Goal: Task Accomplishment & Management: Complete application form

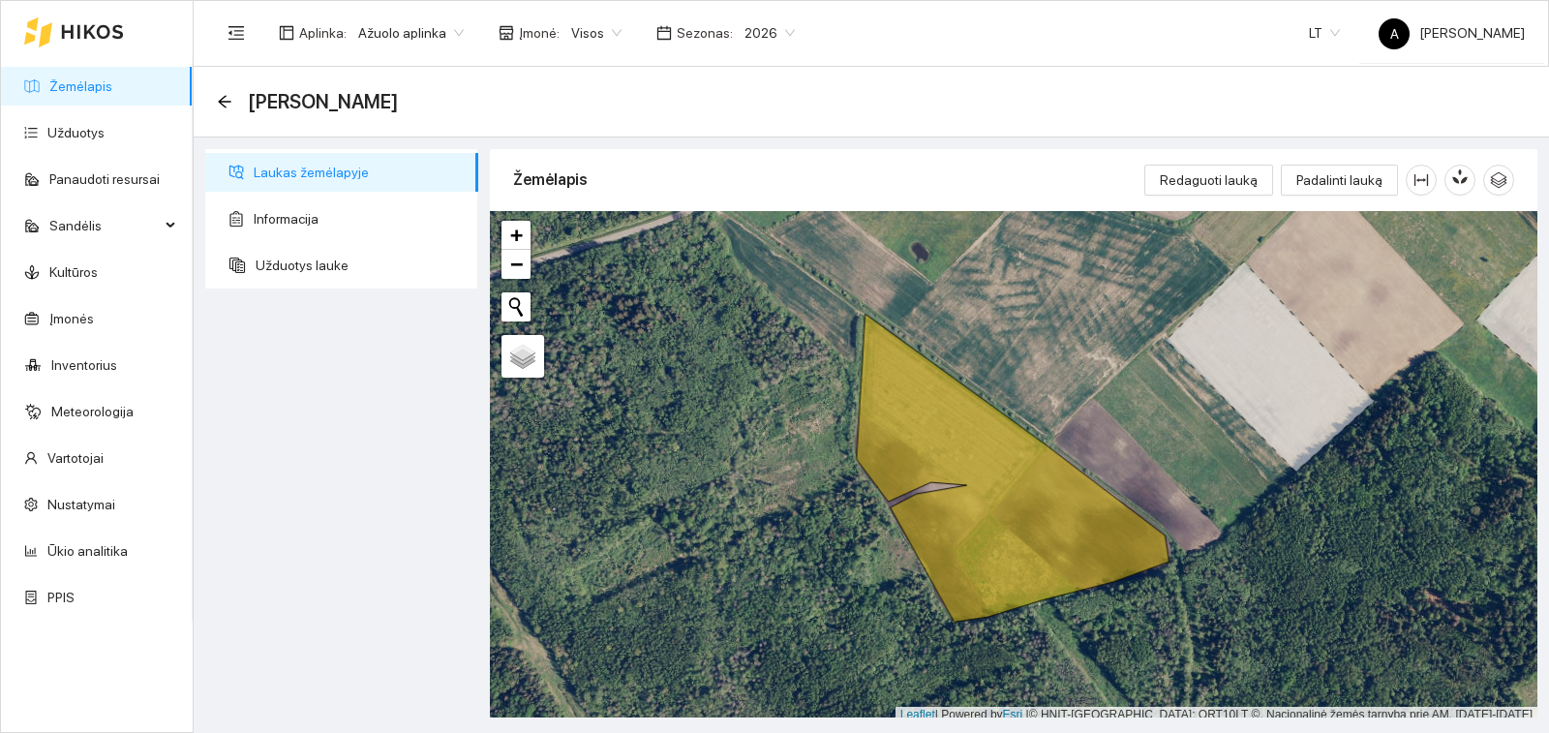
click at [95, 84] on link "Žemėlapis" at bounding box center [80, 85] width 63 height 15
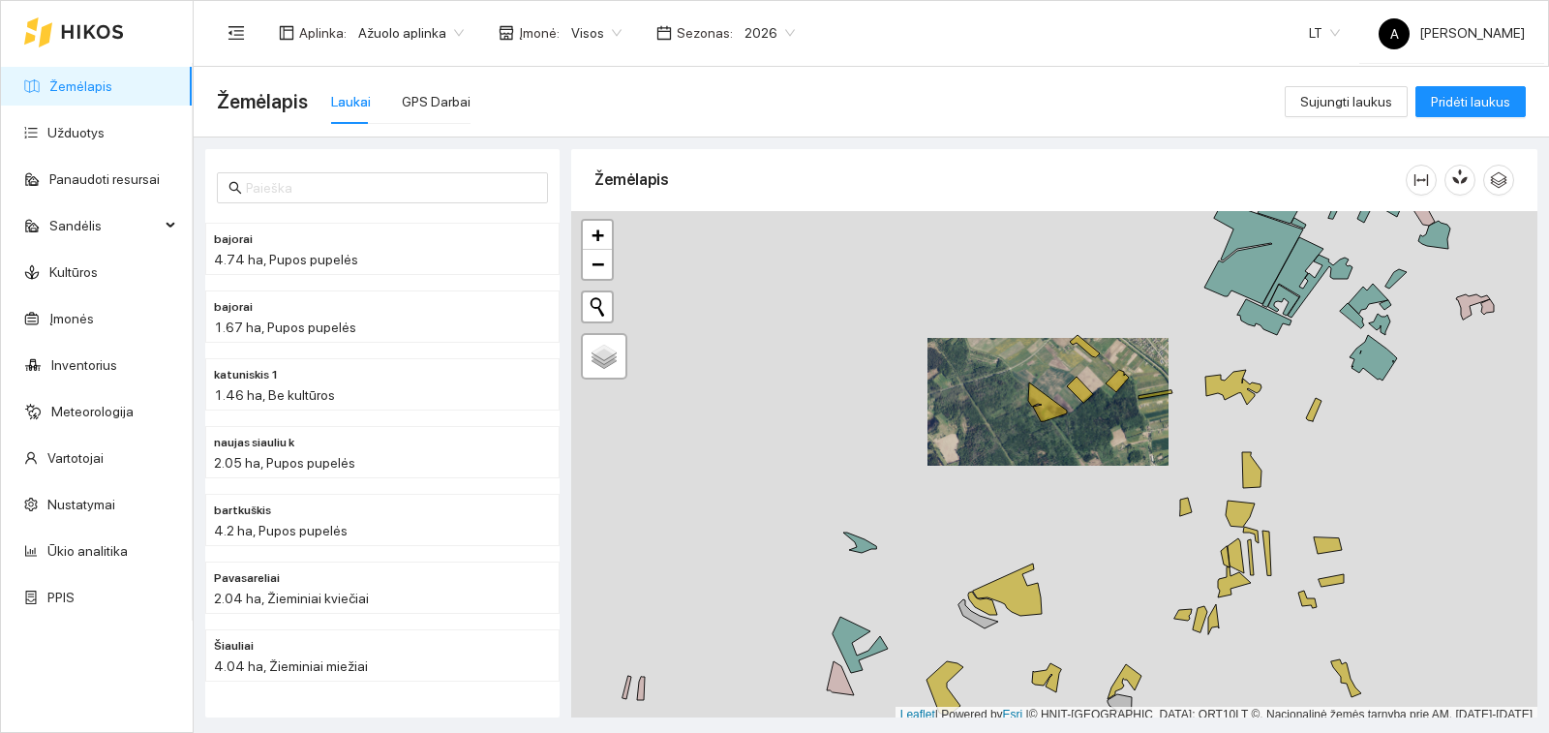
scroll to position [6, 0]
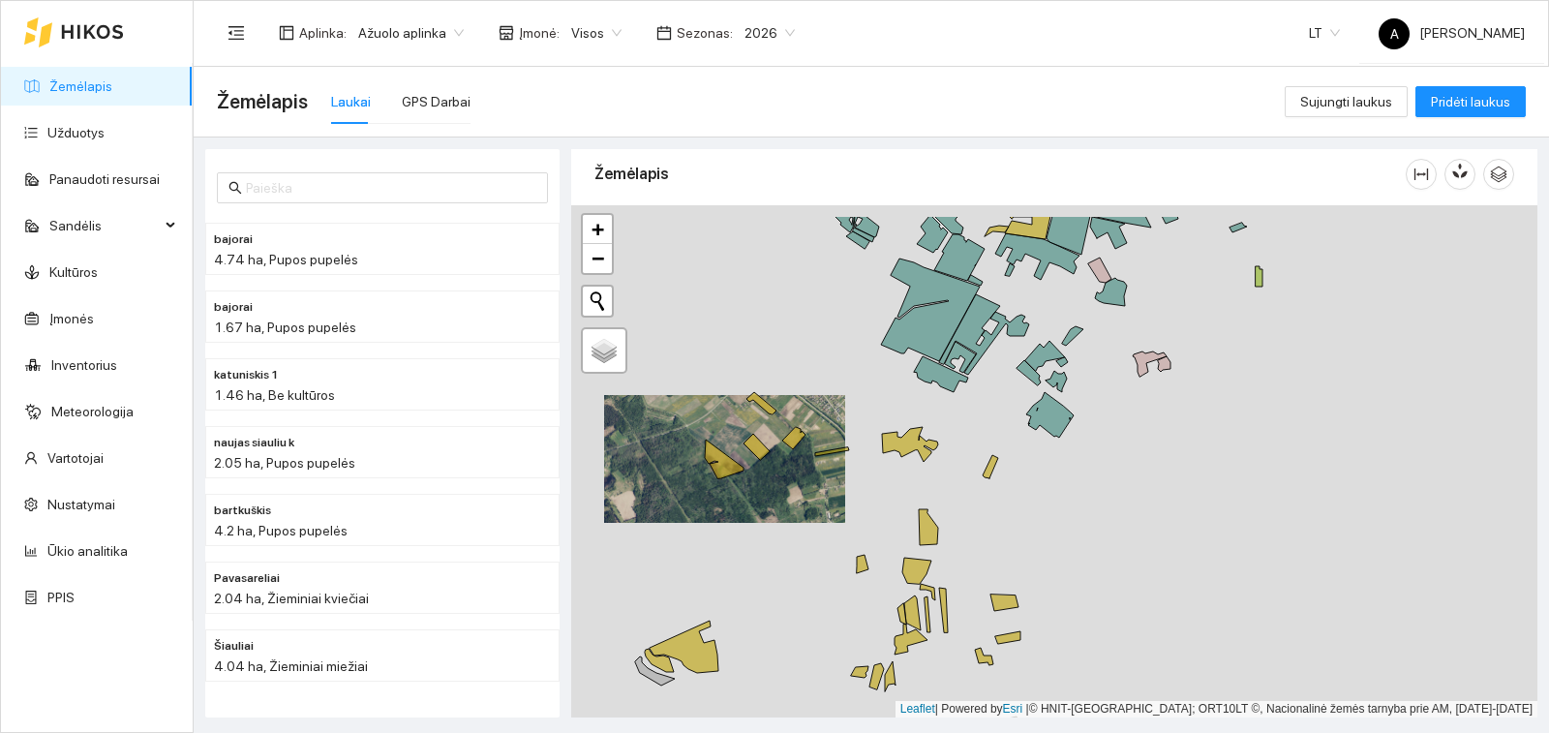
drag, startPoint x: 1104, startPoint y: 388, endPoint x: 779, endPoint y: 452, distance: 330.6
click at [779, 452] on div "+ − Nieko nerasta. Bandykite dar kartą. Žemėlapis Palydovas Leaflet | Powered b…" at bounding box center [1054, 461] width 966 height 512
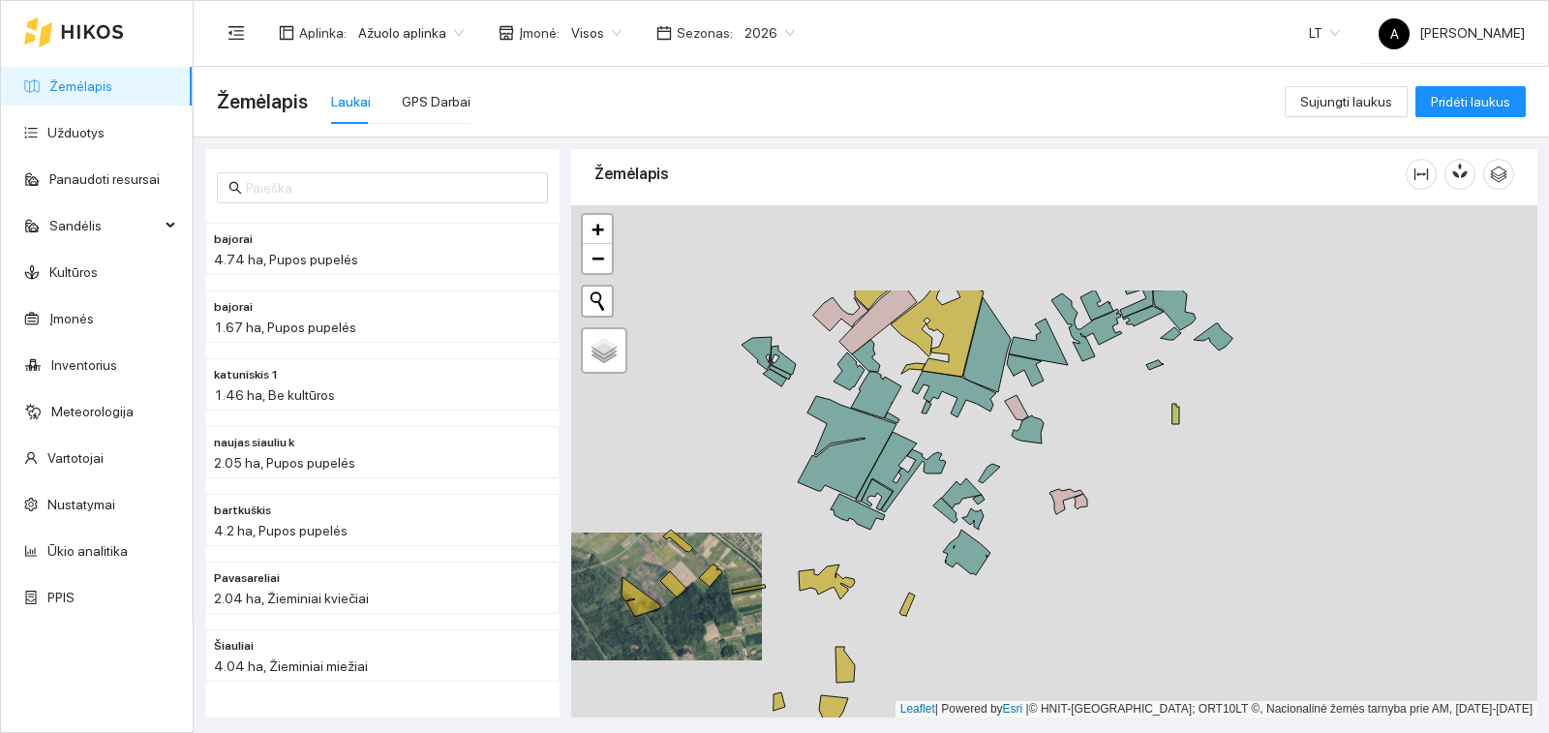
drag, startPoint x: 1094, startPoint y: 340, endPoint x: 1012, endPoint y: 476, distance: 159.4
click at [1012, 476] on div "+ − Nieko nerasta. Bandykite dar kartą. Žemėlapis Palydovas Leaflet | Powered b…" at bounding box center [1054, 461] width 966 height 512
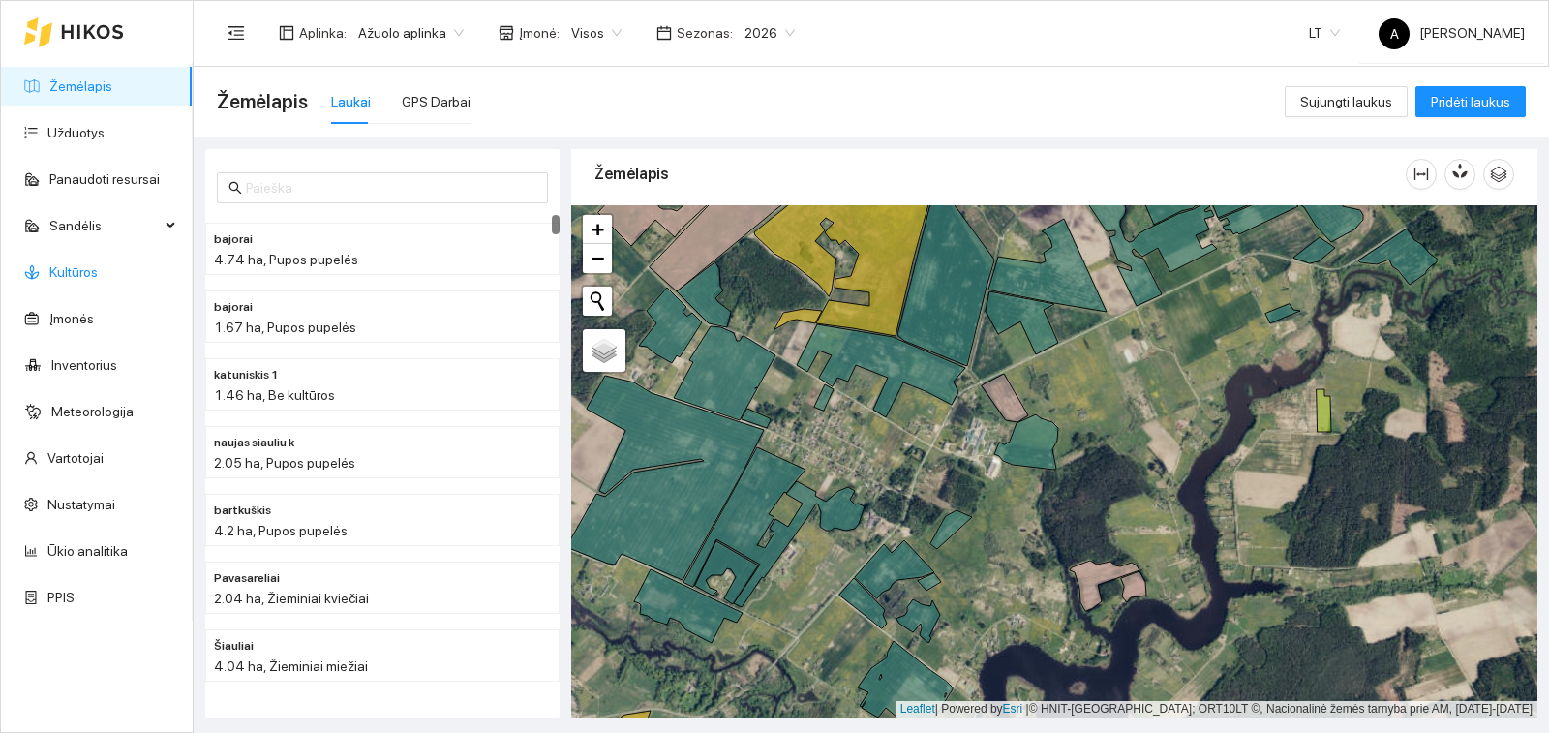
click at [89, 276] on link "Kultūros" at bounding box center [73, 271] width 48 height 15
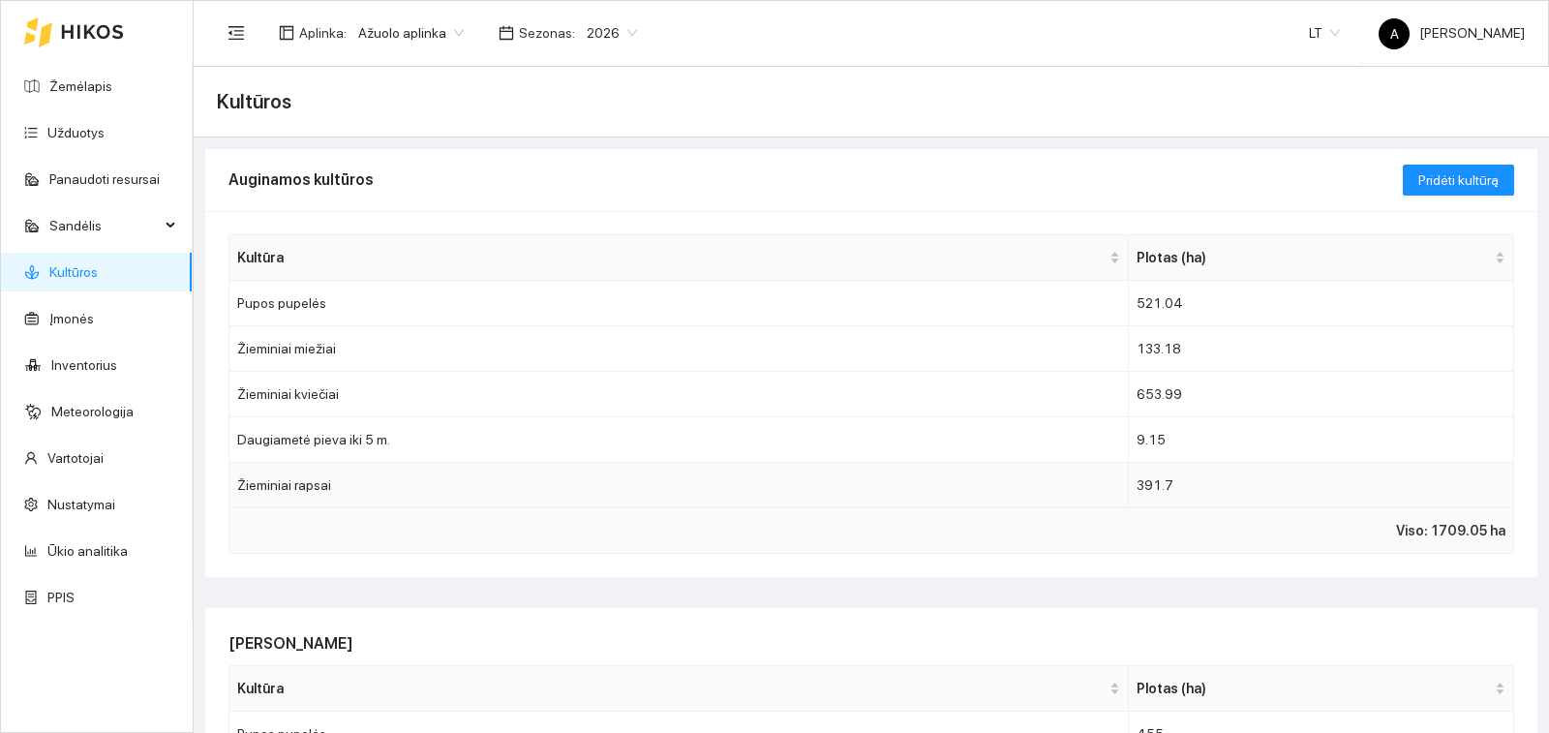
click at [388, 493] on td "Žieminiai rapsai" at bounding box center [678, 486] width 899 height 46
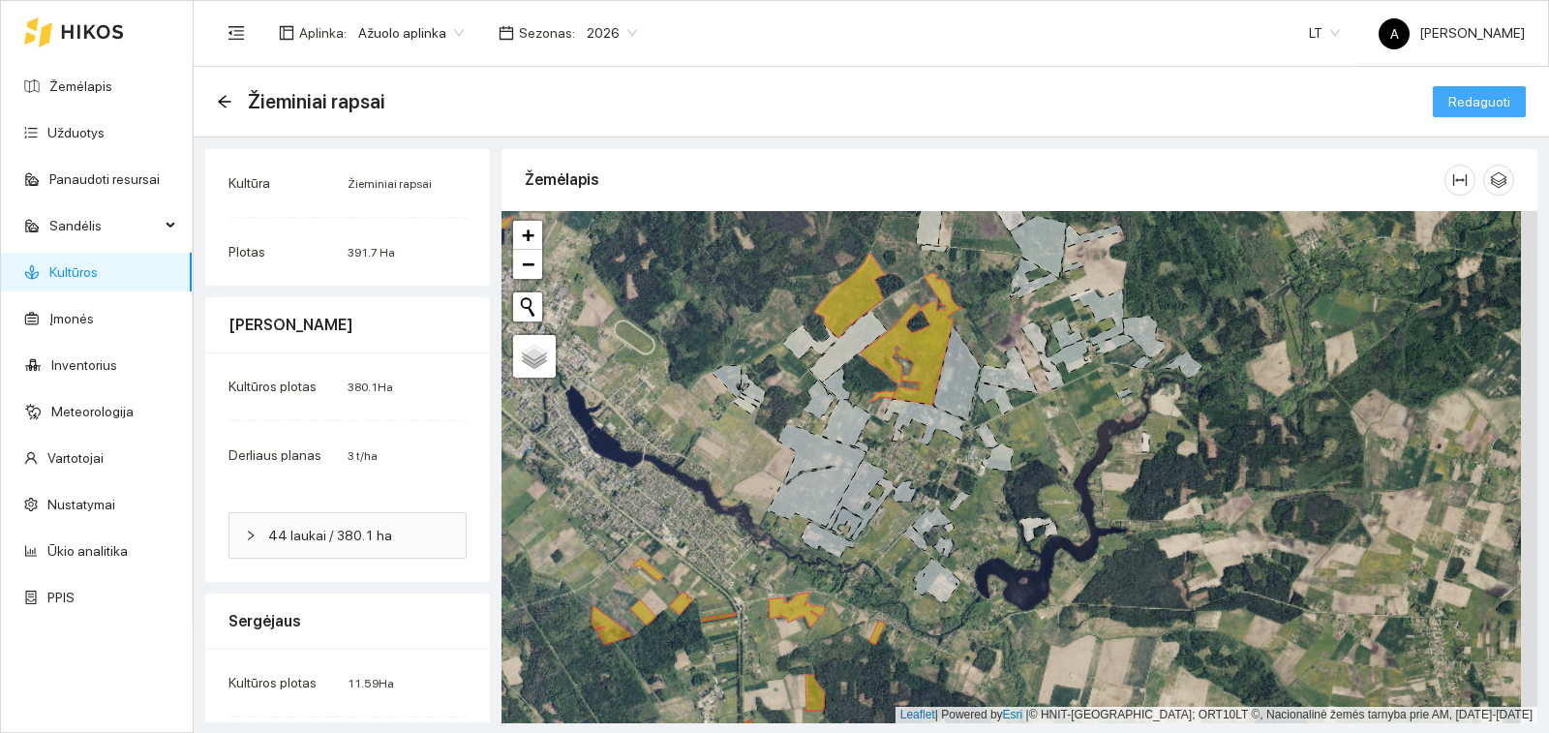
click at [1452, 95] on span "Redaguoti" at bounding box center [1479, 101] width 62 height 21
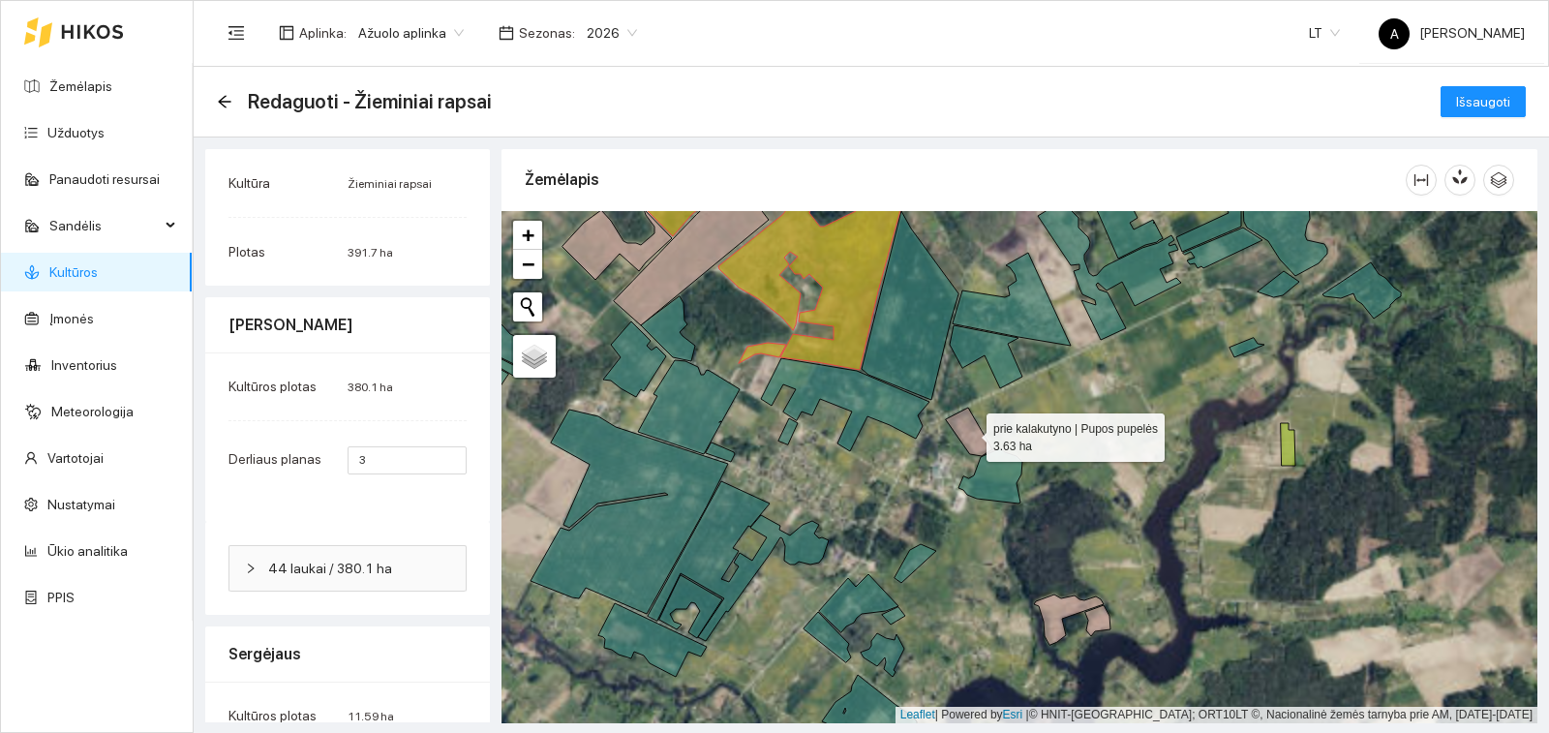
click at [960, 426] on icon at bounding box center [969, 432] width 46 height 48
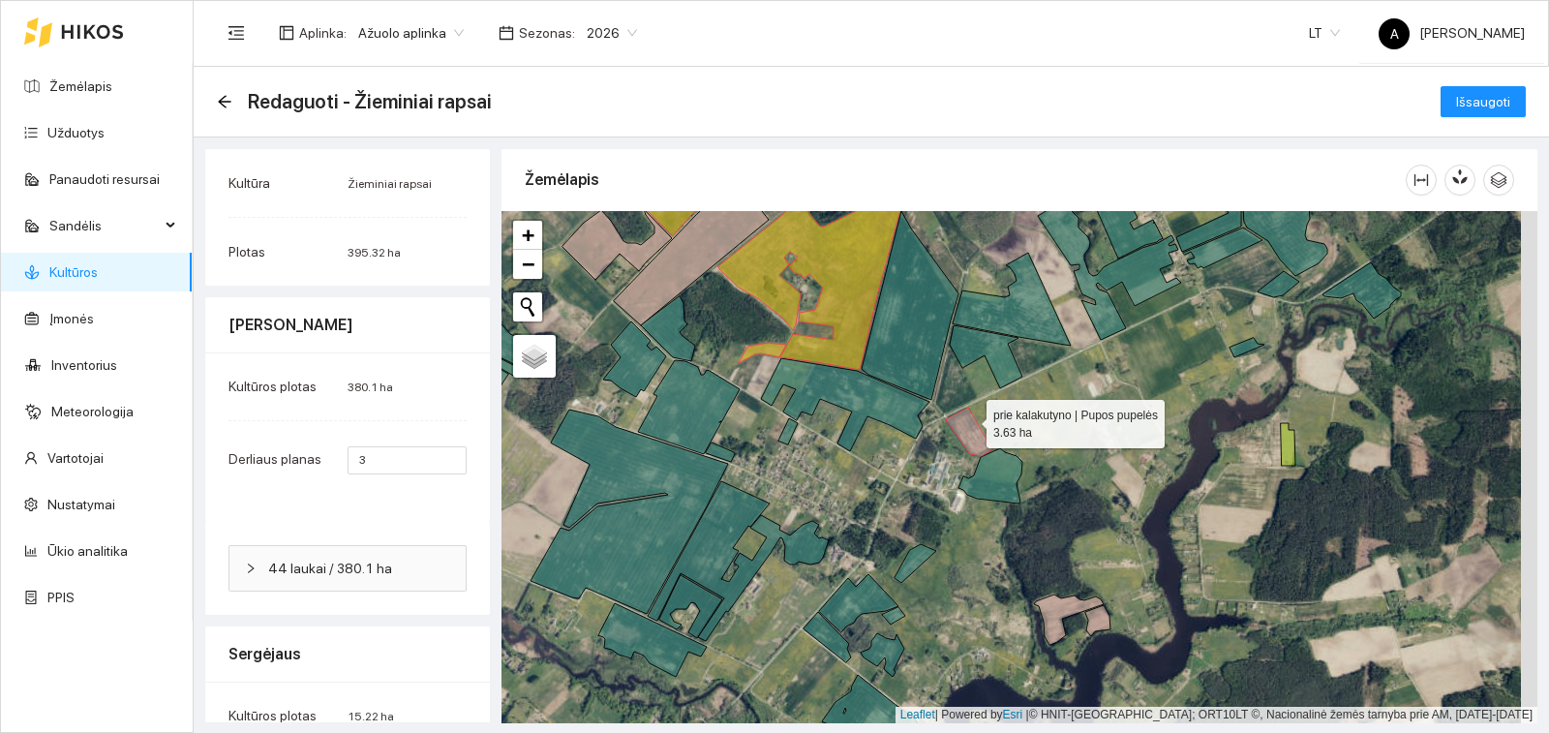
click at [968, 420] on icon at bounding box center [969, 432] width 46 height 48
click at [970, 434] on icon at bounding box center [969, 432] width 46 height 48
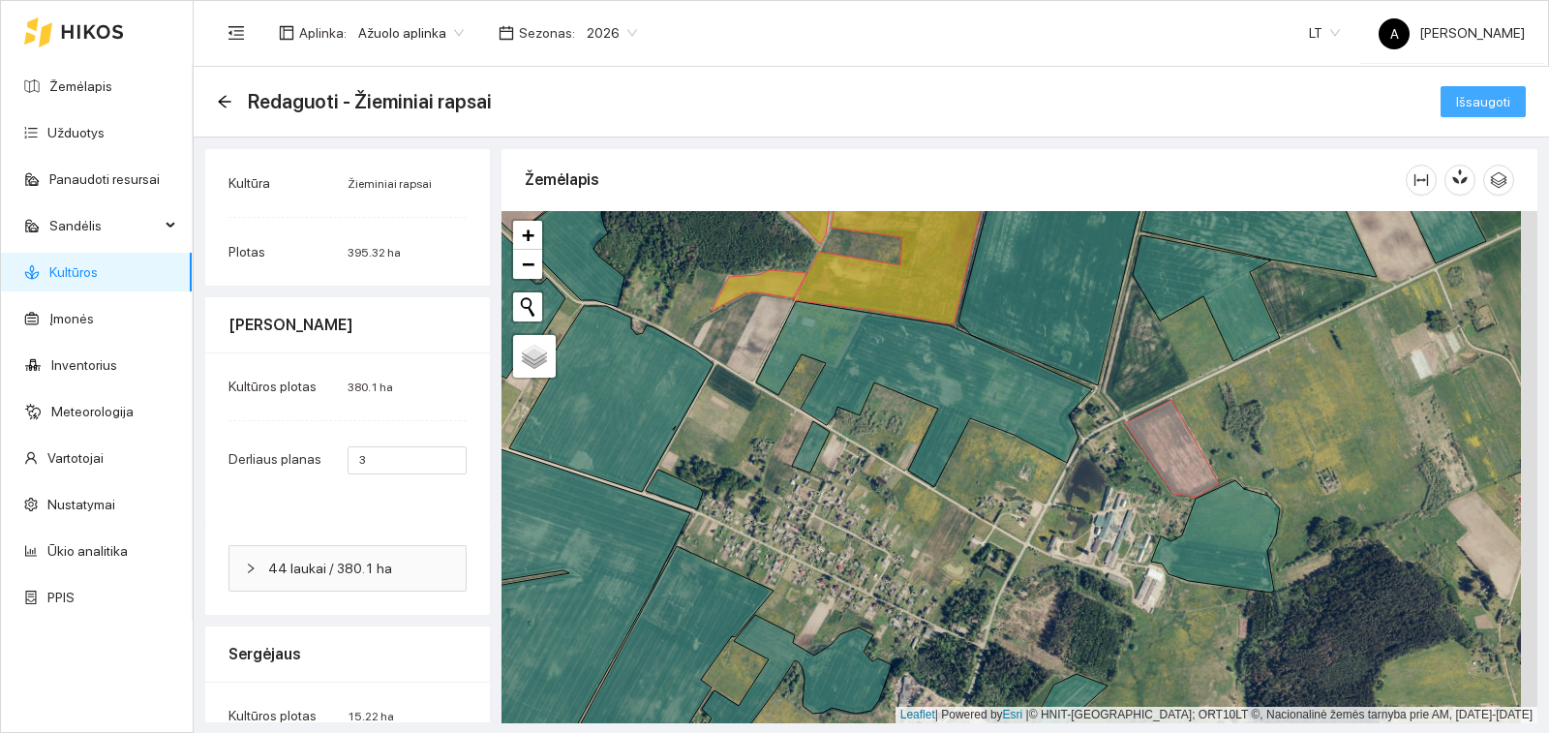
click at [1456, 93] on span "Išsaugoti" at bounding box center [1483, 101] width 54 height 21
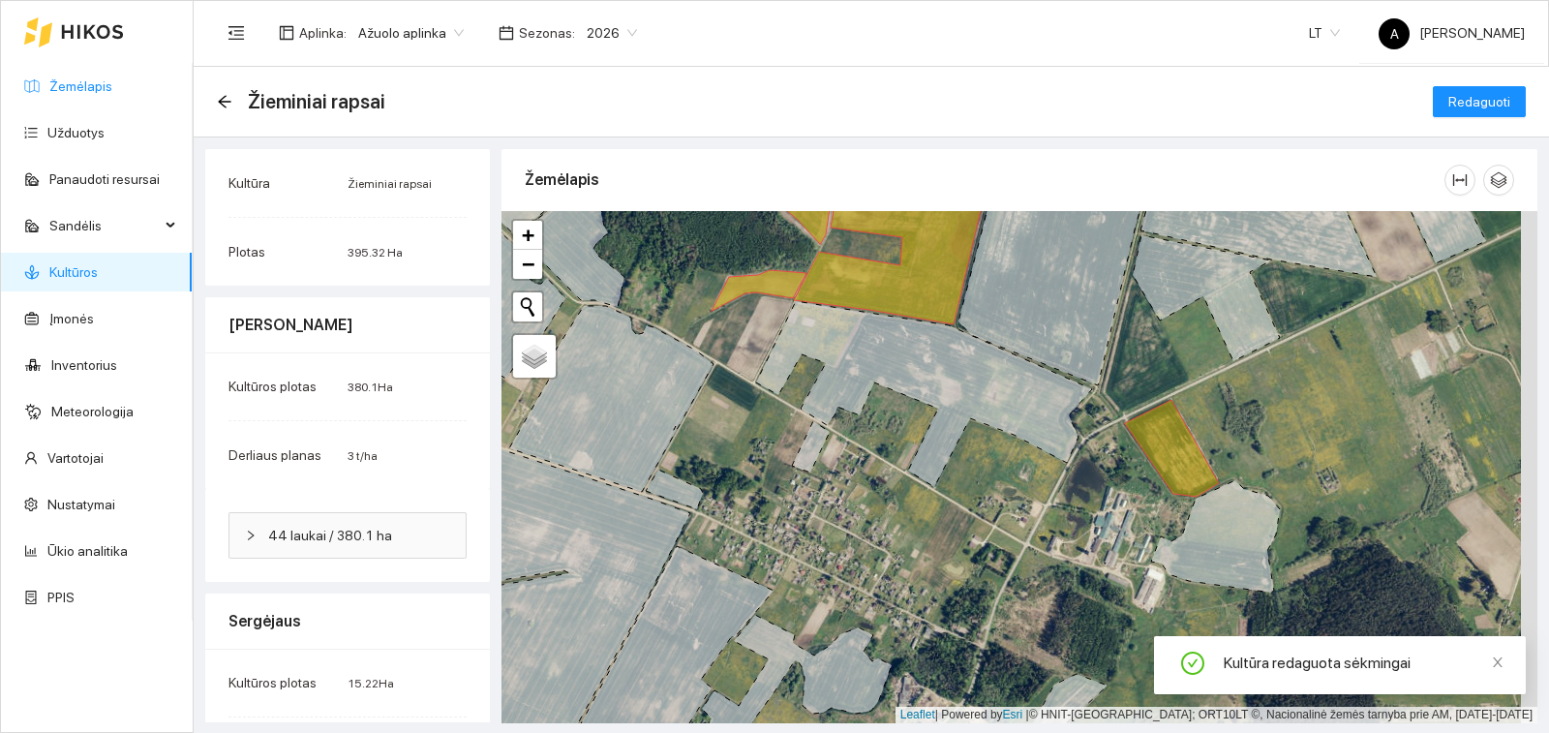
click at [108, 86] on link "Žemėlapis" at bounding box center [80, 85] width 63 height 15
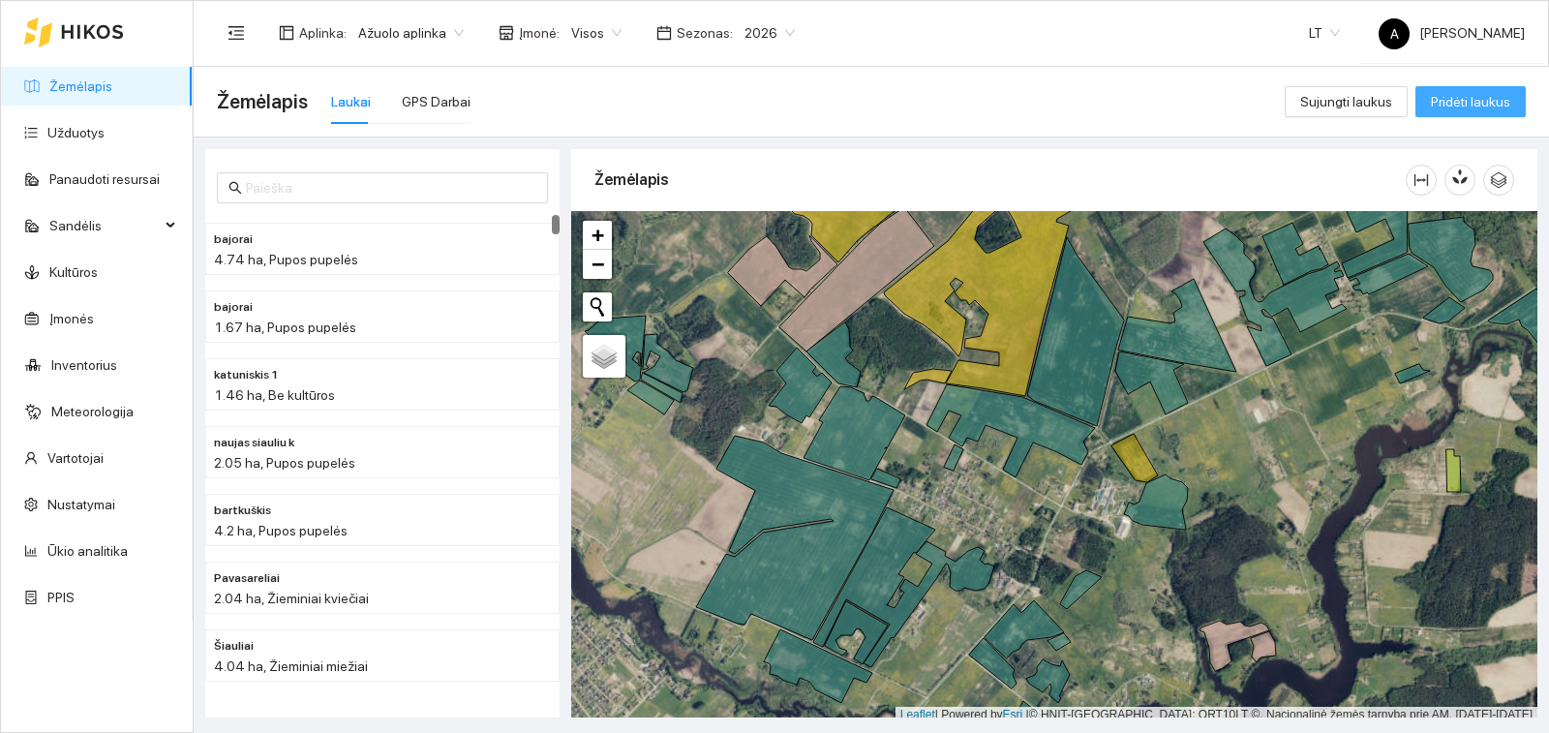
click at [1477, 104] on span "Pridėti laukus" at bounding box center [1470, 101] width 79 height 21
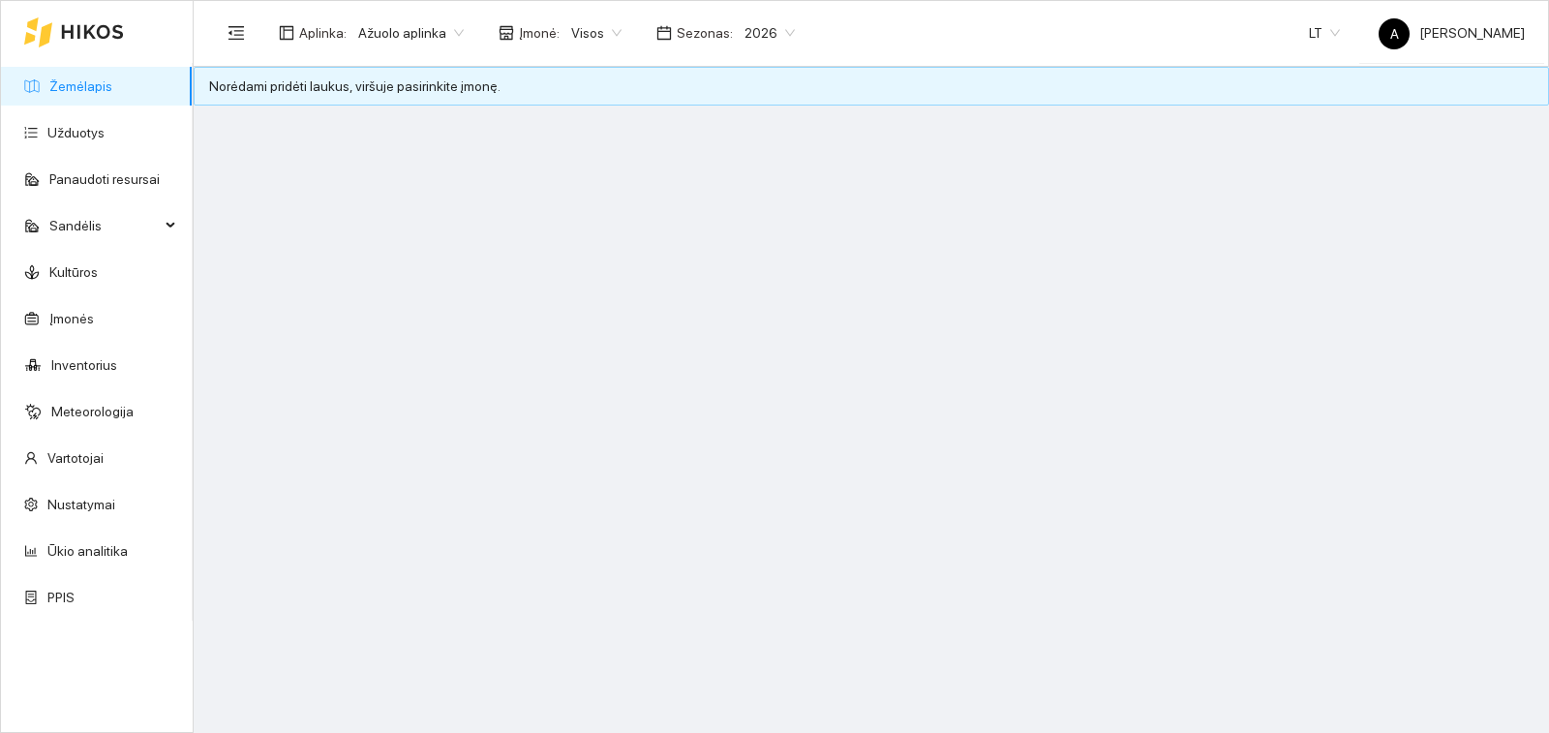
click at [589, 30] on span "Visos" at bounding box center [596, 32] width 50 height 29
click at [613, 134] on div "[PERSON_NAME]" at bounding box center [615, 132] width 108 height 21
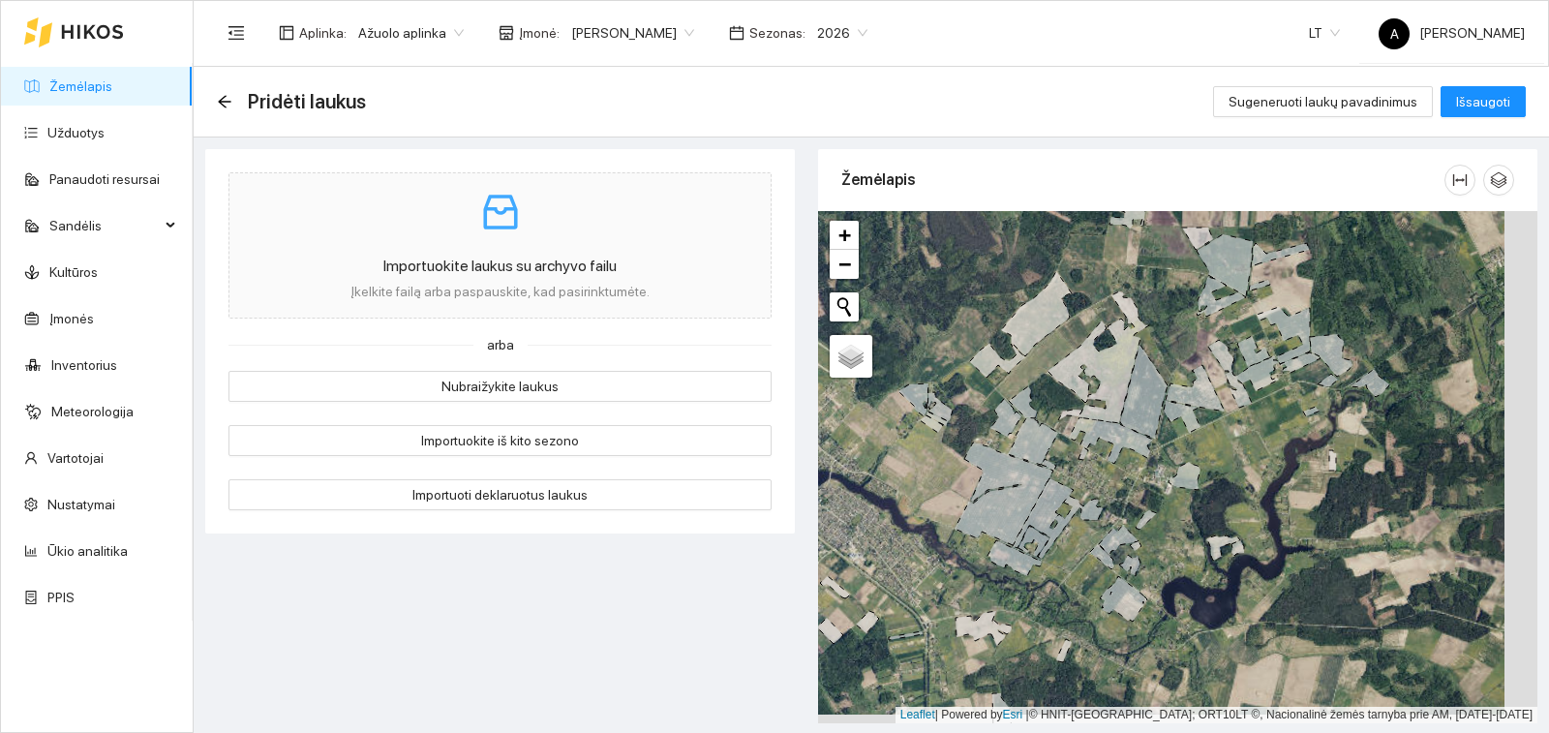
drag, startPoint x: 1036, startPoint y: 468, endPoint x: 1104, endPoint y: 464, distance: 67.9
click at [1104, 464] on div "+ − Nieko nerasta. Bandykite dar kartą. Žemėlapis Palydovas Leaflet | Powered b…" at bounding box center [1177, 467] width 719 height 512
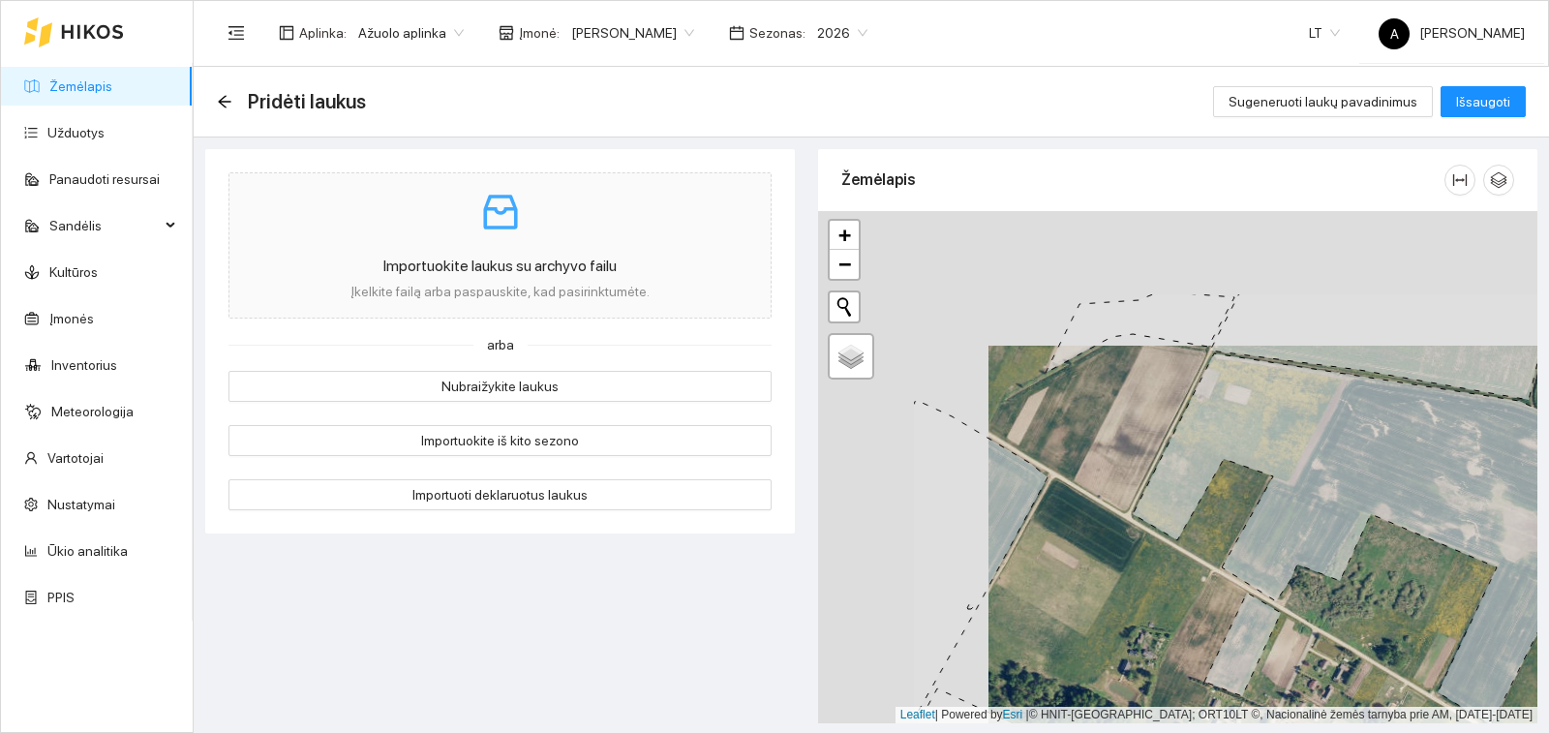
drag, startPoint x: 960, startPoint y: 359, endPoint x: 1190, endPoint y: 500, distance: 269.8
click at [1189, 501] on icon at bounding box center [1469, 539] width 673 height 372
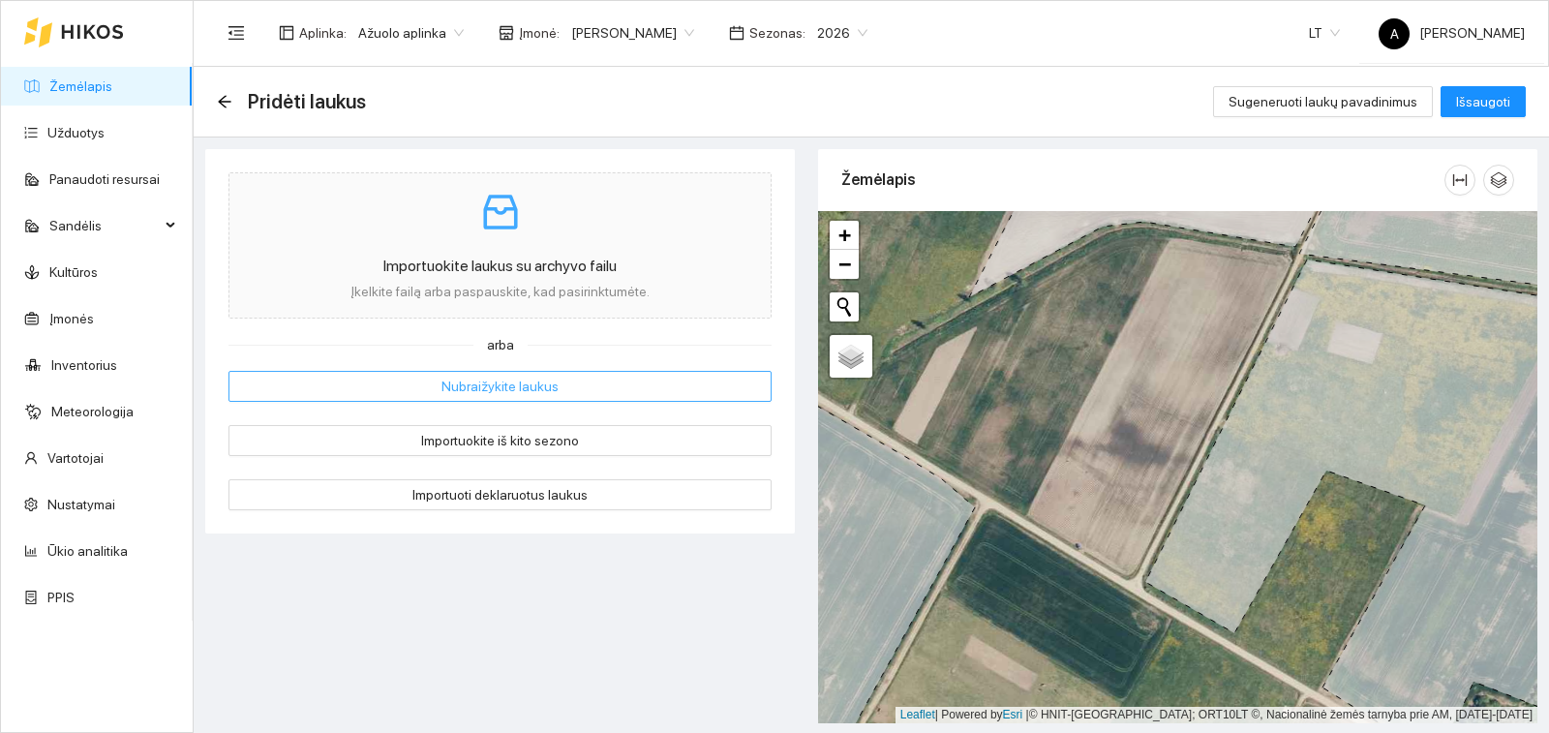
click at [543, 387] on span "Nubraižykite laukus" at bounding box center [500, 386] width 117 height 21
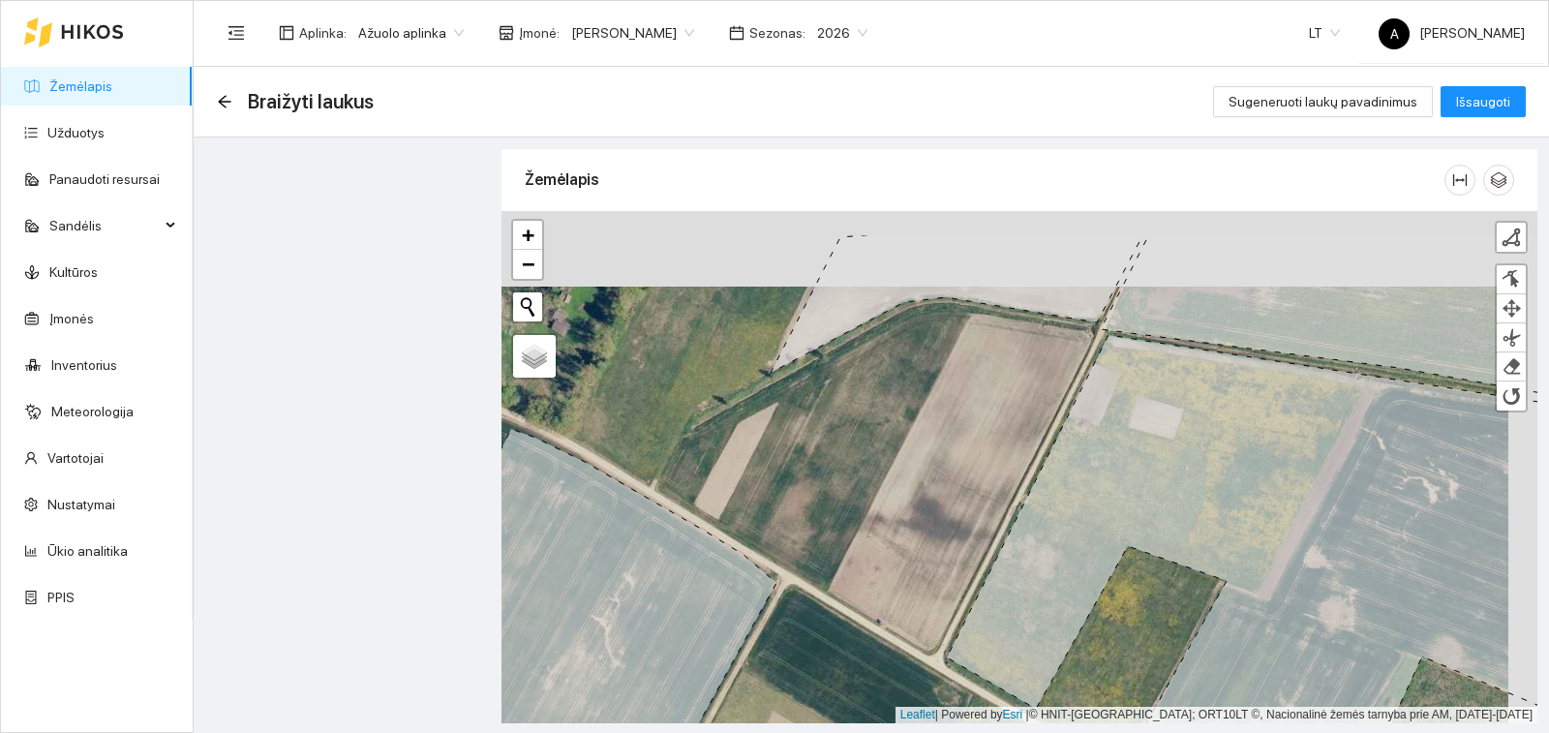
drag, startPoint x: 1143, startPoint y: 380, endPoint x: 1130, endPoint y: 405, distance: 28.6
click at [1130, 405] on icon at bounding box center [1280, 593] width 666 height 516
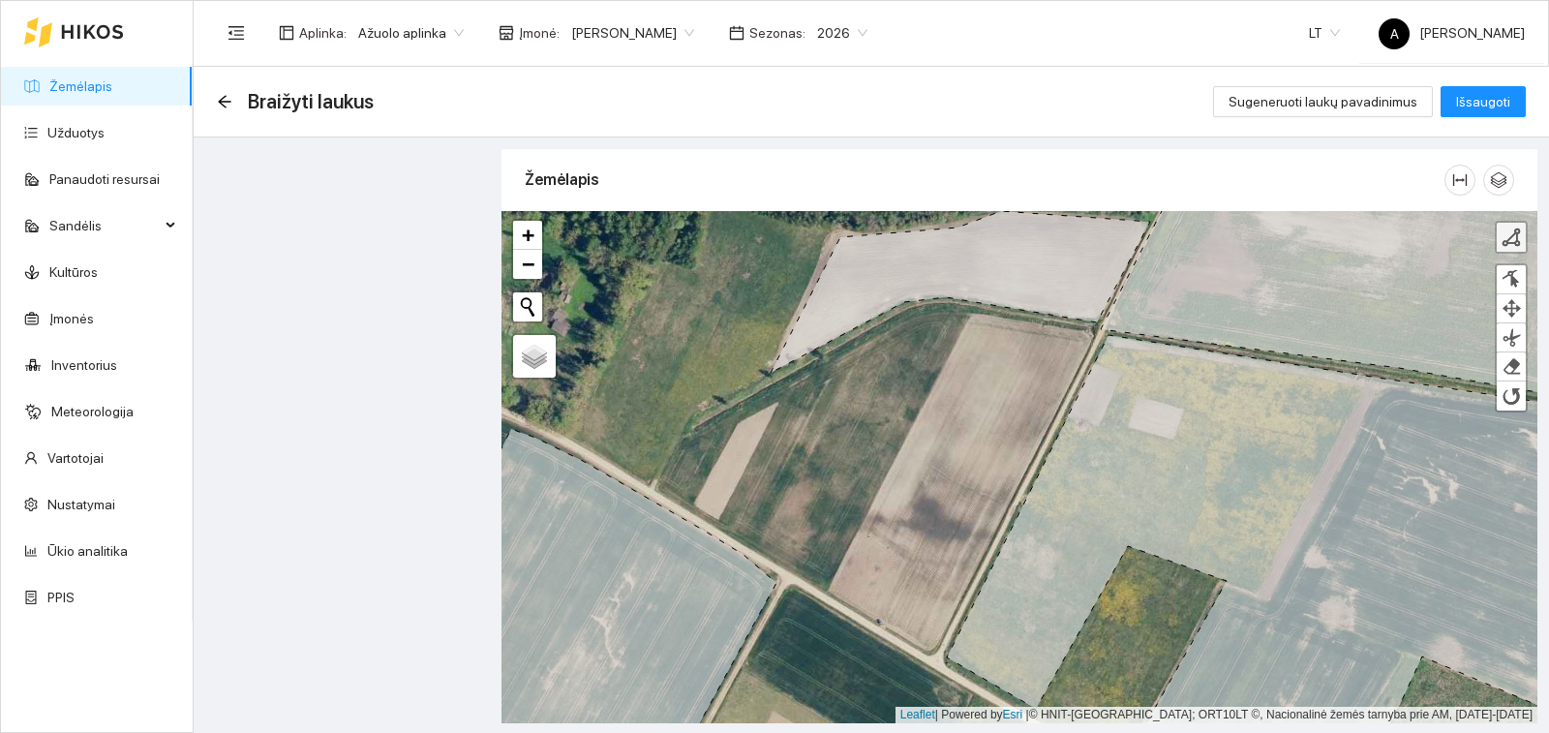
click at [1503, 238] on div at bounding box center [1511, 237] width 19 height 19
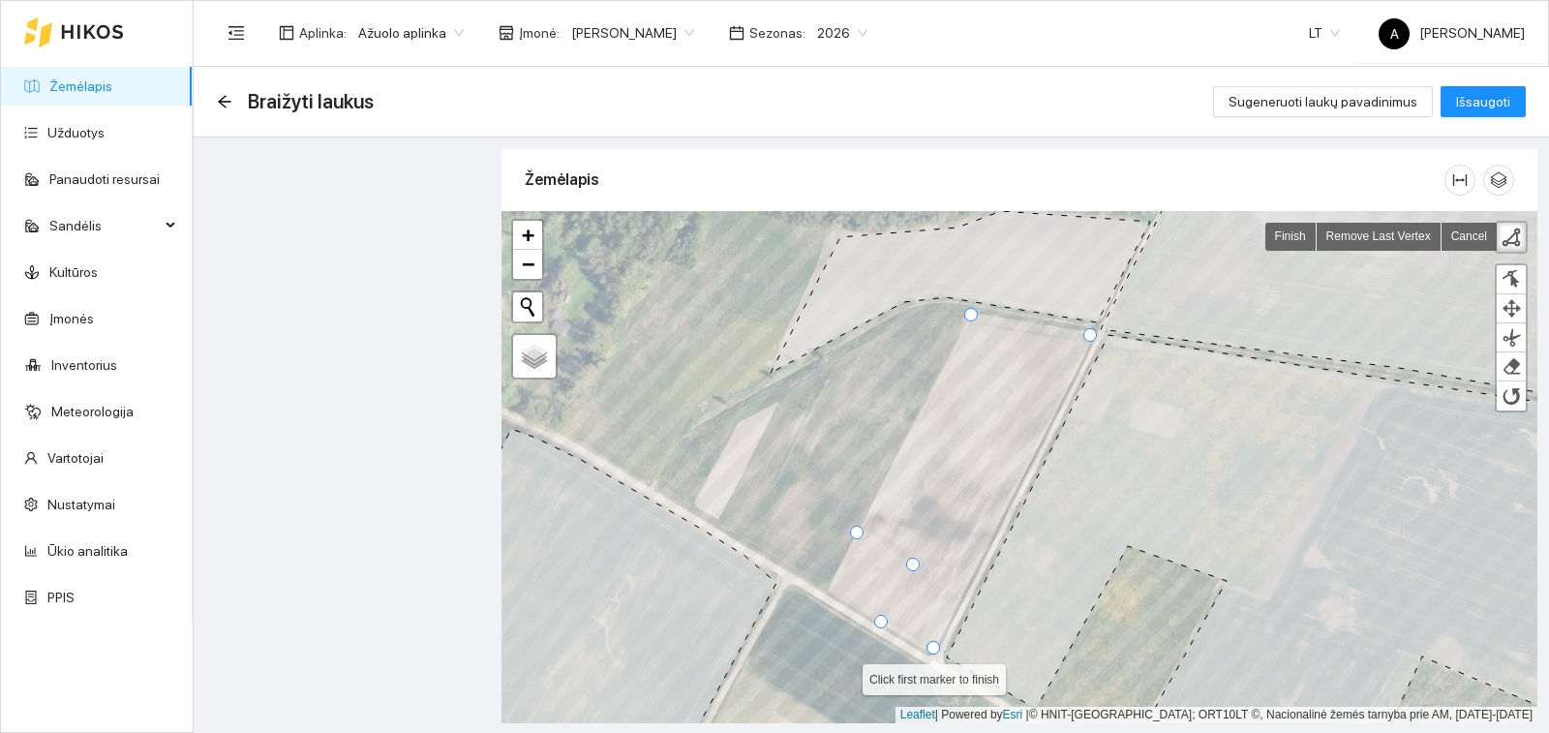
click at [931, 646] on div at bounding box center [934, 648] width 14 height 14
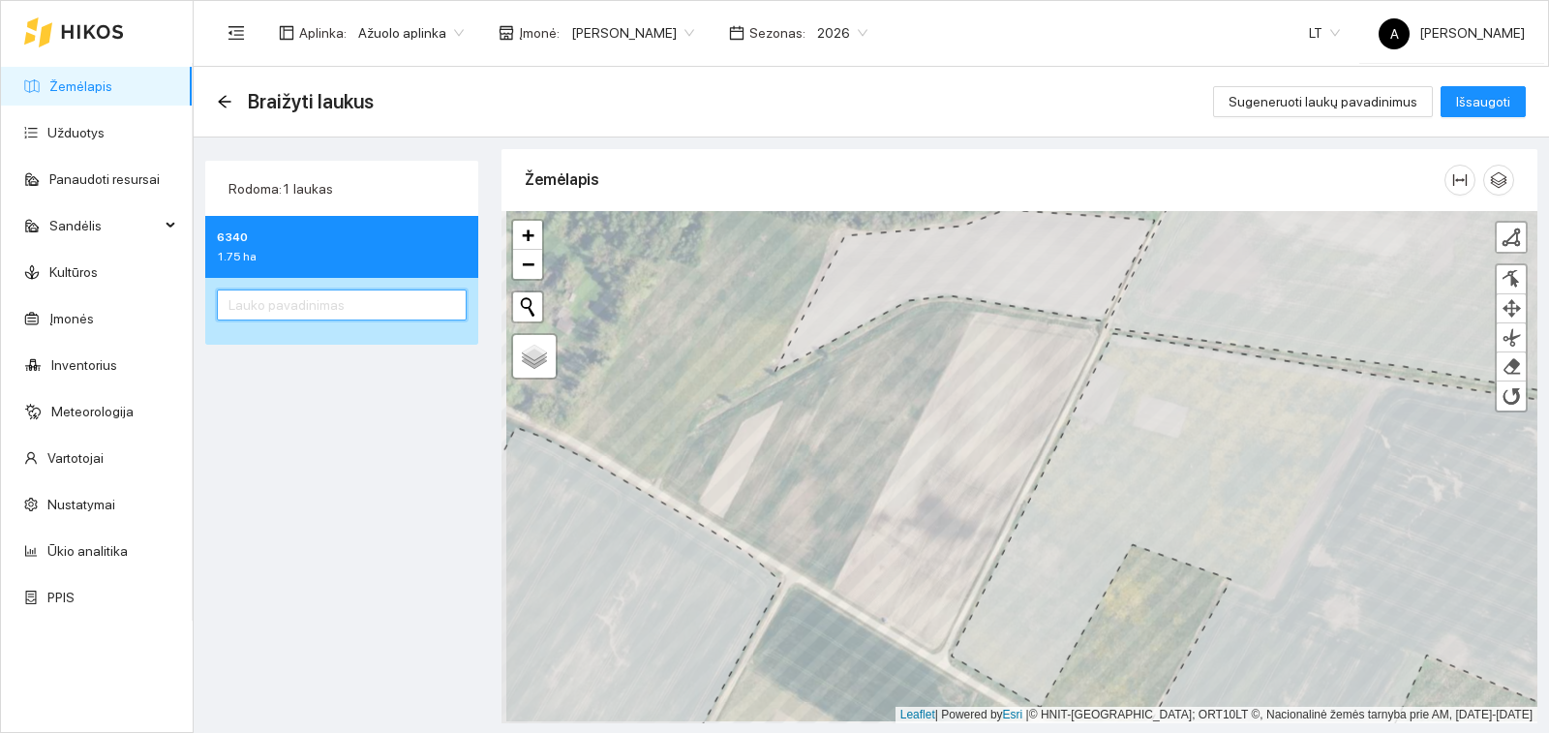
click at [363, 315] on input "text" at bounding box center [342, 304] width 250 height 31
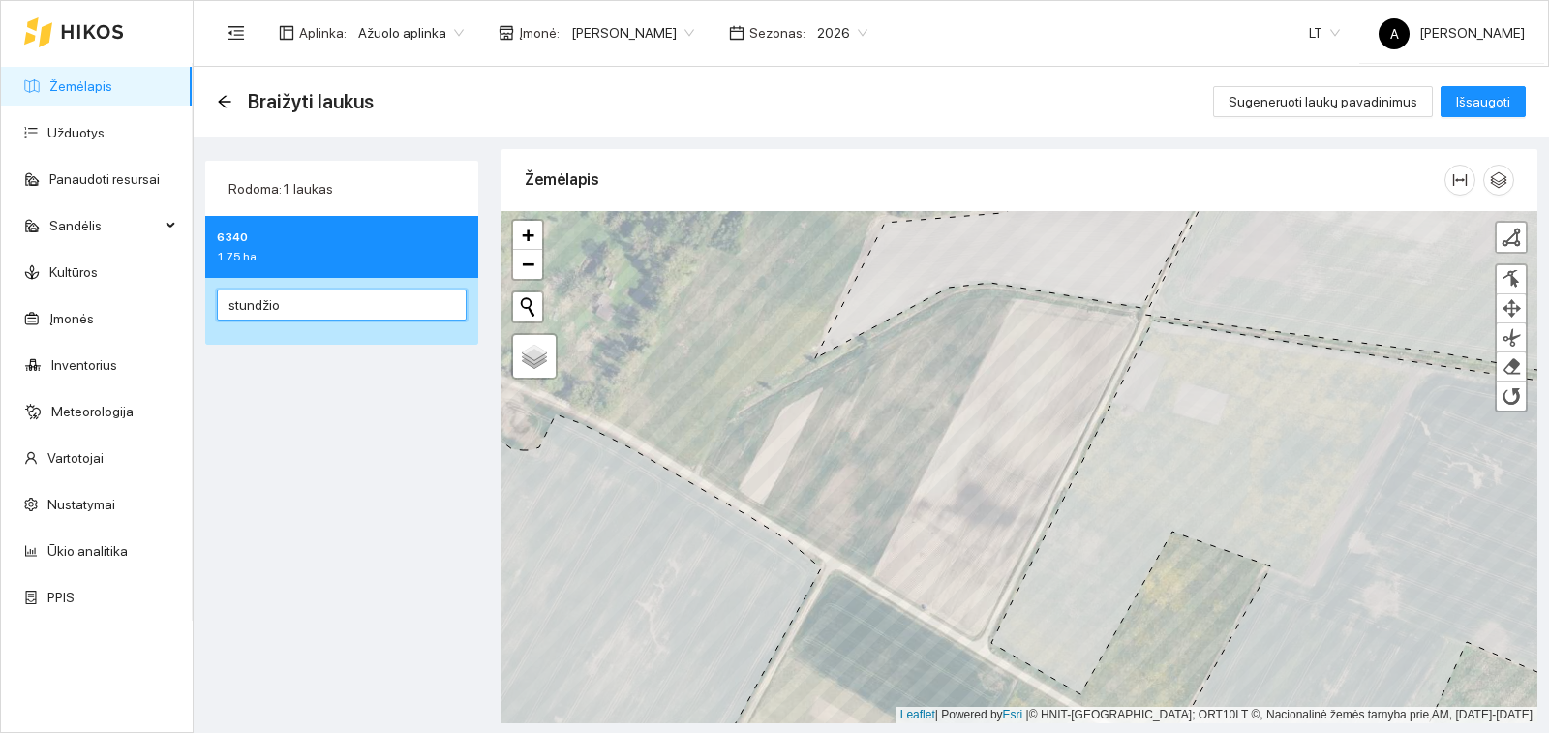
type input "stundžio"
click at [396, 603] on div "Rodoma: 1 laukas 6340 1.75 ha stundžio" at bounding box center [341, 433] width 285 height 568
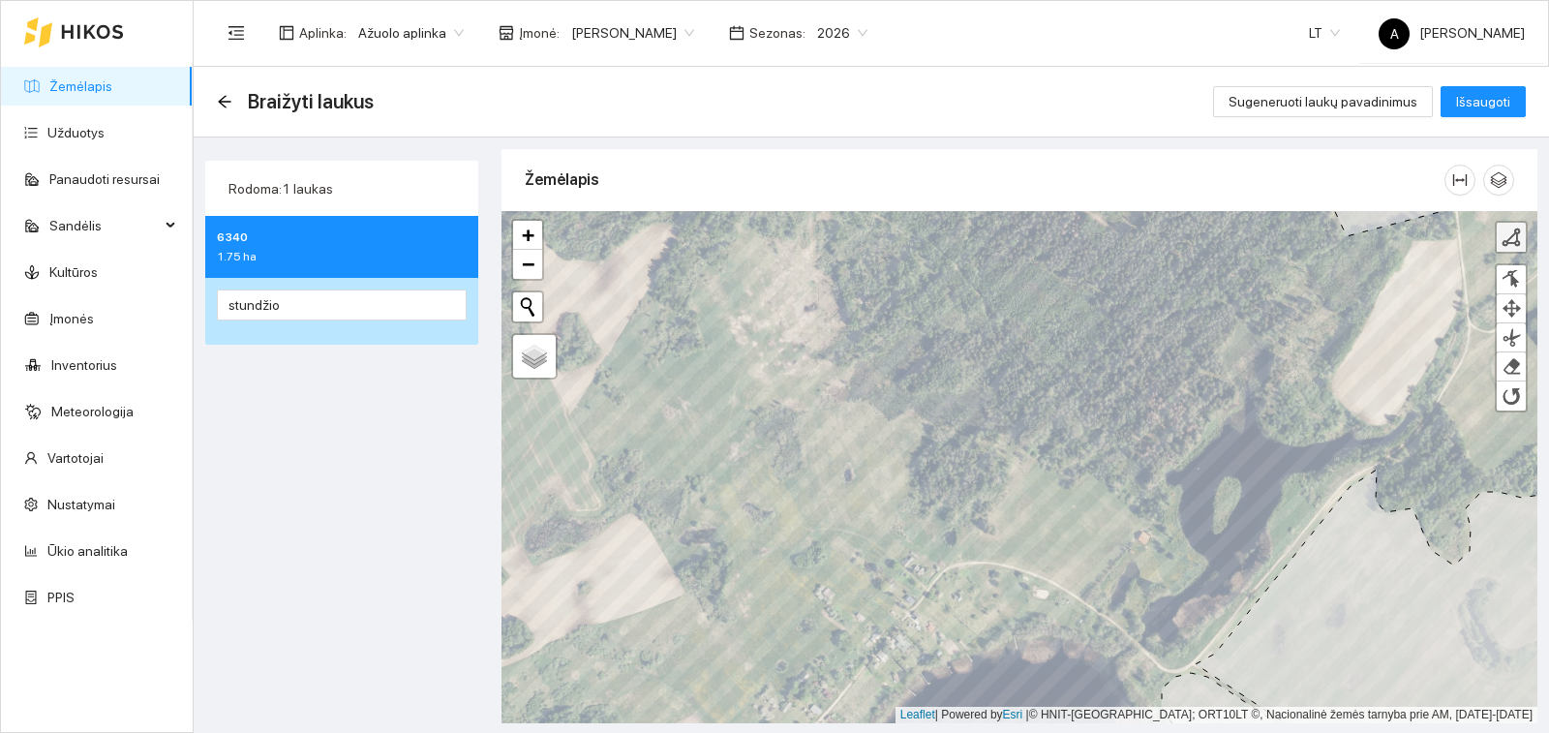
click at [1513, 238] on div at bounding box center [1511, 237] width 19 height 19
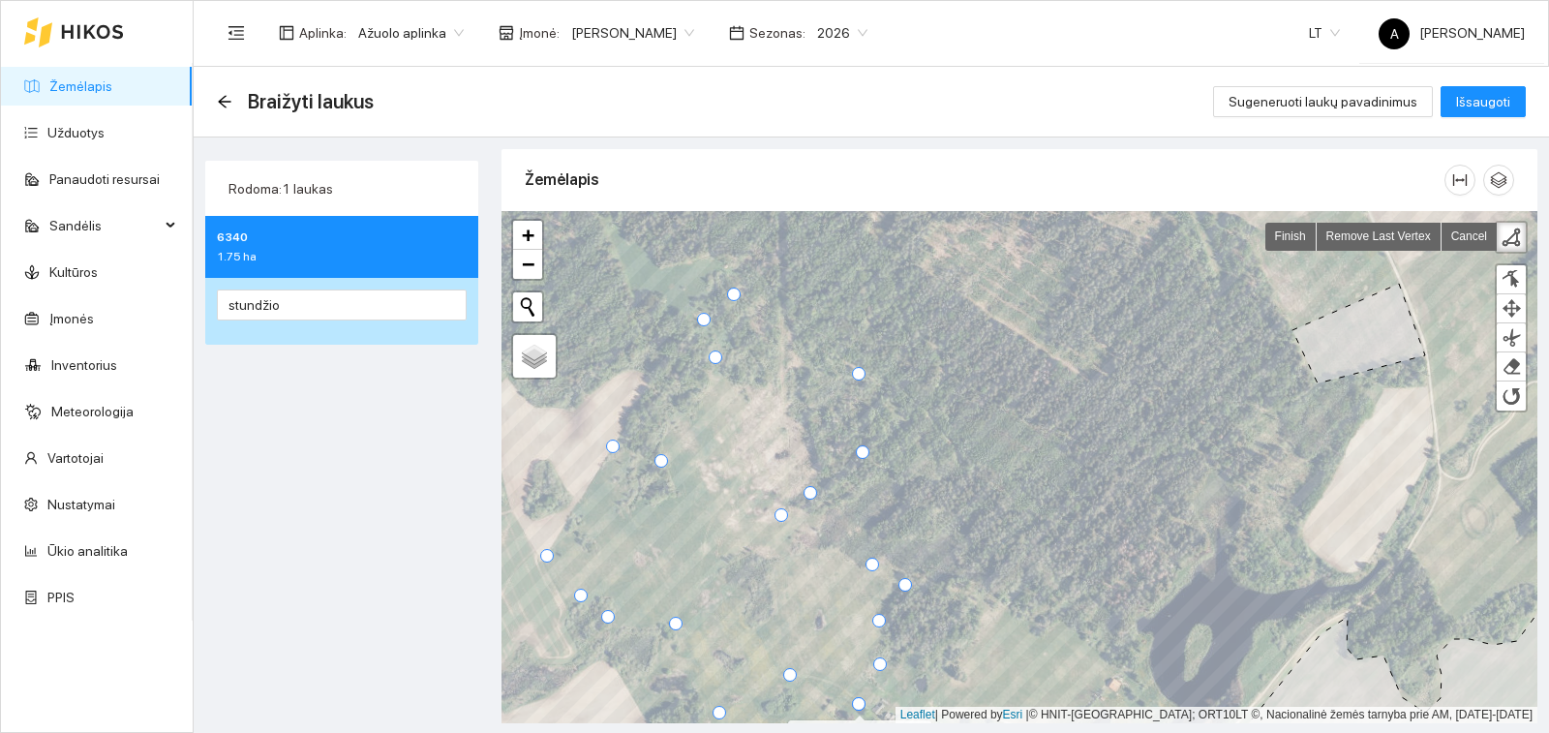
click at [859, 704] on div at bounding box center [859, 704] width 14 height 14
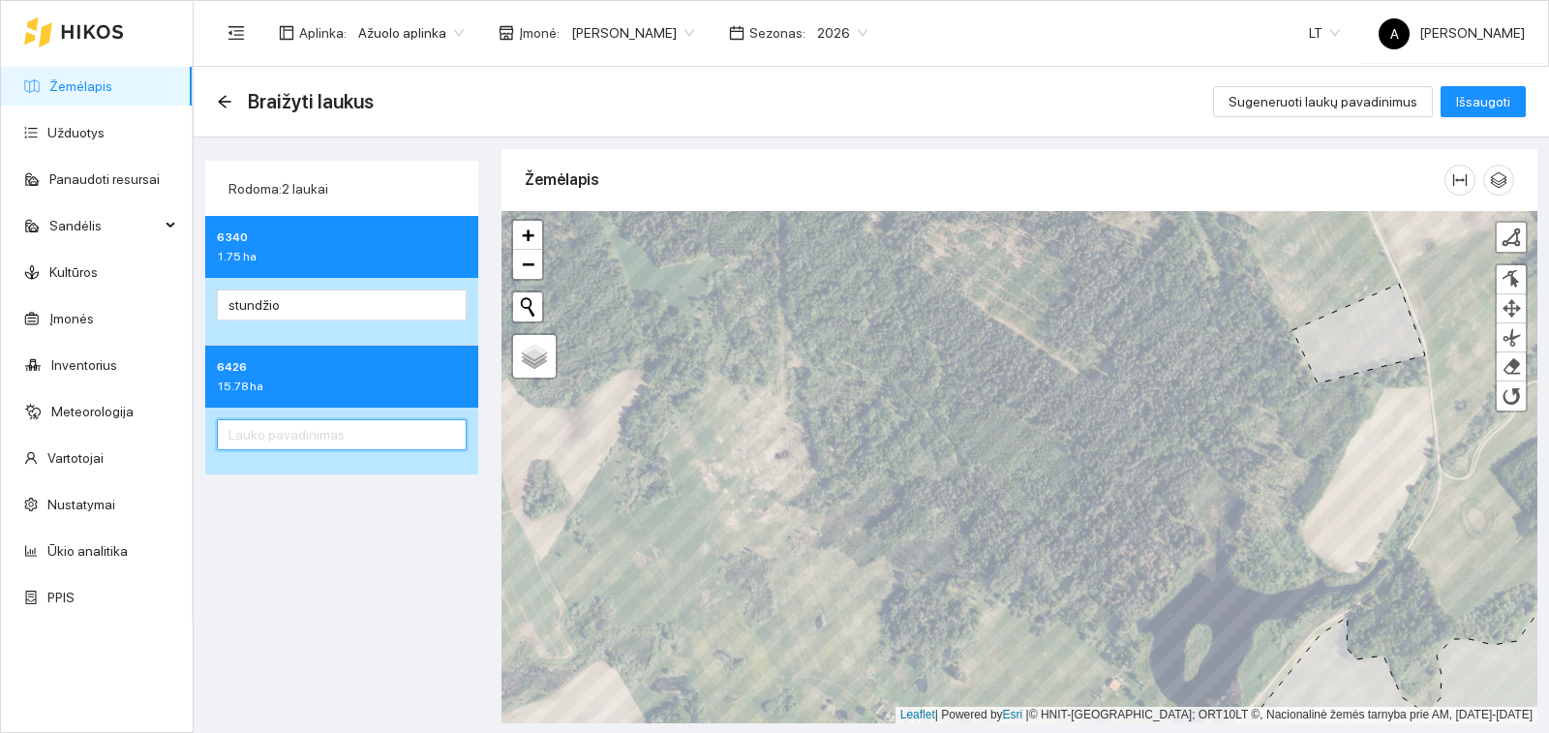
click at [362, 449] on input "text" at bounding box center [342, 434] width 250 height 31
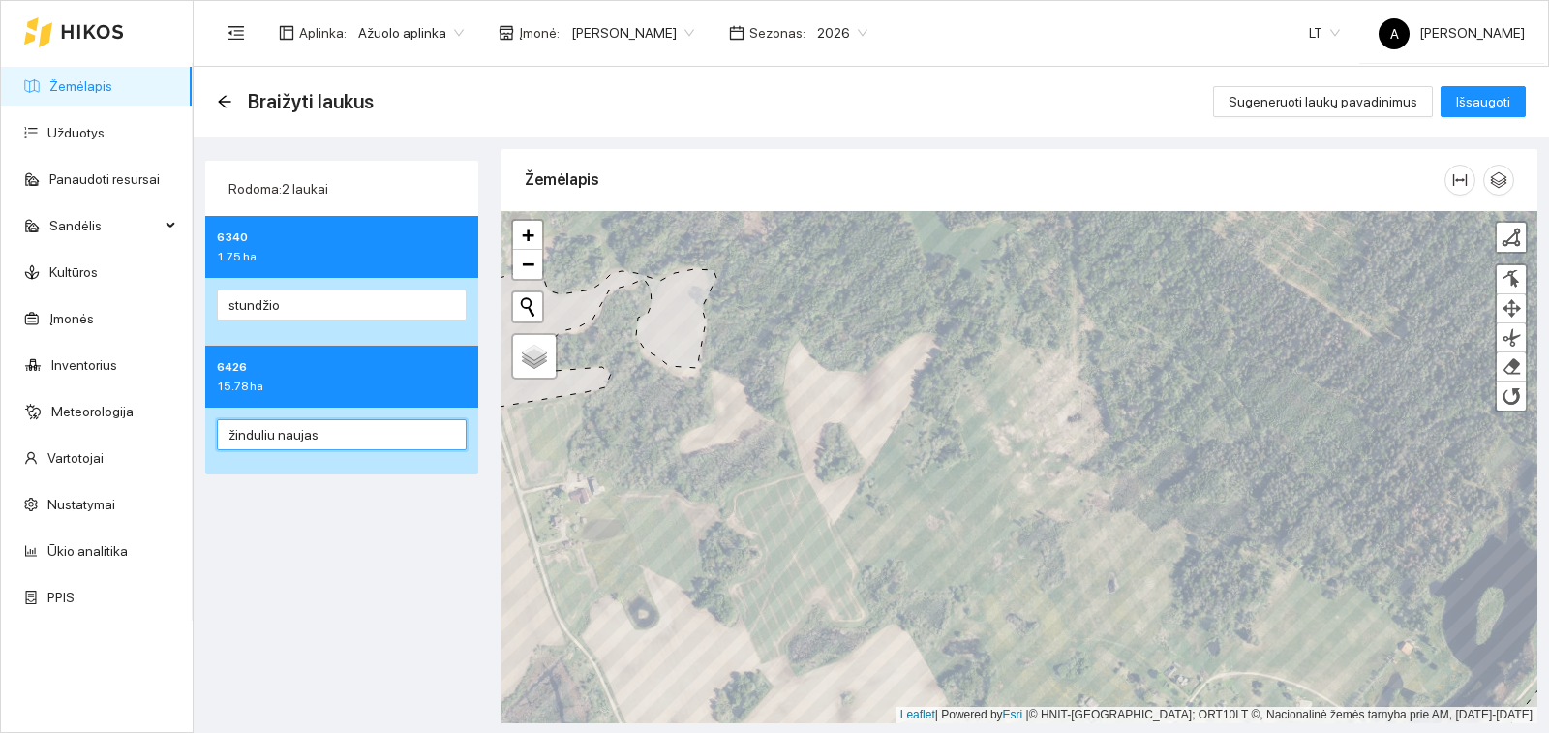
type input "žinduliu naujas"
click at [332, 509] on div "Rodoma: 2 laukai 6340 1.75 ha stundžio 6426 15.78 ha žinduliu naujas" at bounding box center [341, 433] width 285 height 568
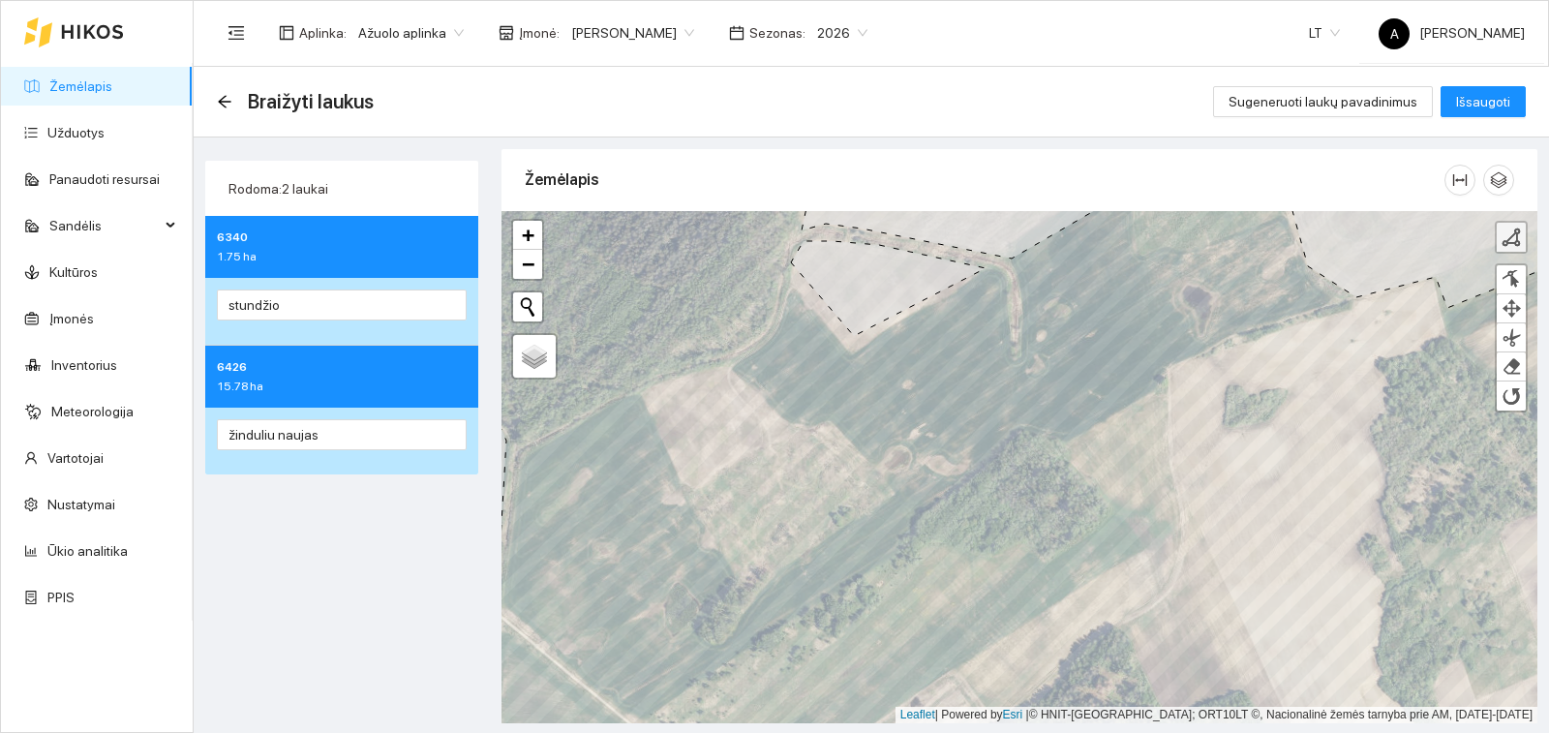
click at [1507, 234] on div at bounding box center [1511, 237] width 19 height 19
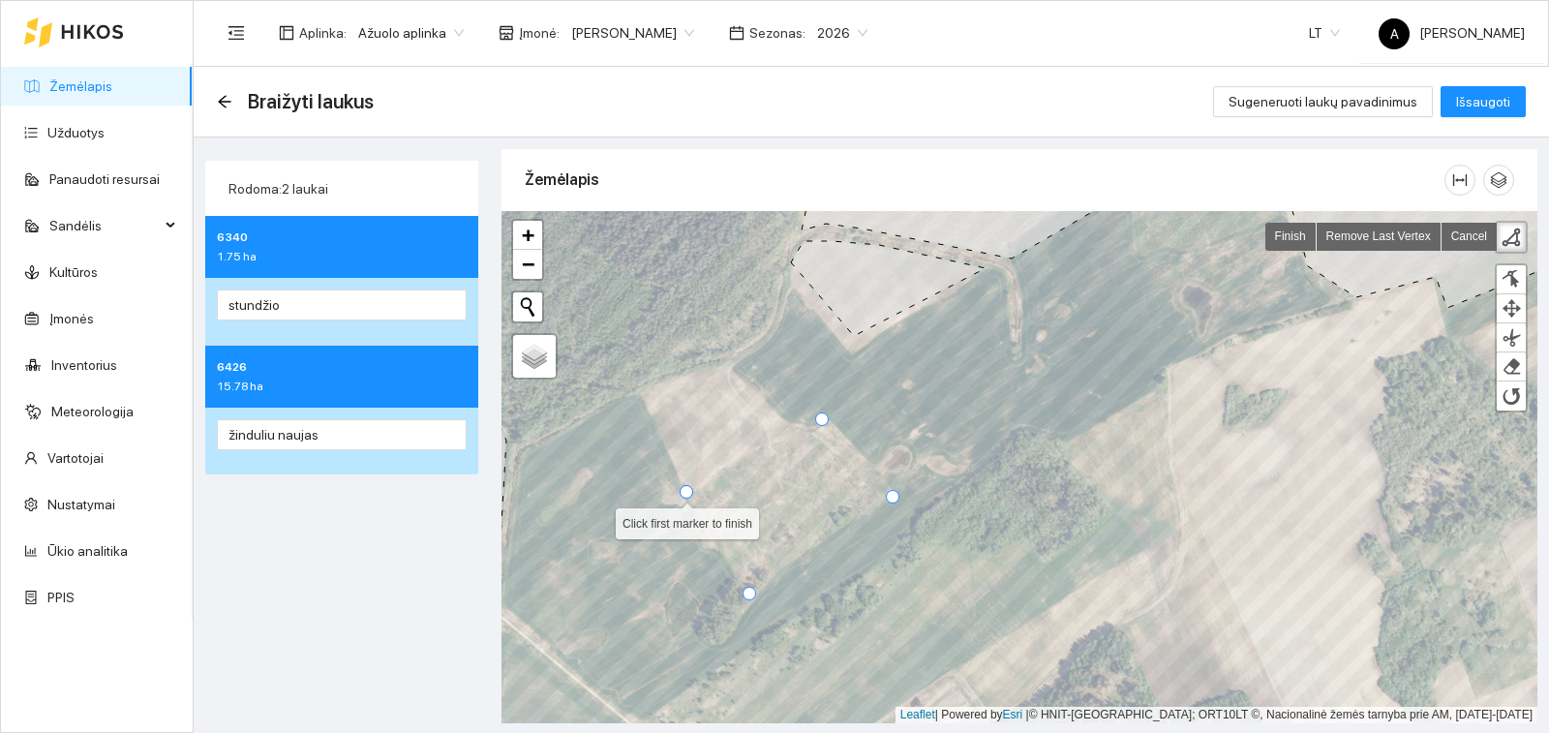
click at [685, 495] on div at bounding box center [687, 492] width 14 height 14
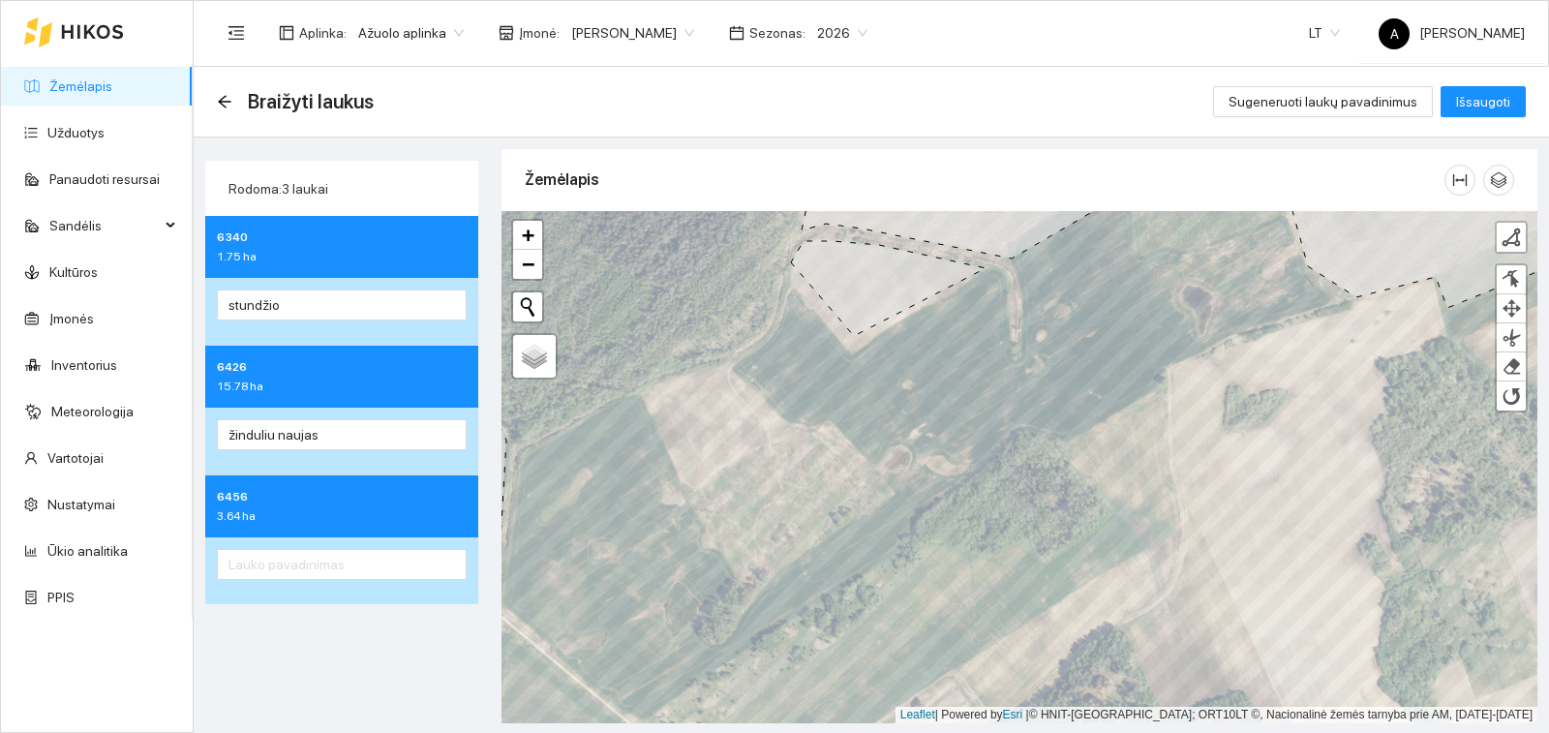
click at [275, 545] on div at bounding box center [341, 570] width 273 height 67
click at [292, 564] on input "text" at bounding box center [342, 564] width 250 height 31
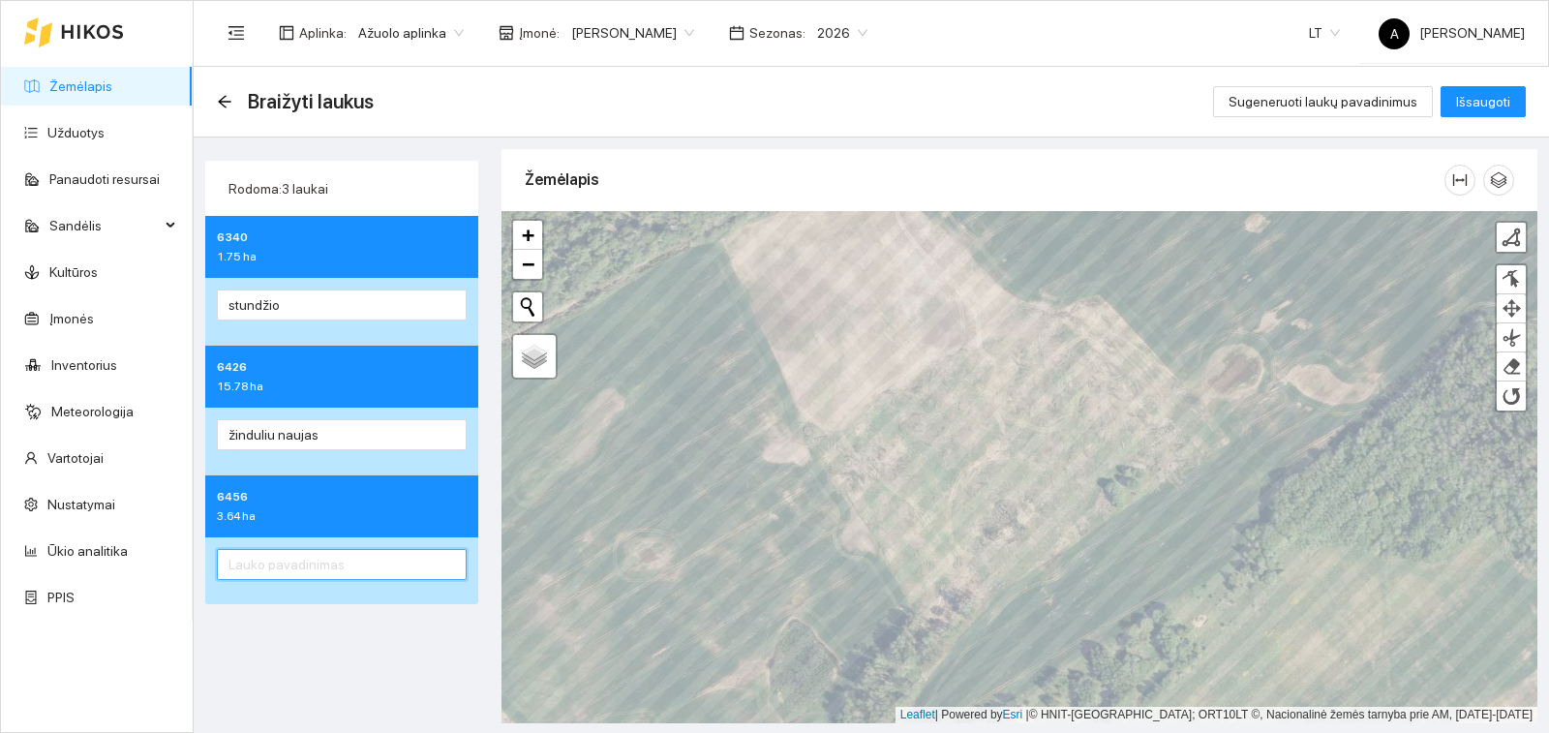
click at [287, 560] on input "text" at bounding box center [342, 564] width 250 height 31
type input "s"
type input "u"
type input "prie steporiu"
click at [1515, 280] on div at bounding box center [1511, 279] width 19 height 18
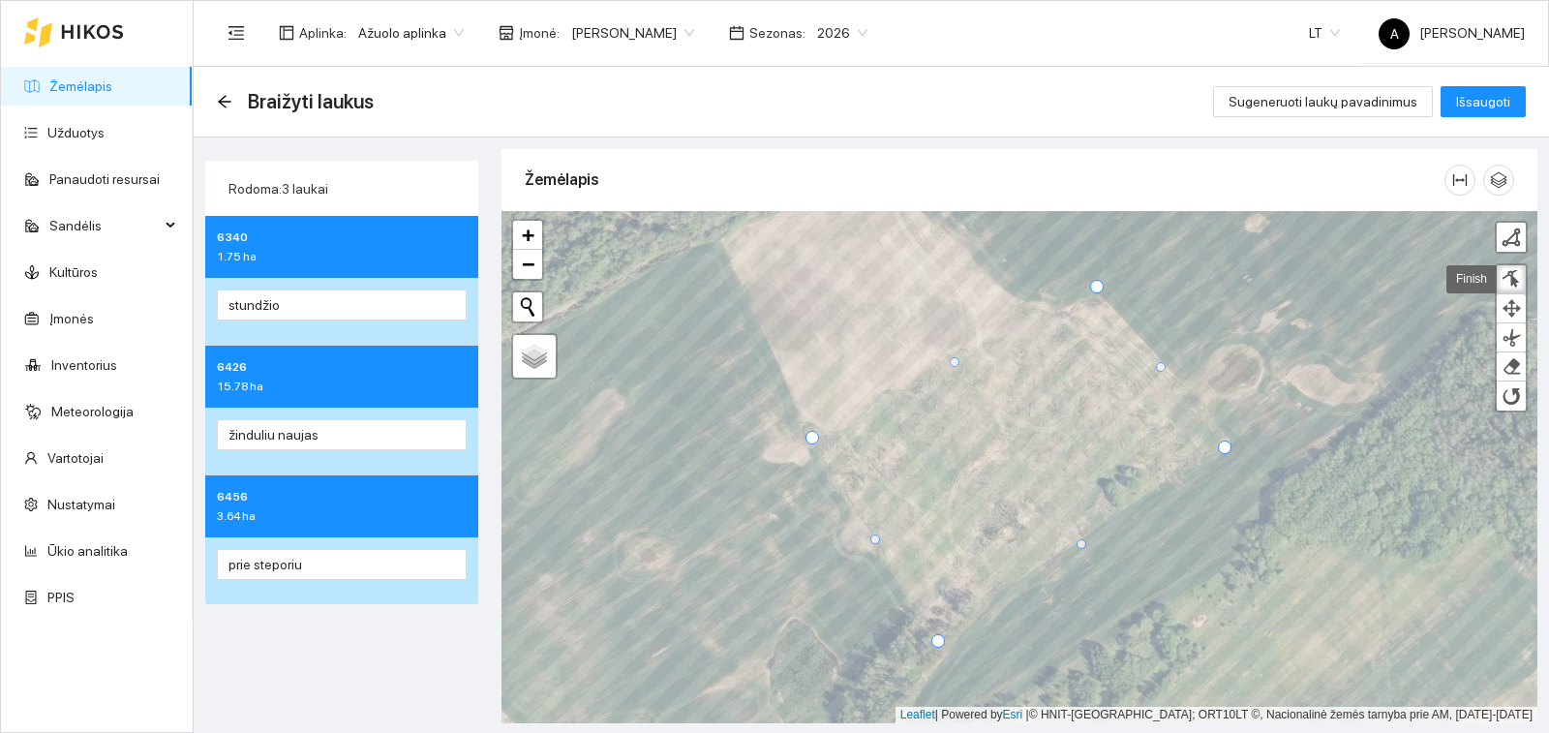
drag, startPoint x: 1081, startPoint y: 288, endPoint x: 1094, endPoint y: 282, distance: 14.7
click at [1094, 282] on div at bounding box center [1097, 287] width 14 height 14
click at [805, 445] on div at bounding box center [808, 443] width 14 height 14
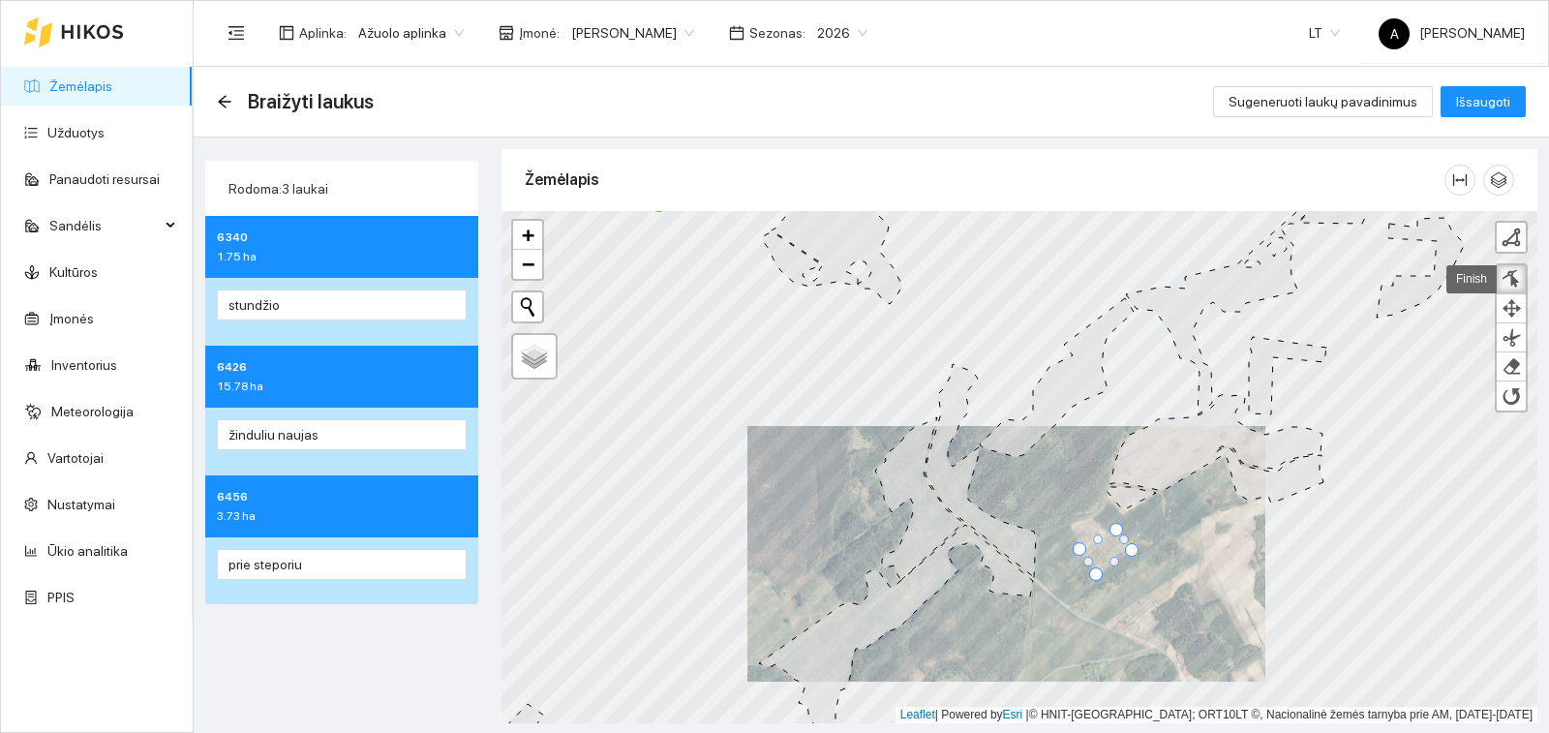
click at [1517, 281] on div at bounding box center [1511, 279] width 19 height 18
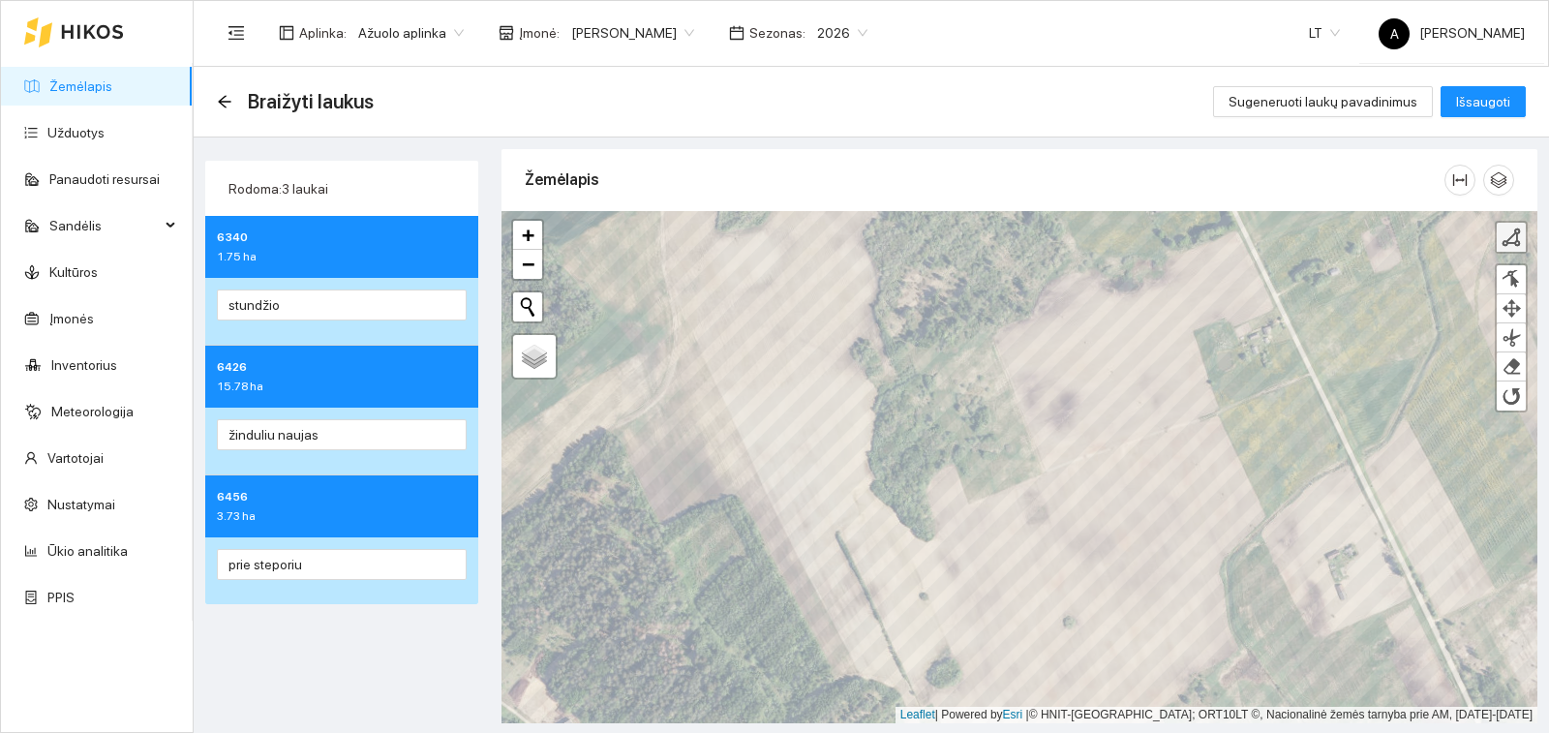
click at [1508, 228] on div at bounding box center [1511, 237] width 19 height 19
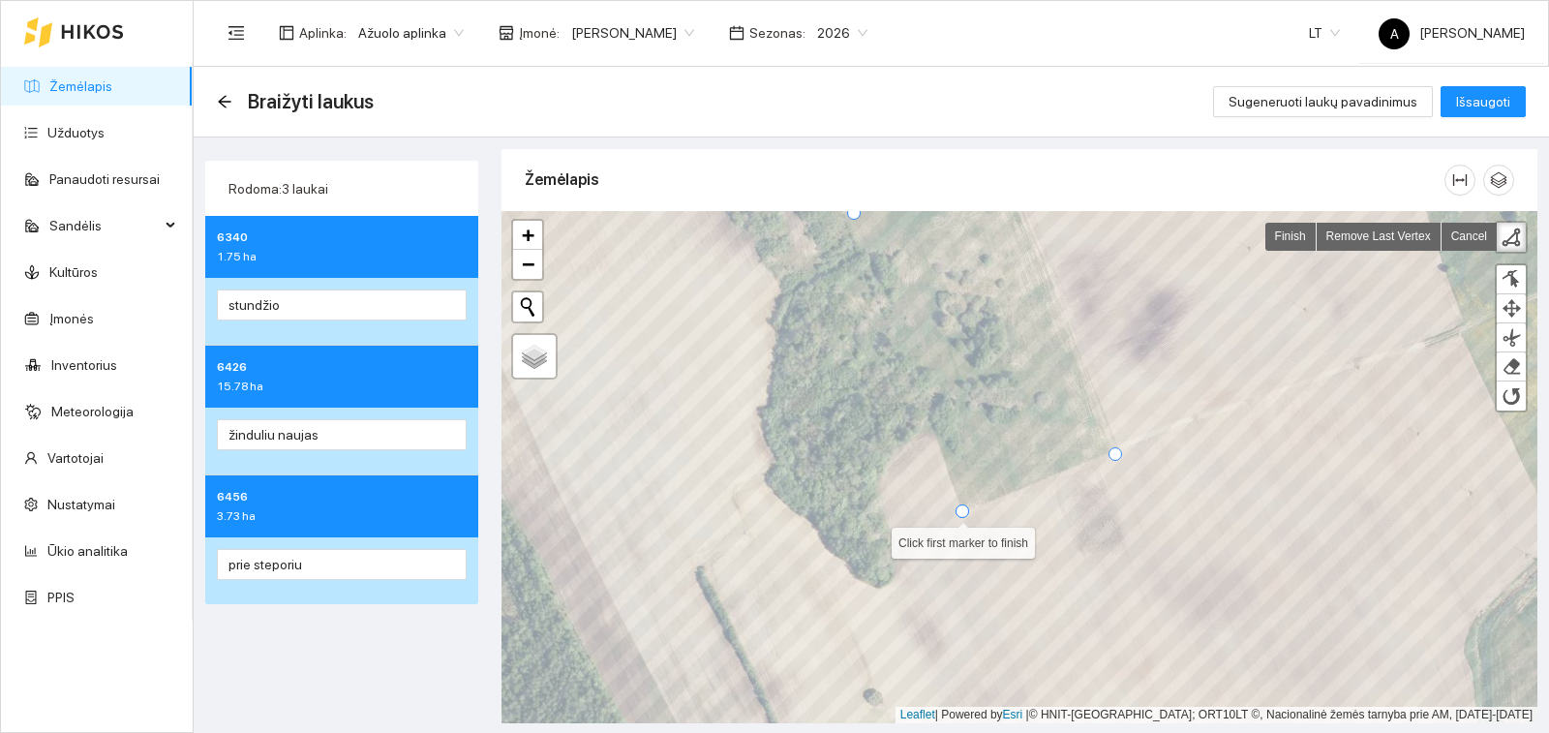
click at [962, 508] on div at bounding box center [963, 511] width 14 height 14
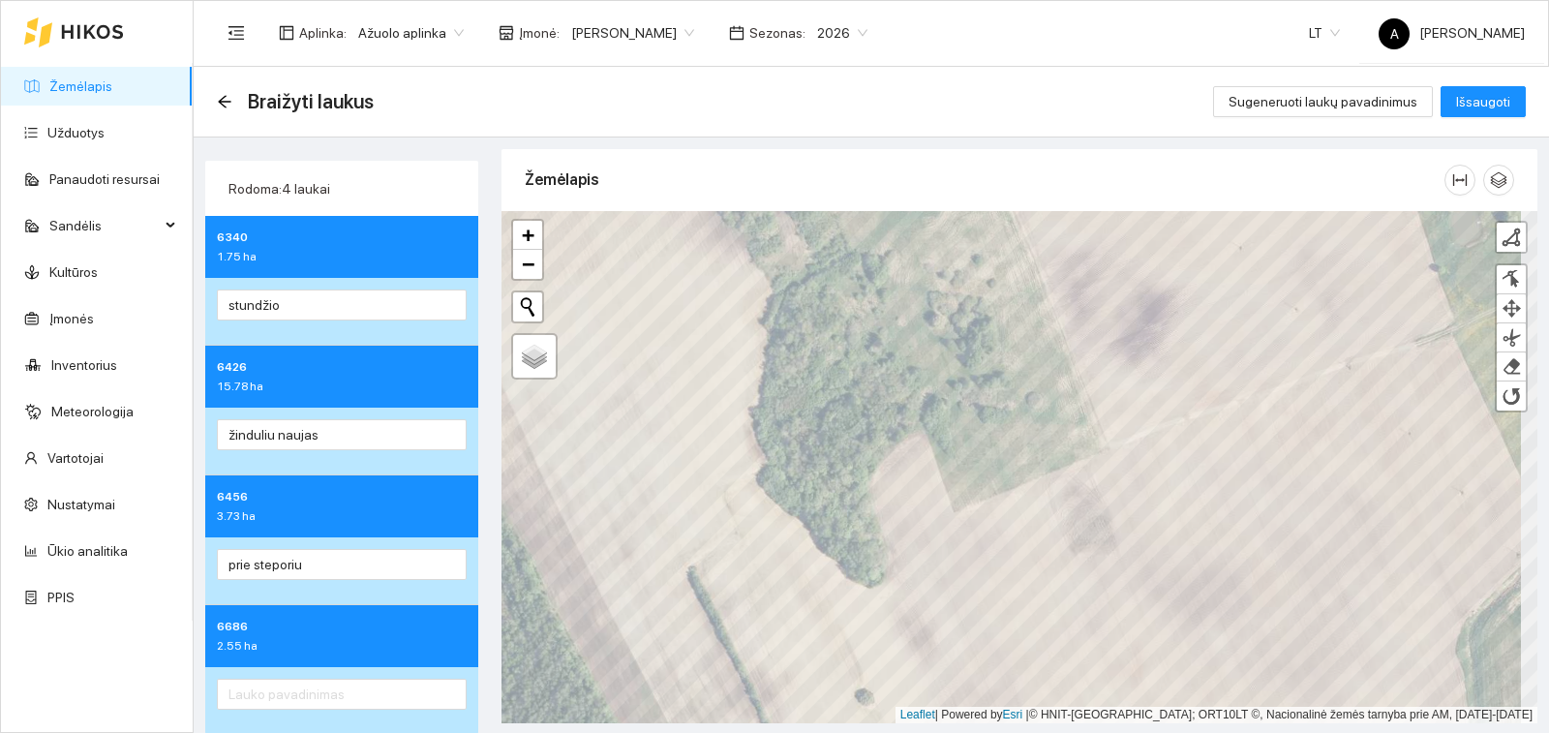
scroll to position [1, 0]
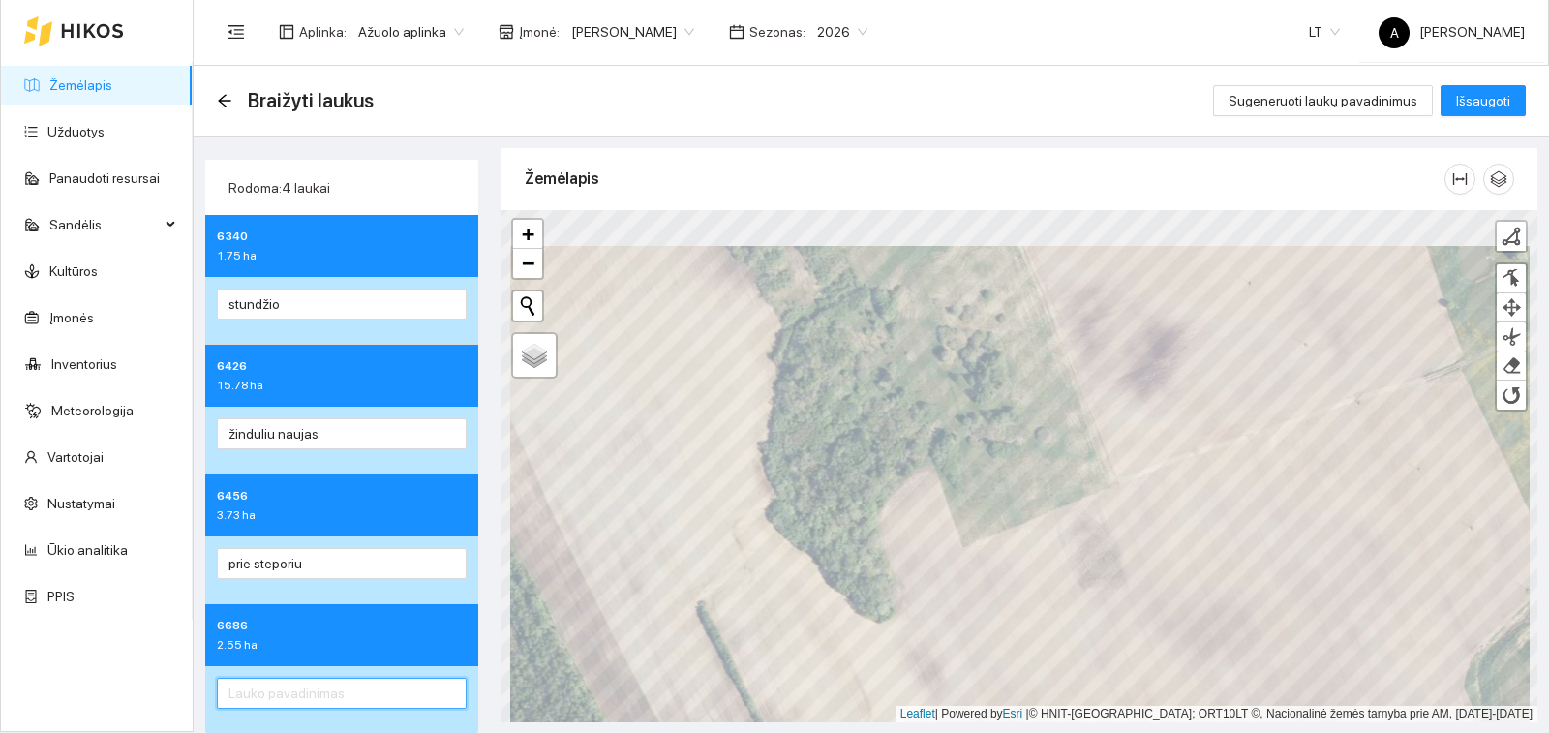
click at [363, 689] on input "text" at bounding box center [342, 693] width 250 height 31
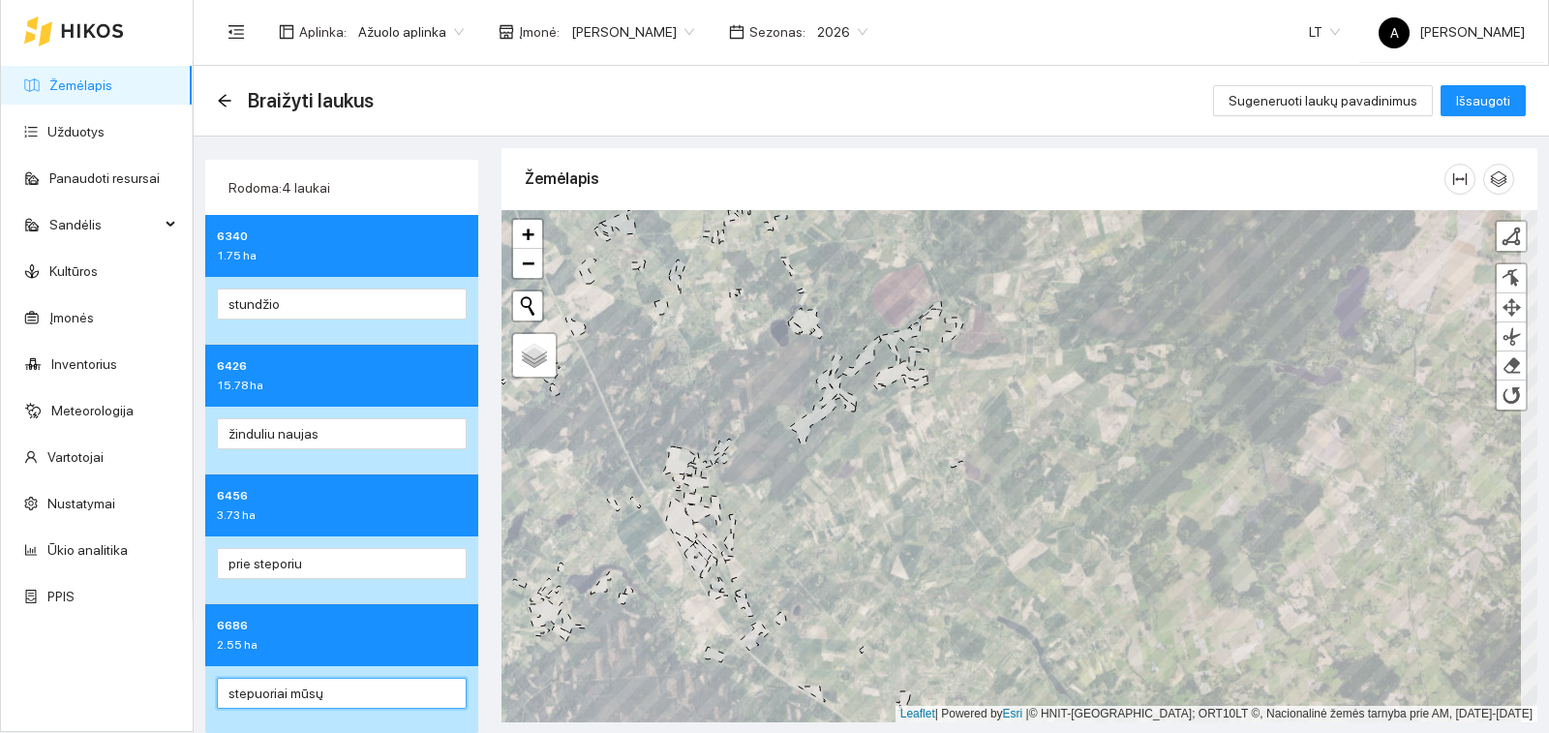
type input "stepuoriai mūsų"
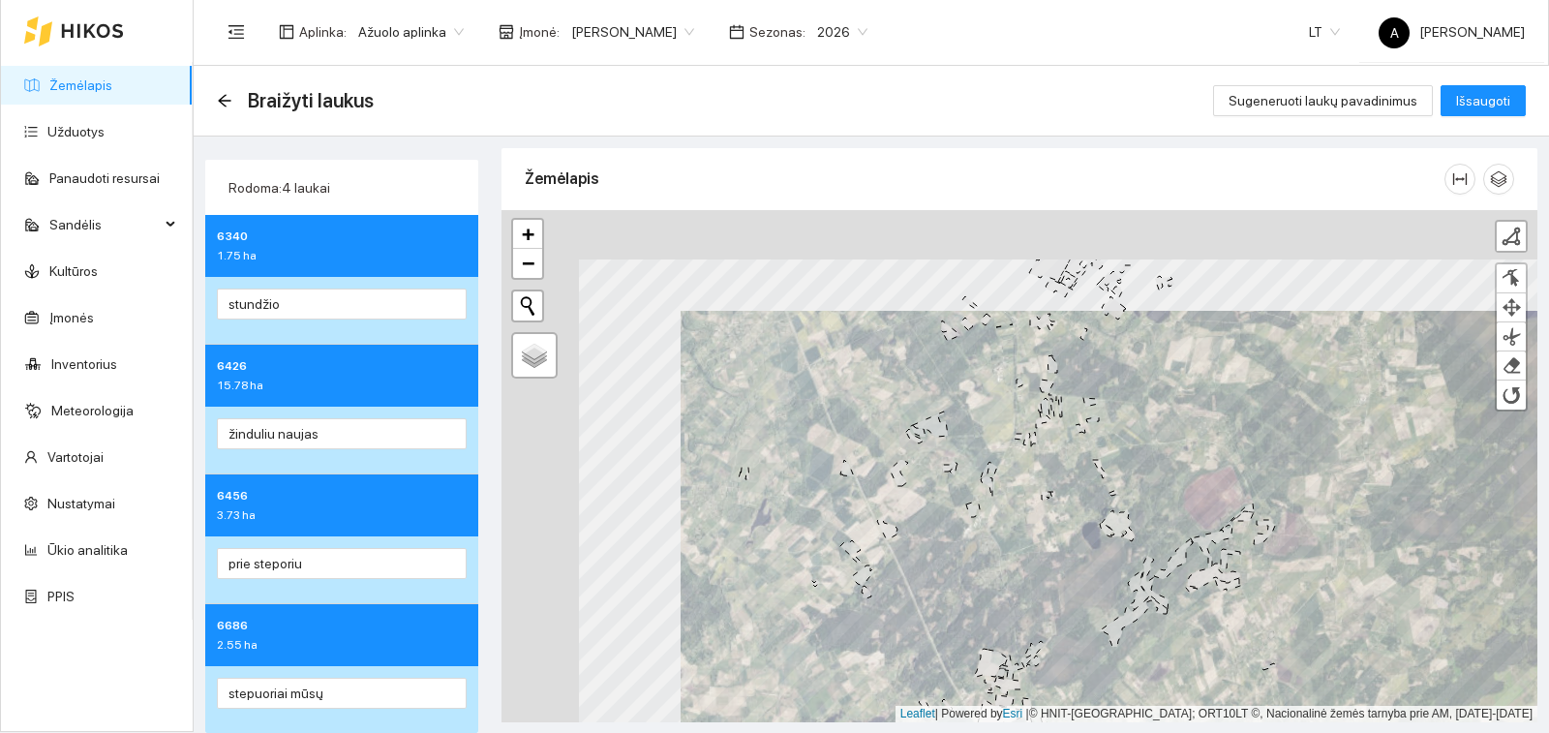
click at [975, 517] on icon at bounding box center [973, 510] width 14 height 15
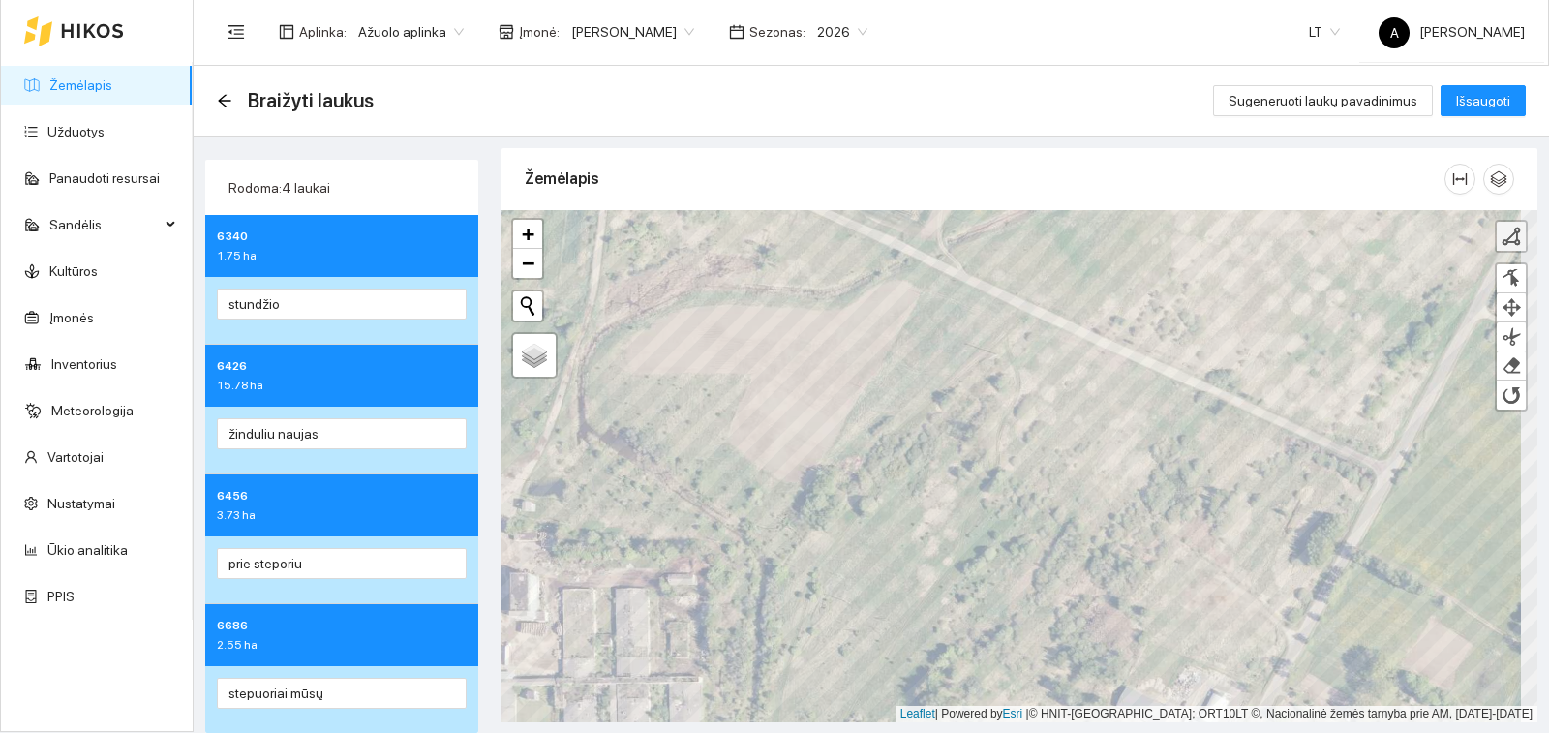
click at [1502, 232] on div at bounding box center [1511, 236] width 19 height 19
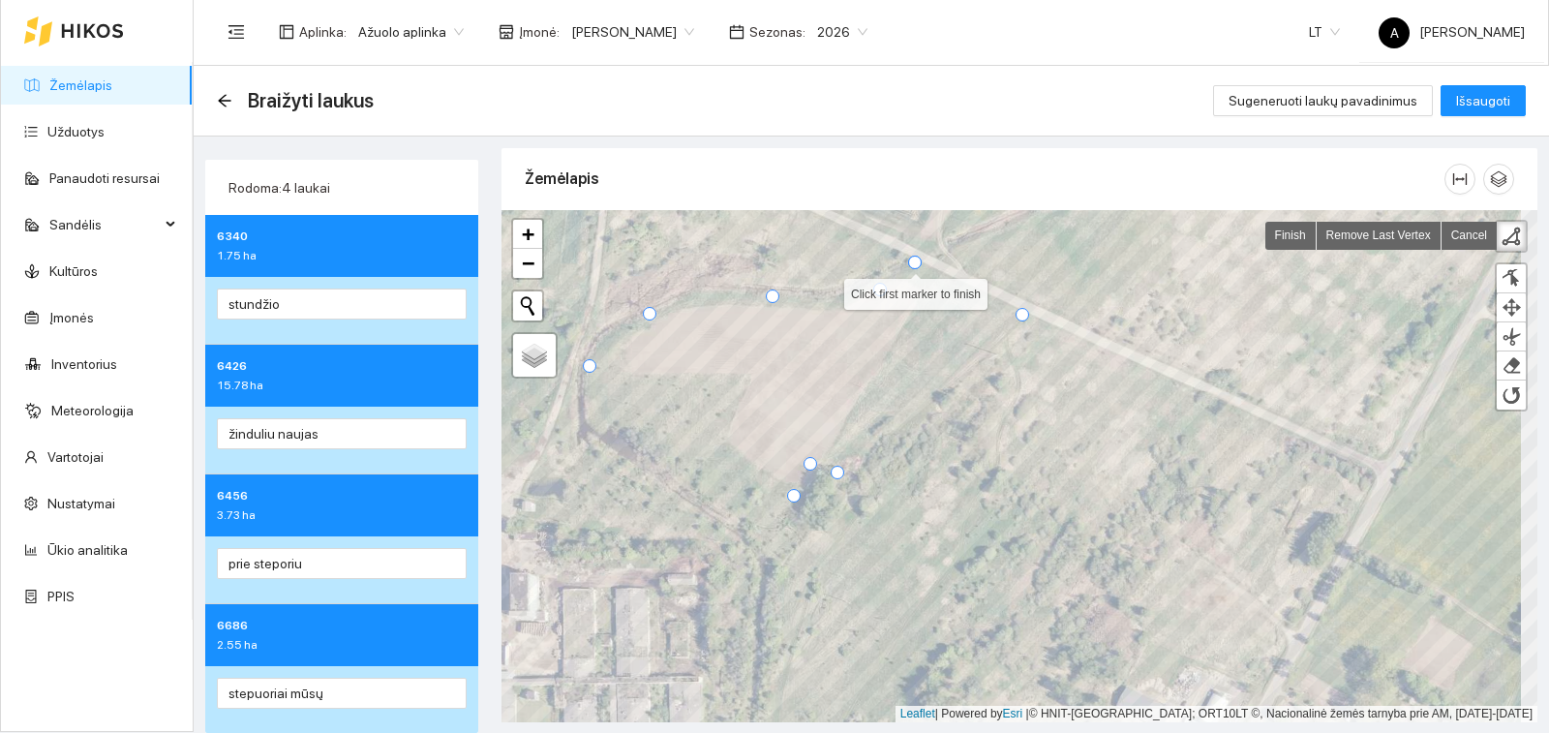
click at [910, 264] on div at bounding box center [915, 263] width 14 height 14
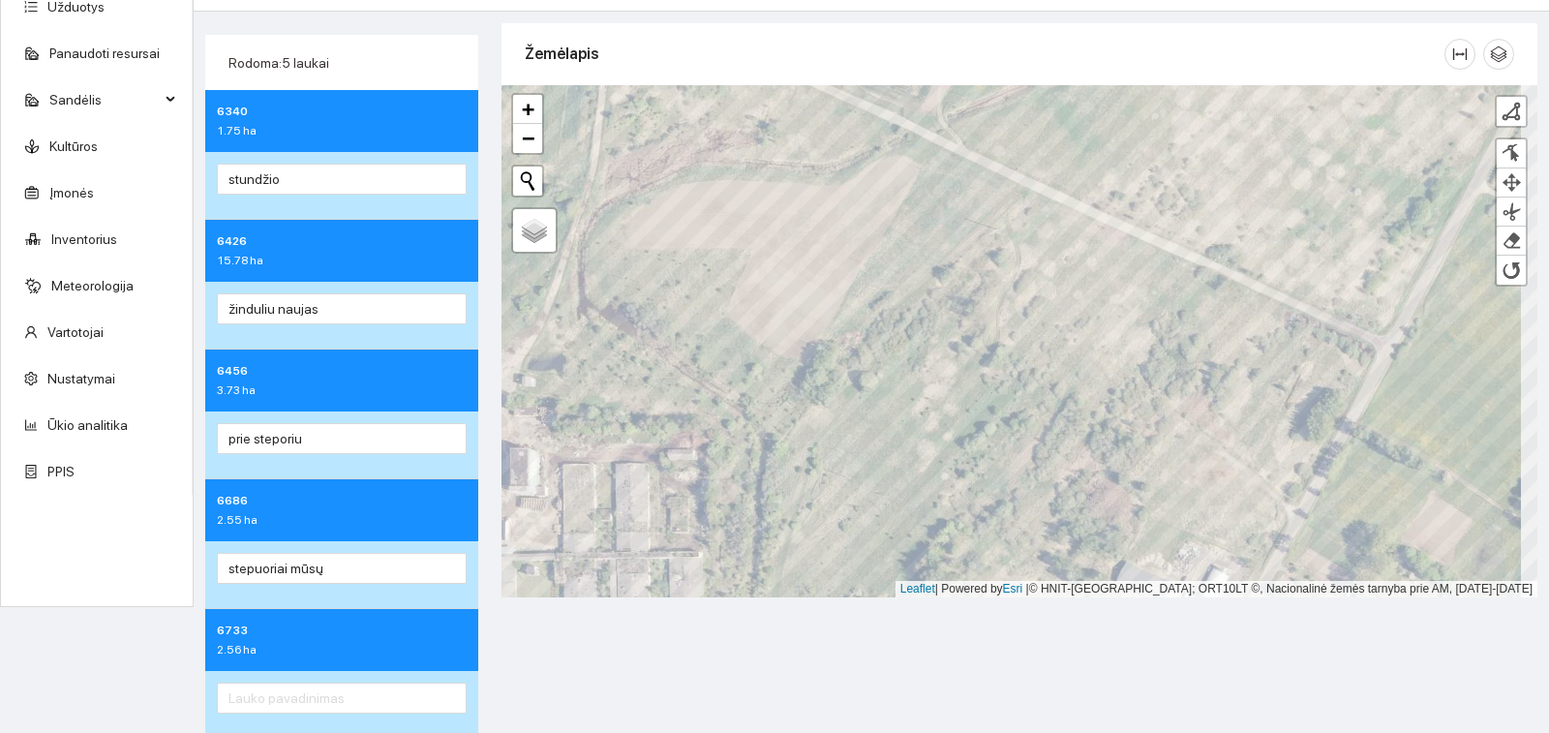
scroll to position [131, 0]
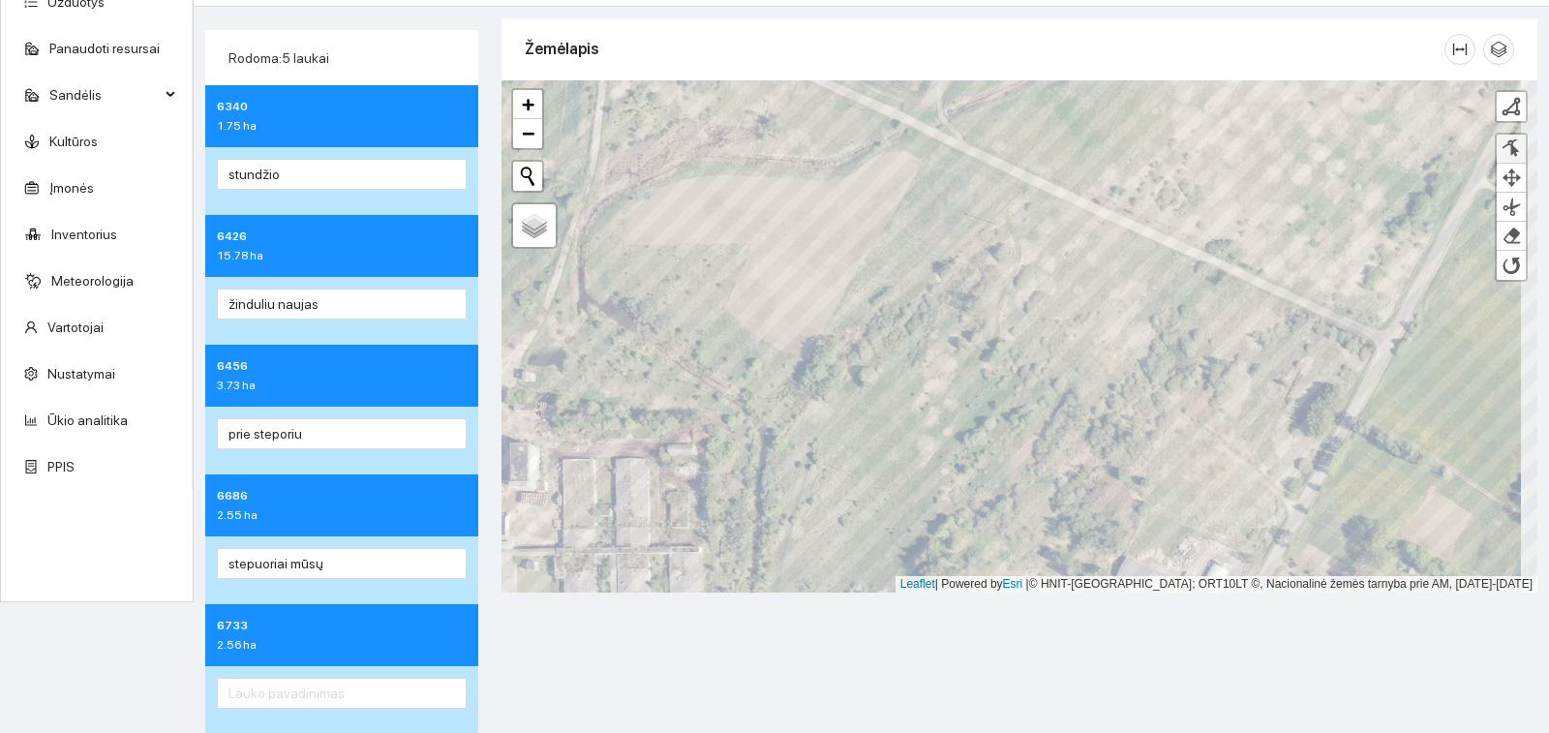
click at [1502, 148] on div at bounding box center [1511, 148] width 19 height 18
drag, startPoint x: 791, startPoint y: 368, endPoint x: 764, endPoint y: 404, distance: 44.9
click at [764, 404] on div at bounding box center [767, 402] width 14 height 14
drag, startPoint x: 674, startPoint y: 318, endPoint x: 601, endPoint y: 289, distance: 78.2
click at [589, 289] on div at bounding box center [594, 290] width 10 height 10
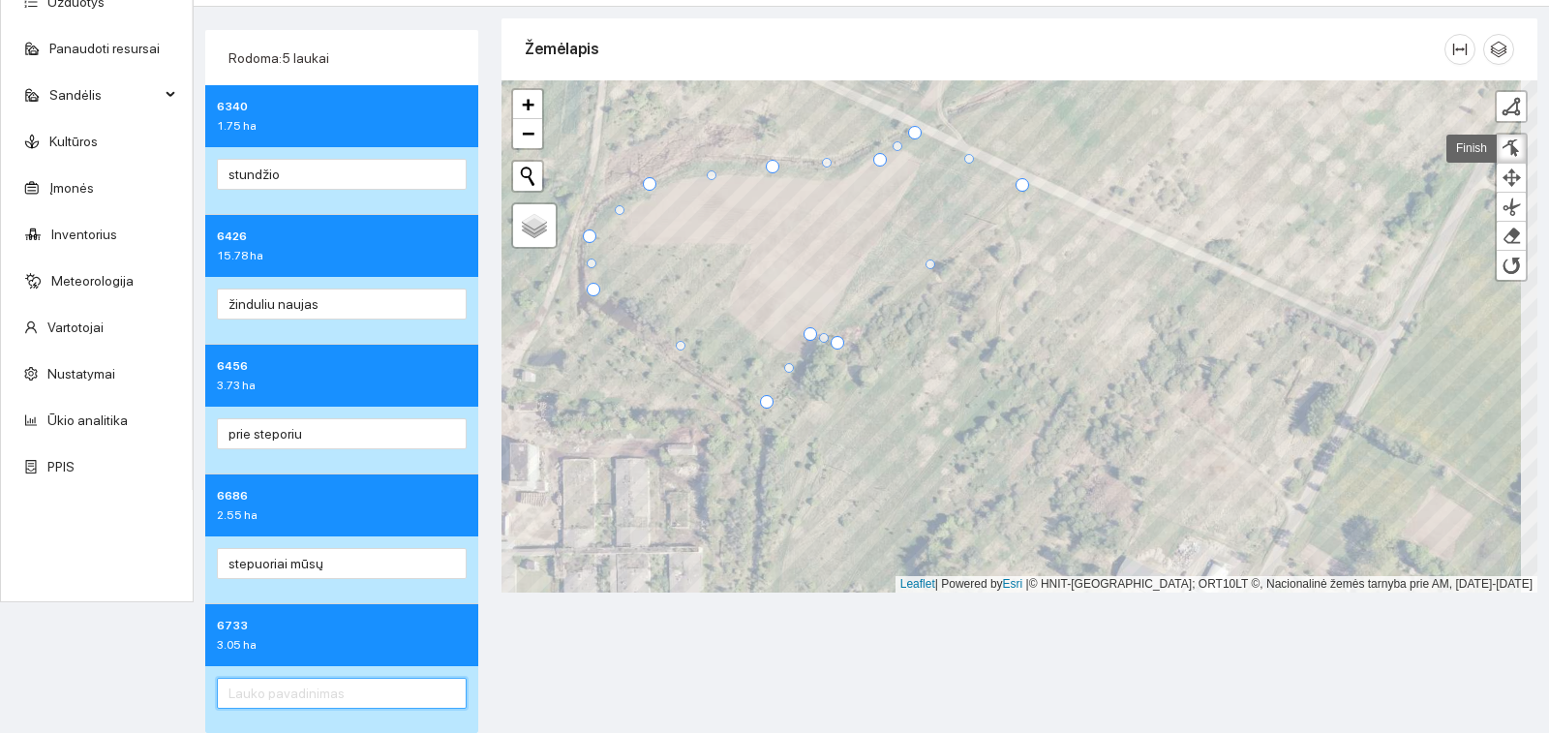
click at [376, 687] on input "text" at bounding box center [342, 693] width 250 height 31
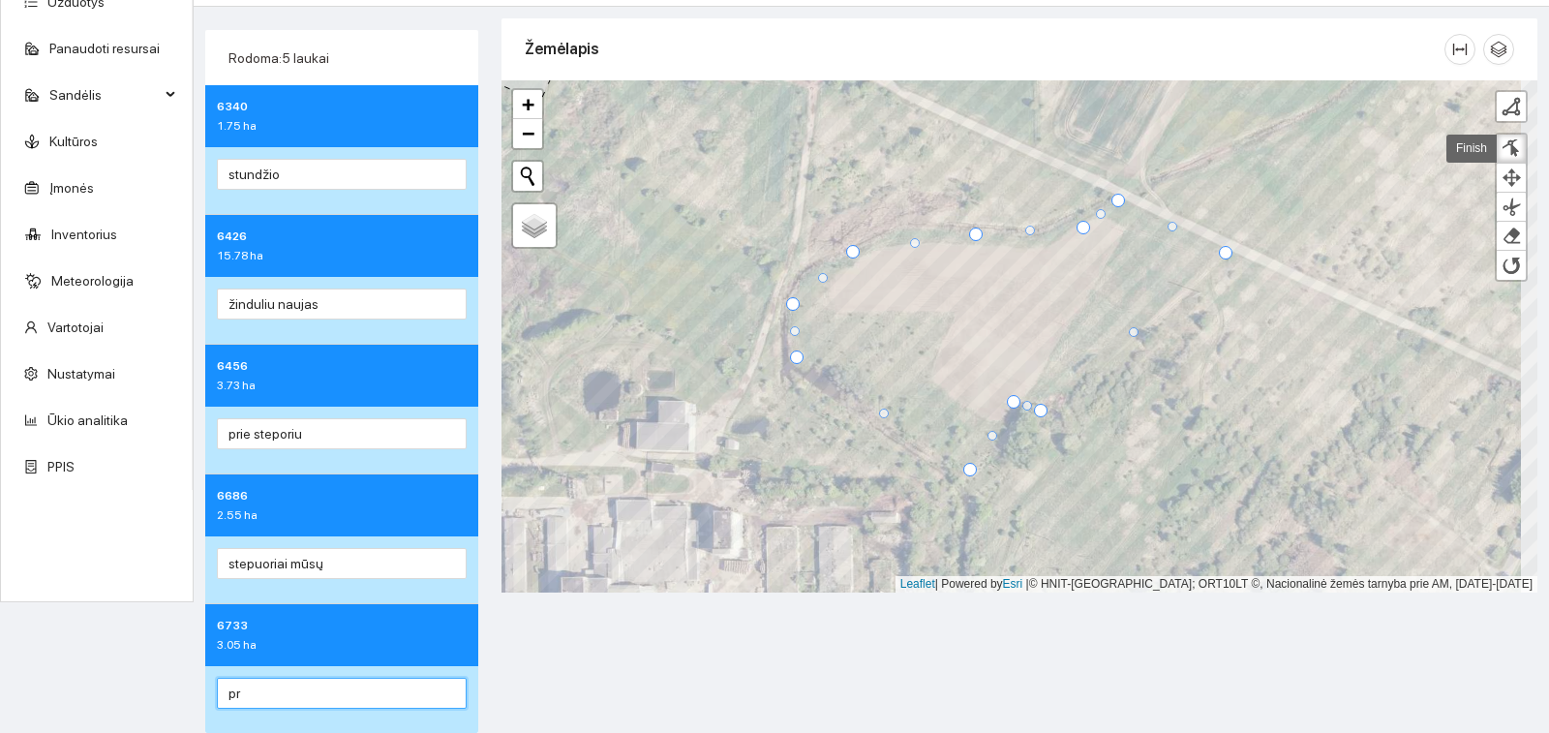
type input "p"
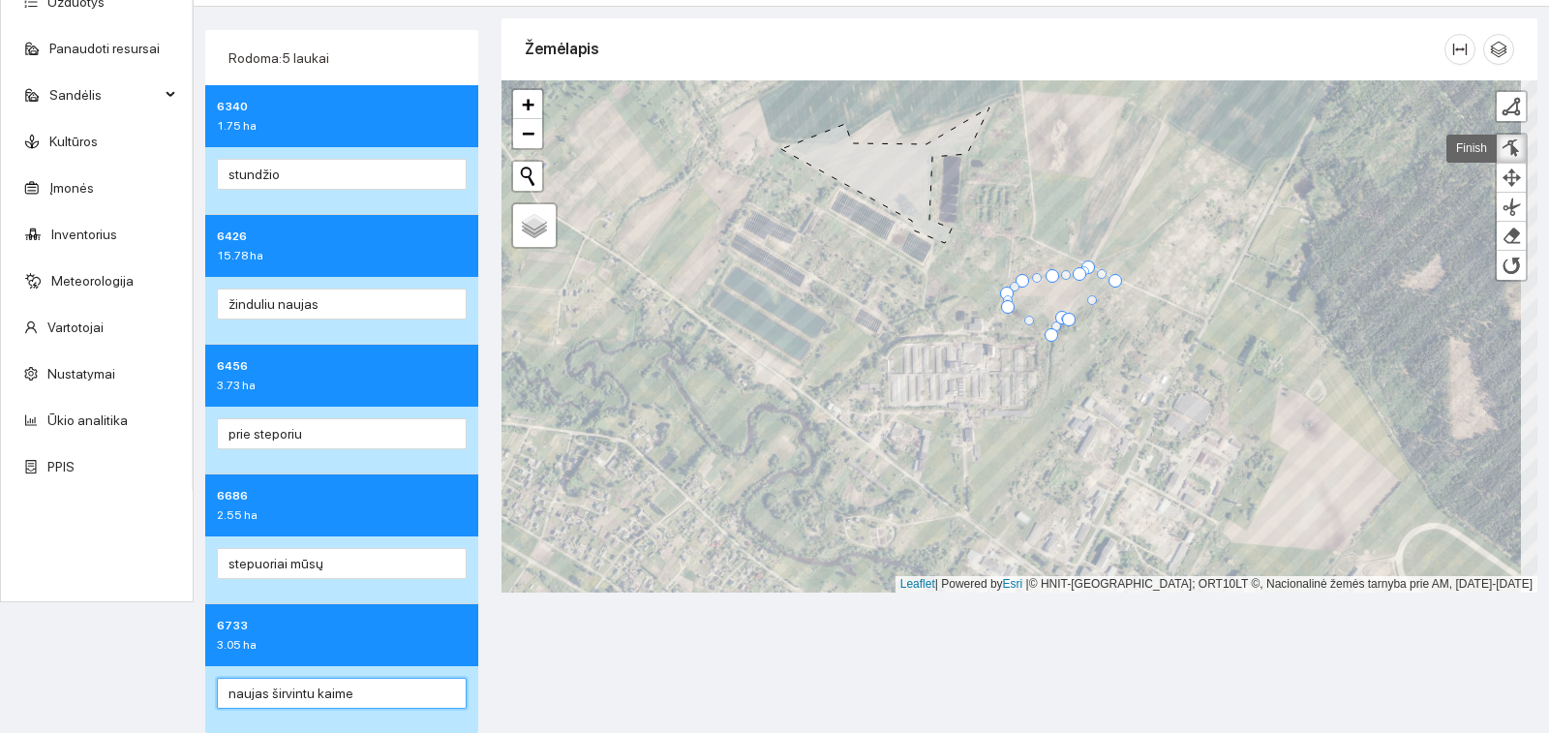
type input "naujas širvintu kaime"
click at [1502, 146] on div at bounding box center [1511, 148] width 19 height 18
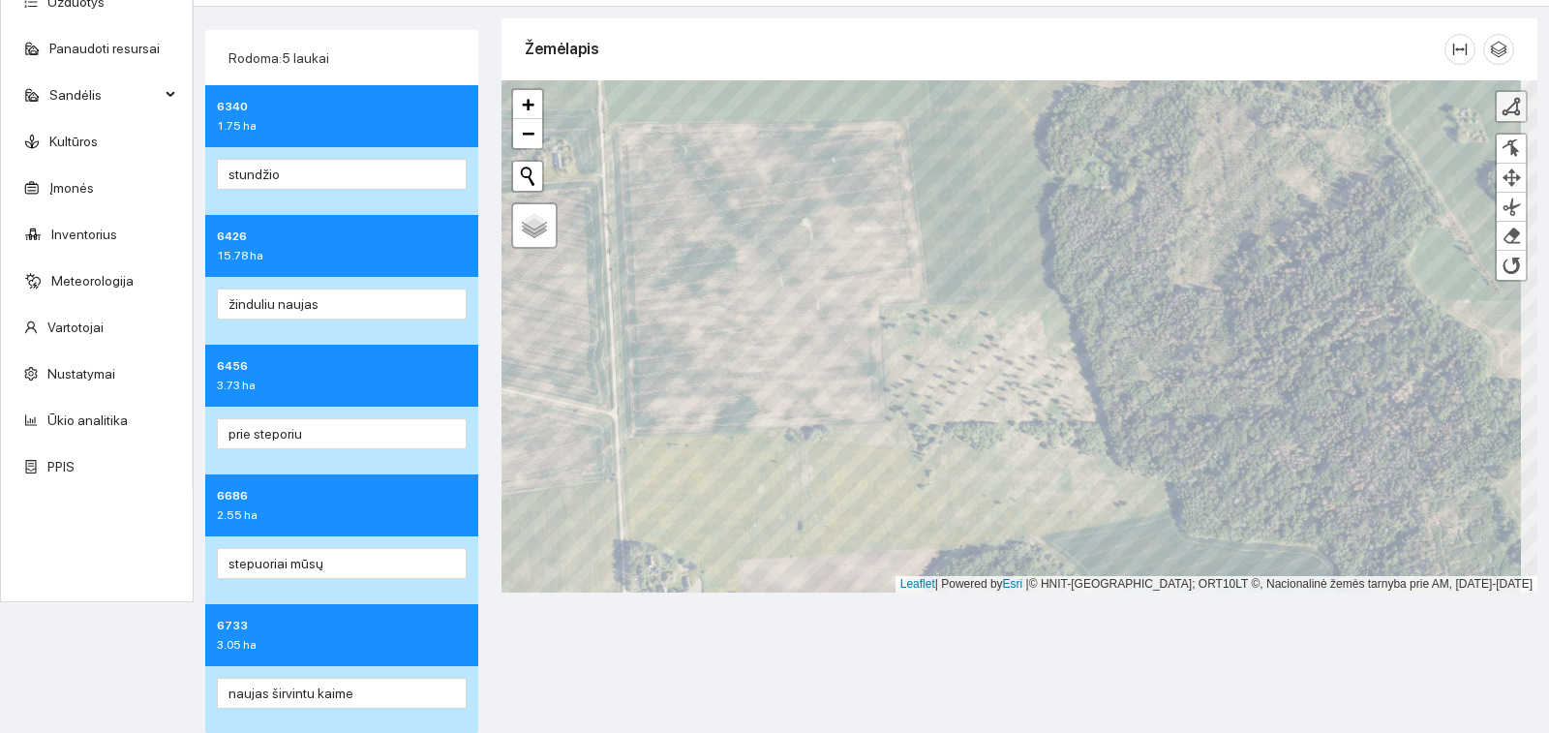
click at [1502, 113] on div at bounding box center [1511, 106] width 19 height 19
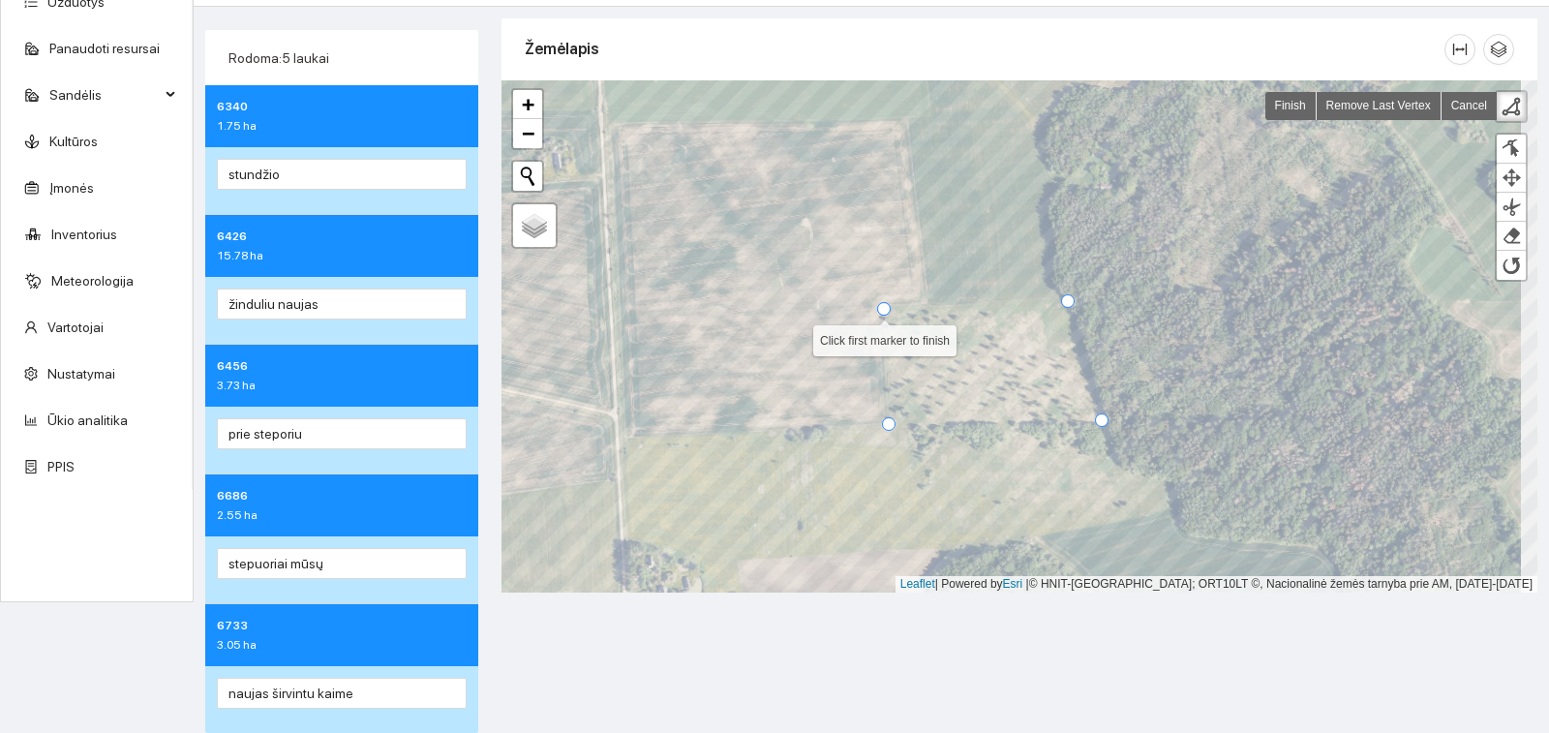
click at [882, 312] on div at bounding box center [884, 309] width 14 height 14
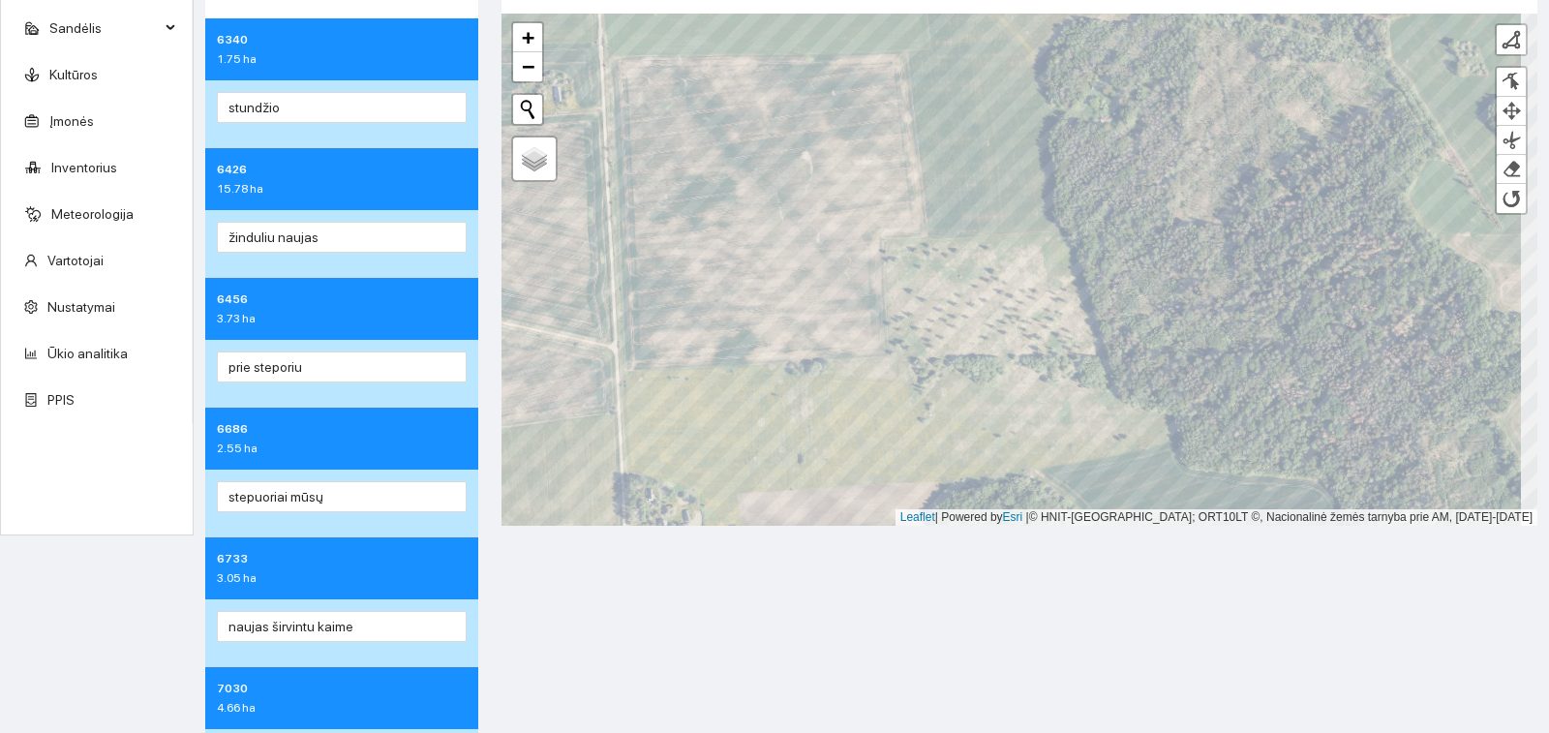
scroll to position [260, 0]
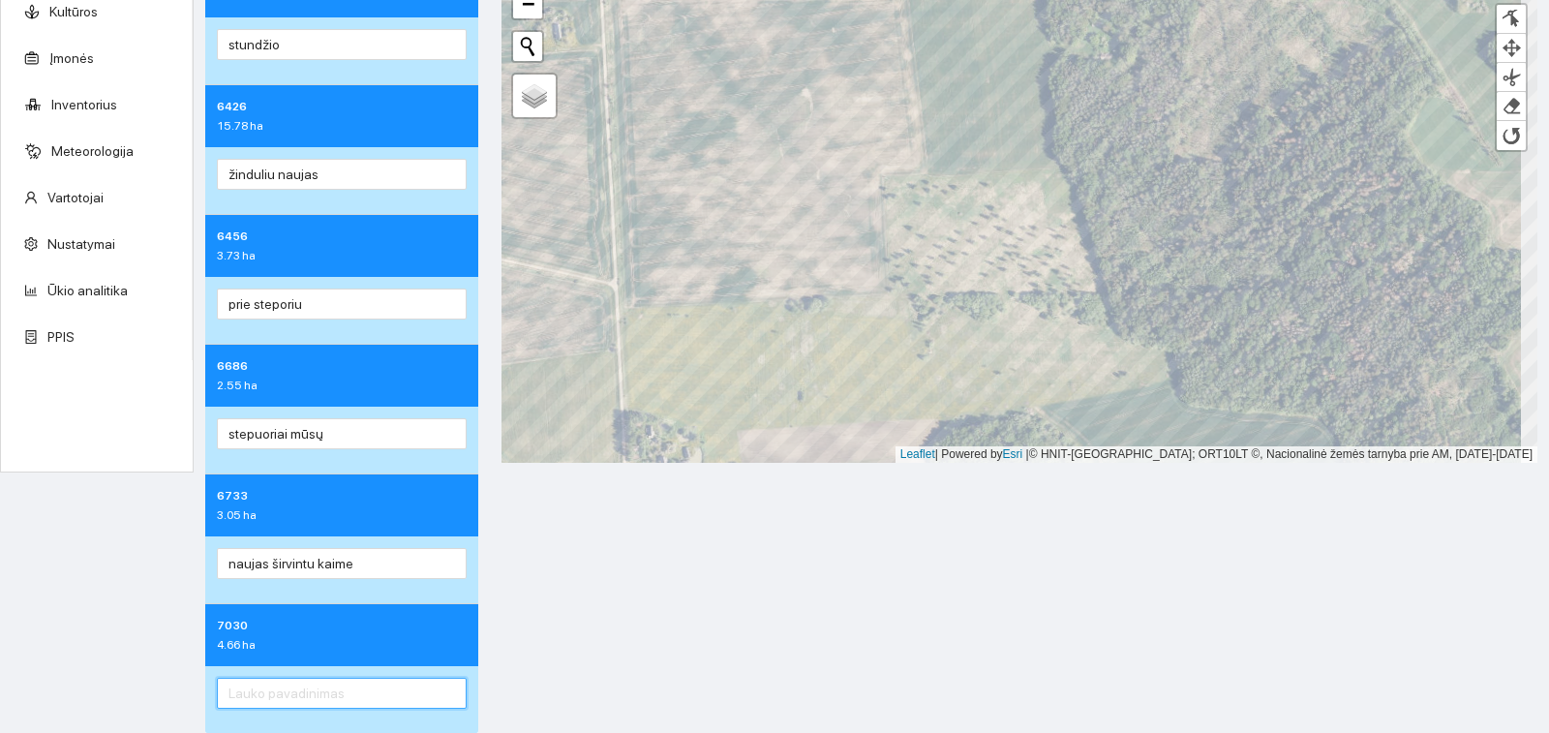
click at [327, 684] on input "text" at bounding box center [342, 693] width 250 height 31
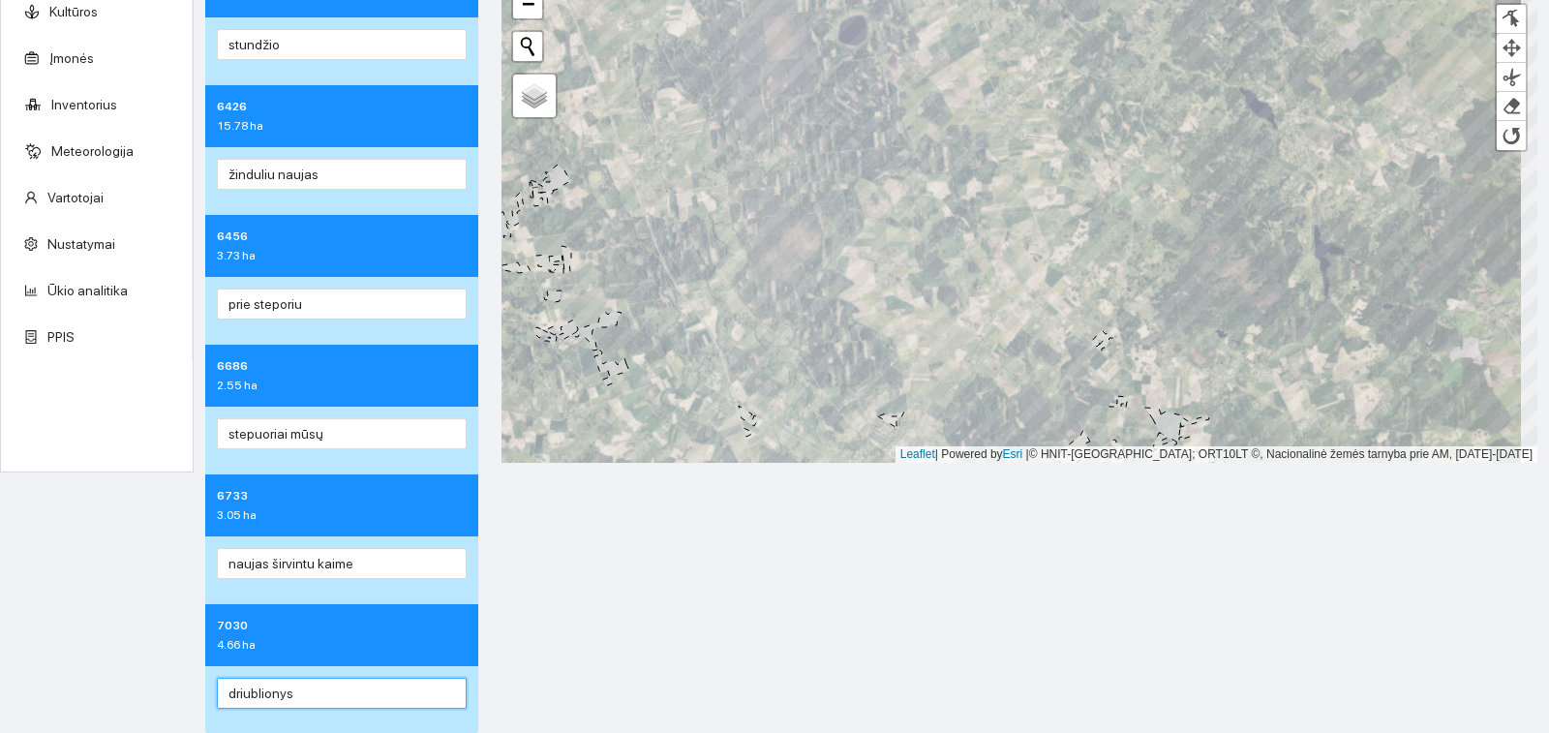
type input "driublionys"
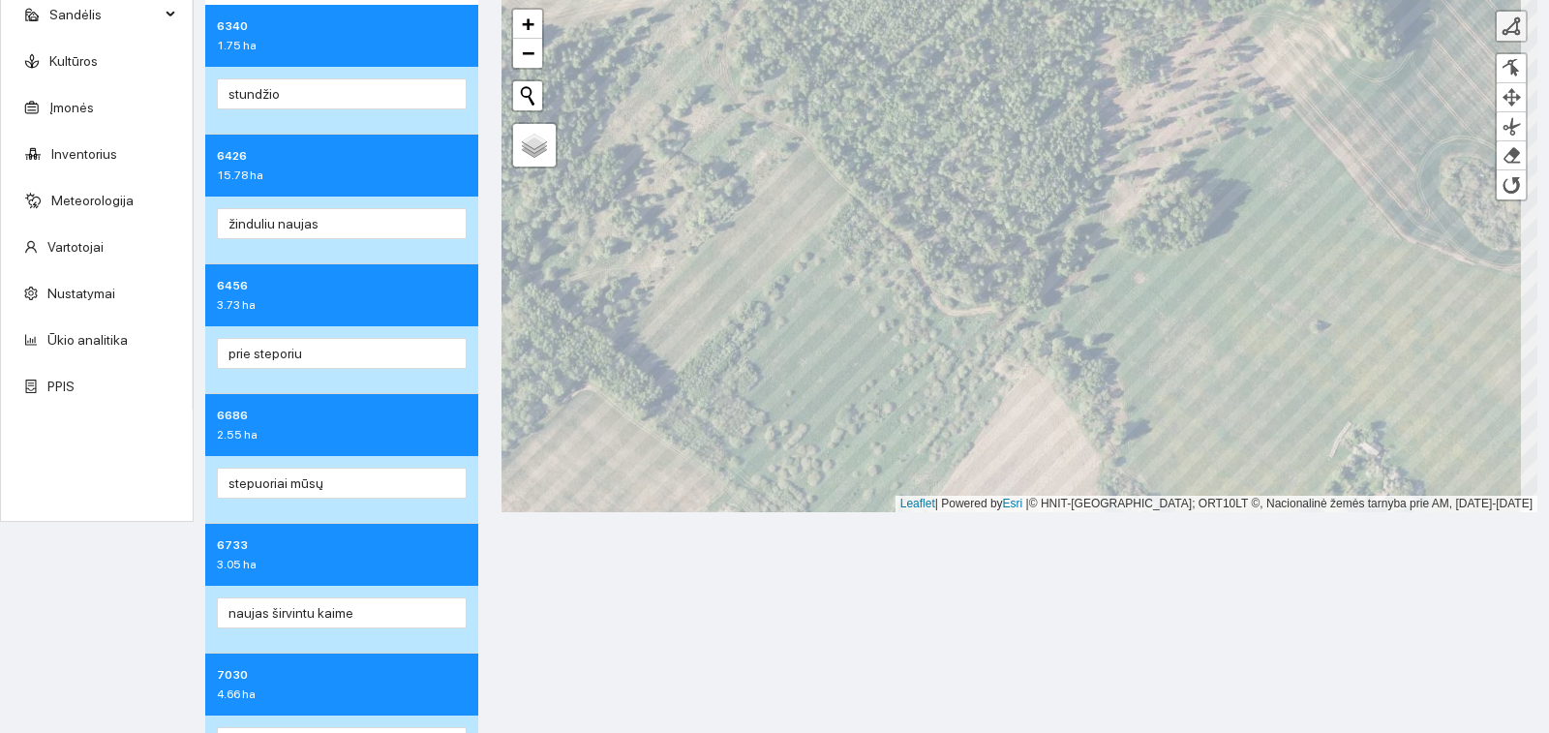
click at [1502, 22] on div at bounding box center [1511, 25] width 19 height 19
click at [1502, 67] on div at bounding box center [1511, 68] width 19 height 18
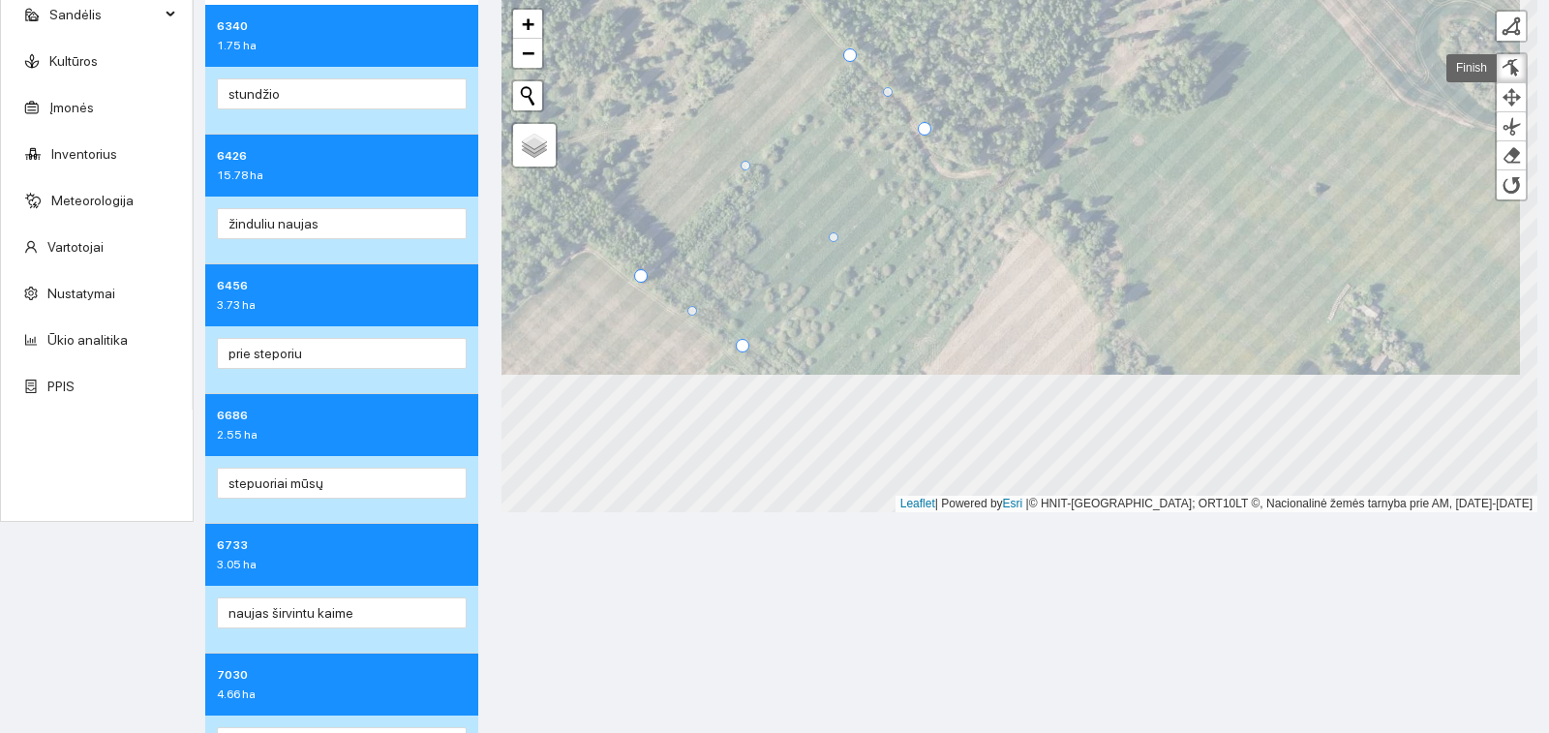
scroll to position [390, 0]
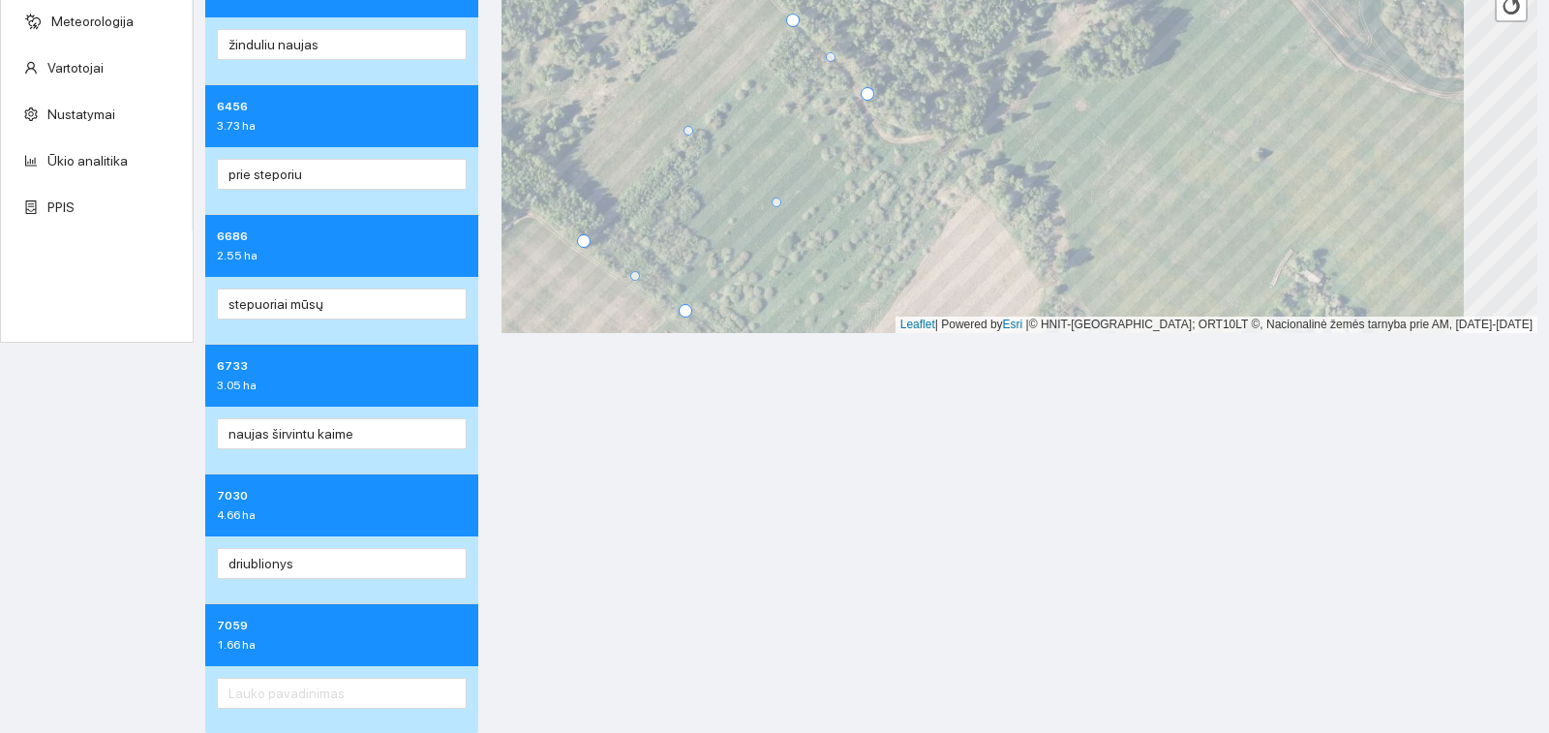
click at [845, 344] on body "Žemėlapis Užduotys Panaudoti resursai Sandėlis Kultūros Įmonės Inventorius Mete…" at bounding box center [774, 366] width 1549 height 733
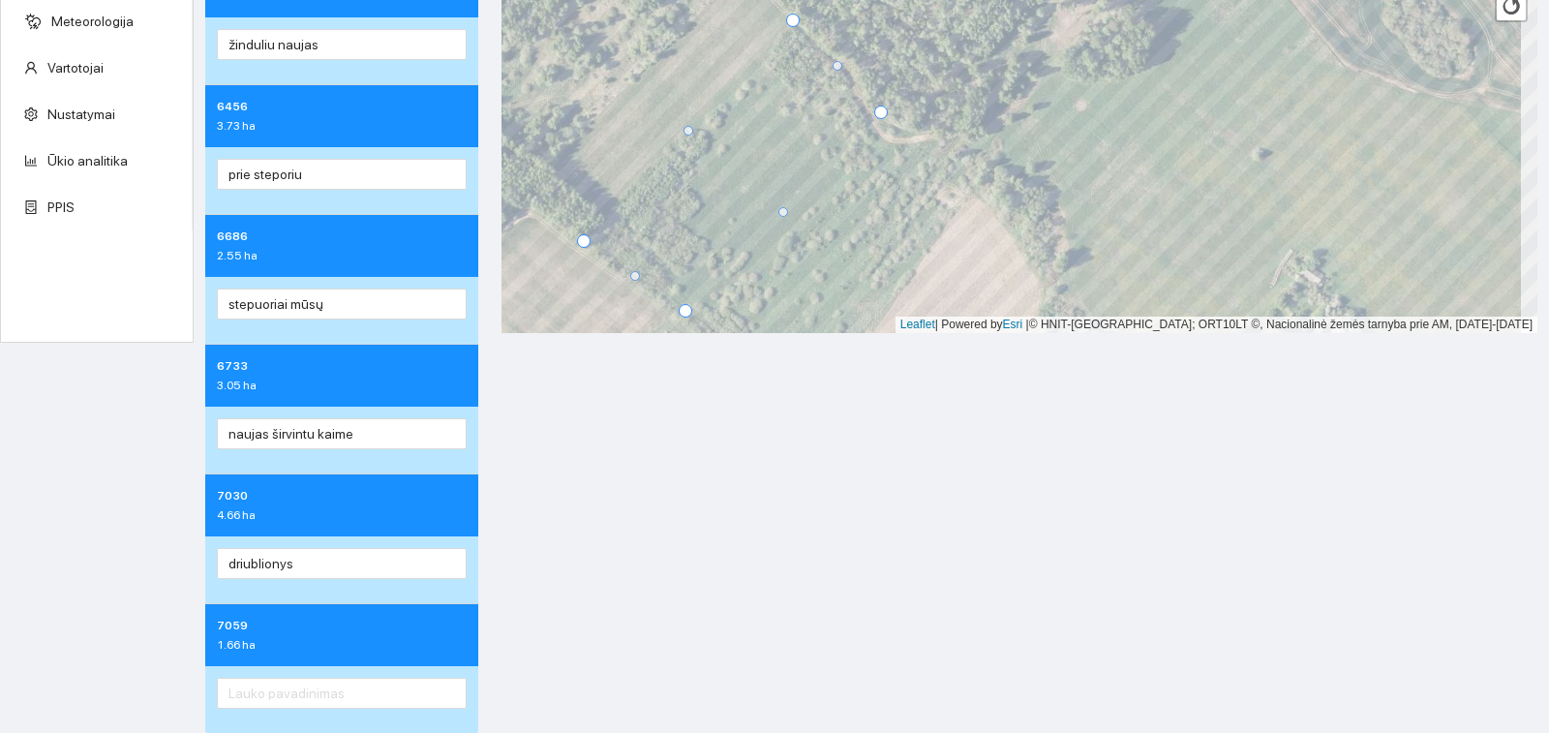
drag, startPoint x: 869, startPoint y: 97, endPoint x: 883, endPoint y: 115, distance: 22.9
click at [883, 115] on div at bounding box center [881, 113] width 14 height 14
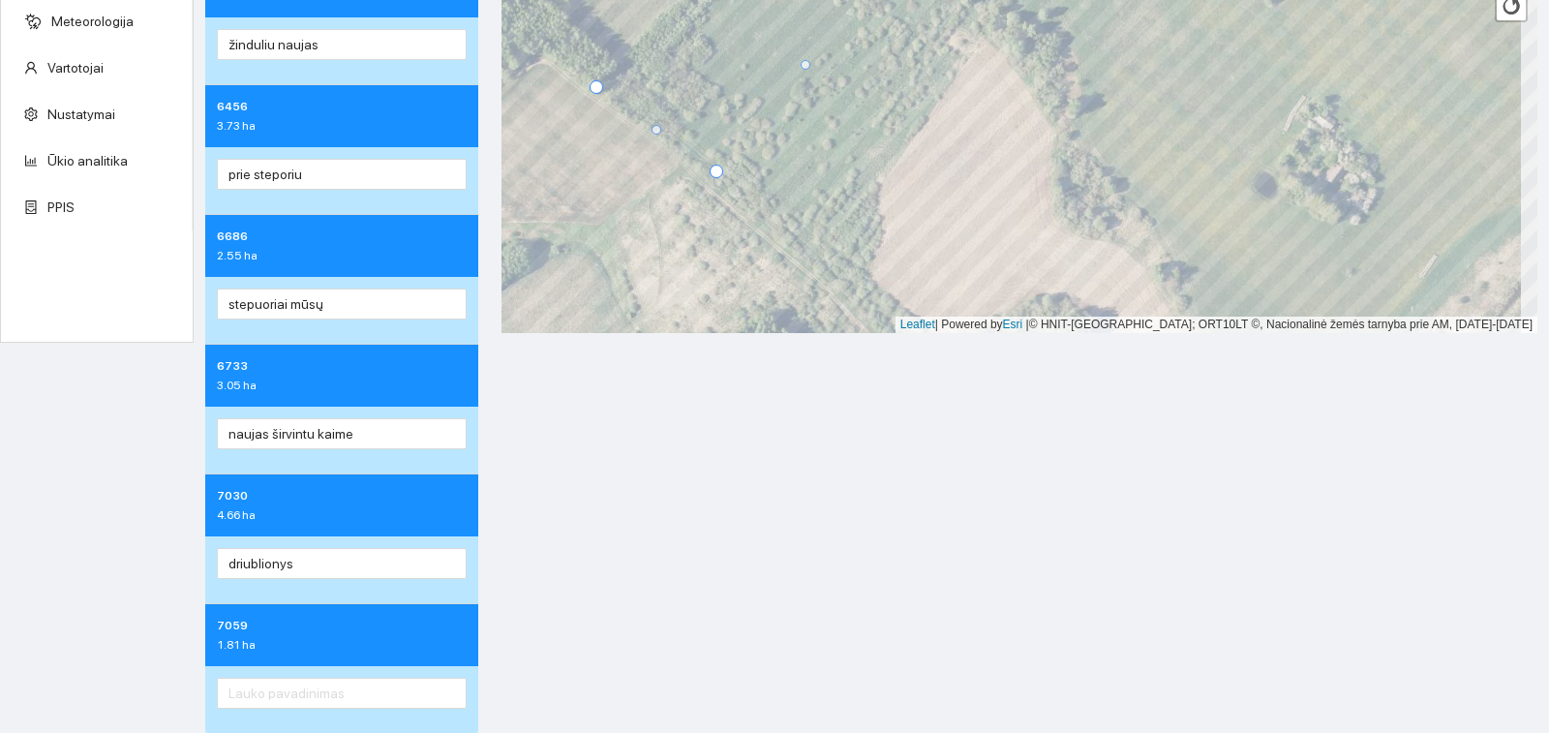
drag, startPoint x: 701, startPoint y: 158, endPoint x: 719, endPoint y: 172, distance: 23.4
click at [719, 172] on div at bounding box center [717, 172] width 14 height 14
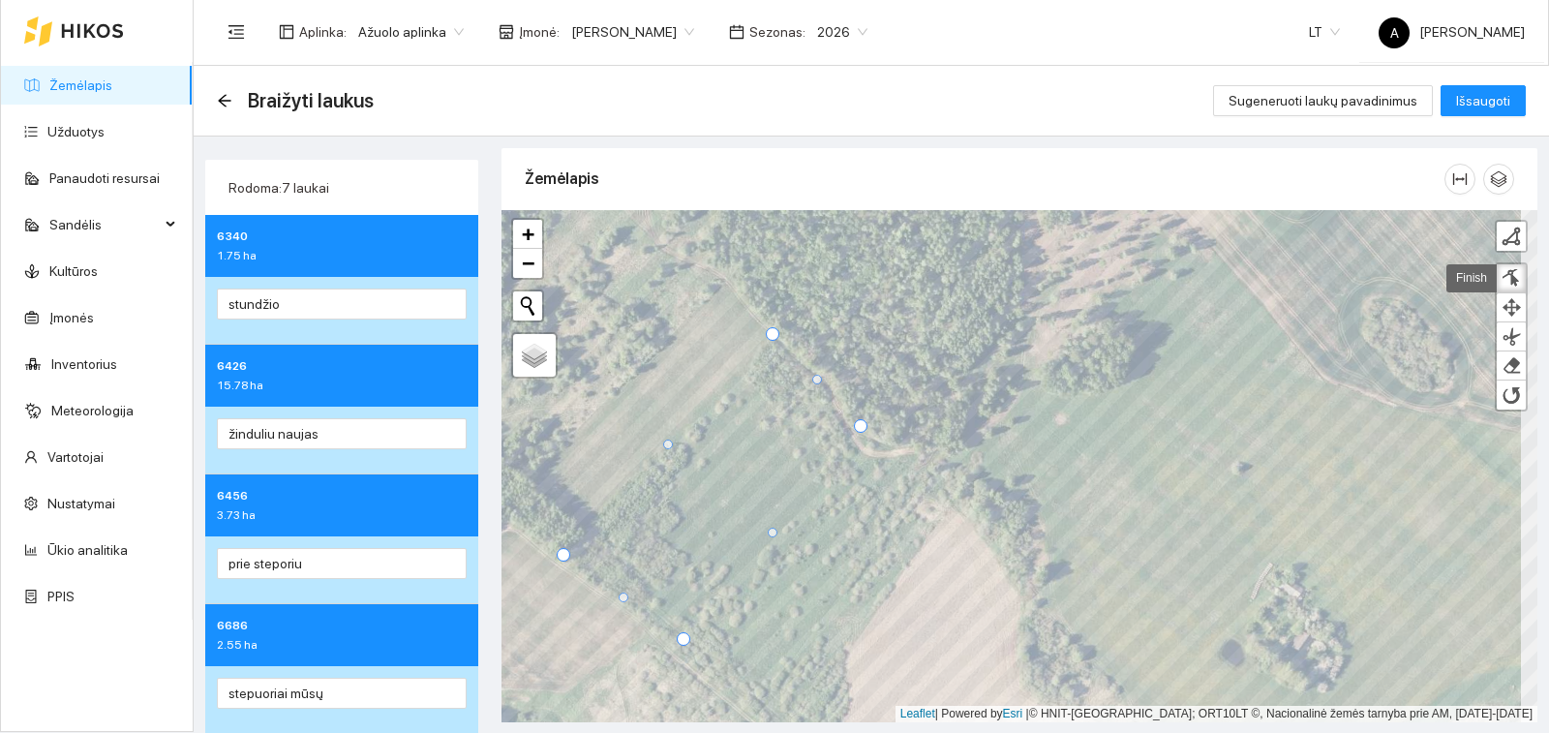
scroll to position [0, 0]
click at [868, 427] on div at bounding box center [865, 428] width 14 height 14
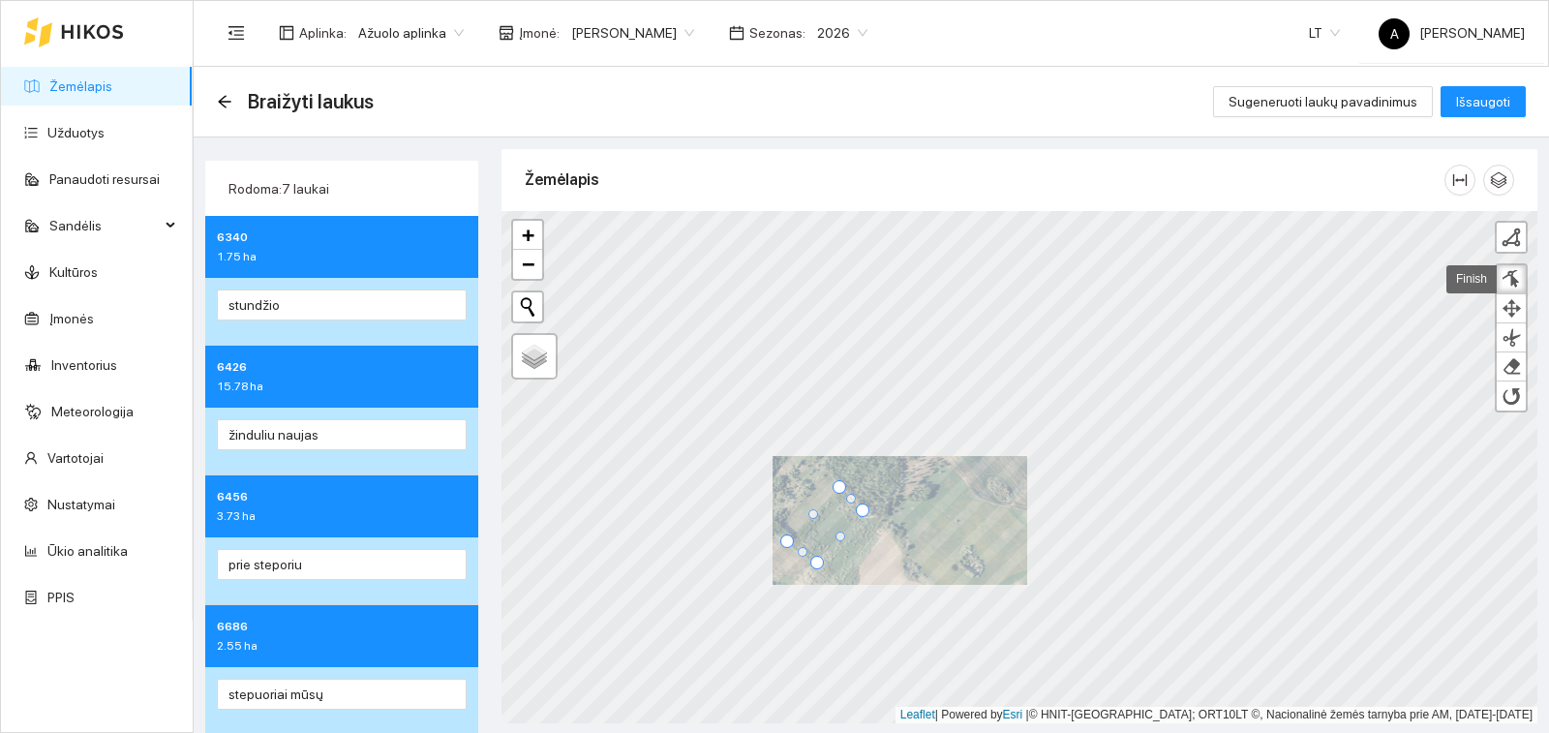
scroll to position [387, 0]
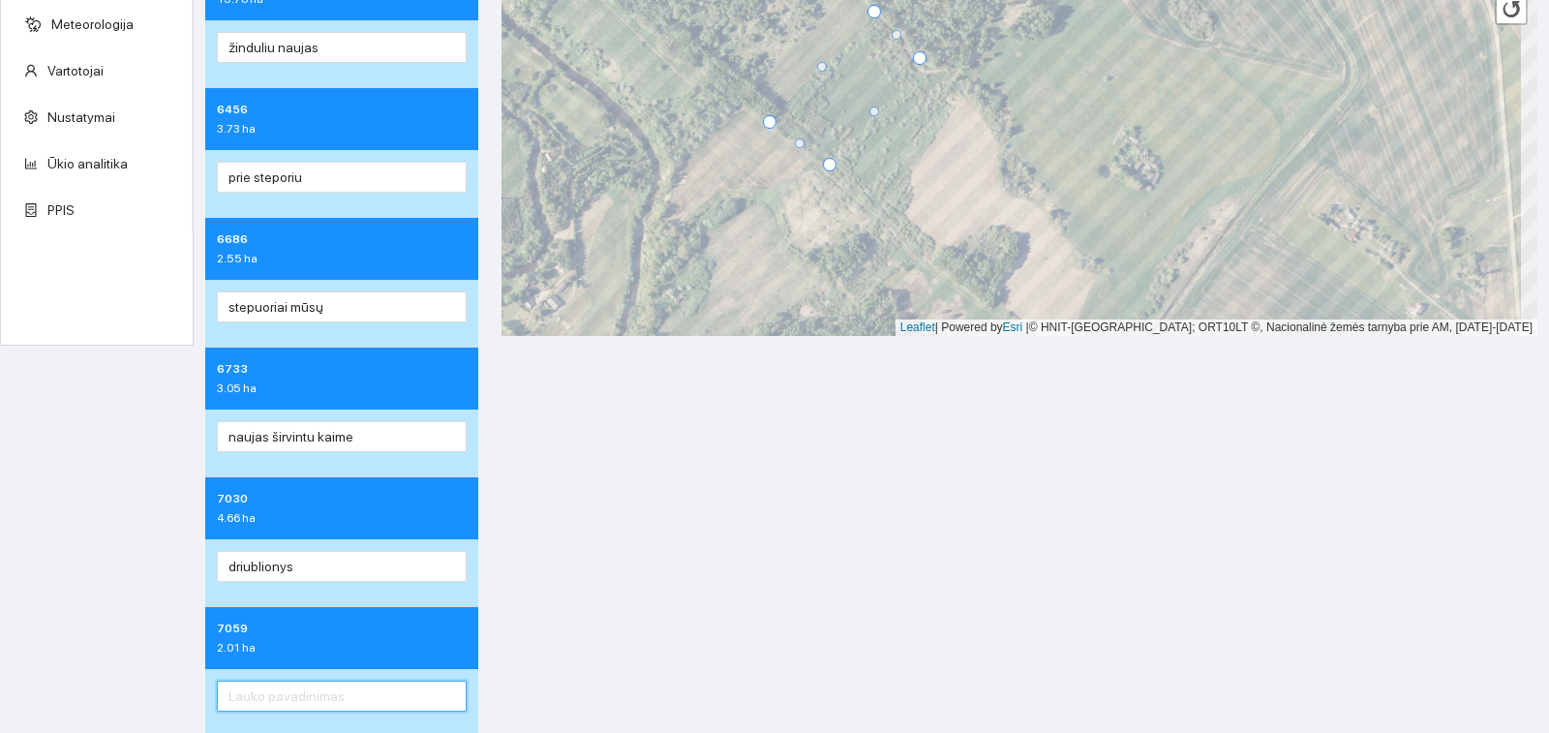
click at [394, 690] on input "text" at bounding box center [342, 696] width 250 height 31
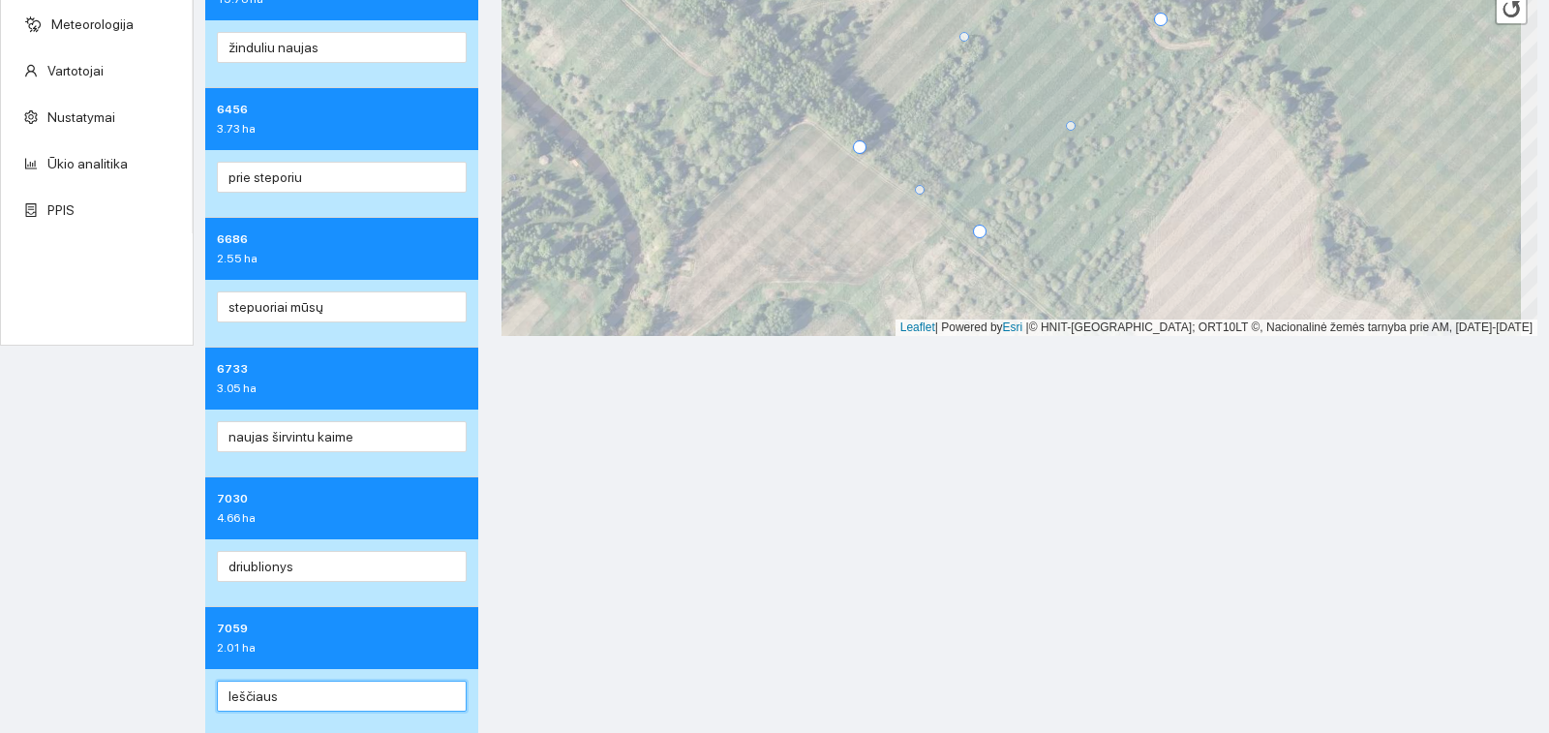
type input "leščiaus"
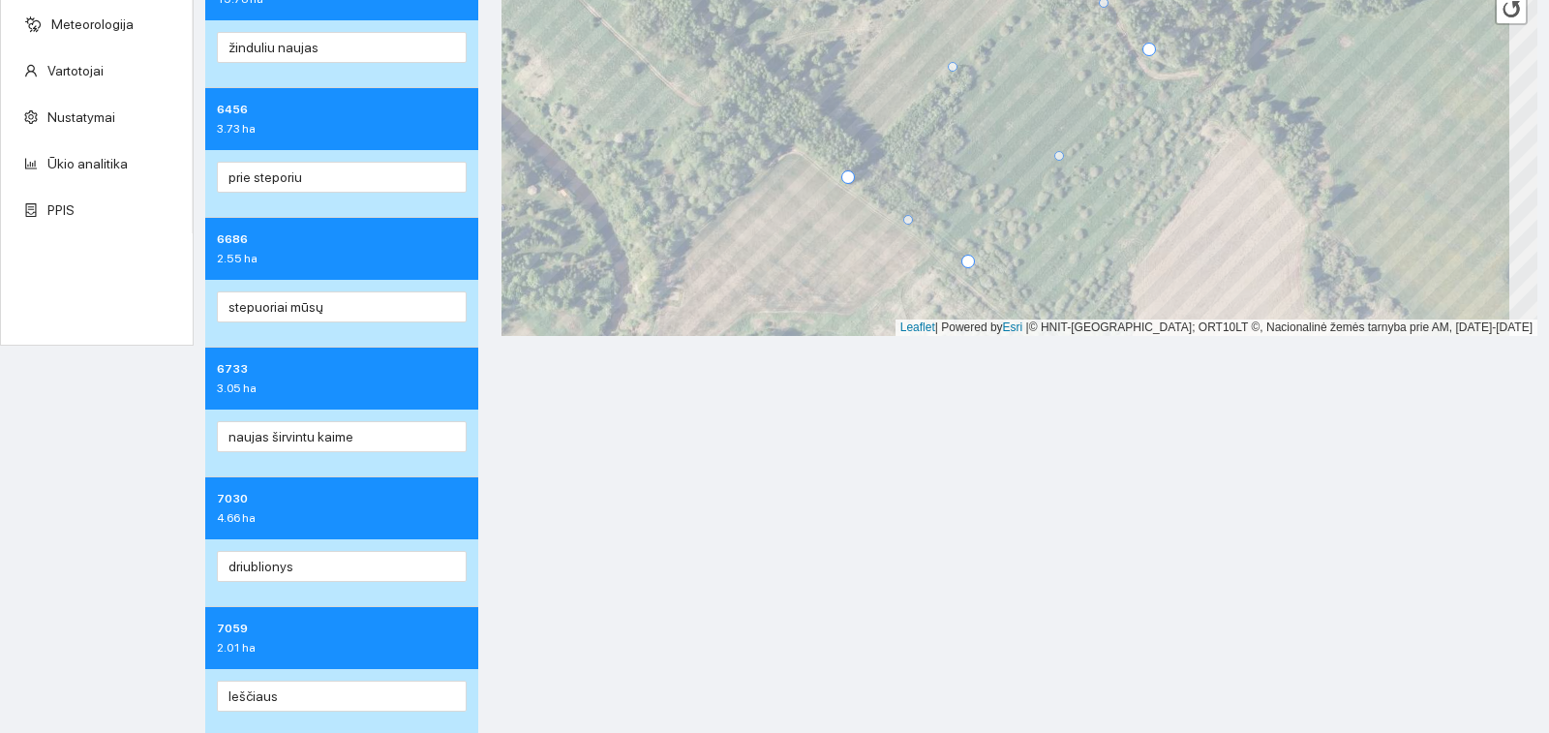
scroll to position [211, 0]
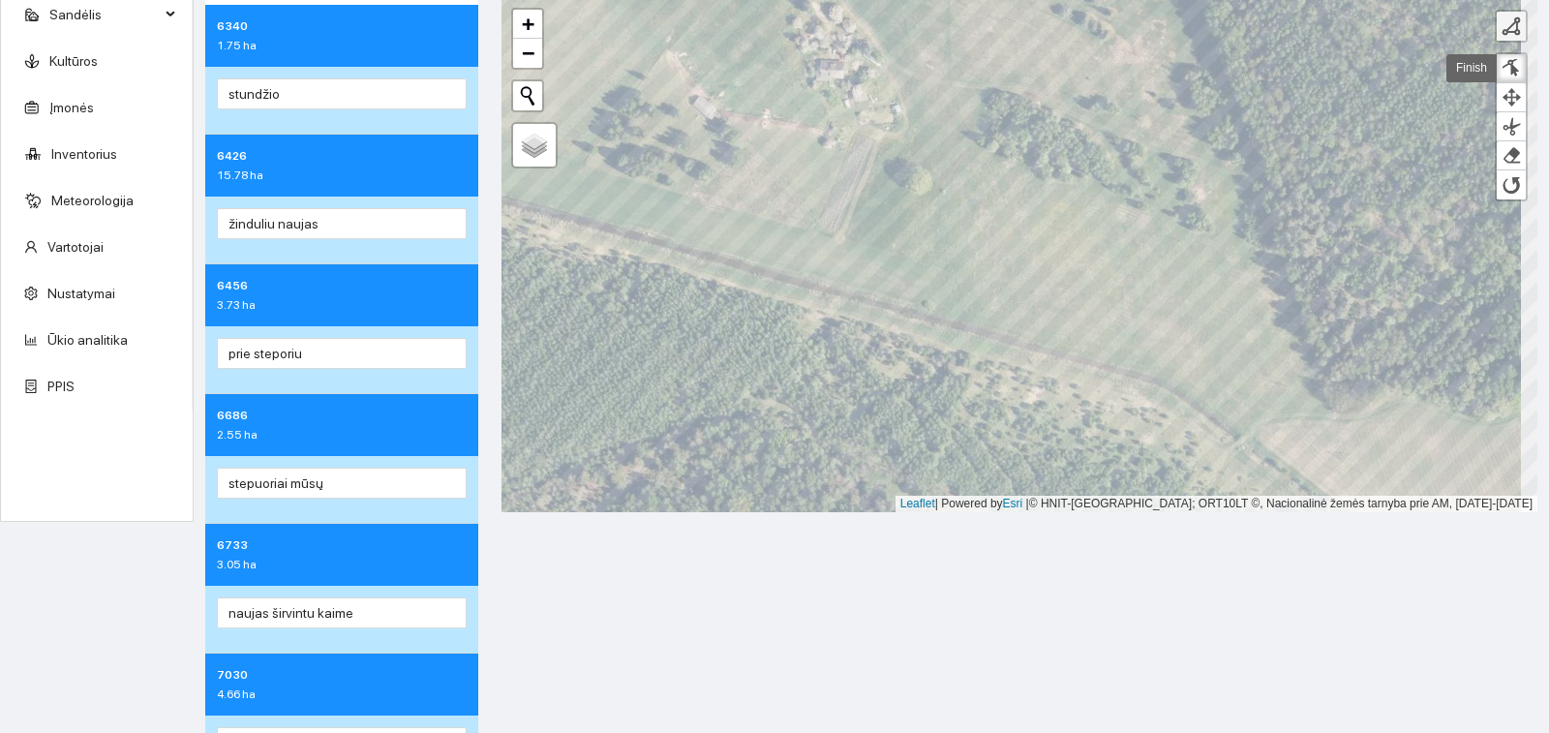
click at [1502, 26] on div at bounding box center [1511, 25] width 19 height 19
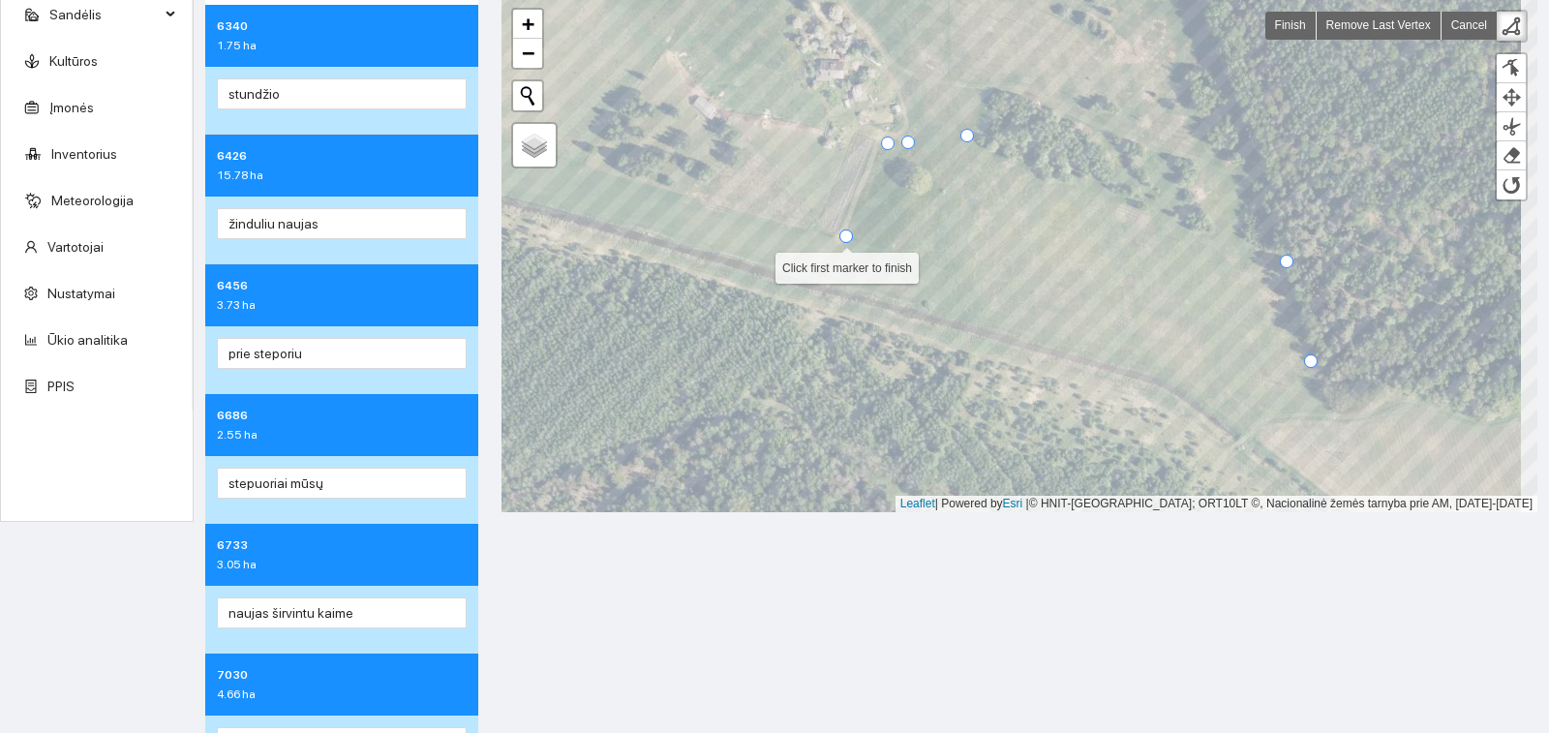
click at [847, 240] on div at bounding box center [846, 236] width 14 height 14
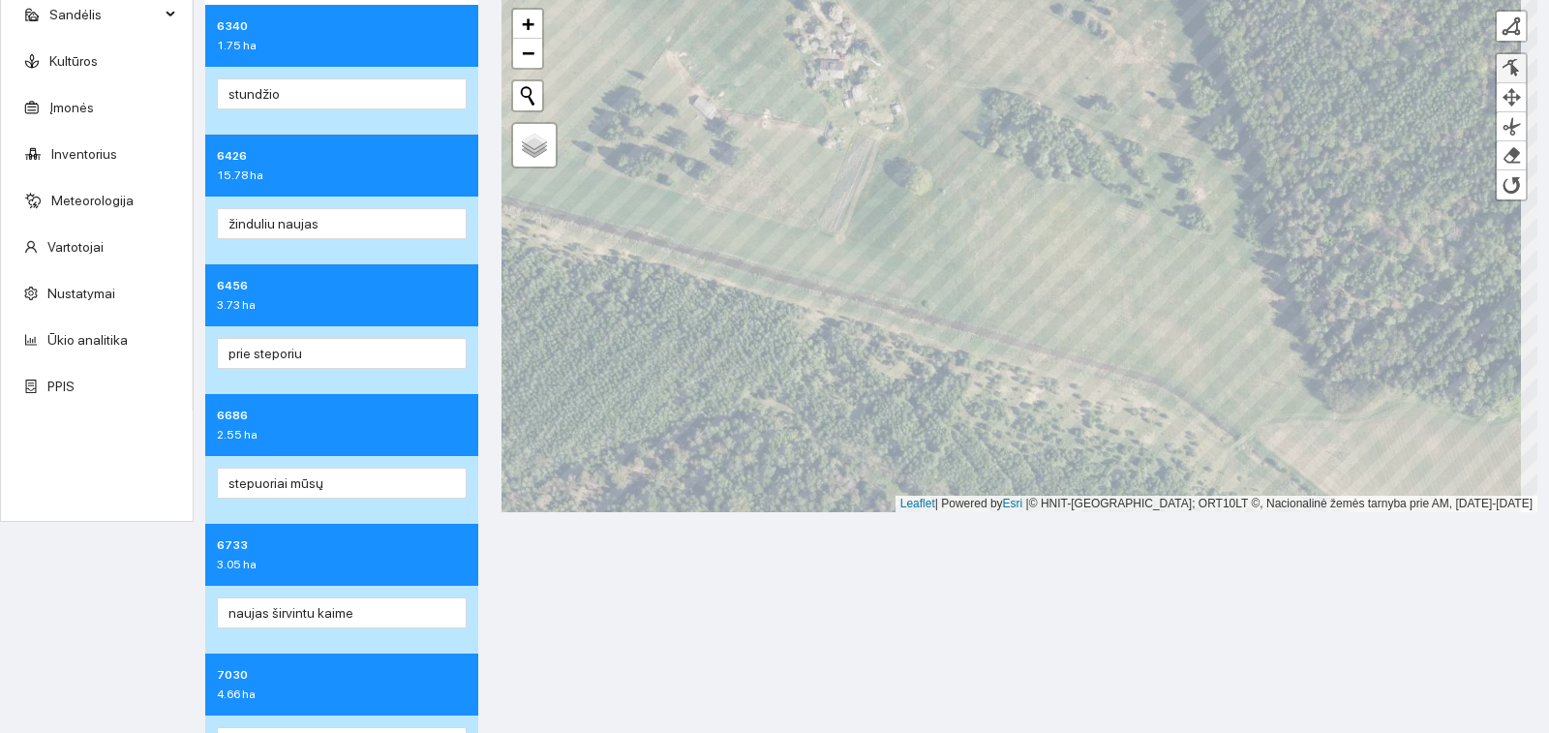
click at [1502, 67] on div at bounding box center [1511, 68] width 19 height 18
drag, startPoint x: 1307, startPoint y: 359, endPoint x: 1301, endPoint y: 376, distance: 17.5
click at [1301, 376] on div at bounding box center [1305, 378] width 14 height 14
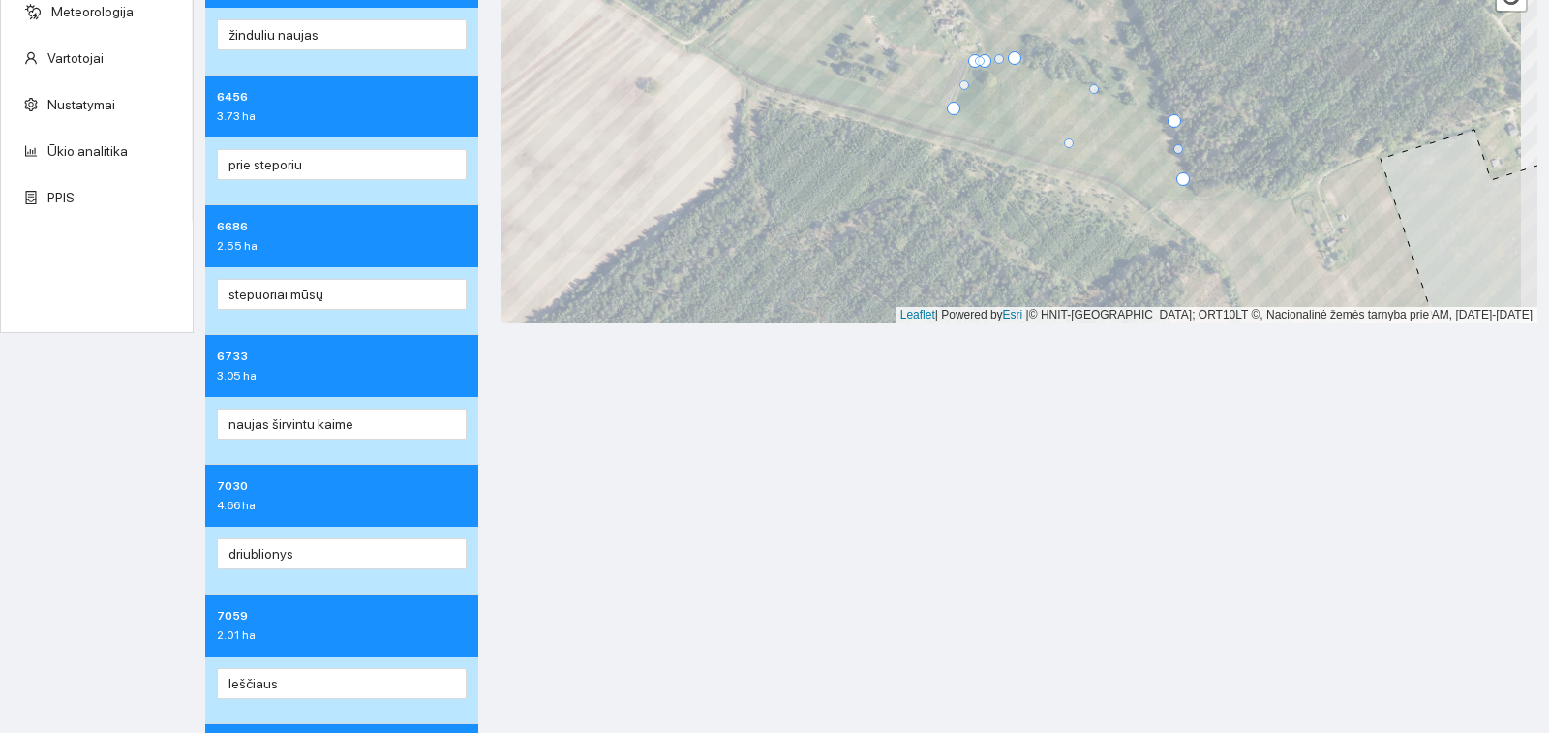
scroll to position [520, 0]
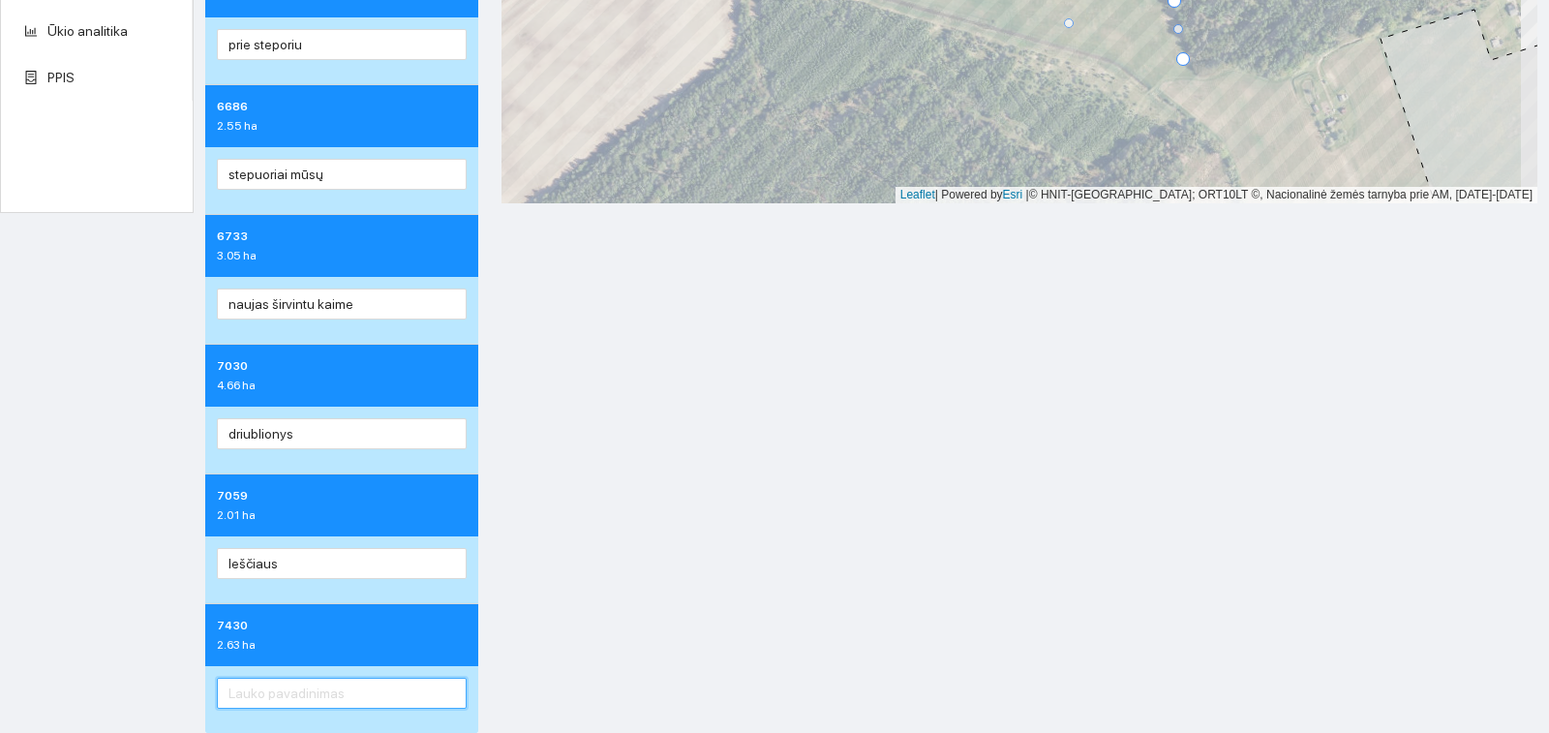
click at [343, 691] on input "text" at bounding box center [342, 693] width 250 height 31
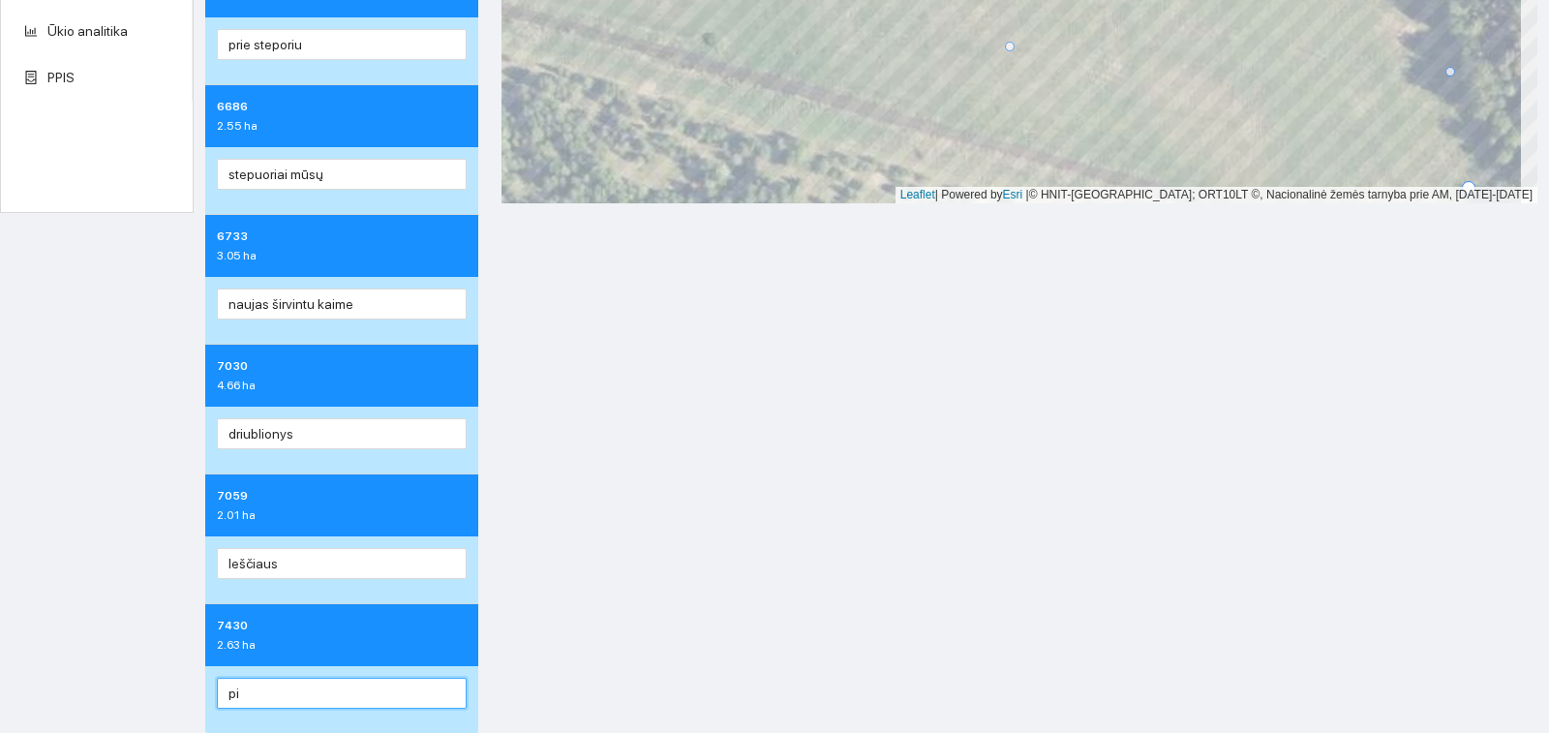
type input "p"
type input "u"
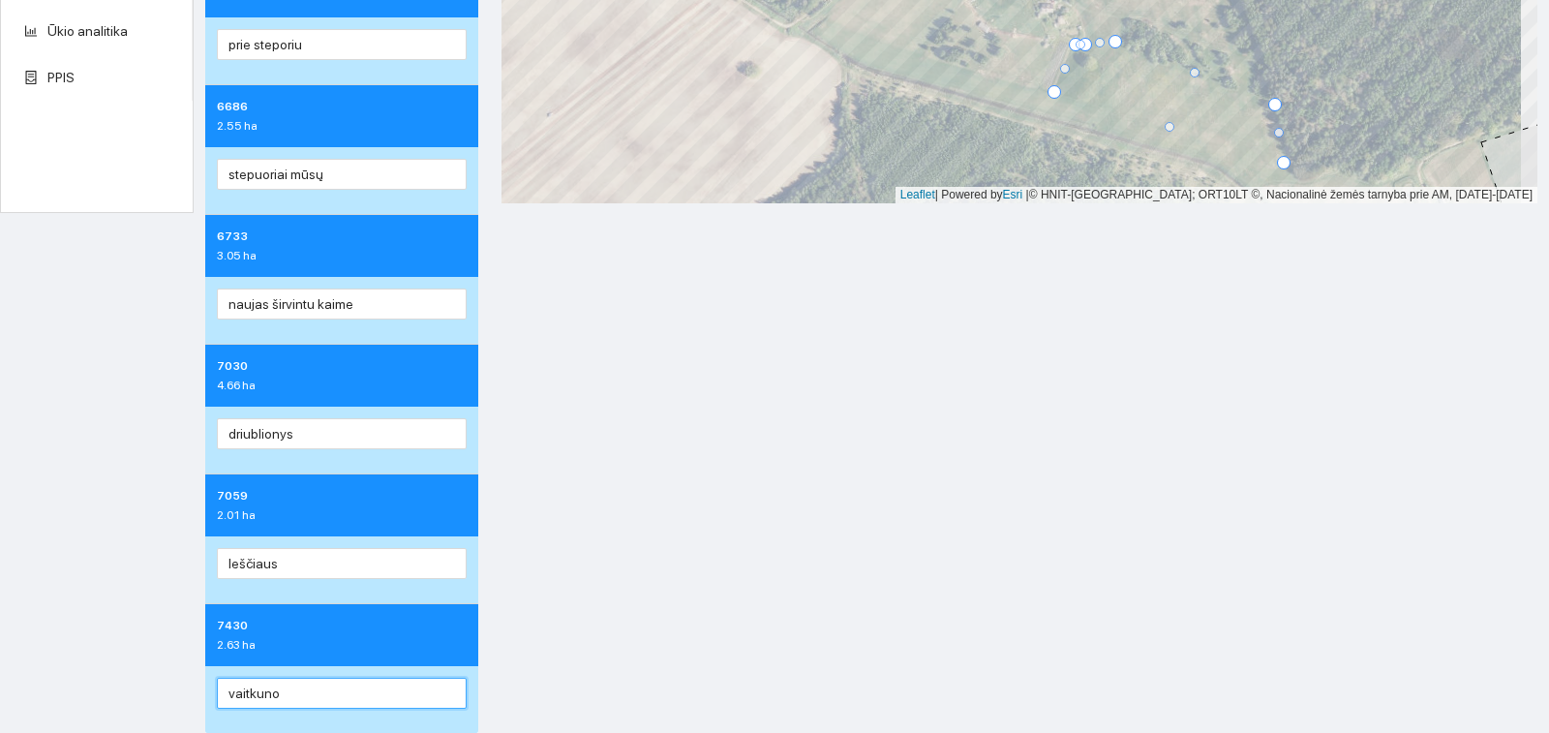
type input "vaitkuno"
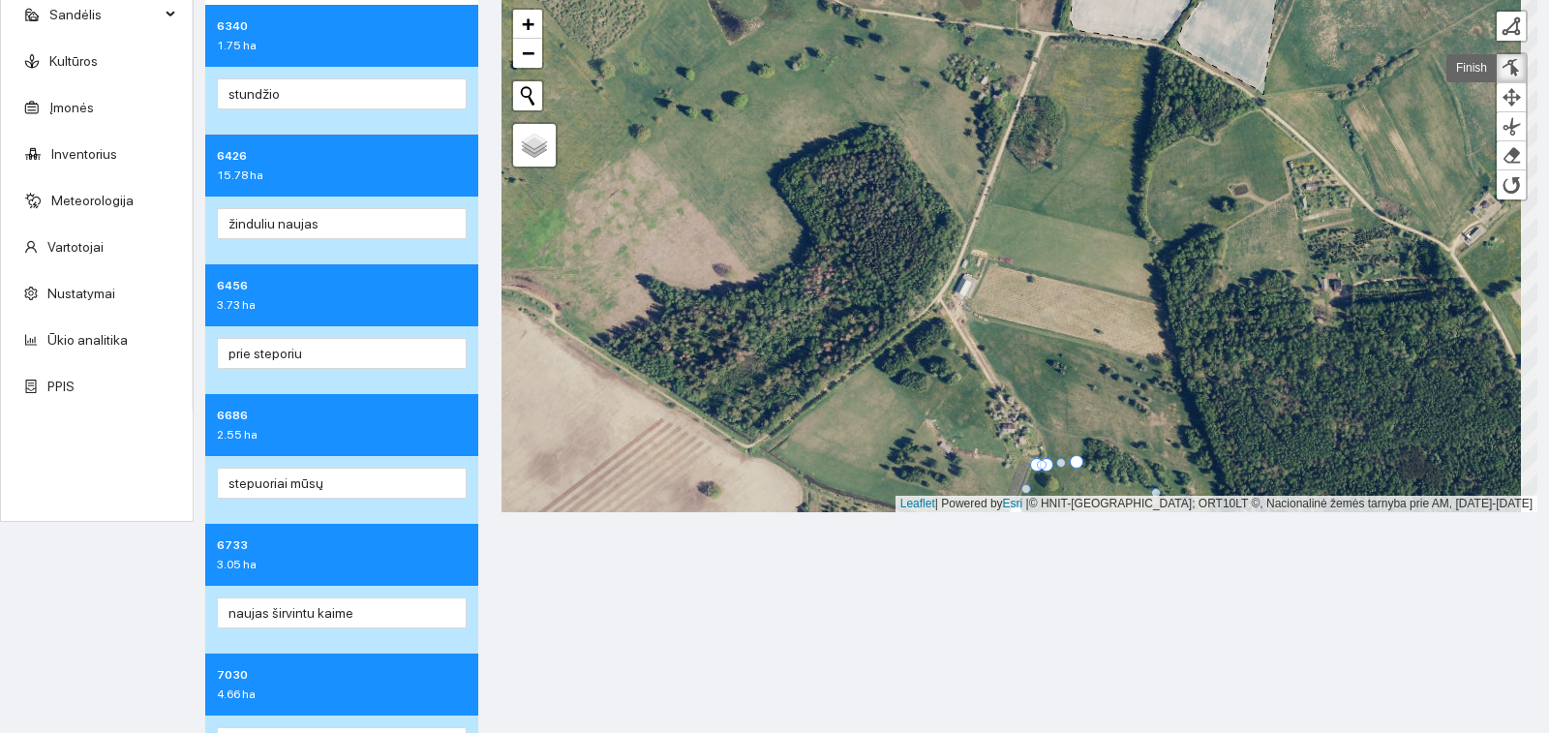
click at [1502, 70] on div at bounding box center [1511, 68] width 19 height 18
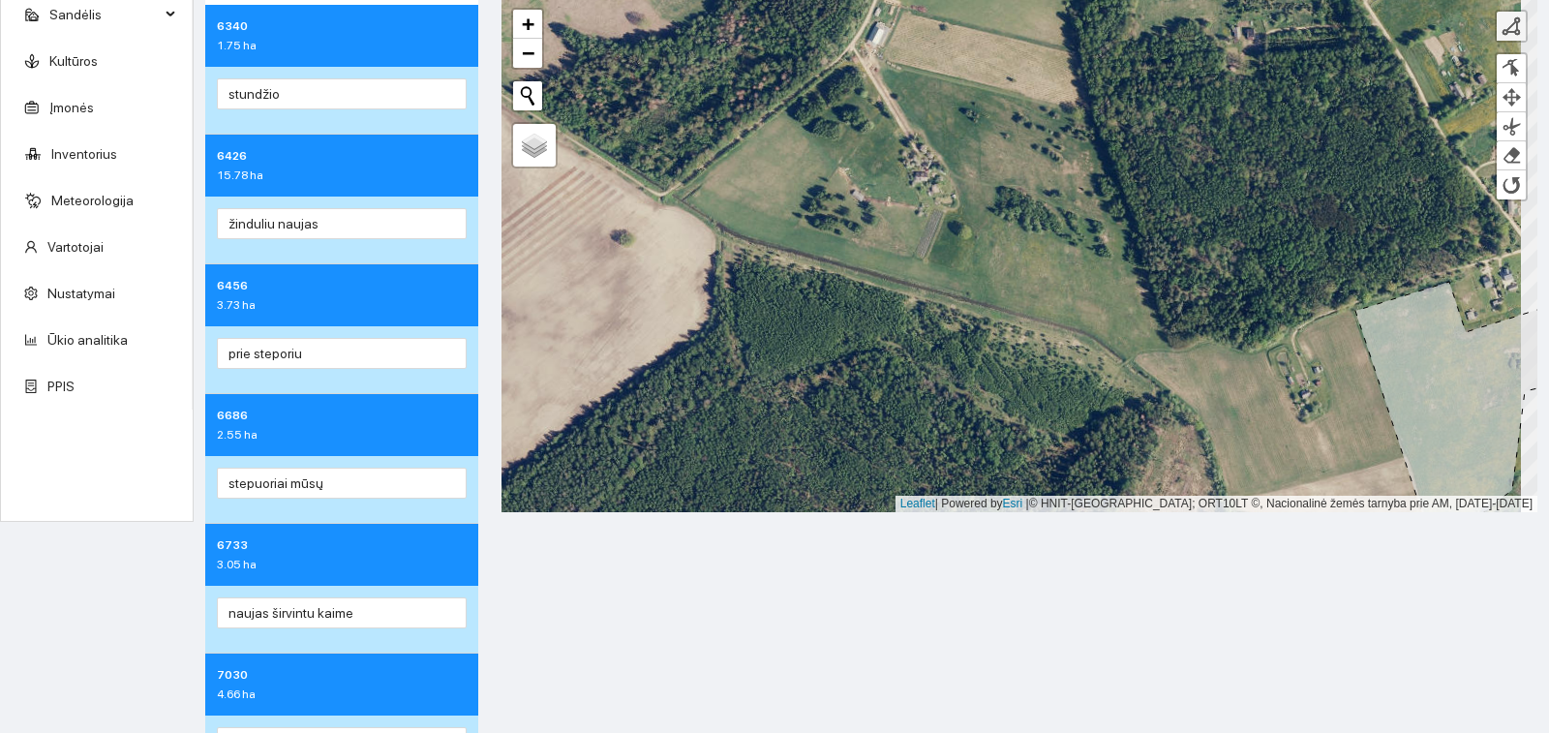
click at [1497, 38] on link at bounding box center [1511, 26] width 29 height 29
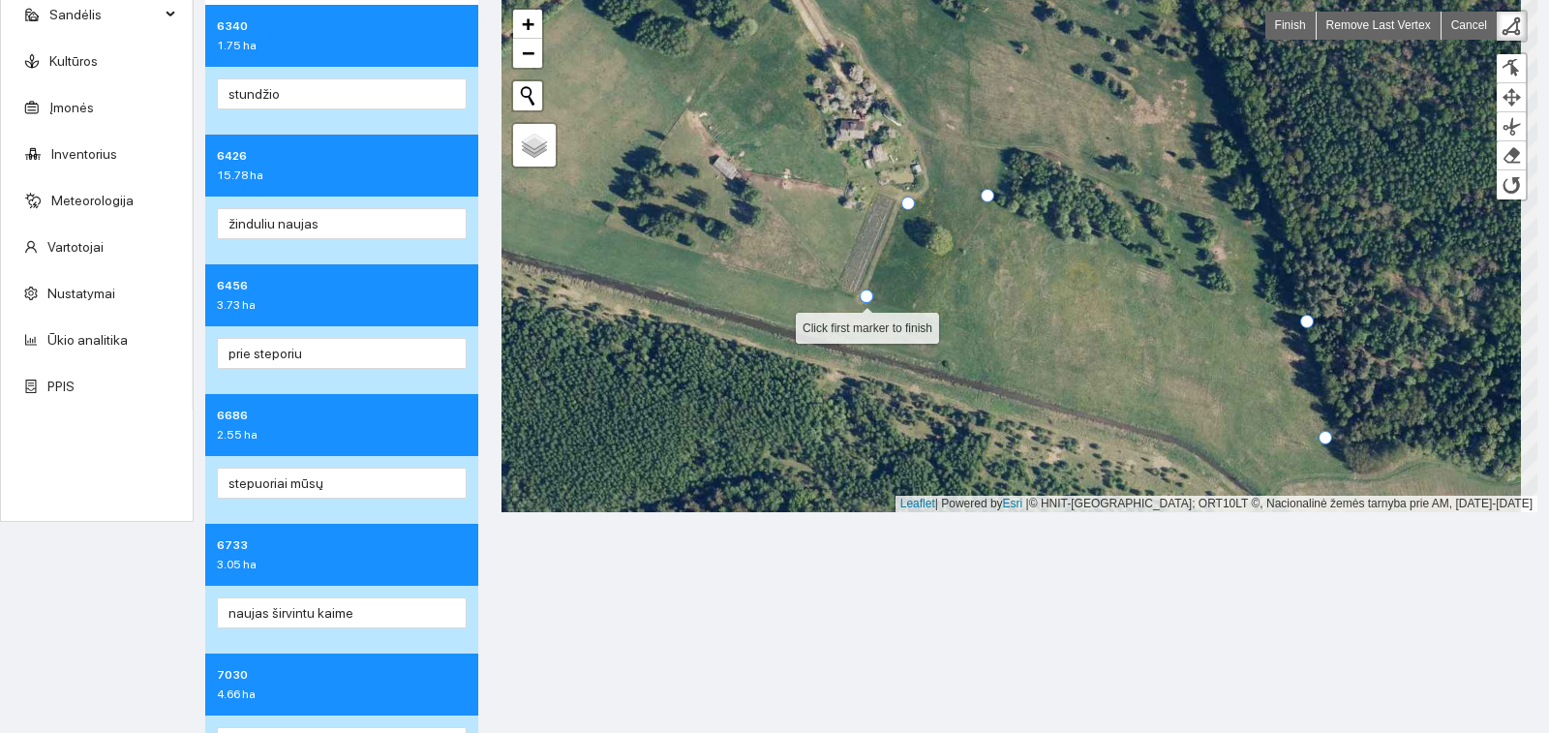
click at [866, 297] on div at bounding box center [867, 296] width 14 height 14
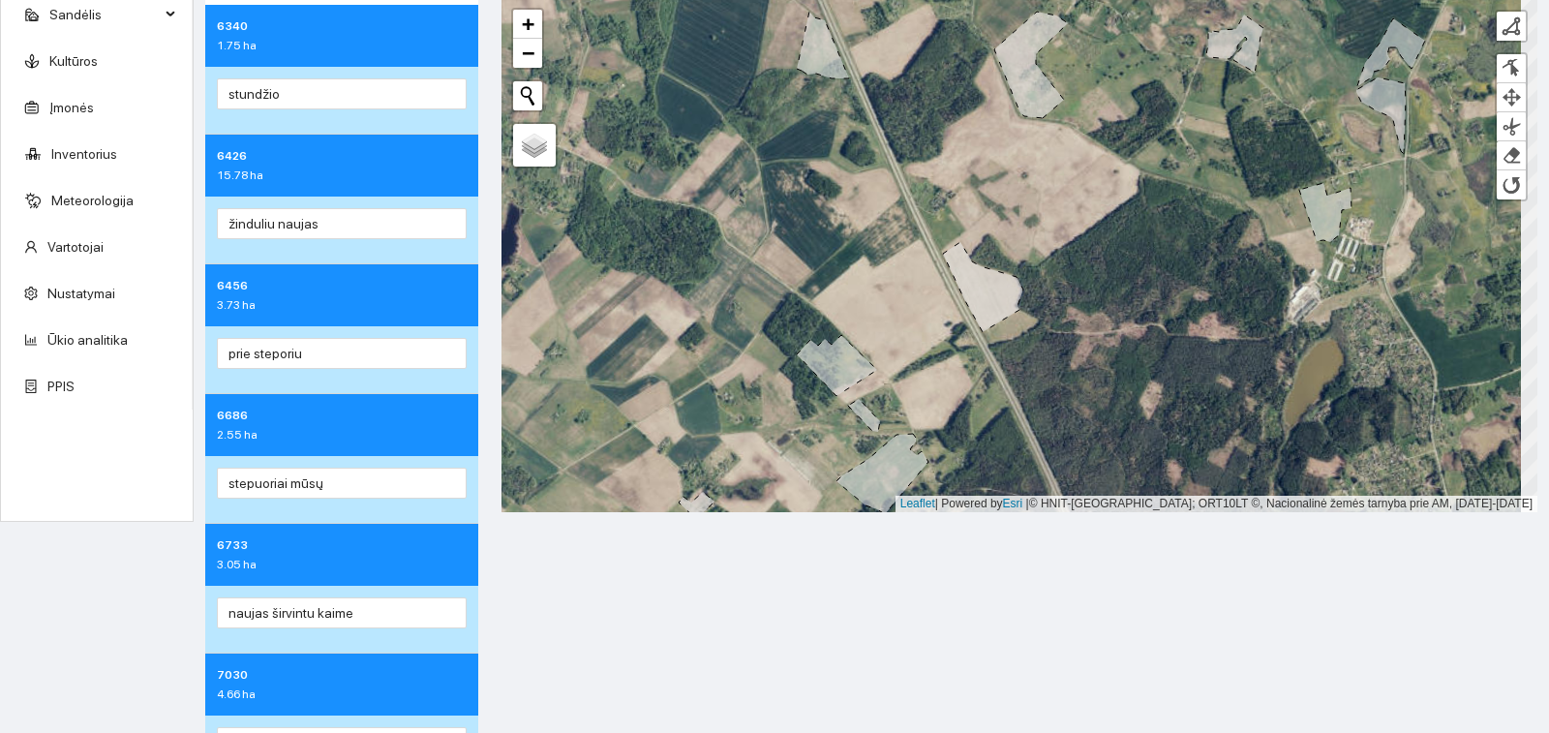
scroll to position [0, 0]
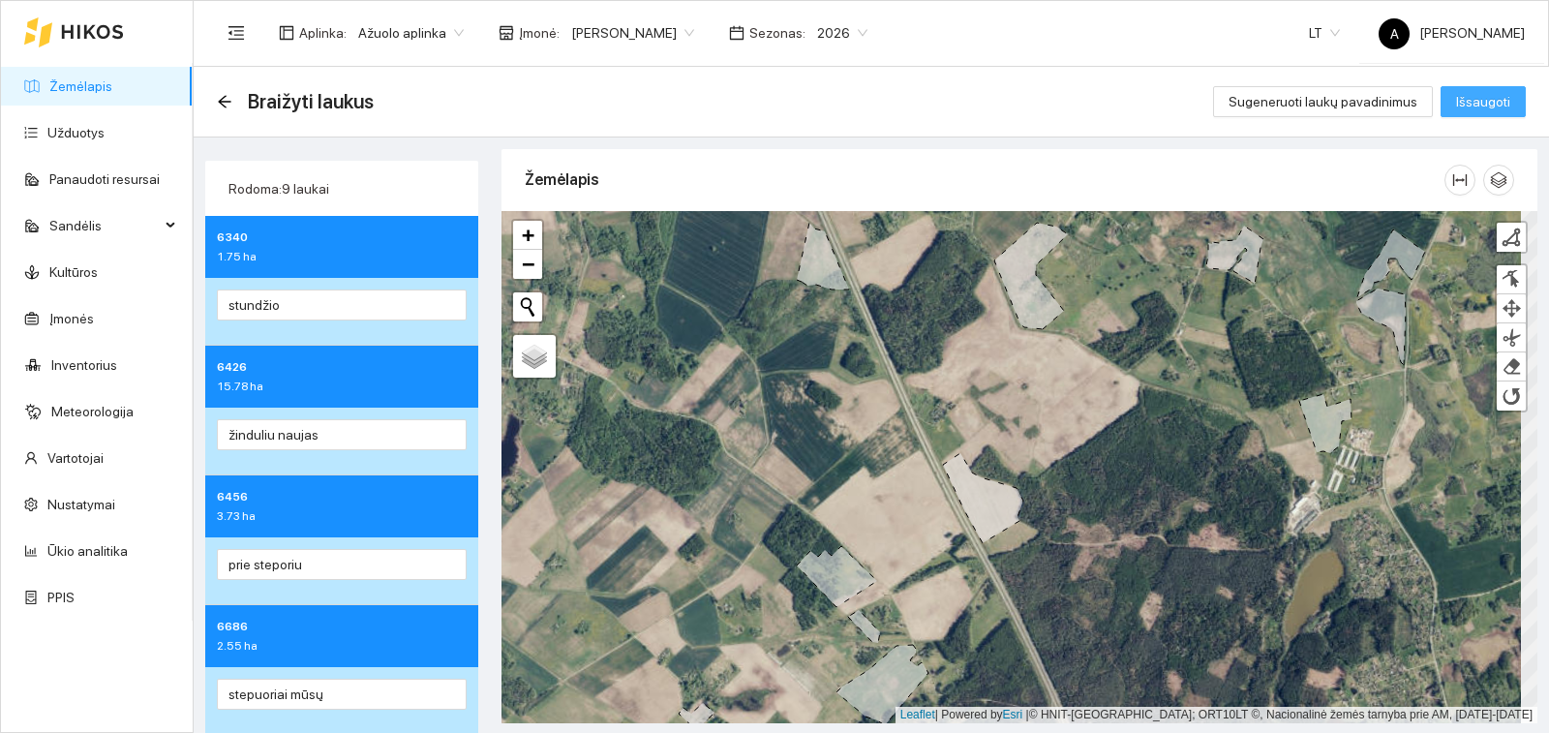
click at [1457, 104] on span "Išsaugoti" at bounding box center [1483, 101] width 54 height 21
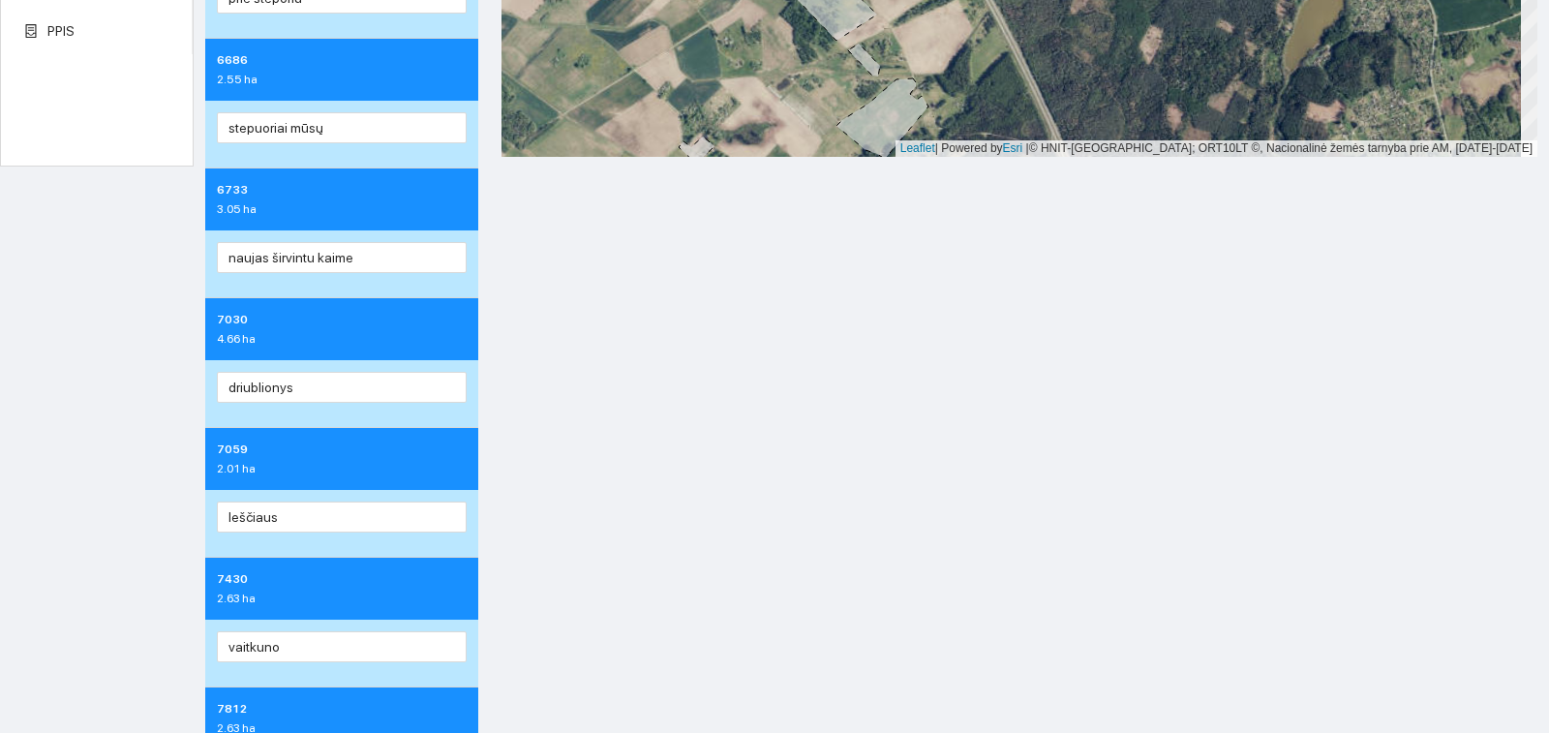
scroll to position [650, 0]
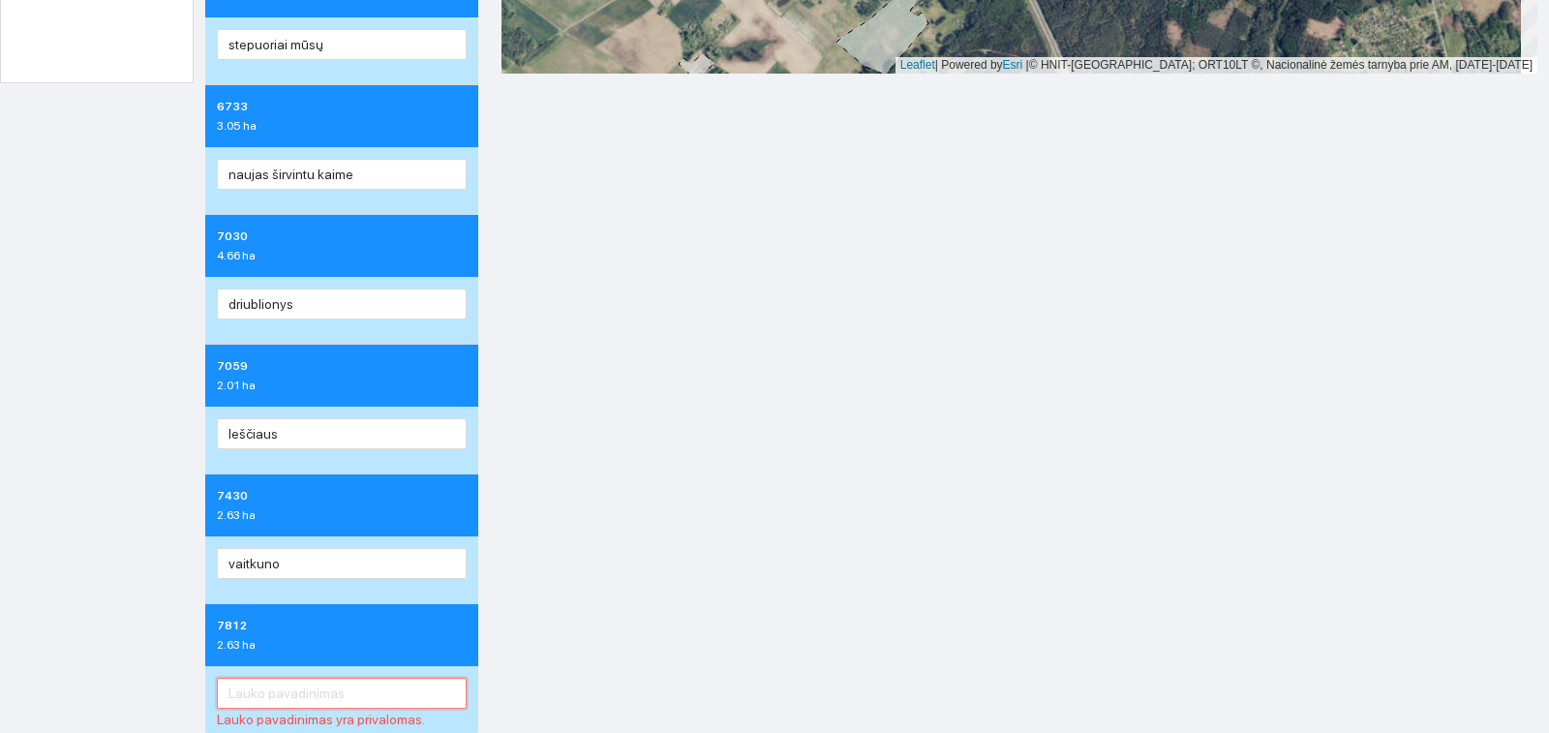
click at [324, 696] on input "text" at bounding box center [342, 693] width 250 height 31
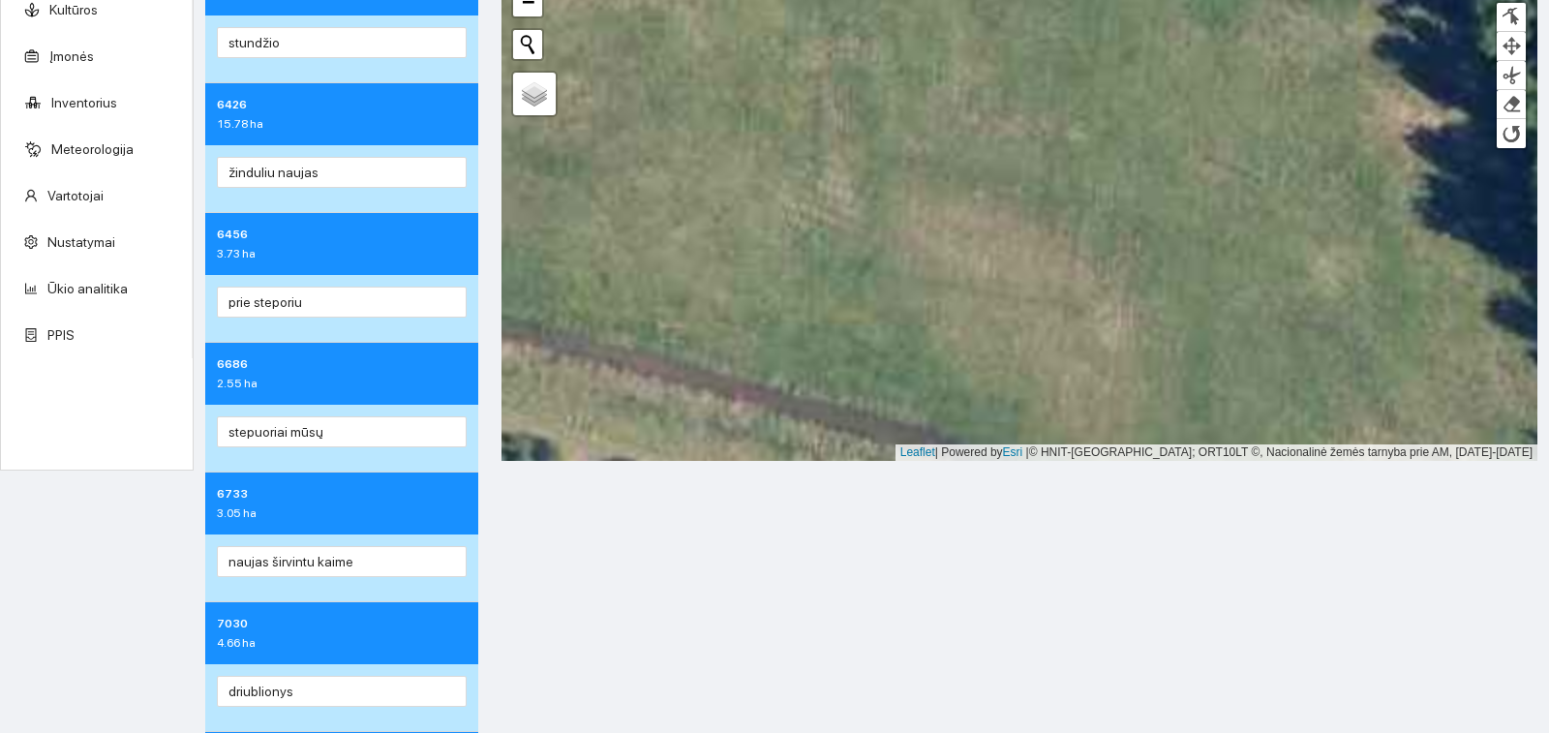
scroll to position [0, 0]
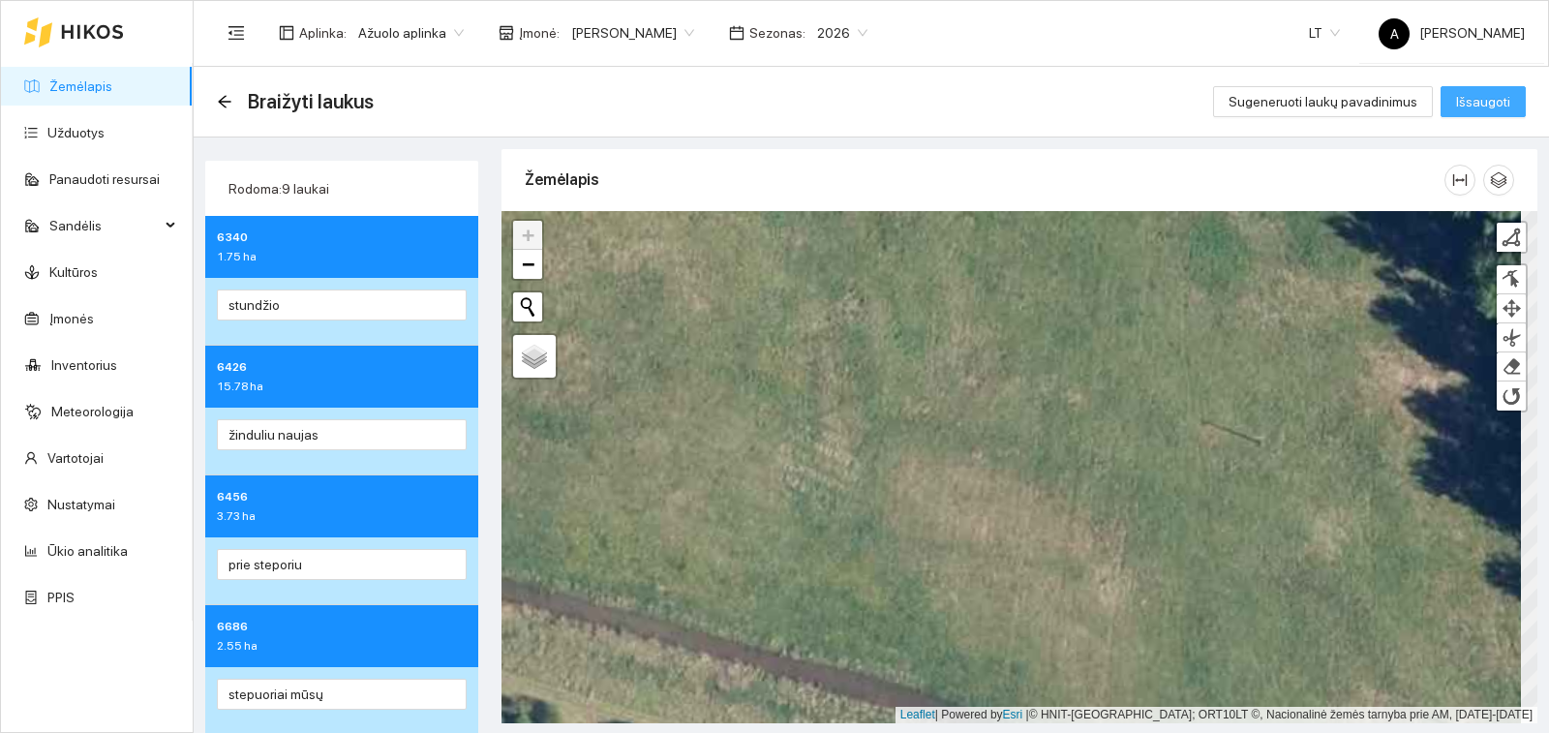
type input "jh"
click at [1484, 93] on span "Išsaugoti" at bounding box center [1483, 101] width 54 height 21
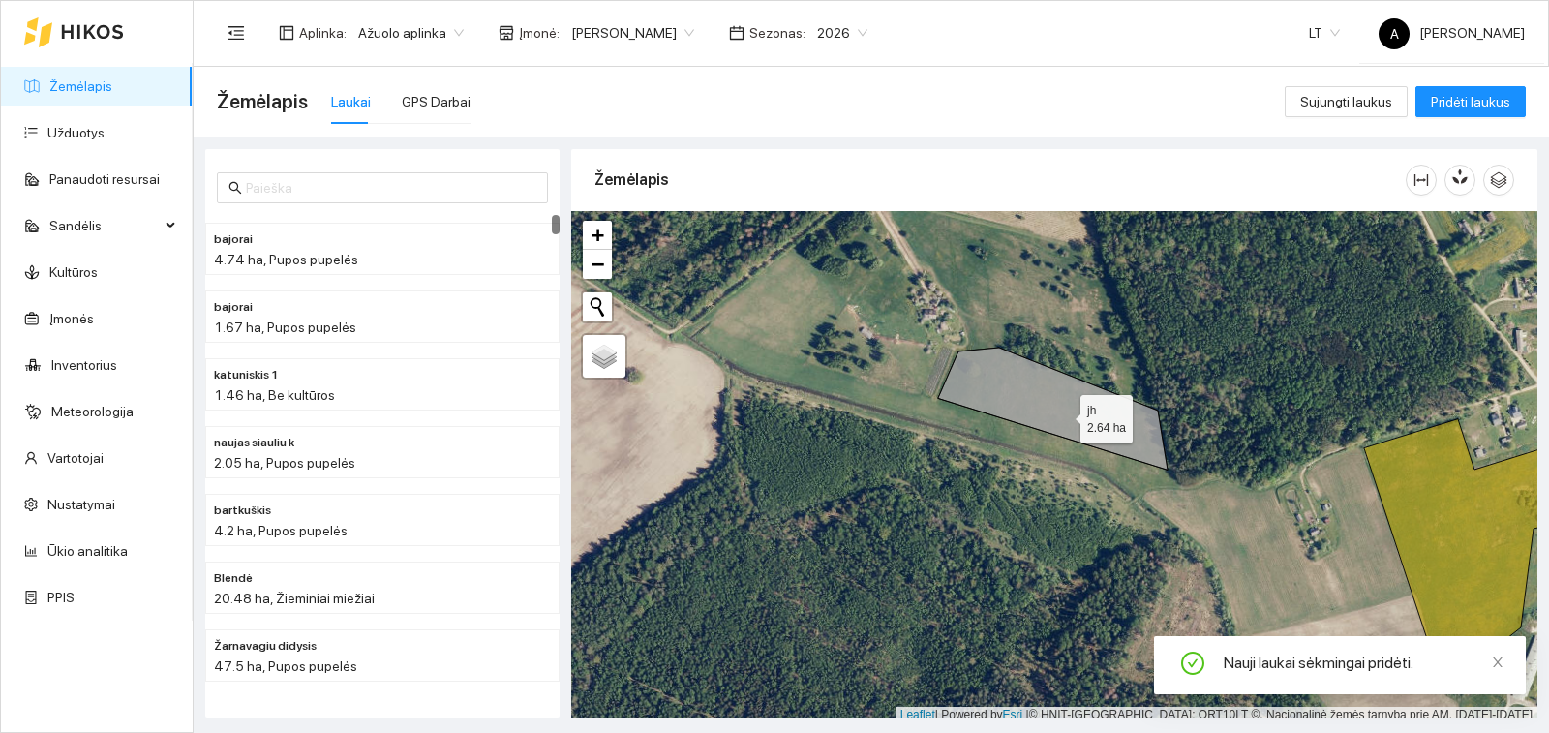
click at [1062, 414] on icon at bounding box center [1052, 409] width 229 height 122
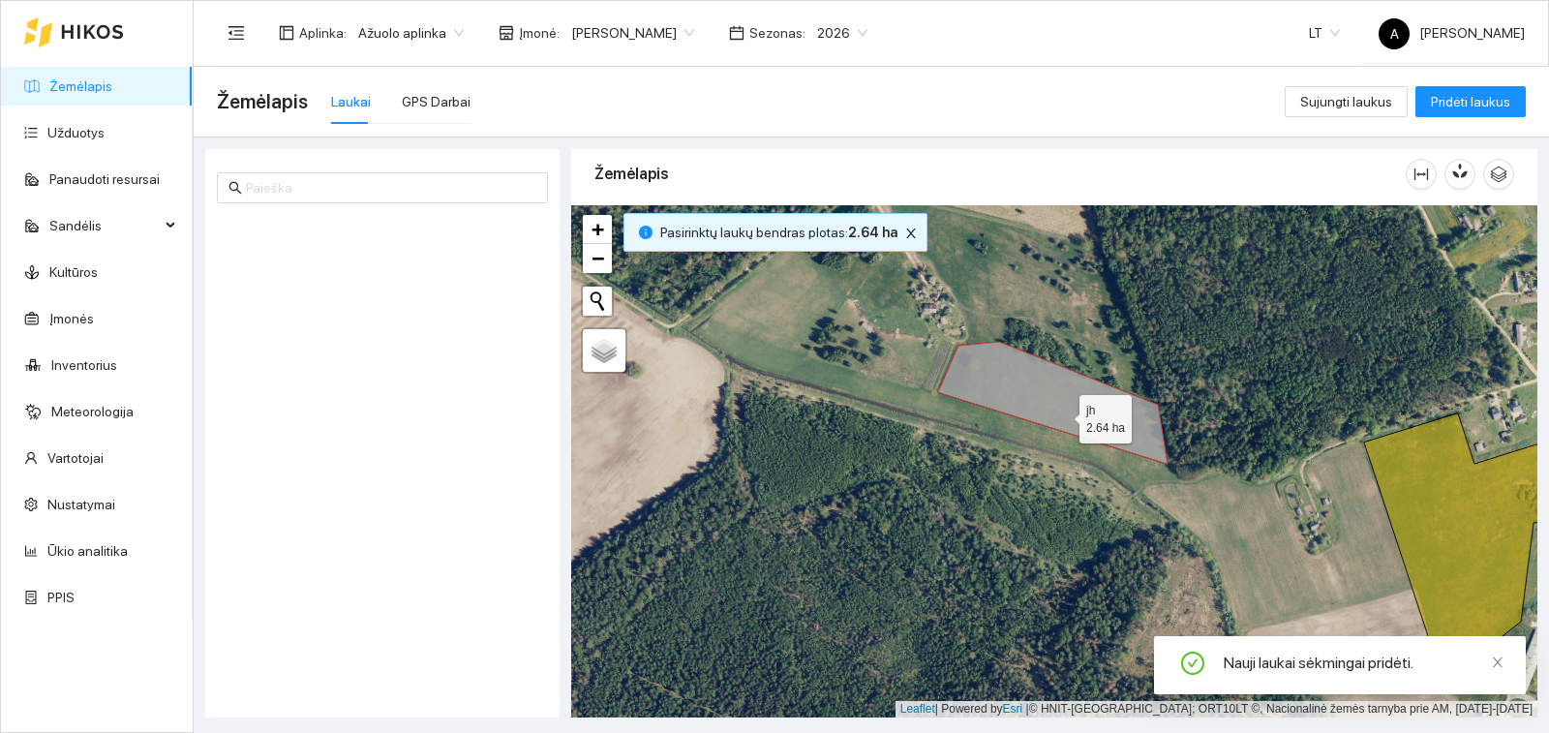
scroll to position [9058, 0]
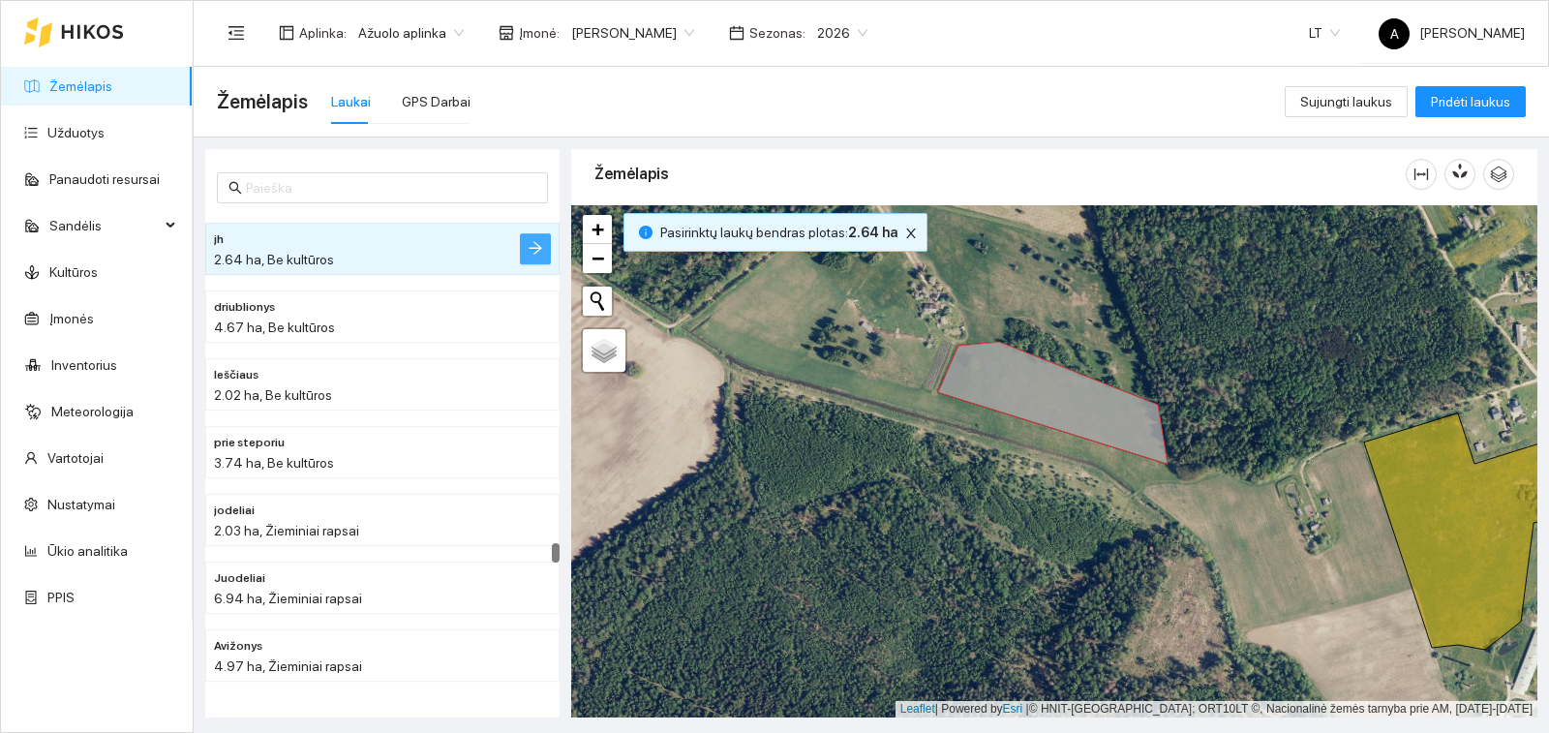
click at [533, 241] on button "button" at bounding box center [535, 248] width 31 height 31
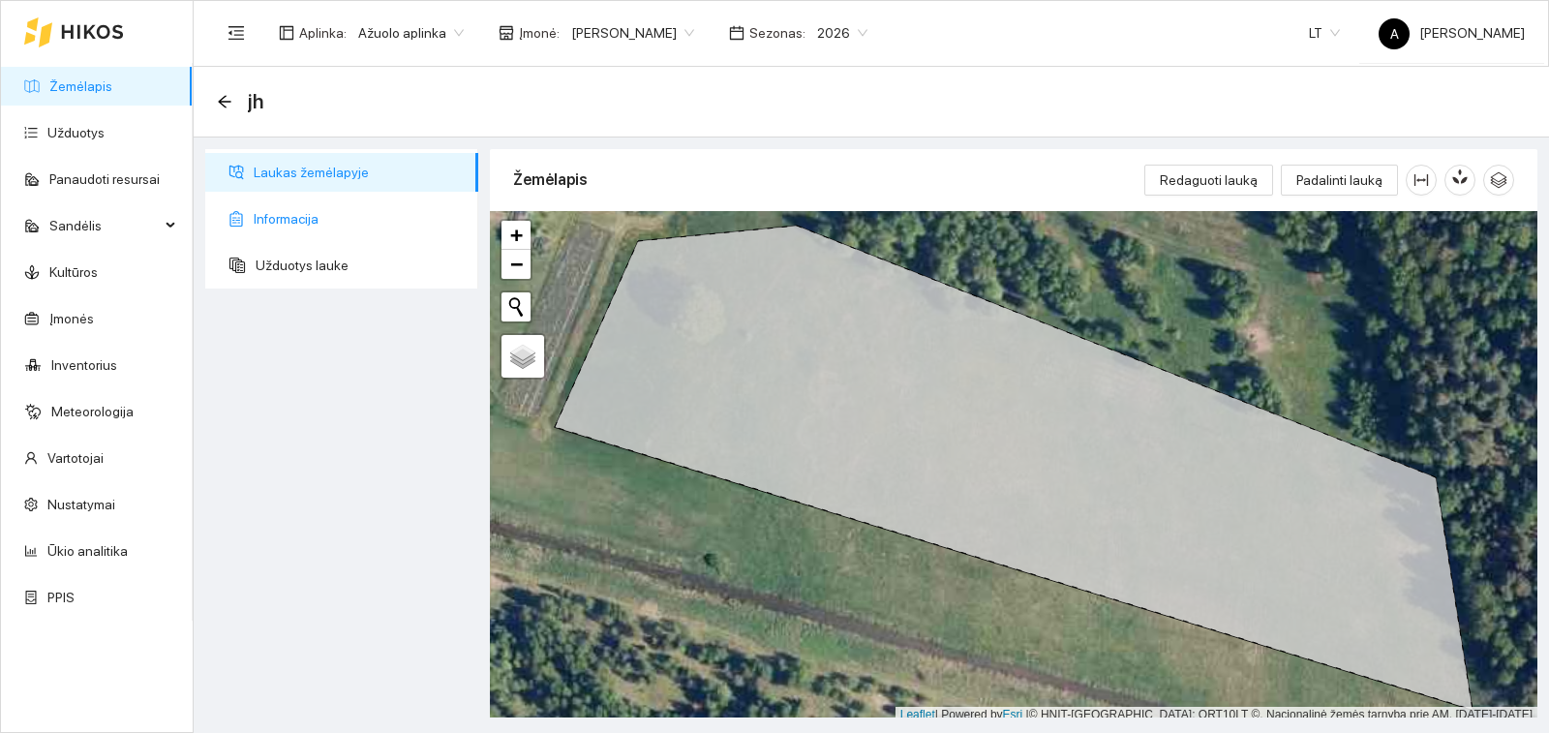
click at [321, 210] on span "Informacija" at bounding box center [358, 218] width 209 height 39
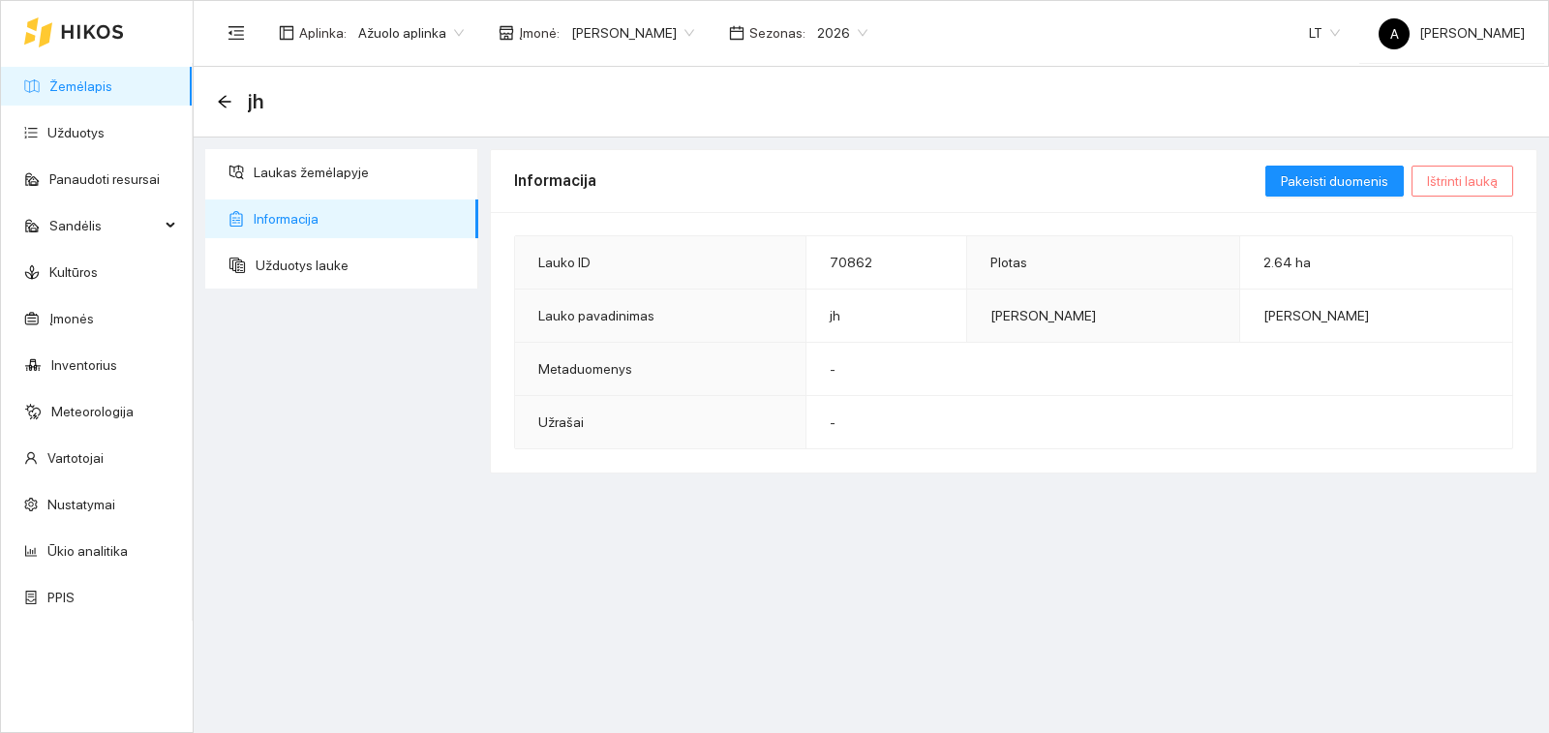
click at [1446, 177] on span "Ištrinti lauką" at bounding box center [1462, 180] width 71 height 21
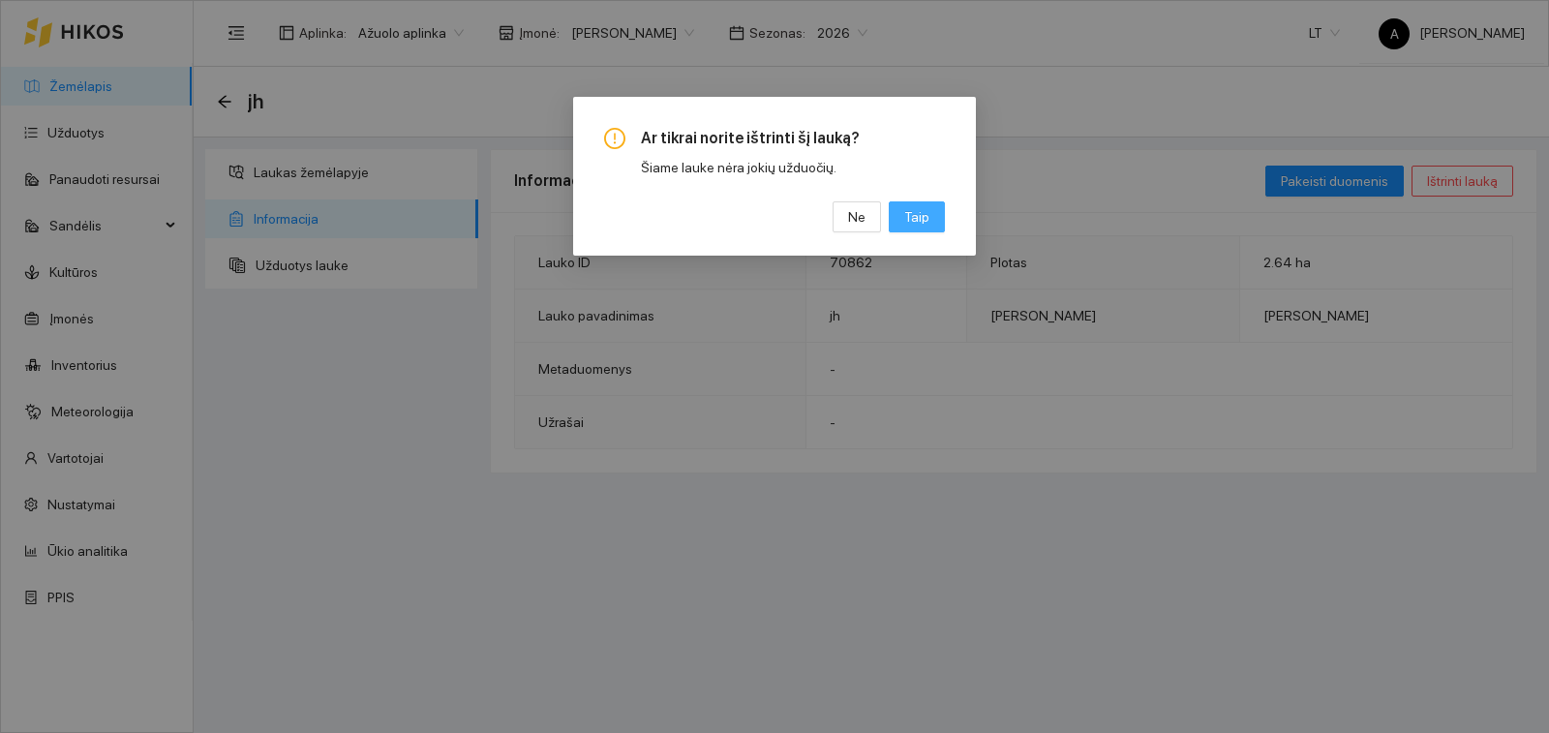
click at [926, 221] on span "Taip" at bounding box center [916, 216] width 25 height 21
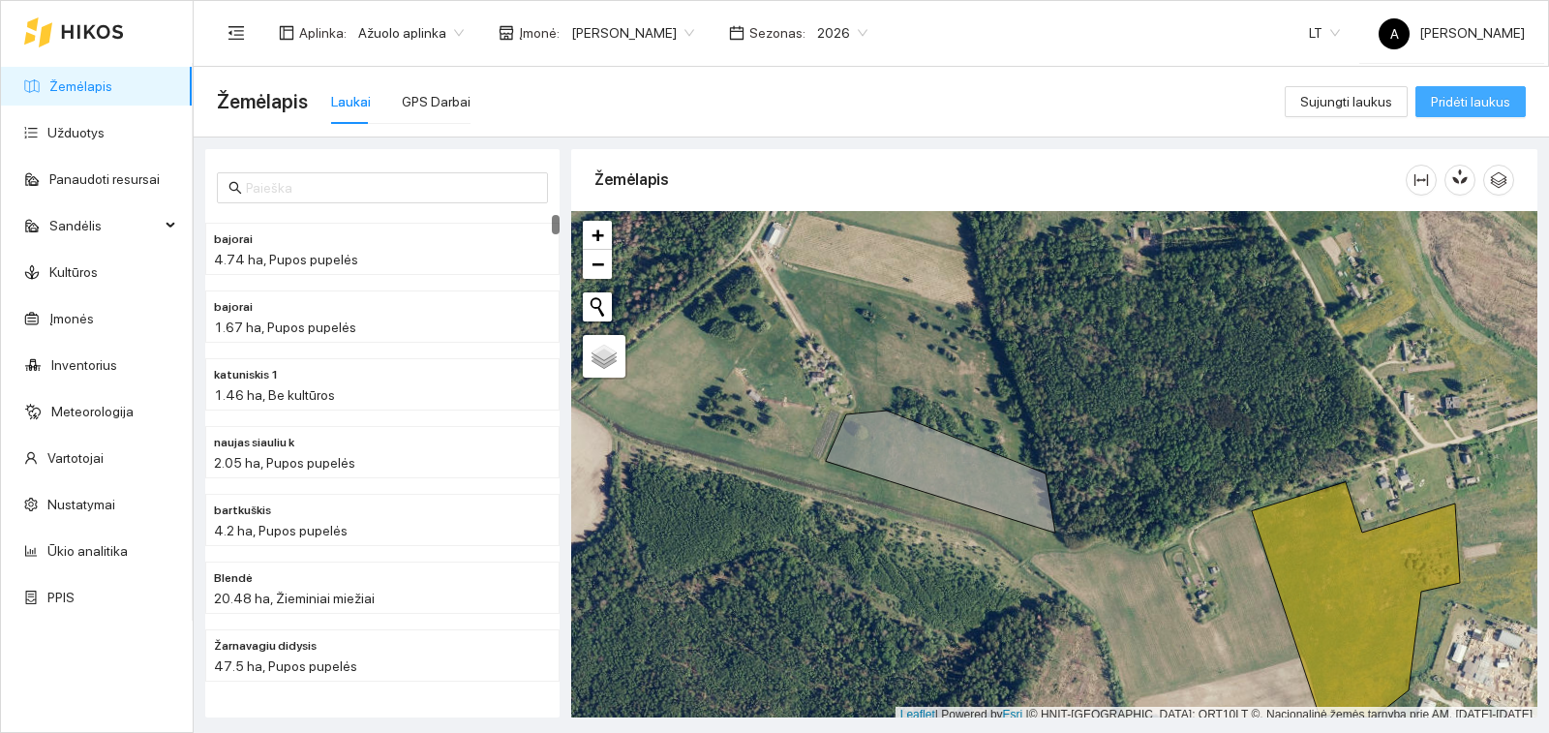
click at [1477, 99] on span "Pridėti laukus" at bounding box center [1470, 101] width 79 height 21
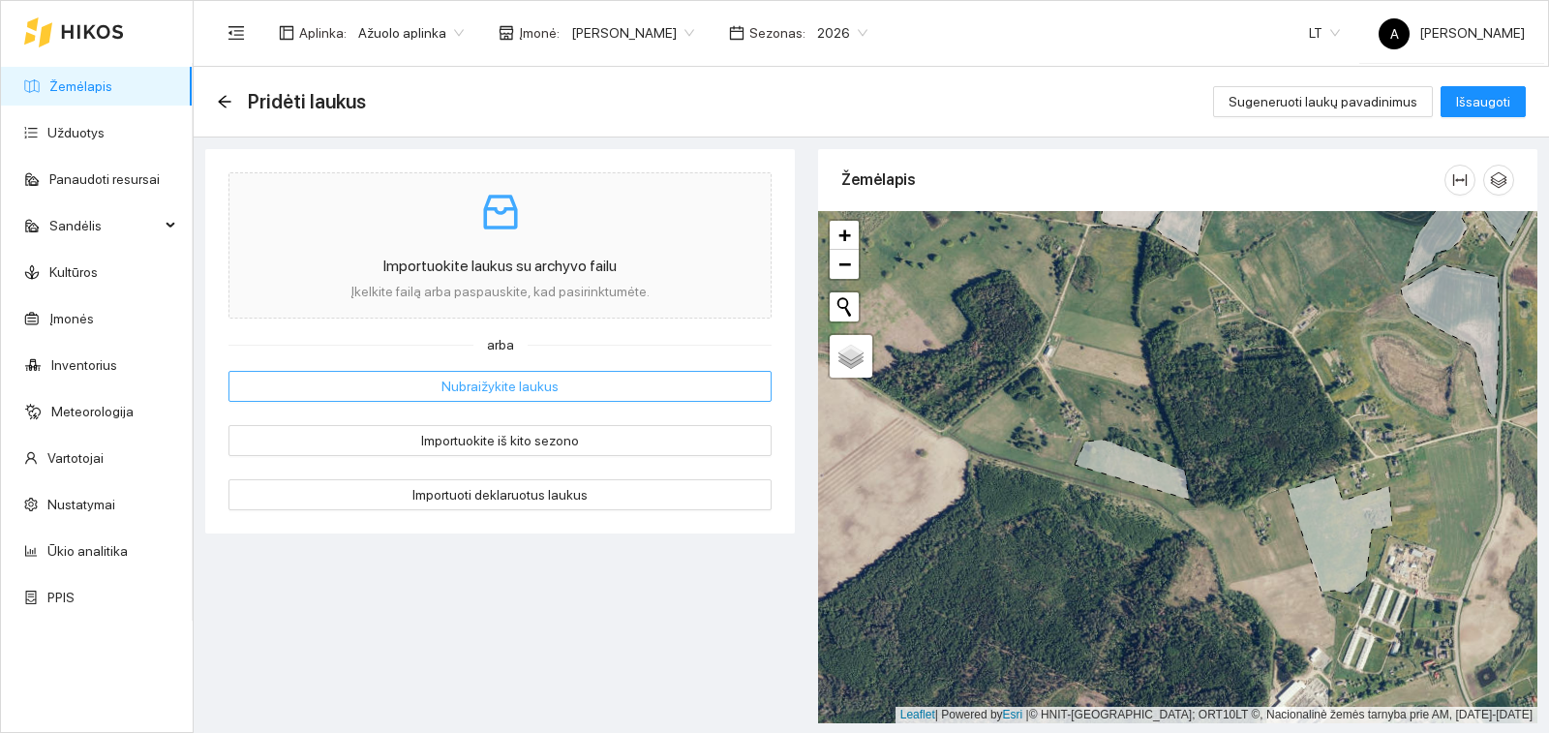
click at [557, 382] on button "Nubraižykite laukus" at bounding box center [499, 386] width 543 height 31
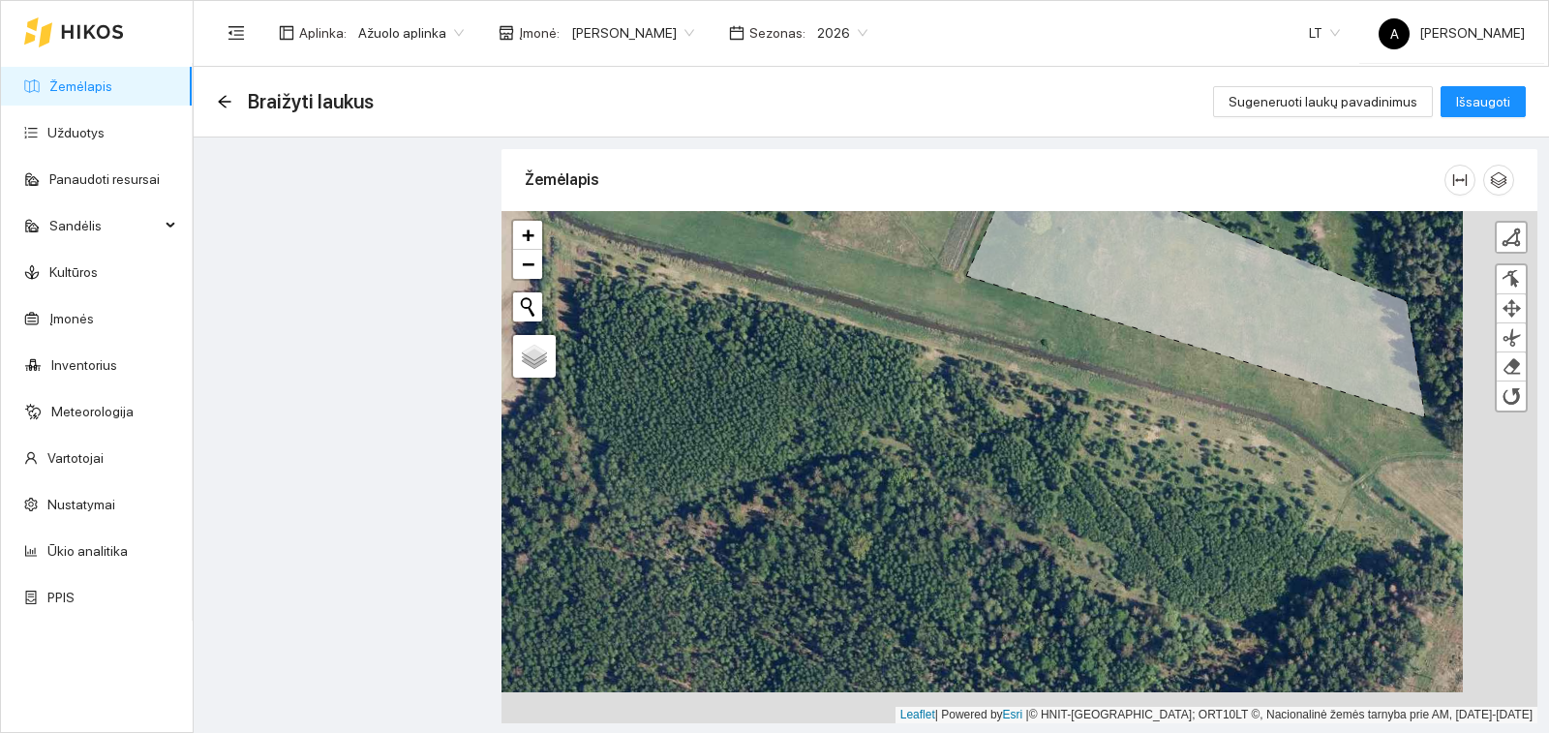
drag, startPoint x: 1112, startPoint y: 539, endPoint x: 1038, endPoint y: 508, distance: 80.7
click at [1038, 508] on div "+ − Nieko nerasta. Bandykite dar kartą. Žemėlapis Palydovas Finish Remove Last …" at bounding box center [1020, 467] width 1036 height 512
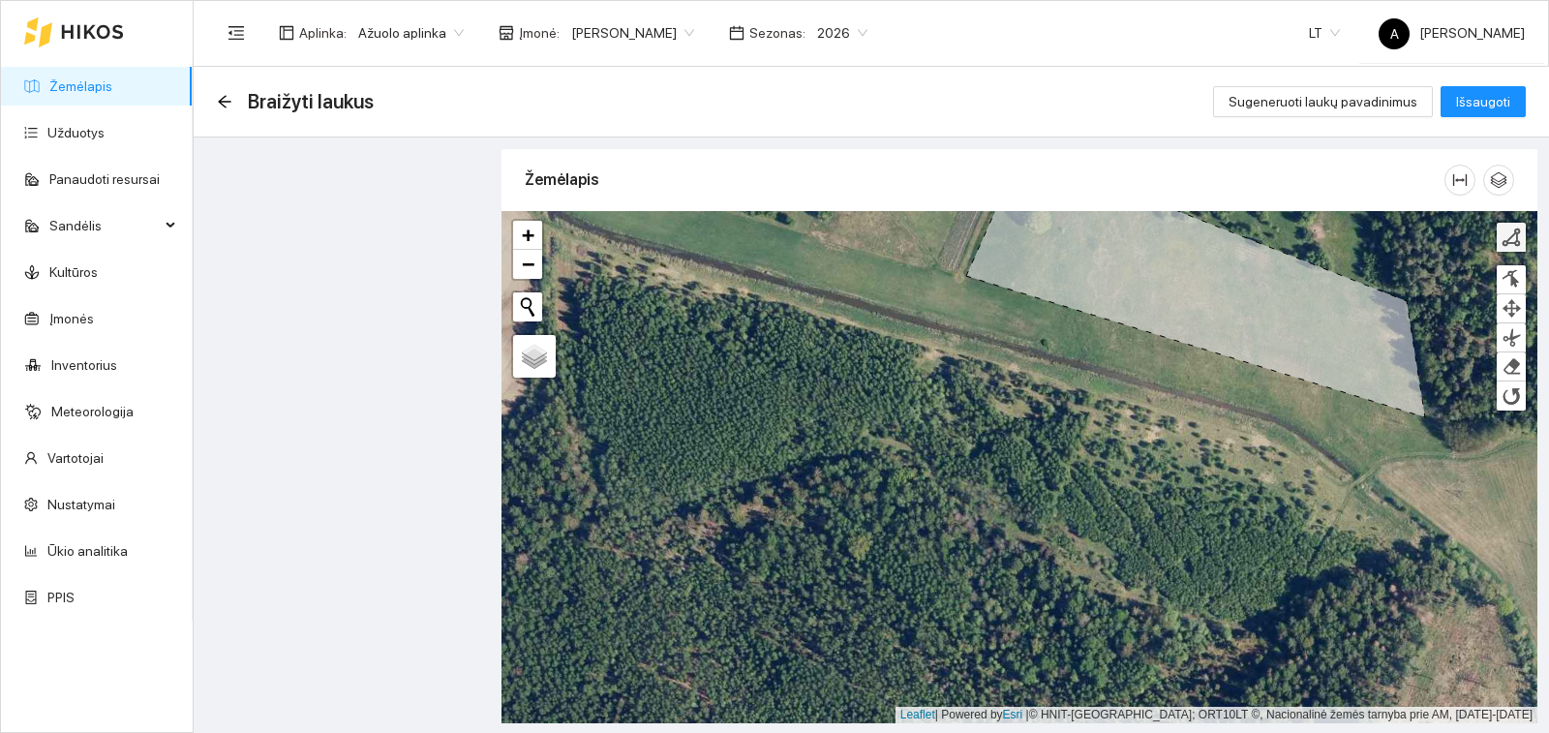
click at [1515, 239] on div at bounding box center [1511, 237] width 19 height 19
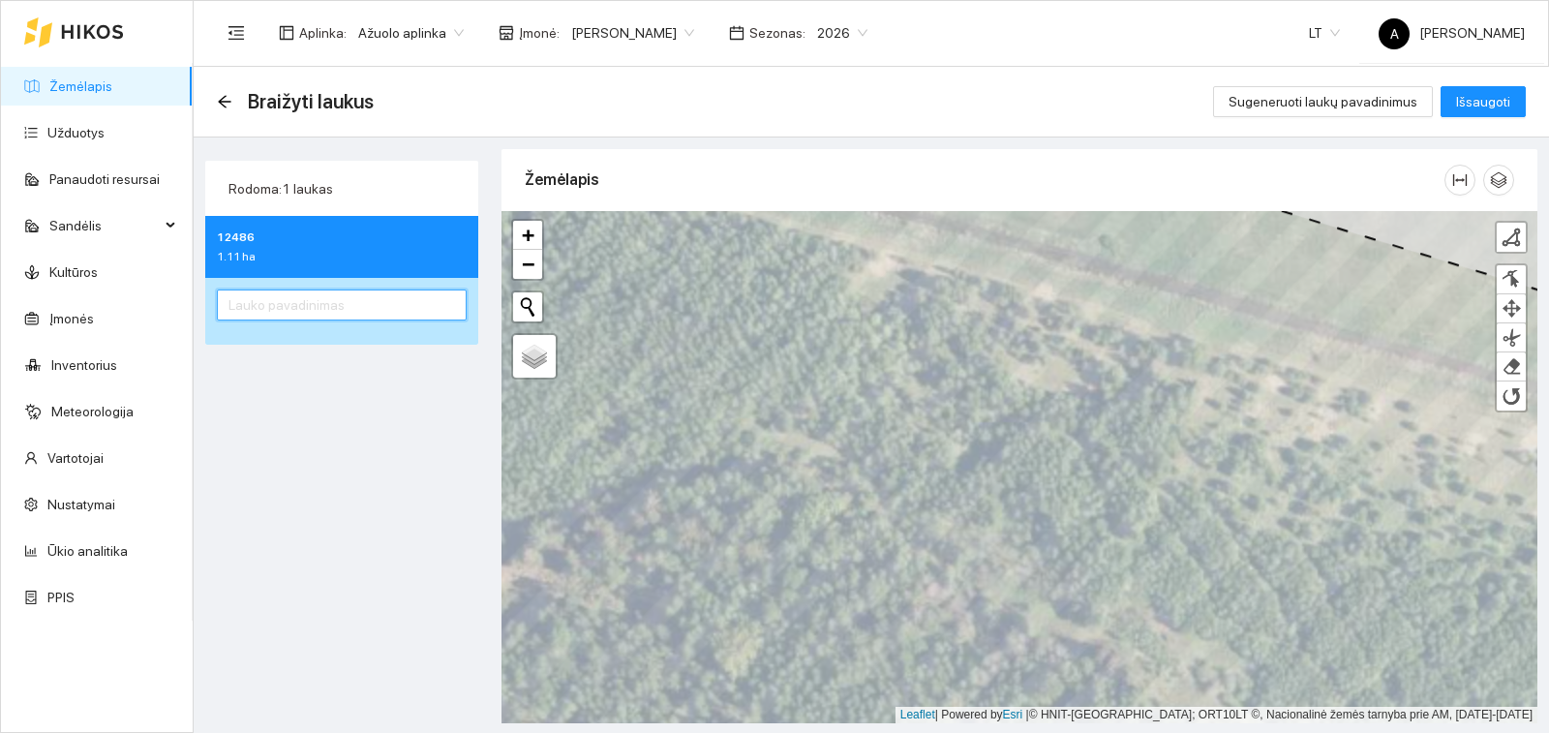
click at [383, 302] on input "text" at bounding box center [342, 304] width 250 height 31
type input "šalia vaitkuno"
click at [1499, 108] on span "Išsaugoti" at bounding box center [1483, 101] width 54 height 21
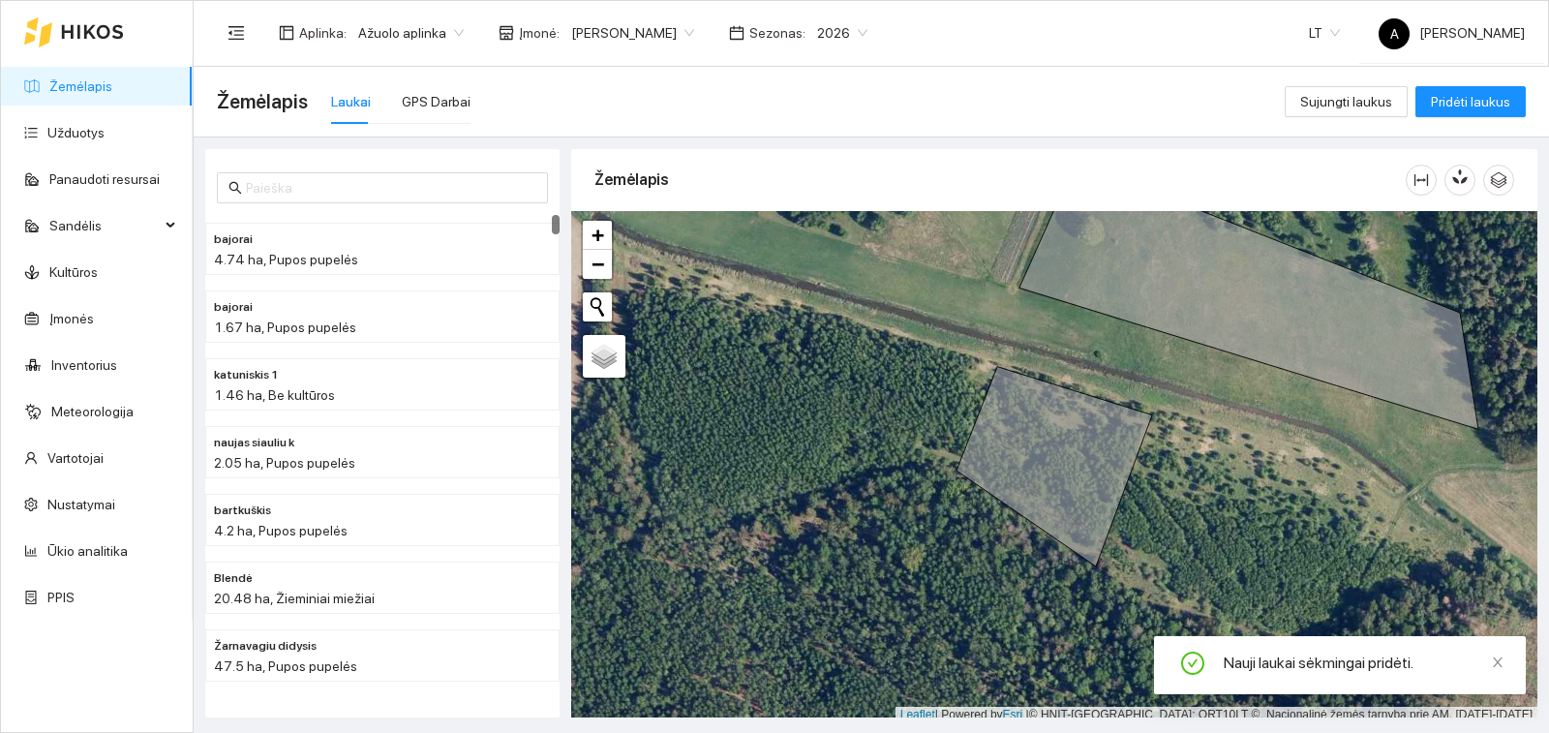
click at [671, 29] on span "[PERSON_NAME]" at bounding box center [632, 32] width 123 height 29
click at [652, 157] on div "Sergėjaus" at bounding box center [622, 163] width 122 height 21
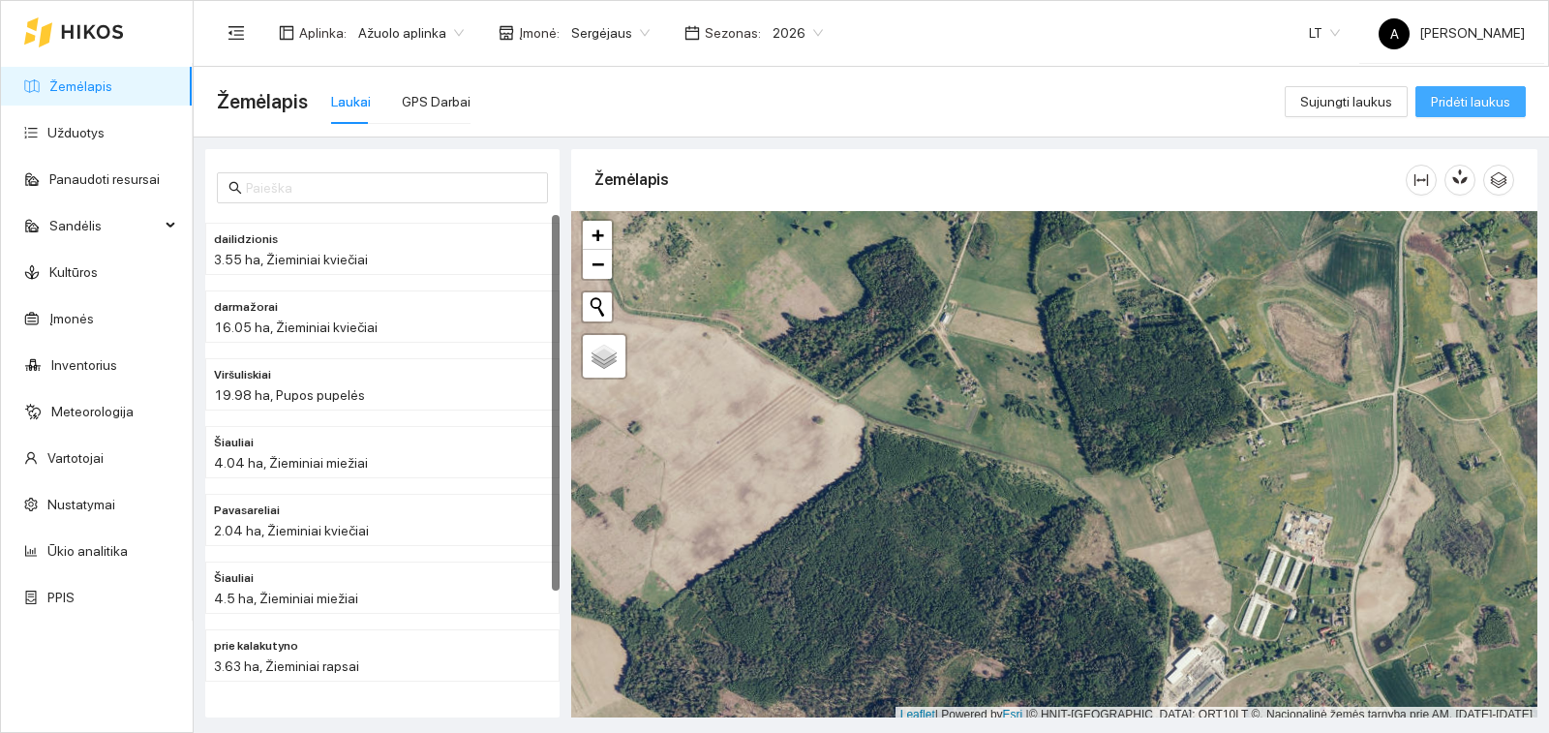
click at [1487, 91] on span "Pridėti laukus" at bounding box center [1470, 101] width 79 height 21
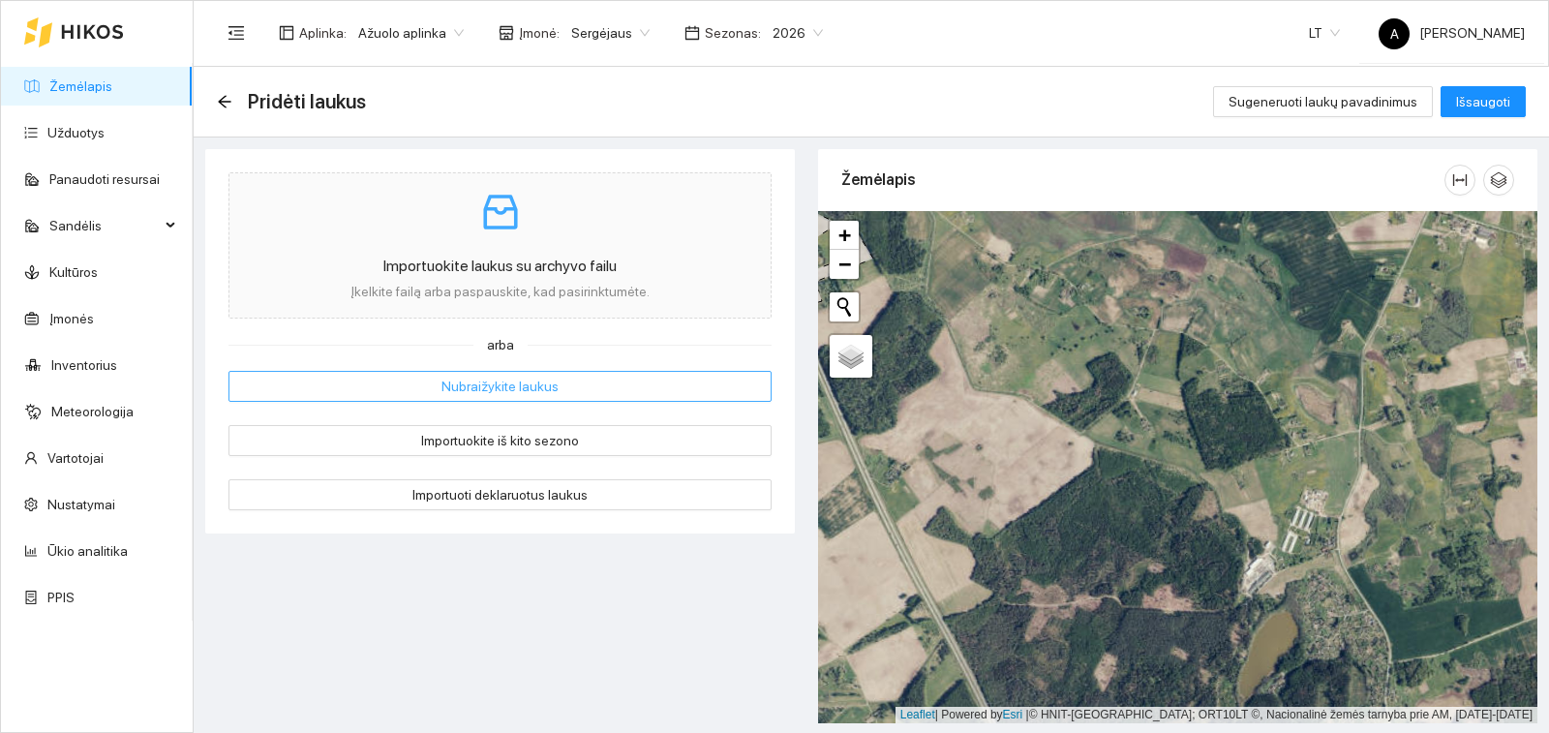
click at [582, 382] on button "Nubraižykite laukus" at bounding box center [499, 386] width 543 height 31
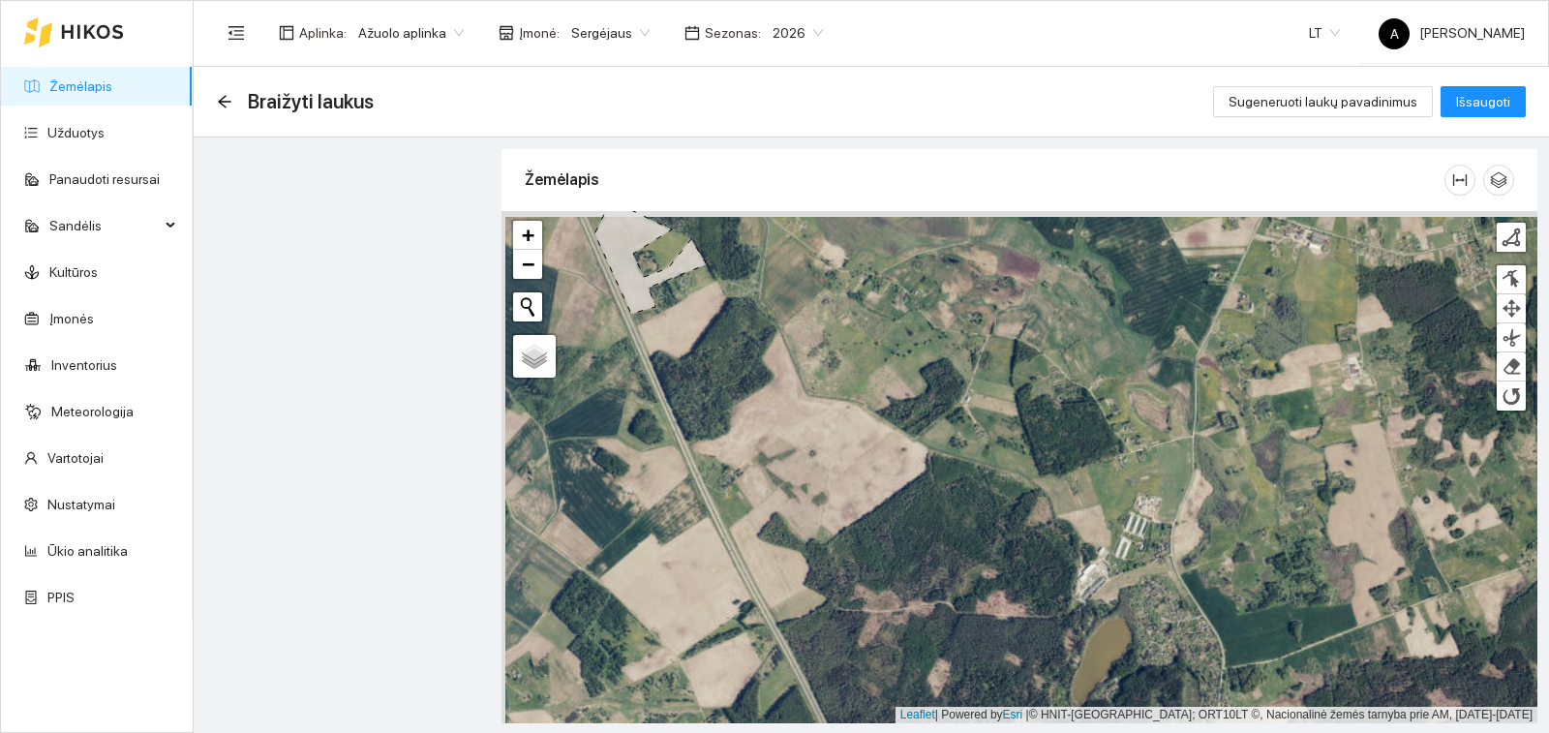
drag, startPoint x: 632, startPoint y: 335, endPoint x: 829, endPoint y: 446, distance: 225.9
click at [829, 446] on div "+ − Nieko nerasta. Bandykite dar kartą. Žemėlapis Palydovas Finish Remove Last …" at bounding box center [1020, 467] width 1036 height 512
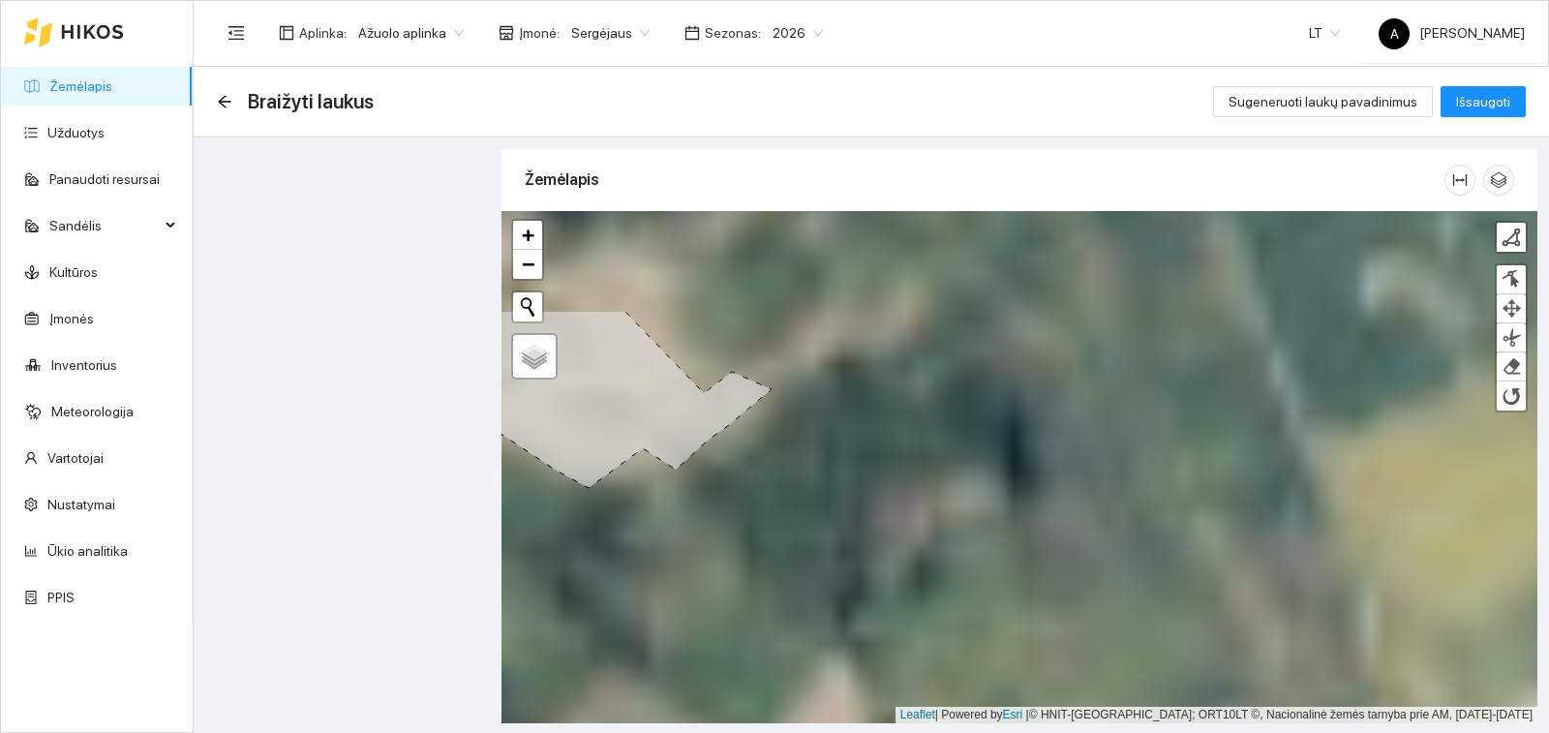
drag, startPoint x: 702, startPoint y: 466, endPoint x: 696, endPoint y: 584, distance: 118.3
click at [696, 584] on div "+ − Nieko nerasta. Bandykite dar kartą. Žemėlapis Palydovas Finish Remove Last …" at bounding box center [1020, 467] width 1036 height 512
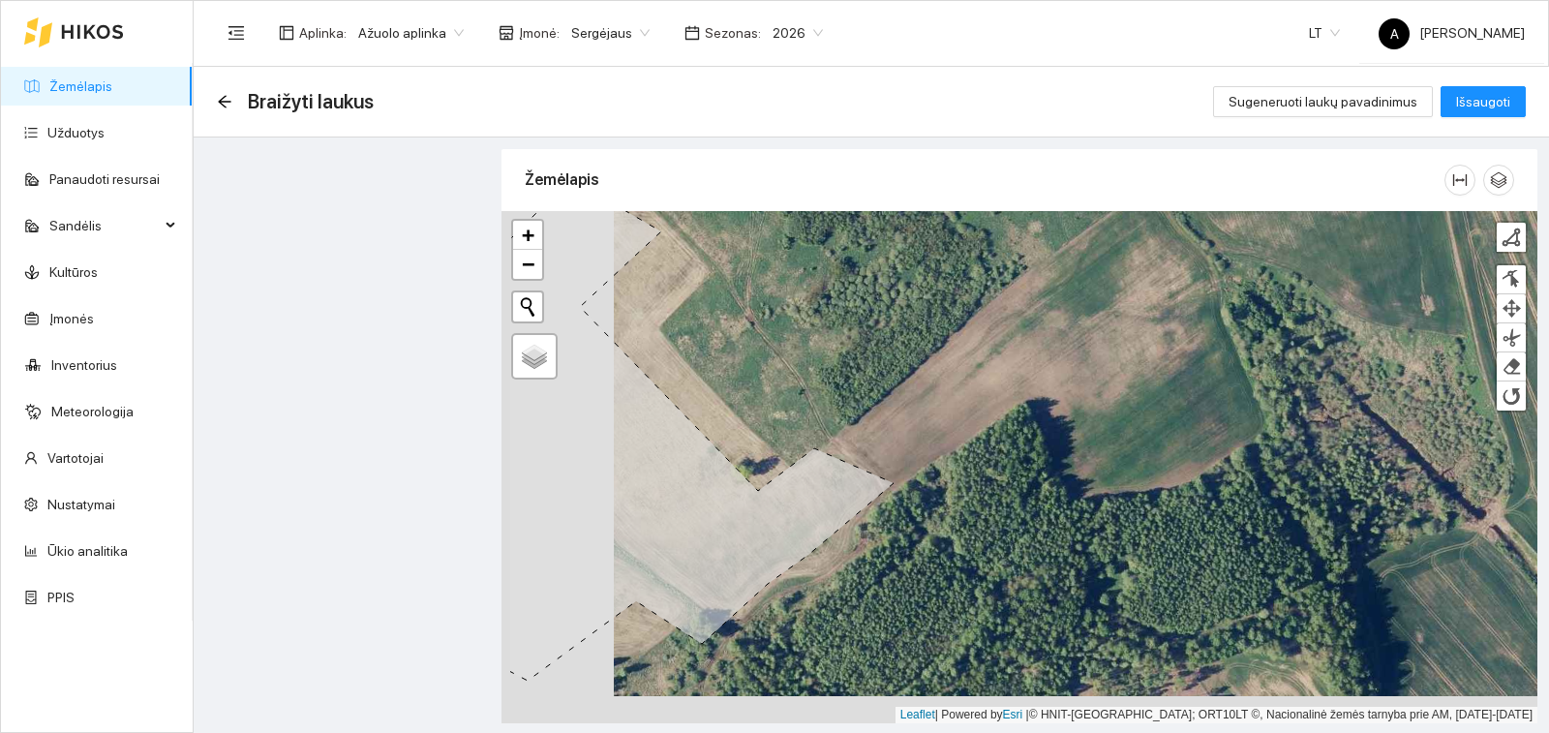
drag, startPoint x: 608, startPoint y: 576, endPoint x: 873, endPoint y: 514, distance: 272.4
click at [873, 514] on icon at bounding box center [701, 430] width 384 height 502
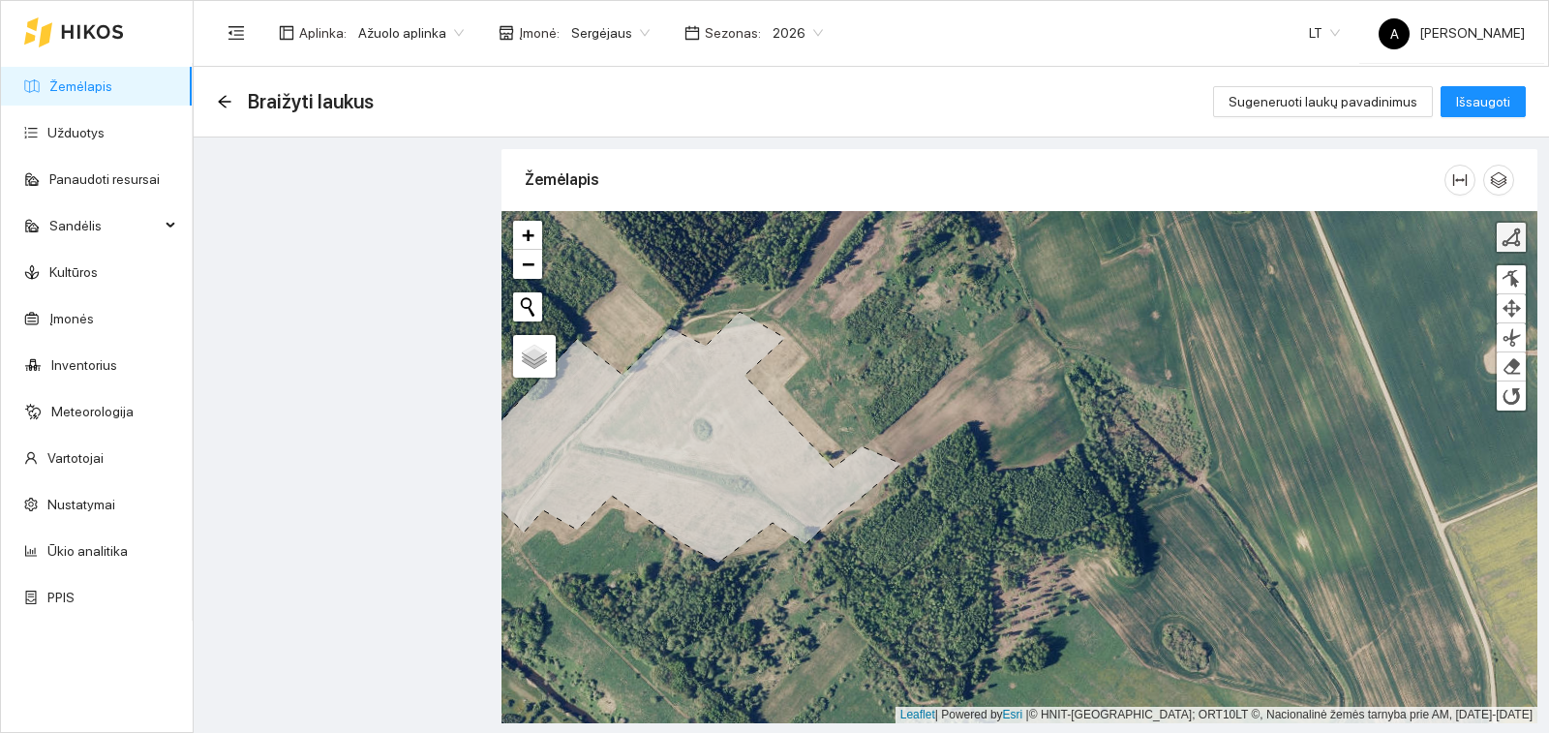
click at [1516, 242] on div at bounding box center [1511, 237] width 19 height 19
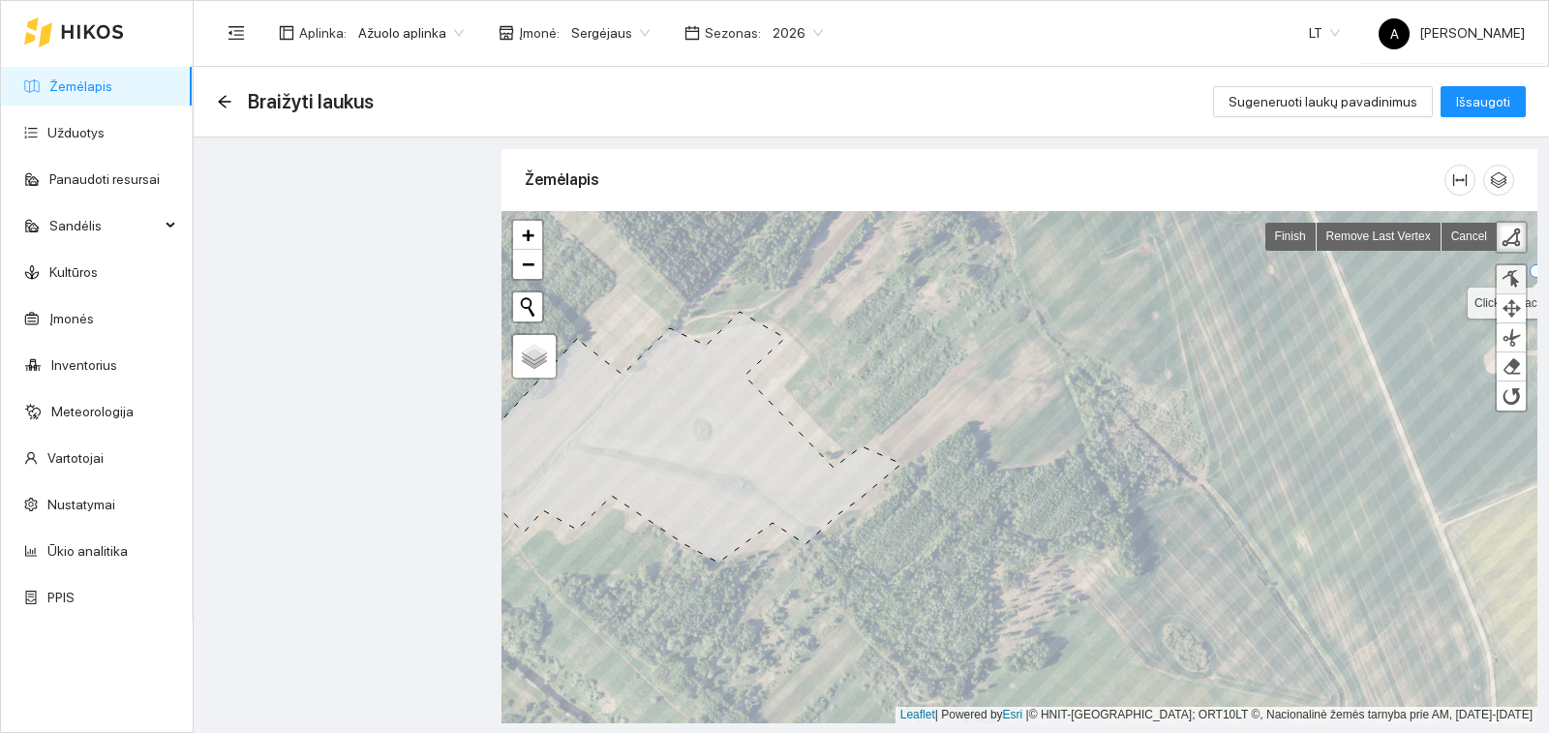
click at [1519, 272] on div at bounding box center [1511, 279] width 19 height 18
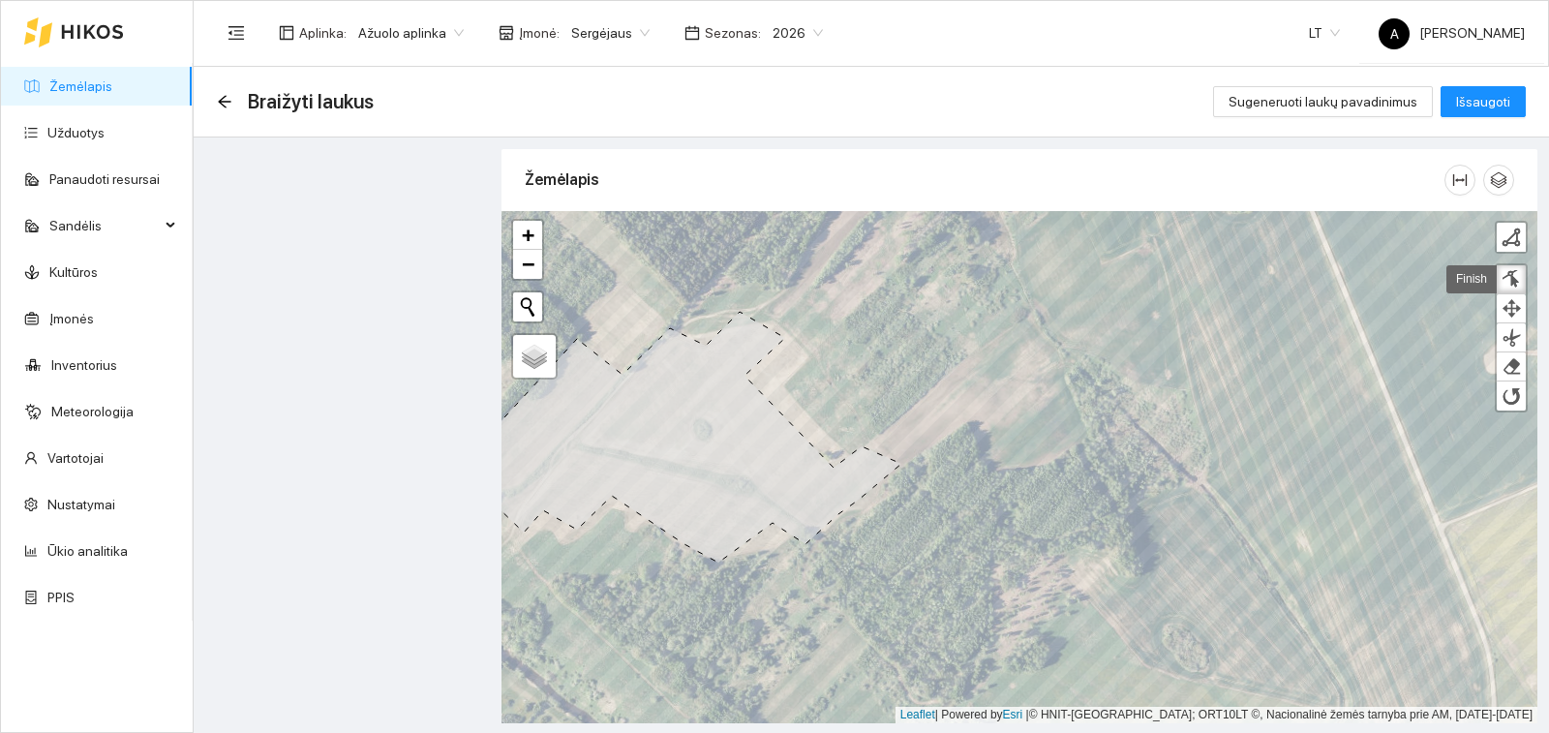
click at [112, 78] on link "Žemėlapis" at bounding box center [80, 85] width 63 height 15
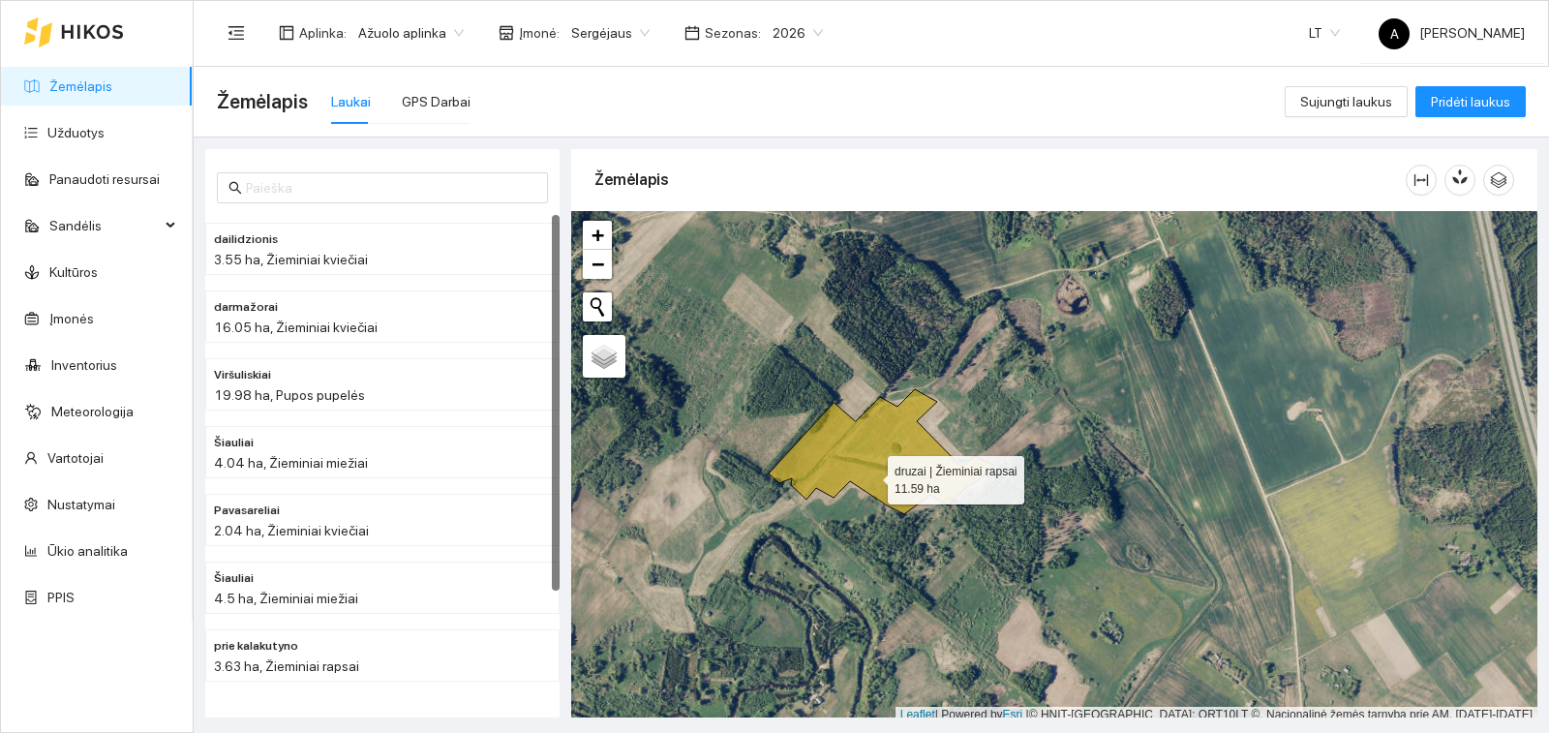
click at [886, 490] on icon at bounding box center [882, 451] width 227 height 125
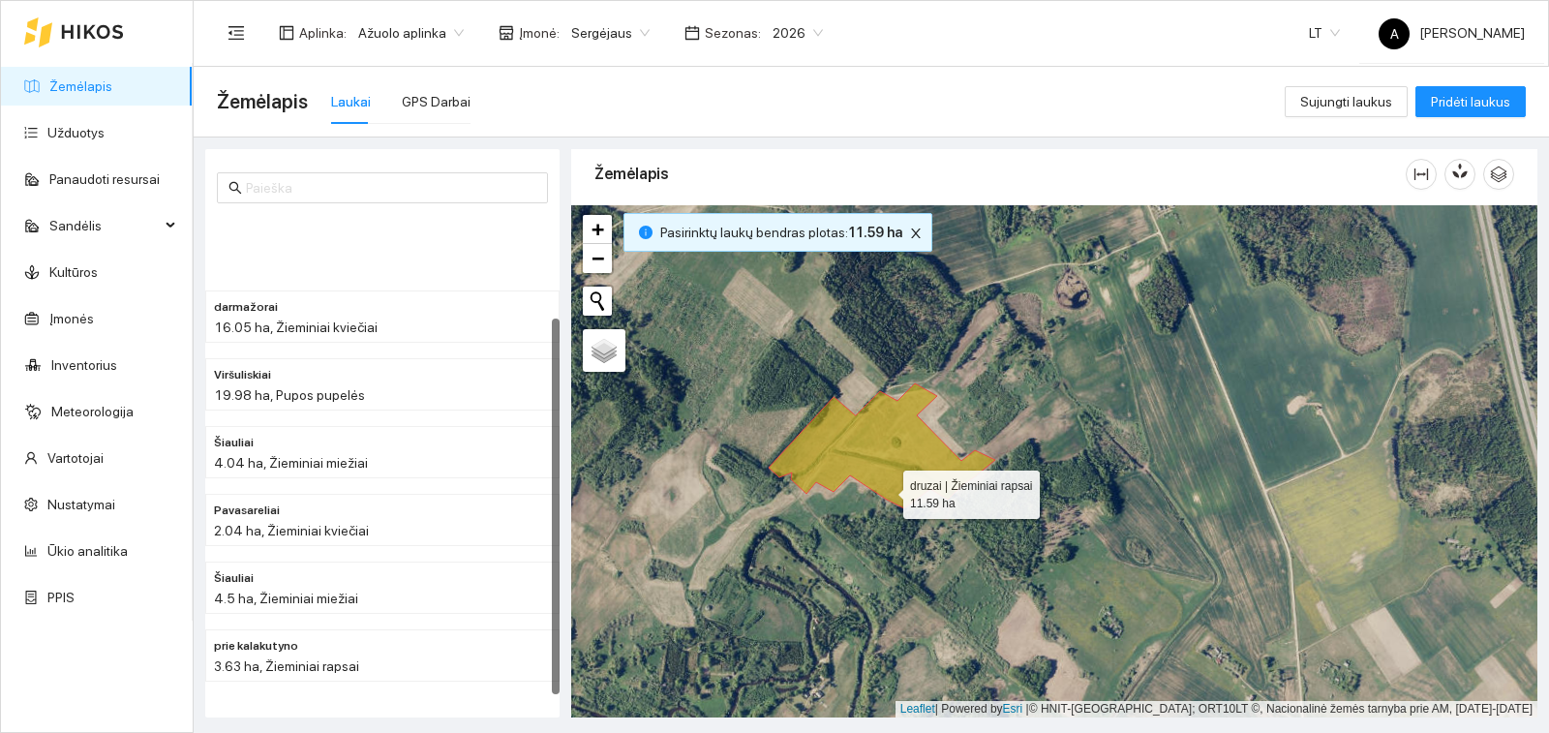
scroll to position [131, 0]
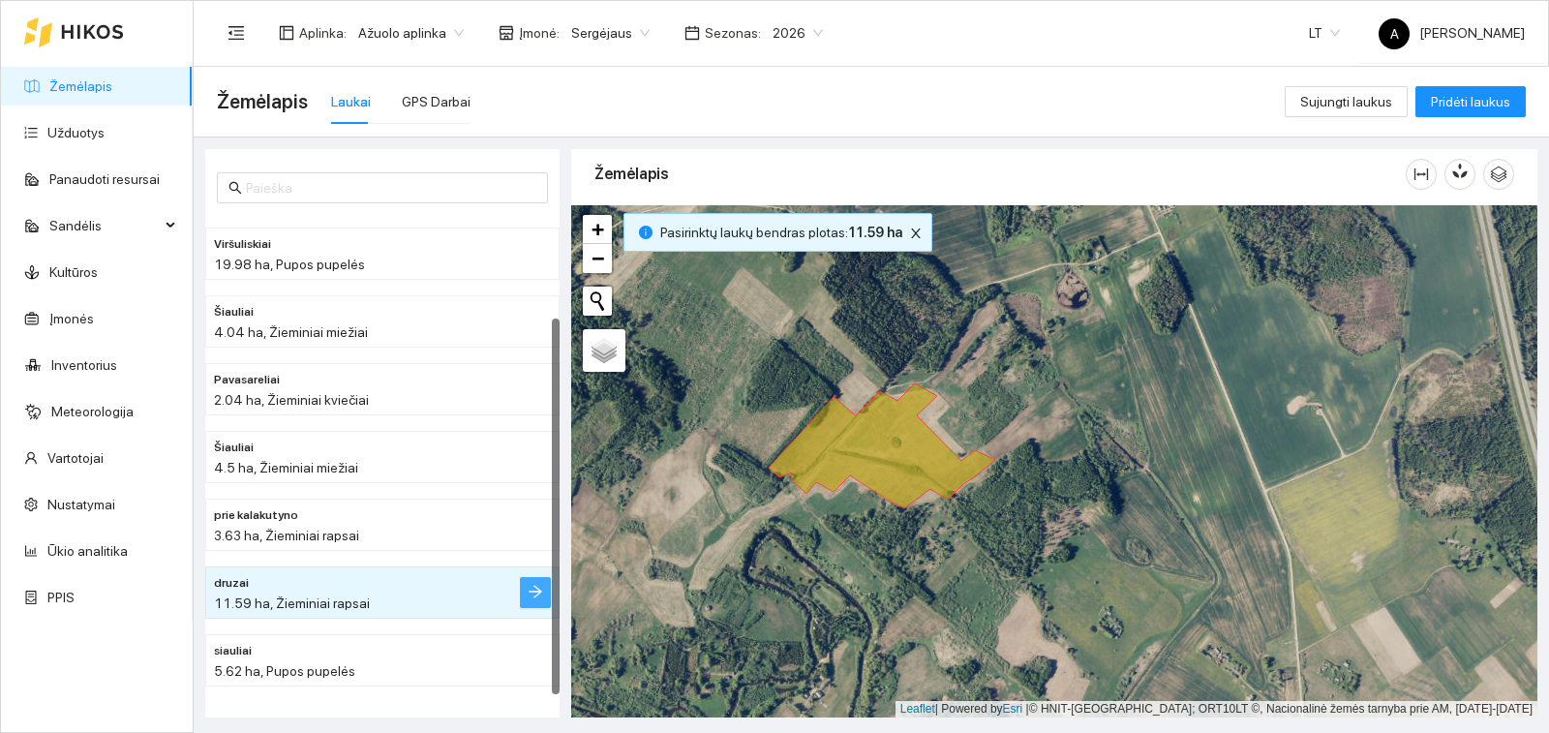
click at [539, 588] on icon "arrow-right" at bounding box center [535, 591] width 15 height 15
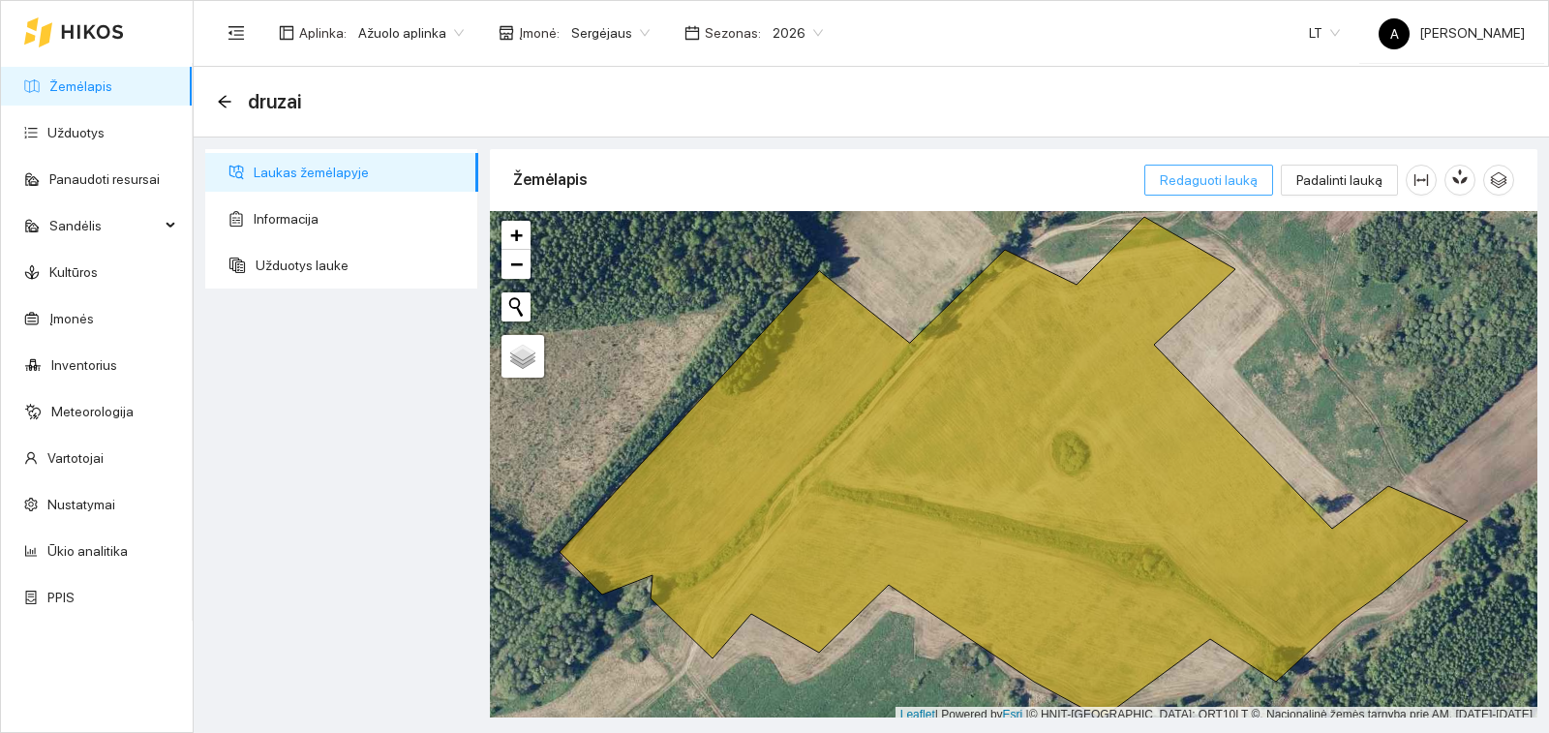
click at [1213, 172] on span "Redaguoti lauką" at bounding box center [1209, 179] width 98 height 21
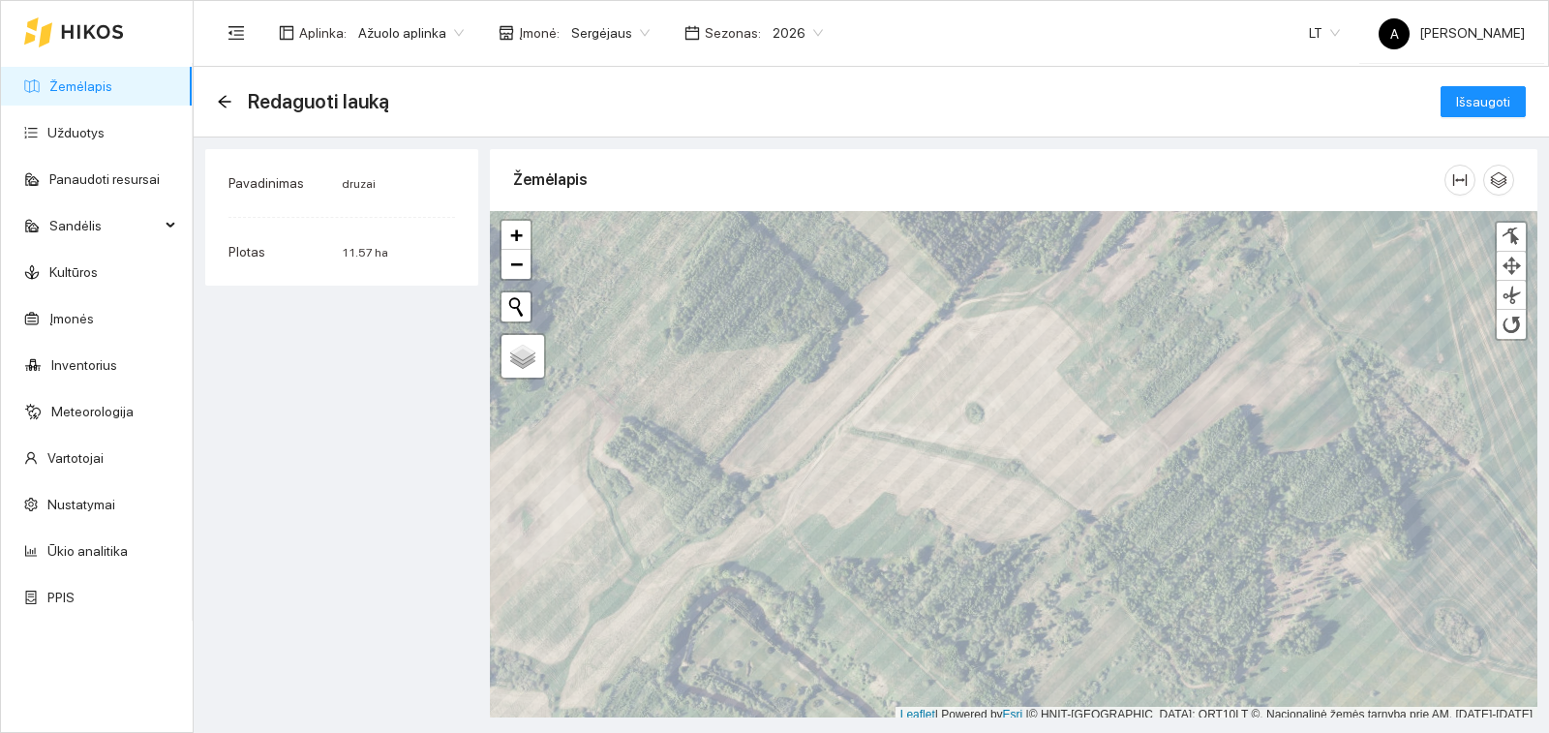
scroll to position [6, 0]
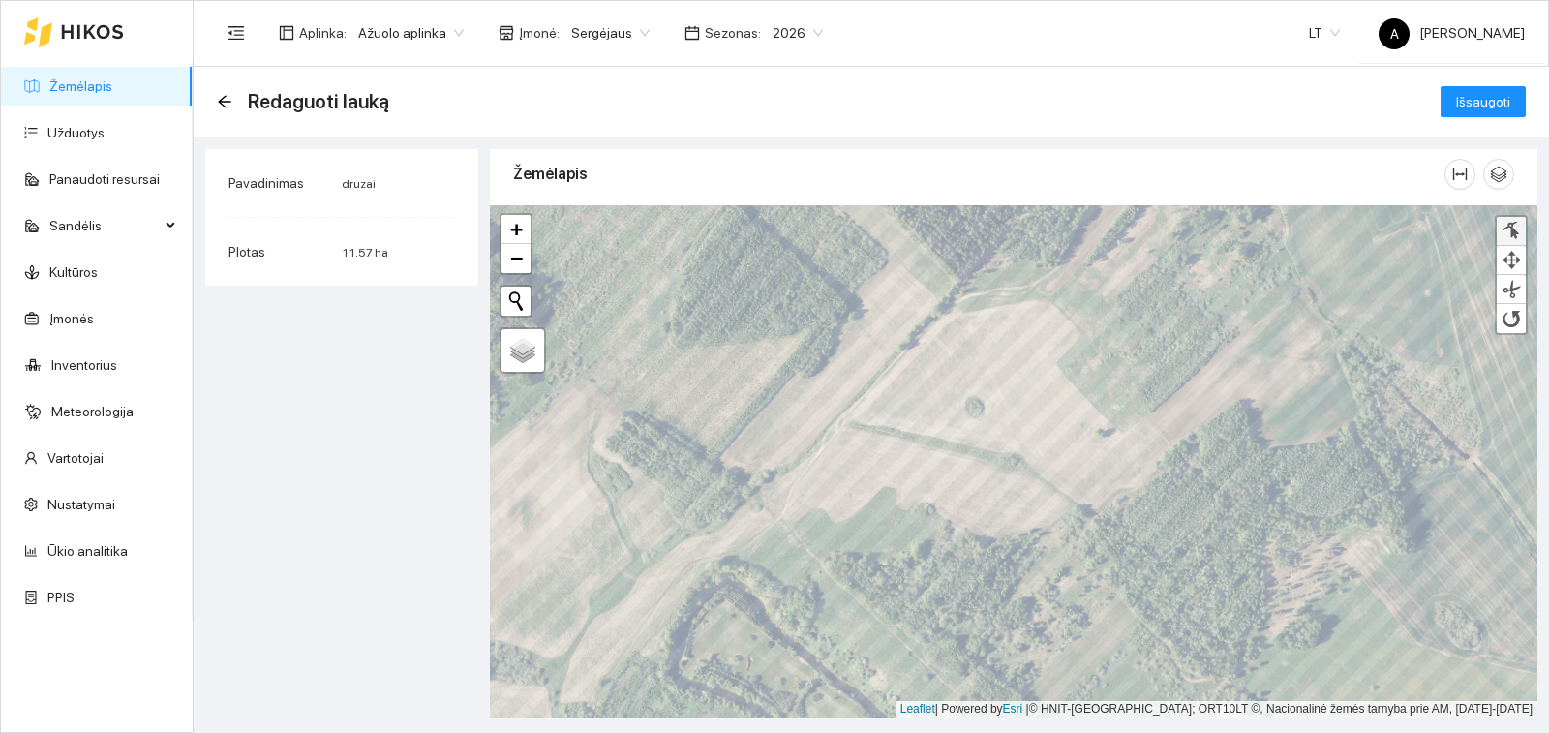
click at [1502, 228] on div at bounding box center [1511, 231] width 19 height 18
drag, startPoint x: 1013, startPoint y: 352, endPoint x: 1085, endPoint y: 338, distance: 74.1
click at [1085, 338] on div at bounding box center [1088, 338] width 14 height 14
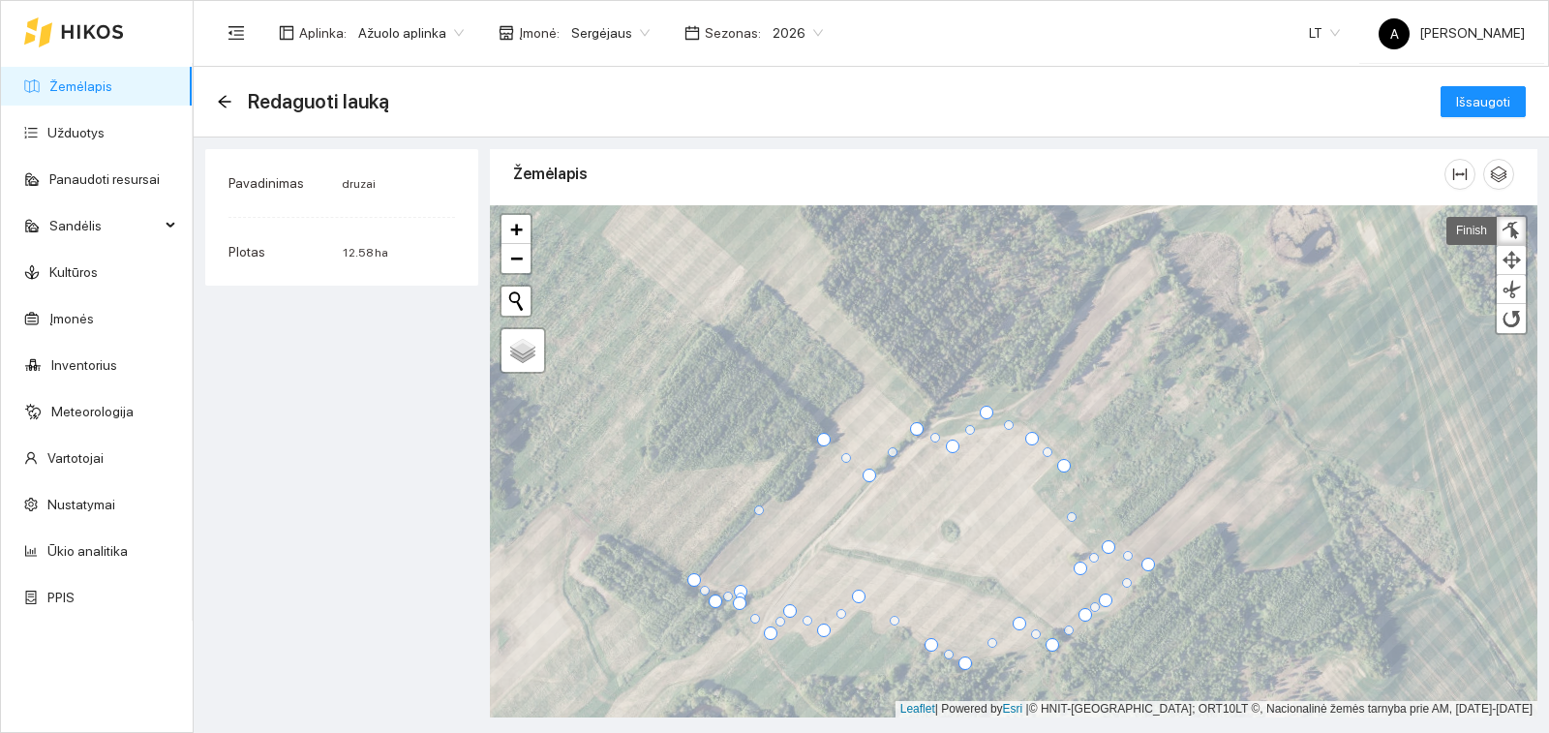
click at [1066, 462] on div at bounding box center [1064, 466] width 14 height 14
drag, startPoint x: 1078, startPoint y: 564, endPoint x: 1183, endPoint y: 331, distance: 255.2
click at [1183, 331] on div at bounding box center [1186, 336] width 14 height 14
drag, startPoint x: 1148, startPoint y: 441, endPoint x: 1236, endPoint y: 345, distance: 130.2
click at [1236, 345] on div at bounding box center [1236, 346] width 10 height 10
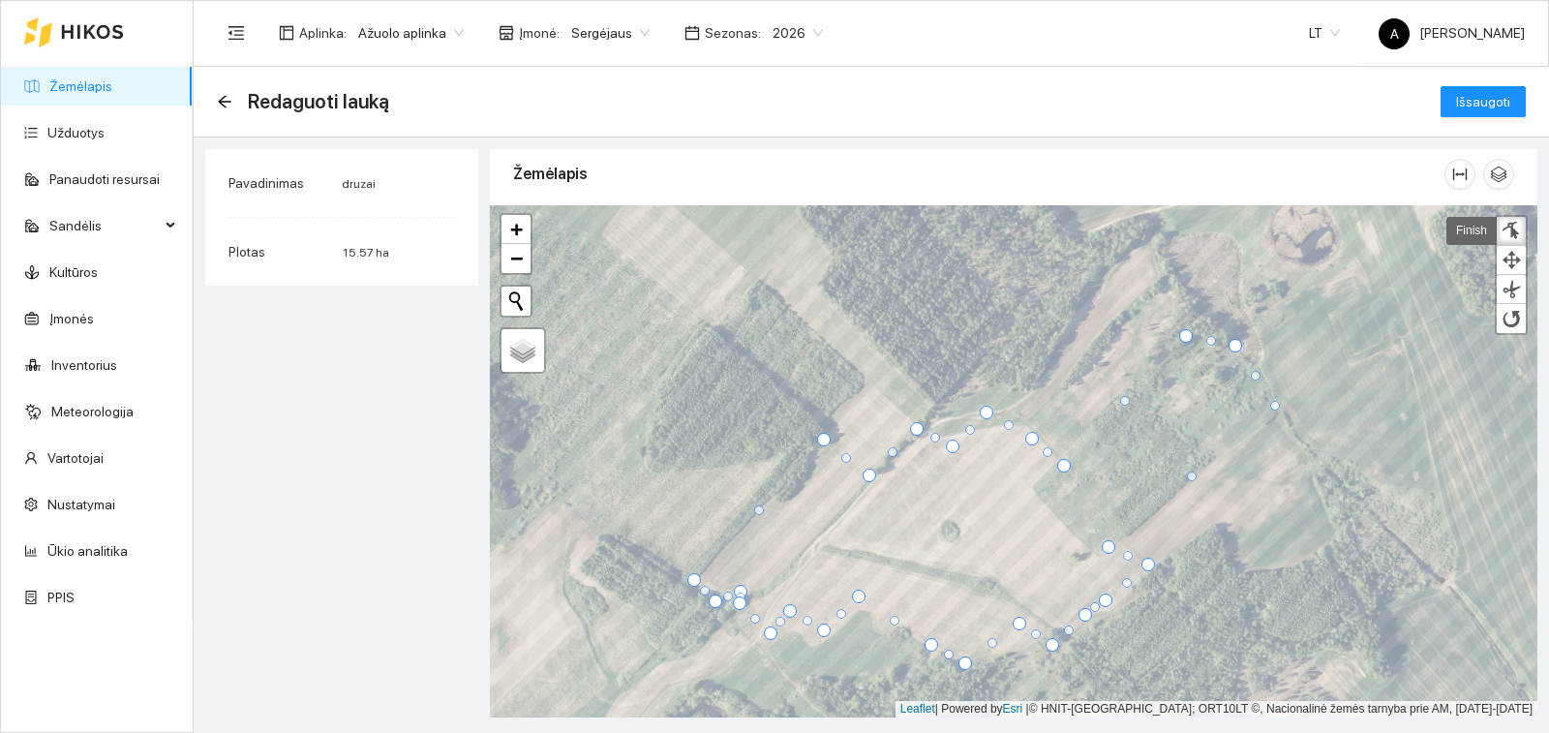
drag, startPoint x: 1172, startPoint y: 445, endPoint x: 1275, endPoint y: 405, distance: 111.3
click at [1275, 405] on div at bounding box center [1275, 406] width 10 height 10
drag, startPoint x: 1236, startPoint y: 343, endPoint x: 1227, endPoint y: 350, distance: 11.8
click at [1227, 350] on div at bounding box center [1226, 353] width 14 height 14
drag, startPoint x: 1271, startPoint y: 404, endPoint x: 1261, endPoint y: 414, distance: 15.1
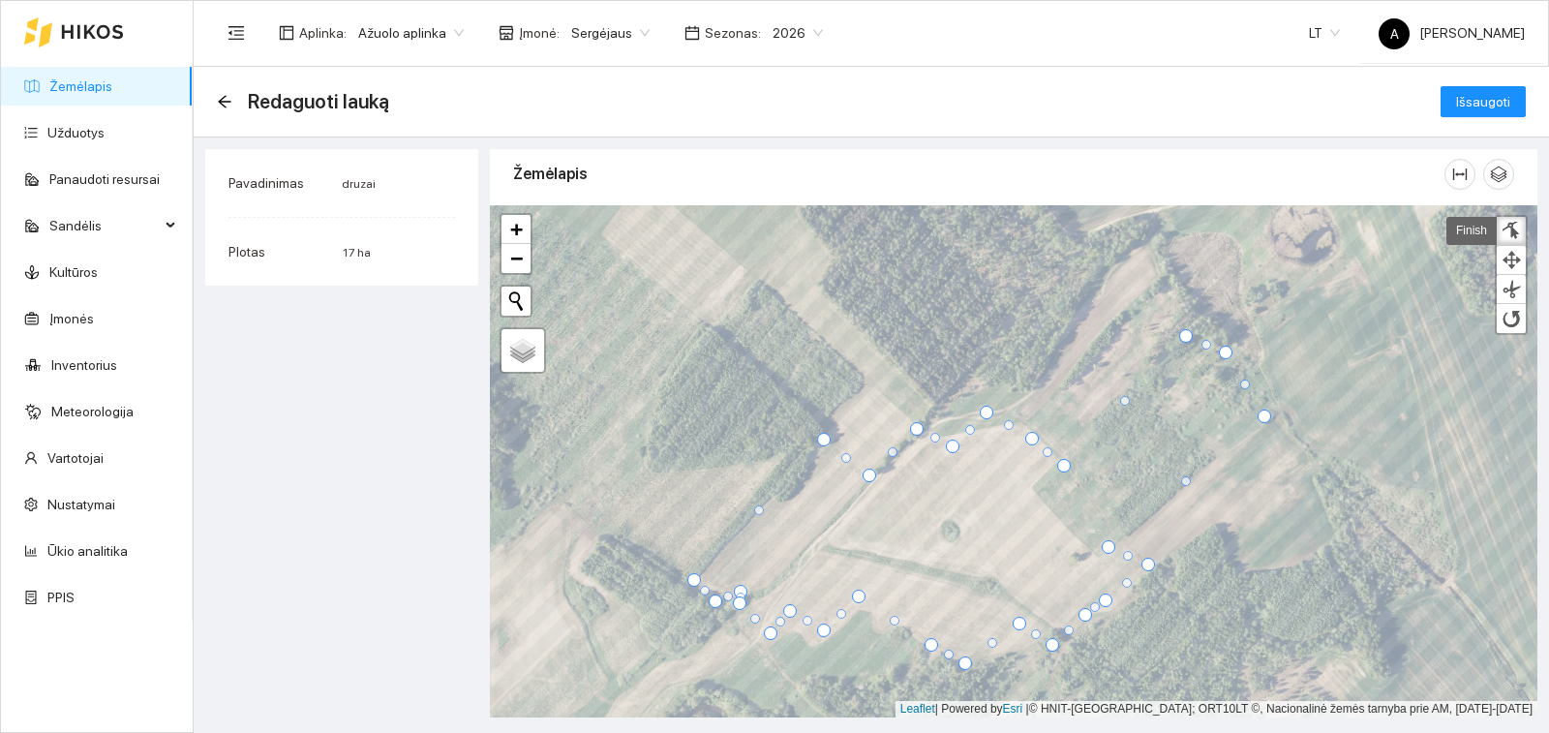
click at [1261, 414] on div at bounding box center [1265, 417] width 14 height 14
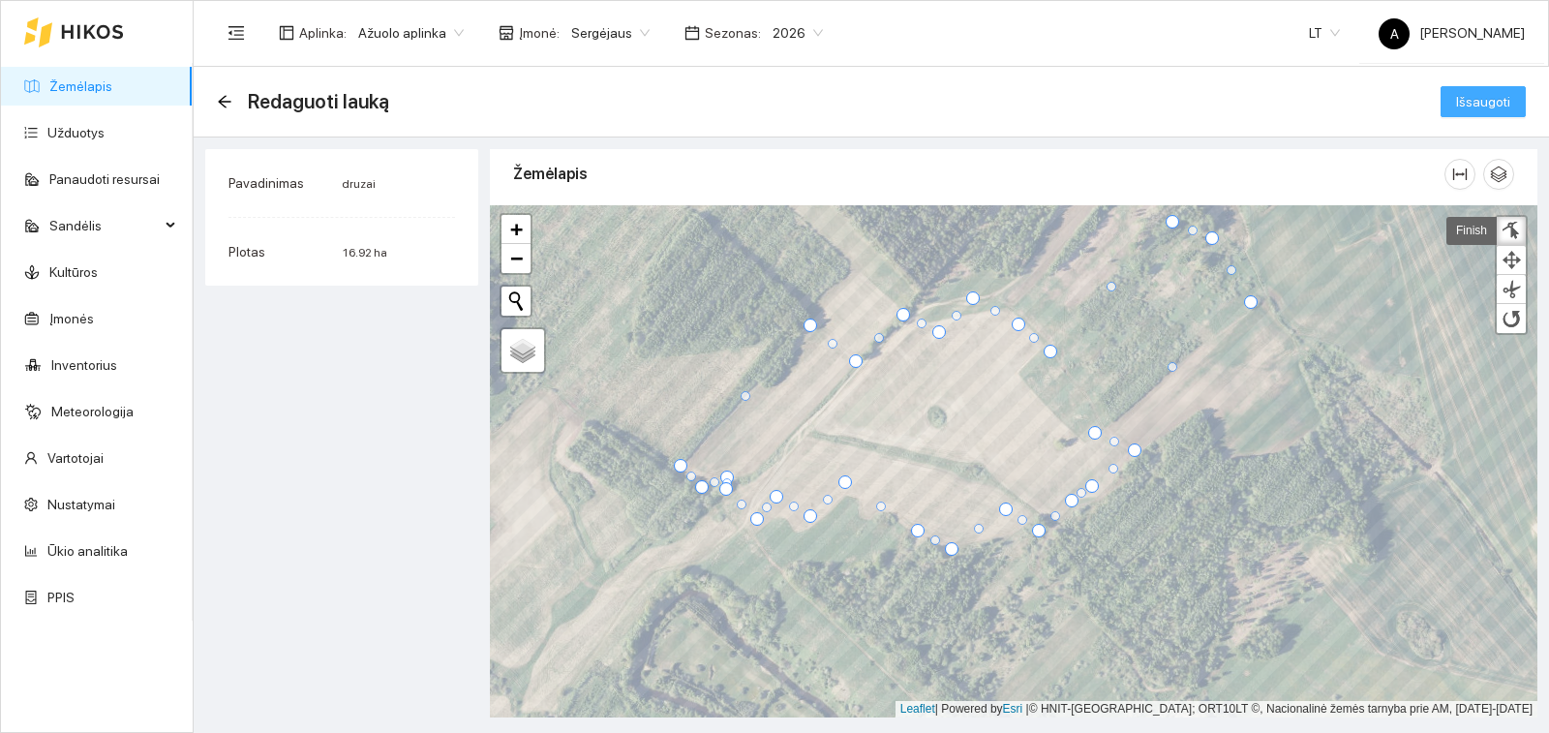
click at [1476, 98] on span "Išsaugoti" at bounding box center [1483, 101] width 54 height 21
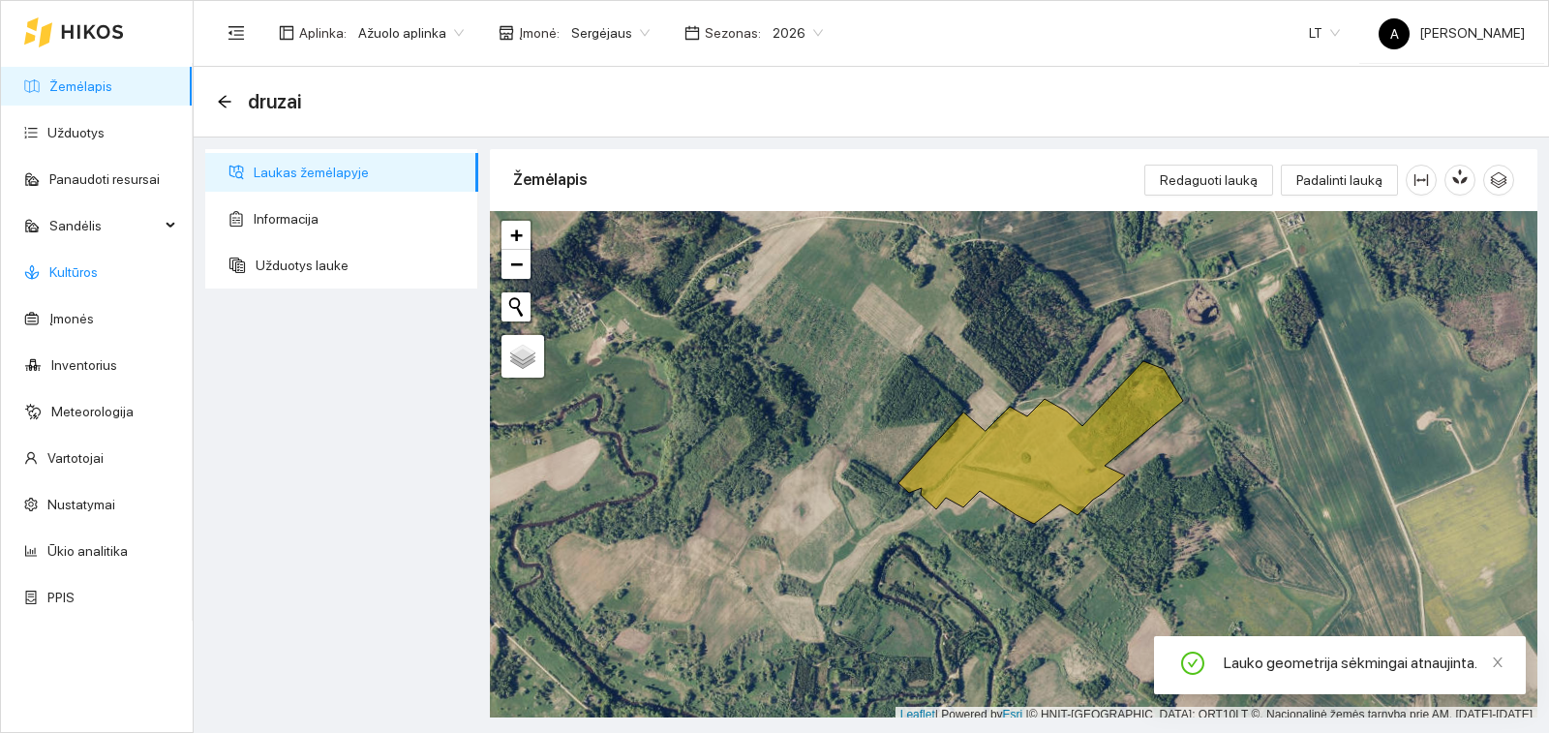
click at [93, 275] on link "Kultūros" at bounding box center [73, 271] width 48 height 15
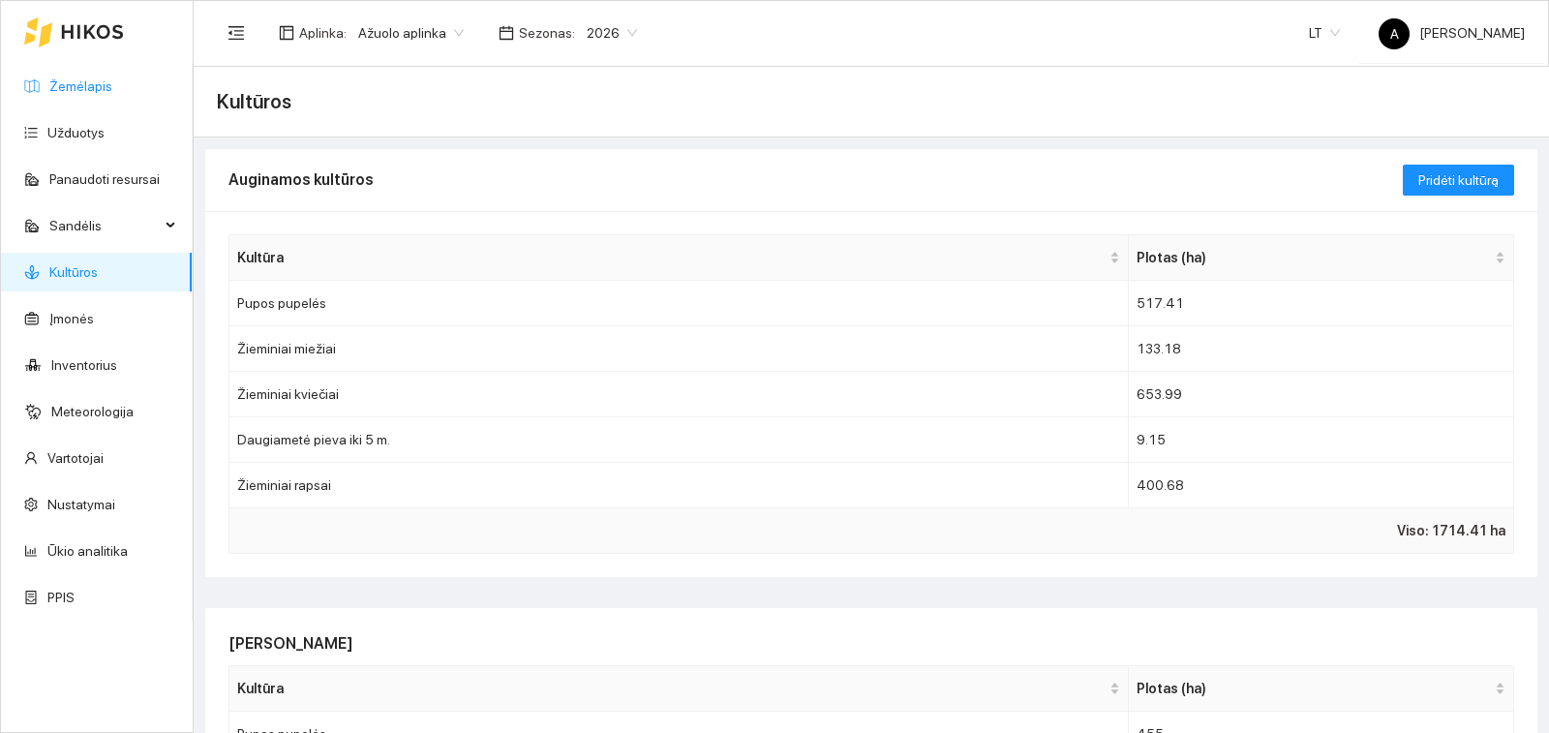
click at [93, 87] on link "Žemėlapis" at bounding box center [80, 85] width 63 height 15
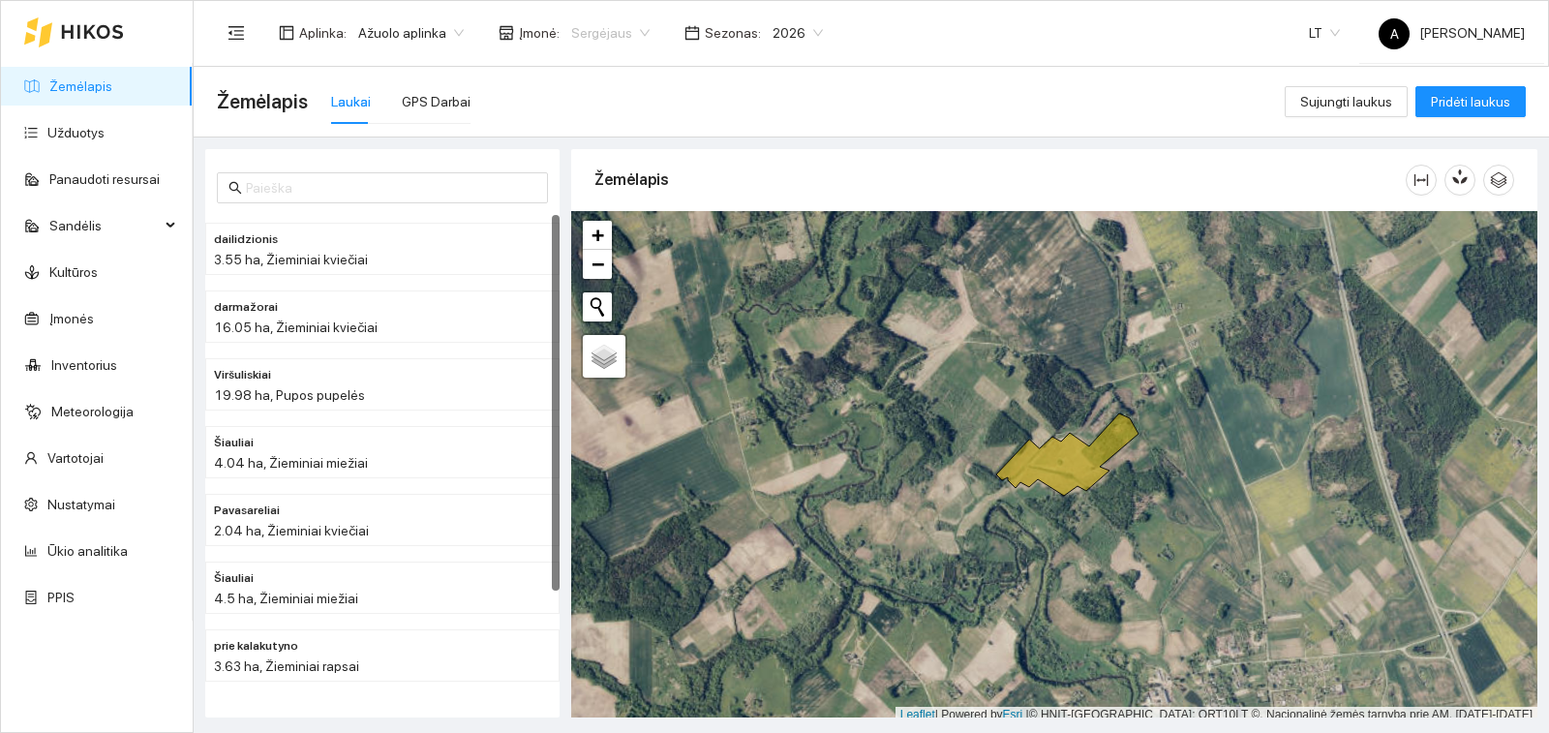
click at [634, 32] on span "Sergėjaus" at bounding box center [610, 32] width 78 height 29
click at [632, 71] on div "Visos" at bounding box center [615, 70] width 108 height 21
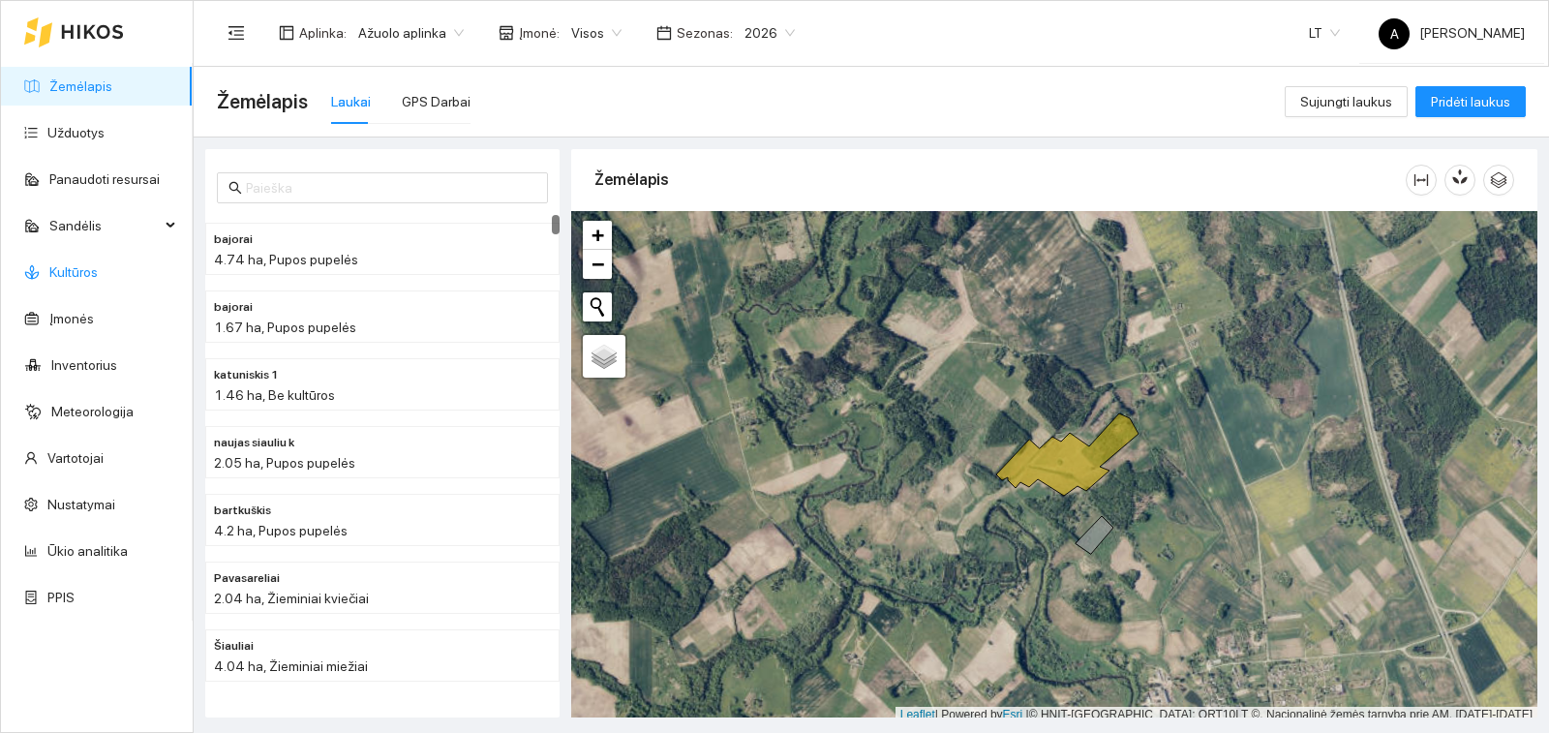
click at [69, 280] on link "Kultūros" at bounding box center [73, 271] width 48 height 15
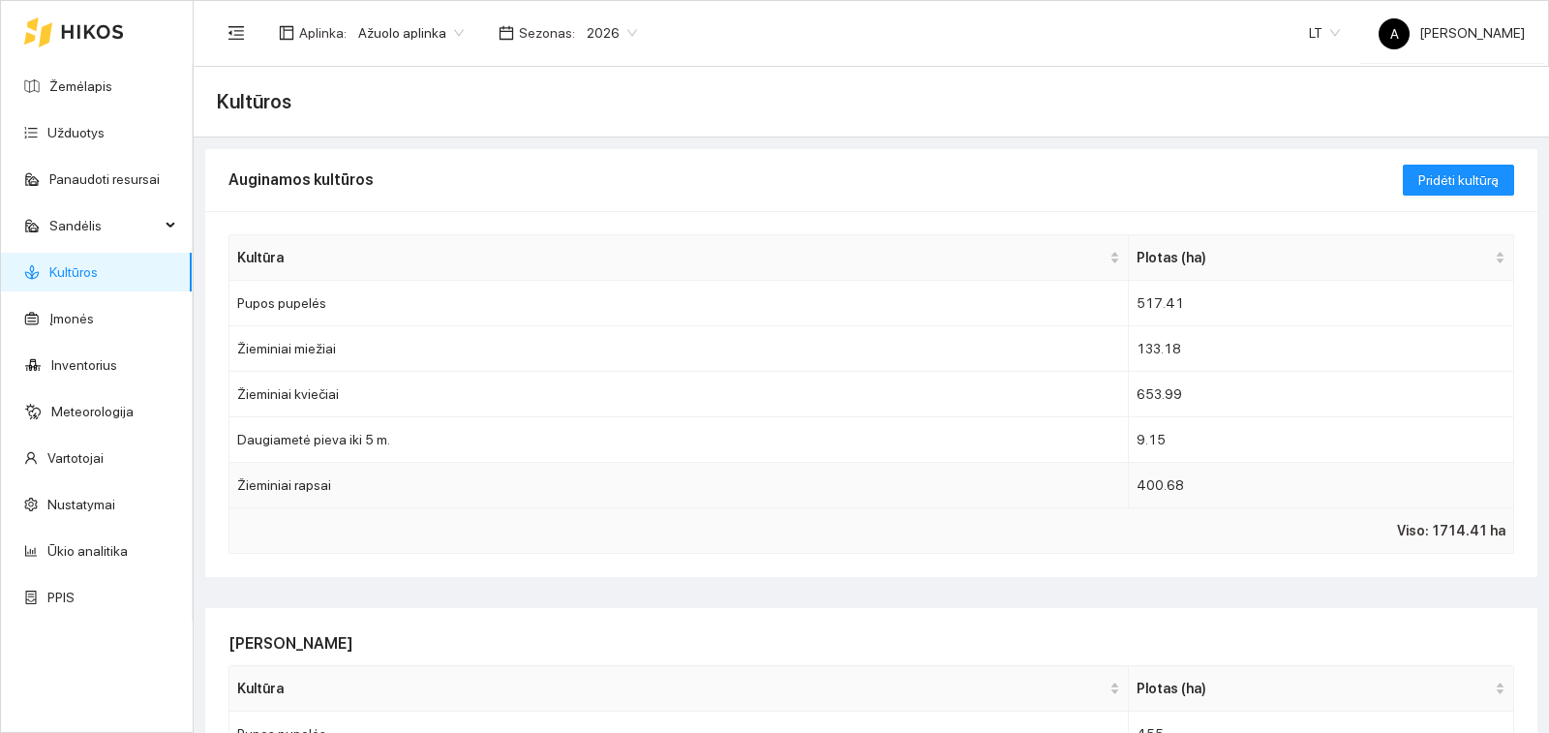
click at [308, 484] on td "Žieminiai rapsai" at bounding box center [678, 486] width 899 height 46
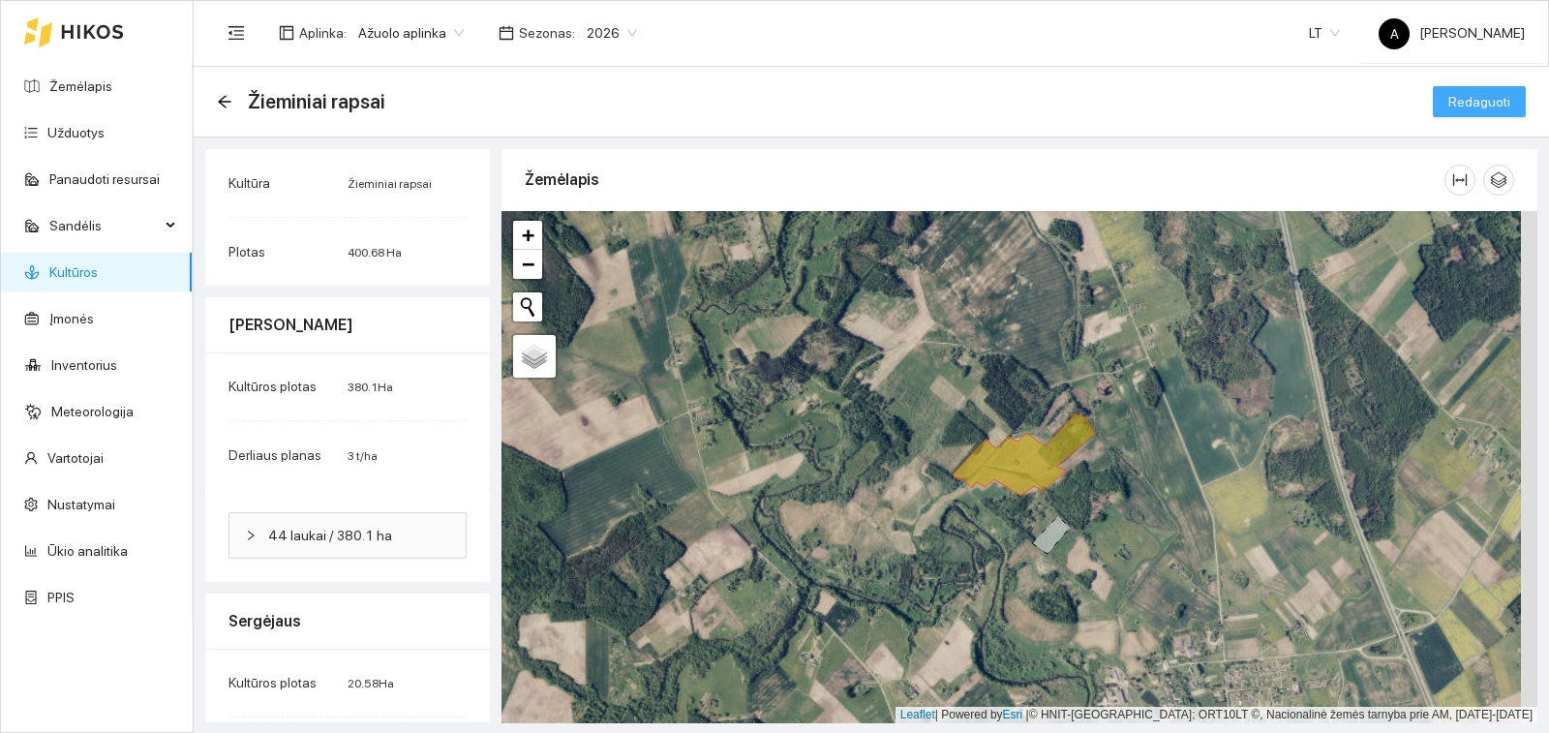
click at [1448, 106] on span "Redaguoti" at bounding box center [1479, 101] width 62 height 21
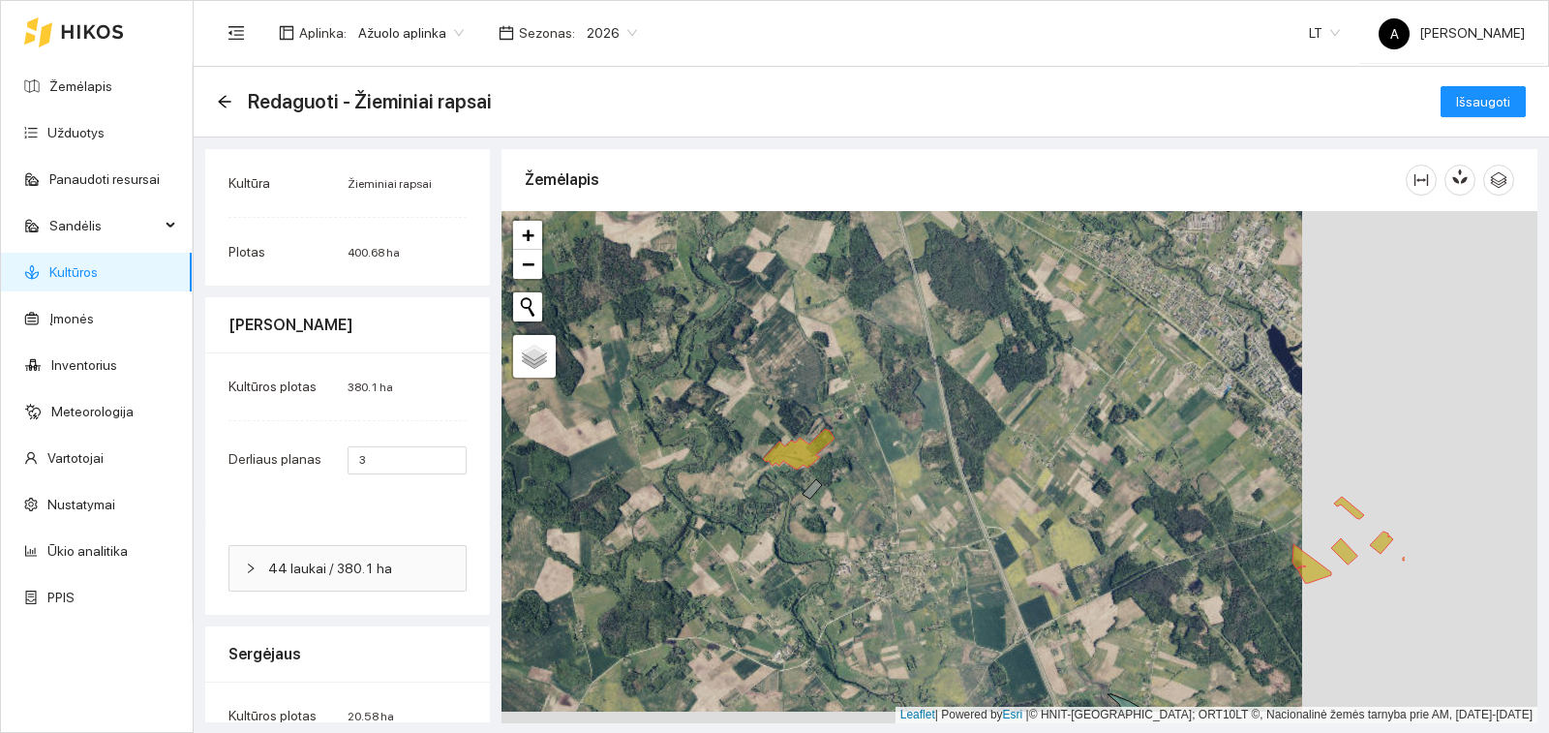
drag, startPoint x: 1332, startPoint y: 442, endPoint x: 1087, endPoint y: 426, distance: 245.4
click at [1087, 426] on div "+ − Nieko nerasta. Bandykite dar kartą. Žemėlapis Palydovas Leaflet | Powered b…" at bounding box center [1020, 467] width 1036 height 512
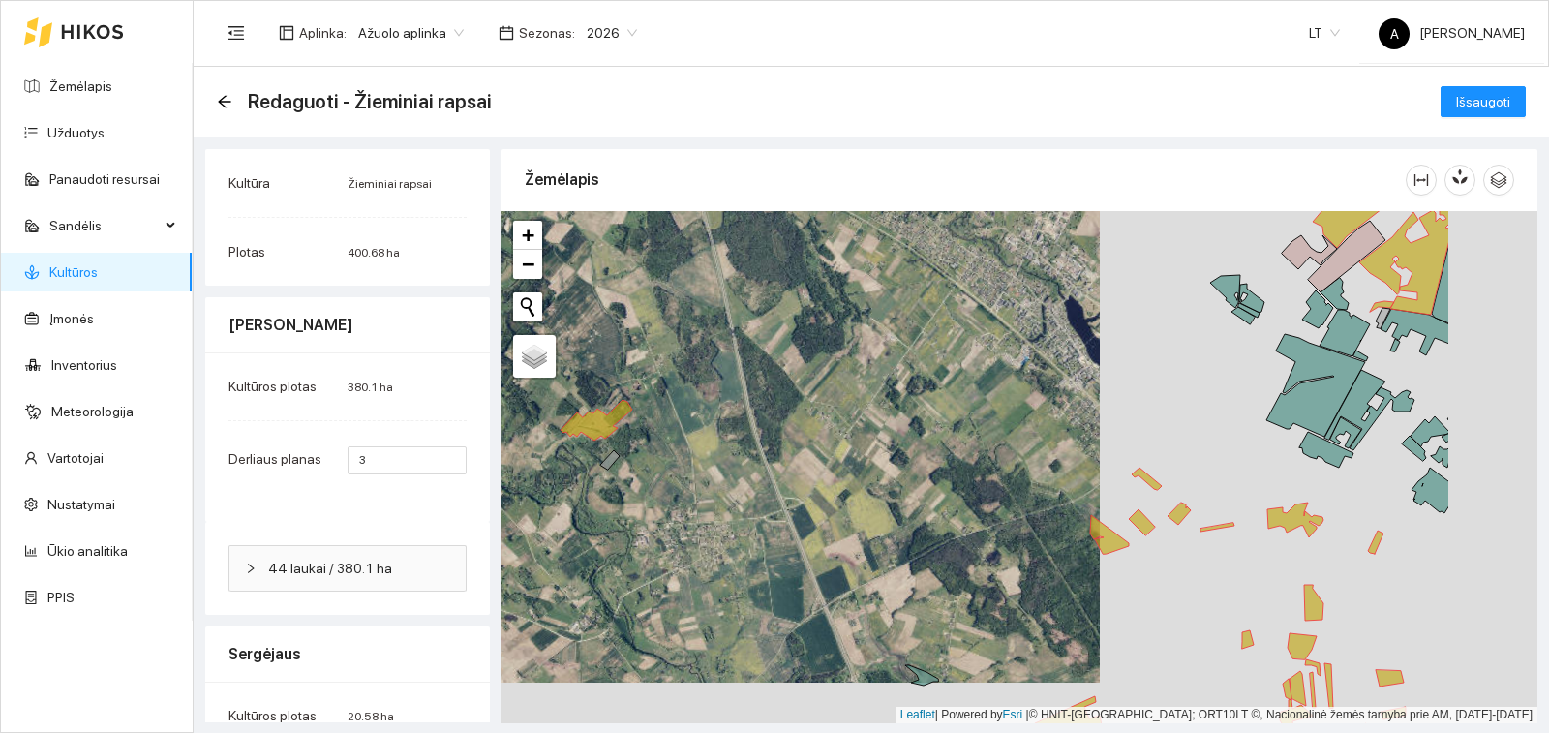
drag, startPoint x: 1167, startPoint y: 568, endPoint x: 1093, endPoint y: 552, distance: 75.4
click at [1093, 552] on div "+ − Nieko nerasta. Bandykite dar kartą. Žemėlapis Palydovas Leaflet | Powered b…" at bounding box center [1020, 467] width 1036 height 512
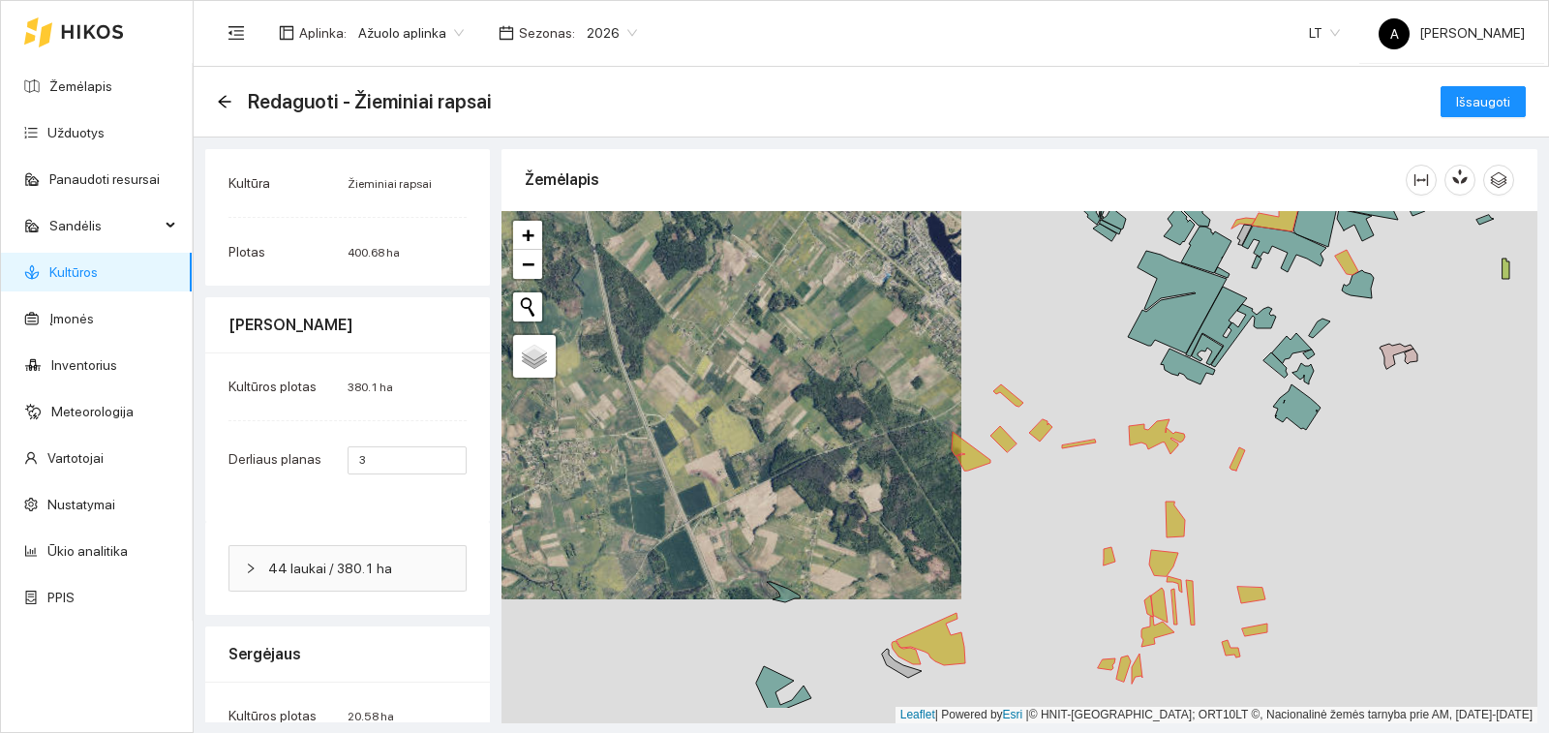
drag, startPoint x: 1386, startPoint y: 590, endPoint x: 1142, endPoint y: 360, distance: 334.9
click at [1146, 363] on div "+ − Nieko nerasta. Bandykite dar kartą. Žemėlapis Palydovas Leaflet | Powered b…" at bounding box center [1020, 467] width 1036 height 512
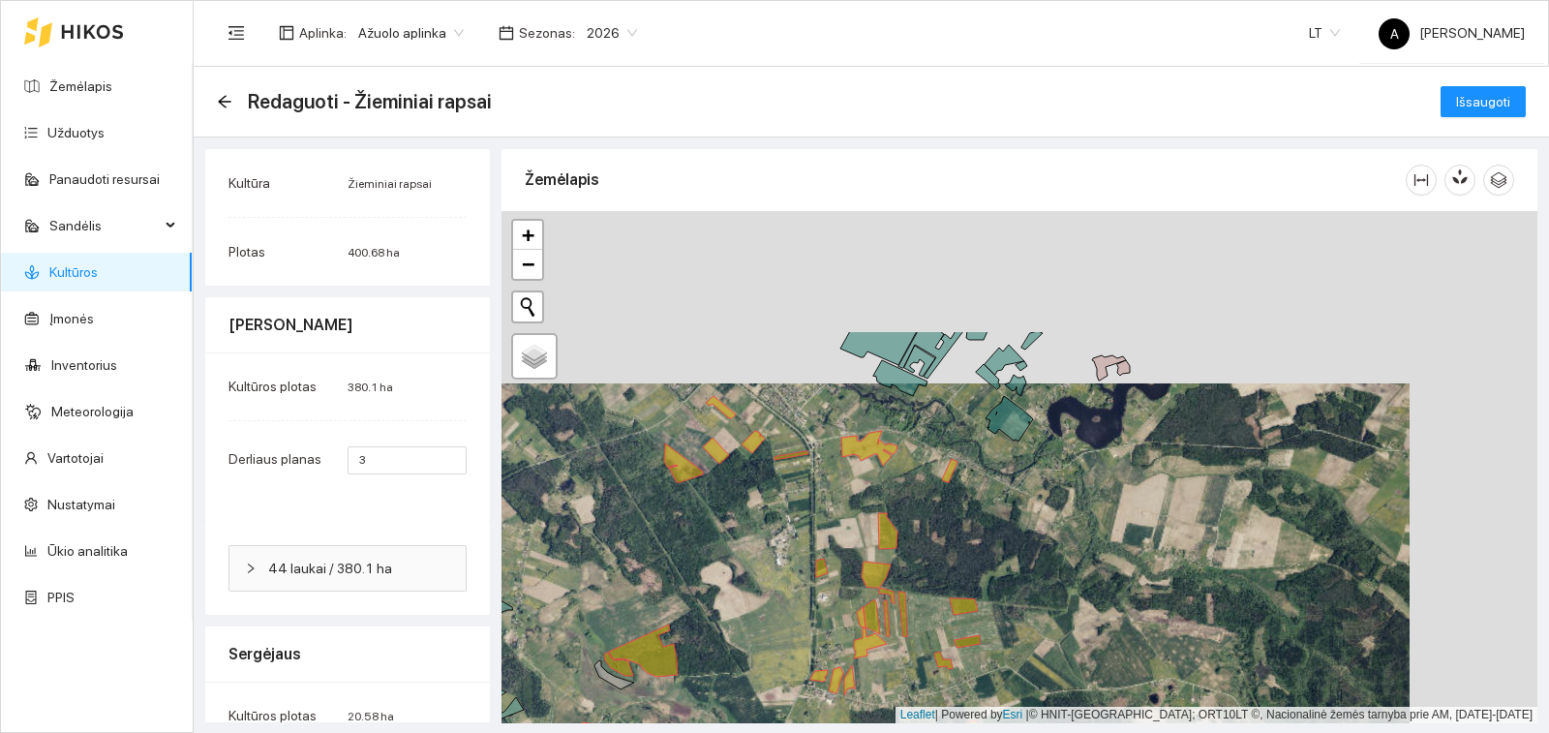
drag, startPoint x: 1203, startPoint y: 411, endPoint x: 1110, endPoint y: 564, distance: 179.8
click at [1110, 564] on div "+ − Nieko nerasta. Bandykite dar kartą. Žemėlapis Palydovas Leaflet | Powered b…" at bounding box center [1020, 467] width 1036 height 512
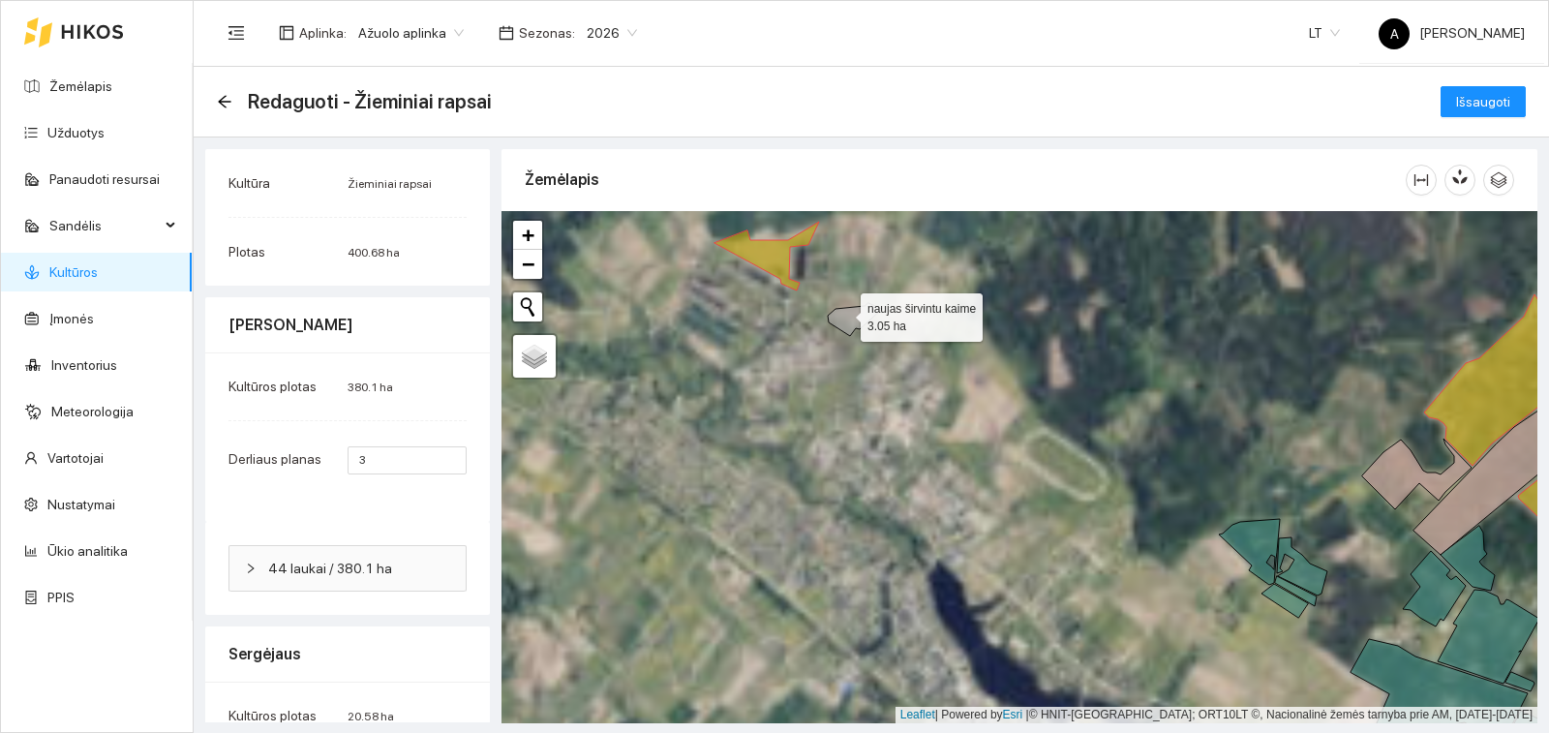
click at [843, 313] on icon at bounding box center [855, 319] width 54 height 33
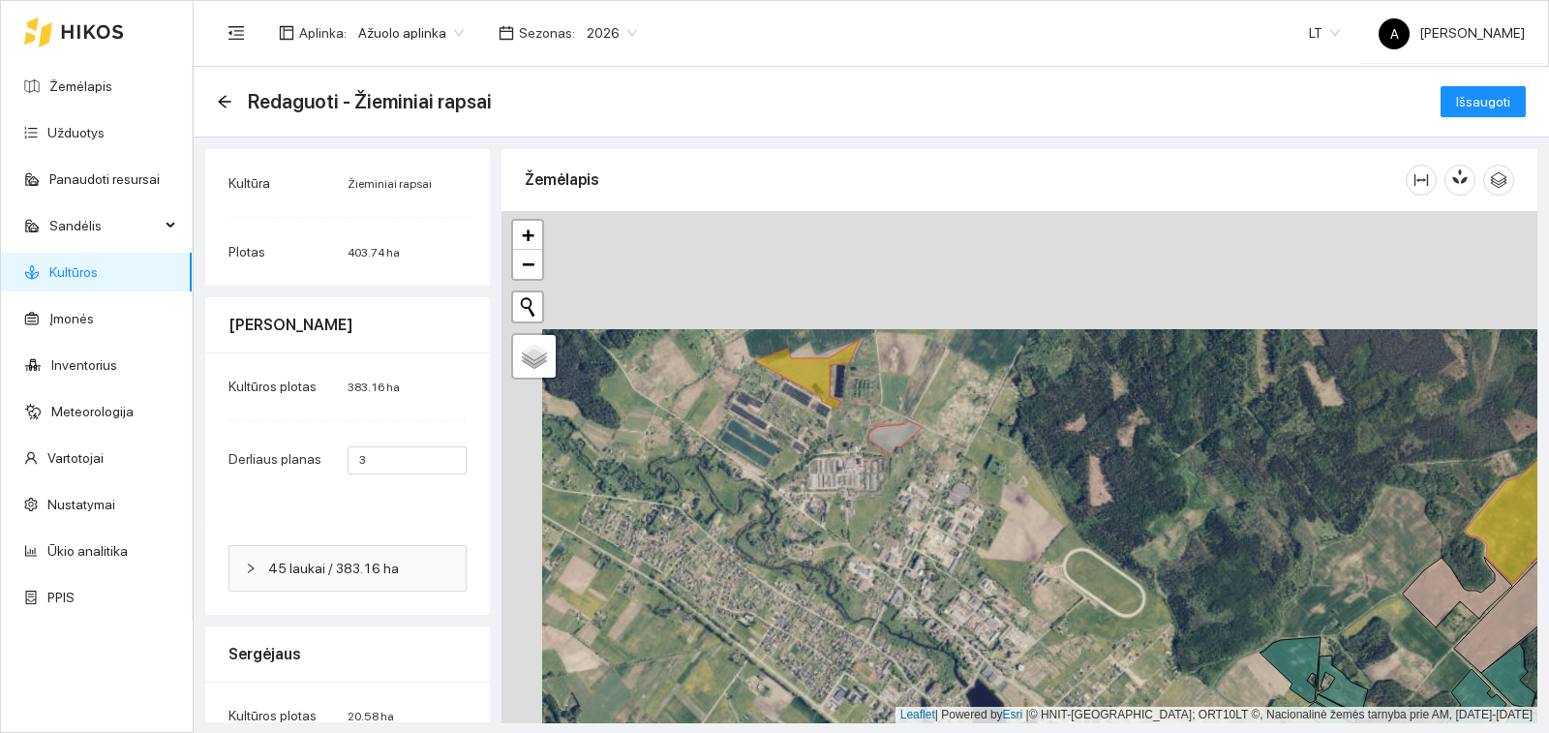
drag, startPoint x: 919, startPoint y: 267, endPoint x: 1045, endPoint y: 602, distance: 357.9
click at [1046, 620] on div "+ − Nieko nerasta. Bandykite dar kartą. Žemėlapis Palydovas Leaflet | Powered b…" at bounding box center [1020, 467] width 1036 height 512
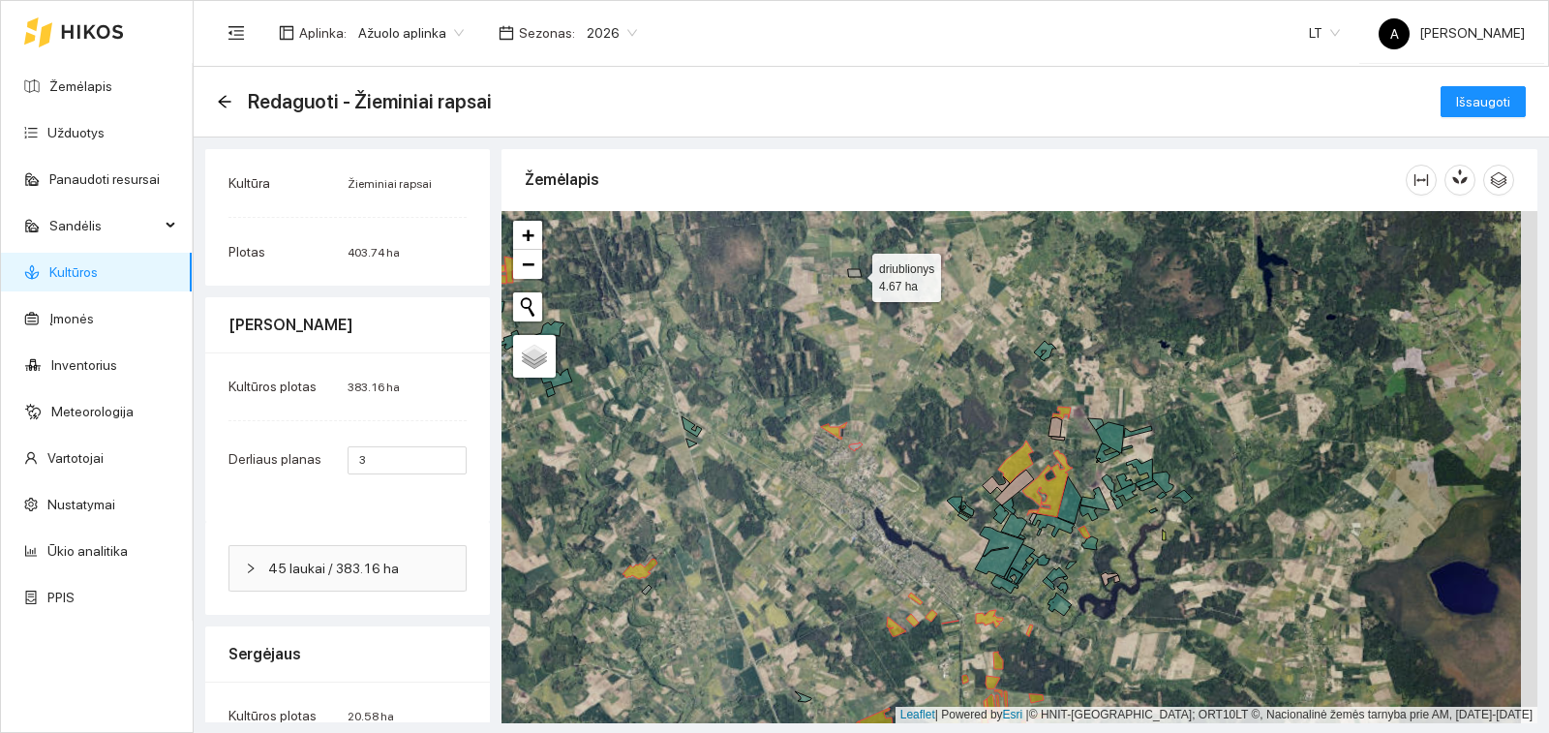
click at [856, 273] on icon at bounding box center [855, 273] width 14 height 8
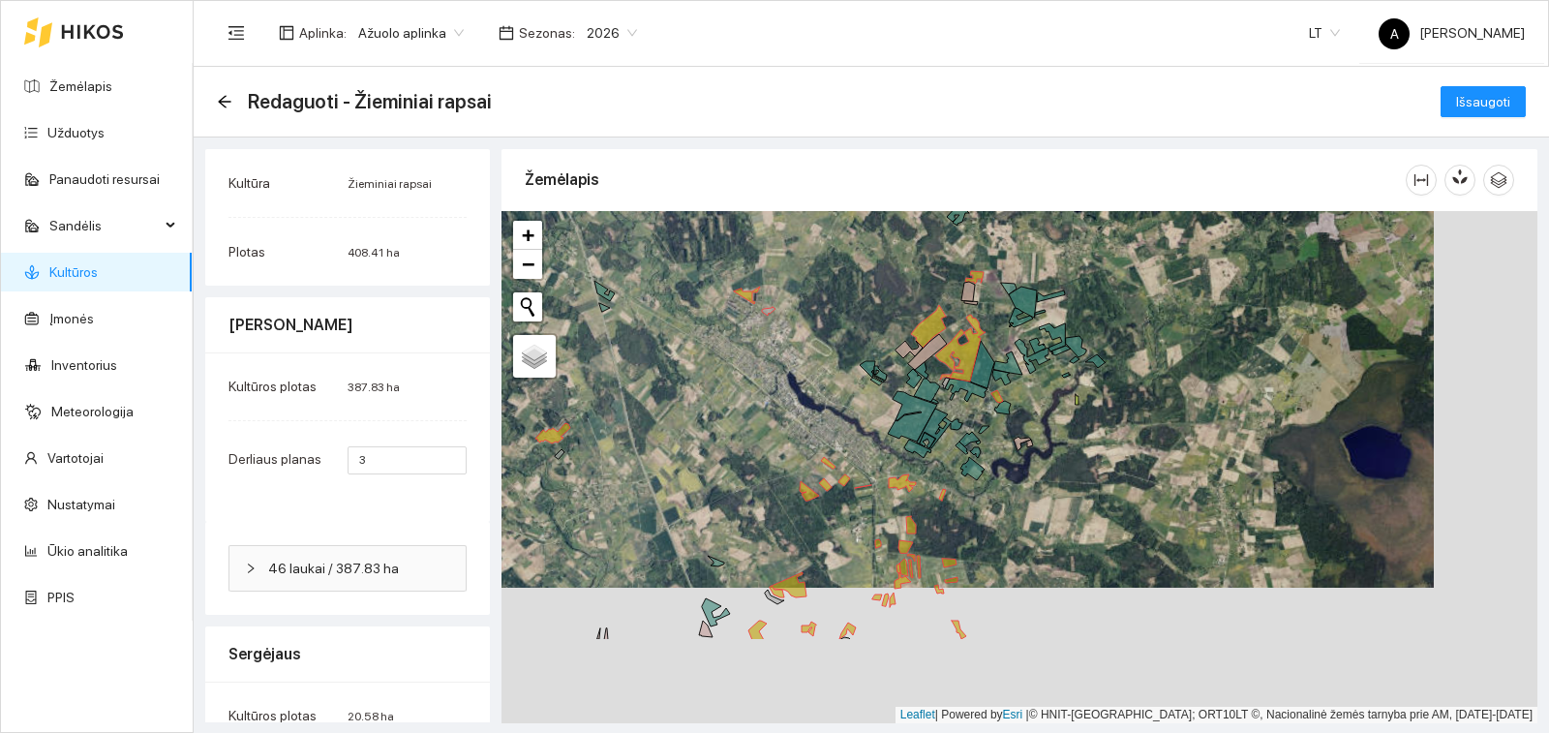
drag, startPoint x: 959, startPoint y: 430, endPoint x: 883, endPoint y: 311, distance: 141.0
click at [883, 311] on div "+ − Nieko nerasta. Bandykite dar kartą. Žemėlapis Palydovas Leaflet | Powered b…" at bounding box center [1020, 467] width 1036 height 512
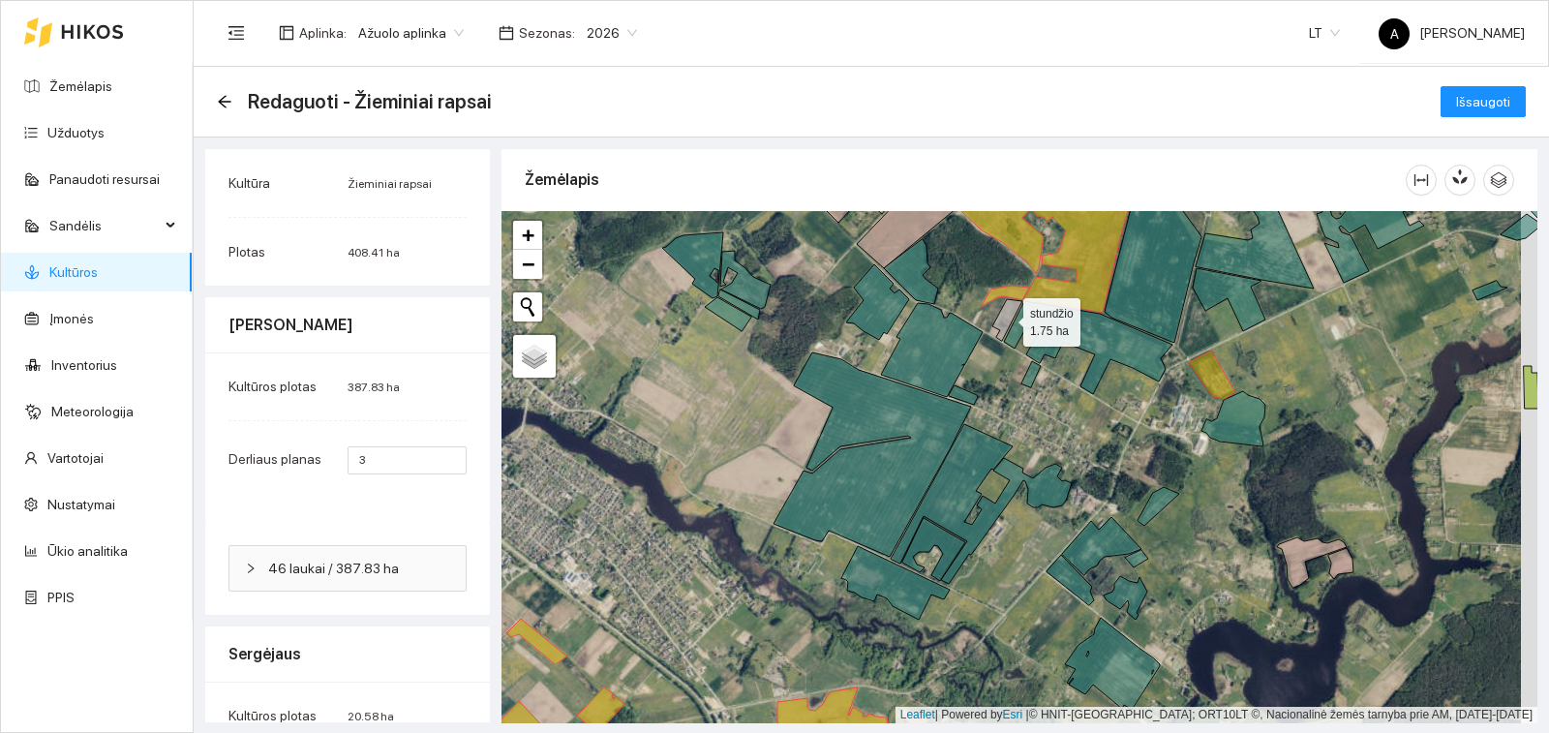
click at [1004, 317] on icon at bounding box center [1007, 320] width 30 height 42
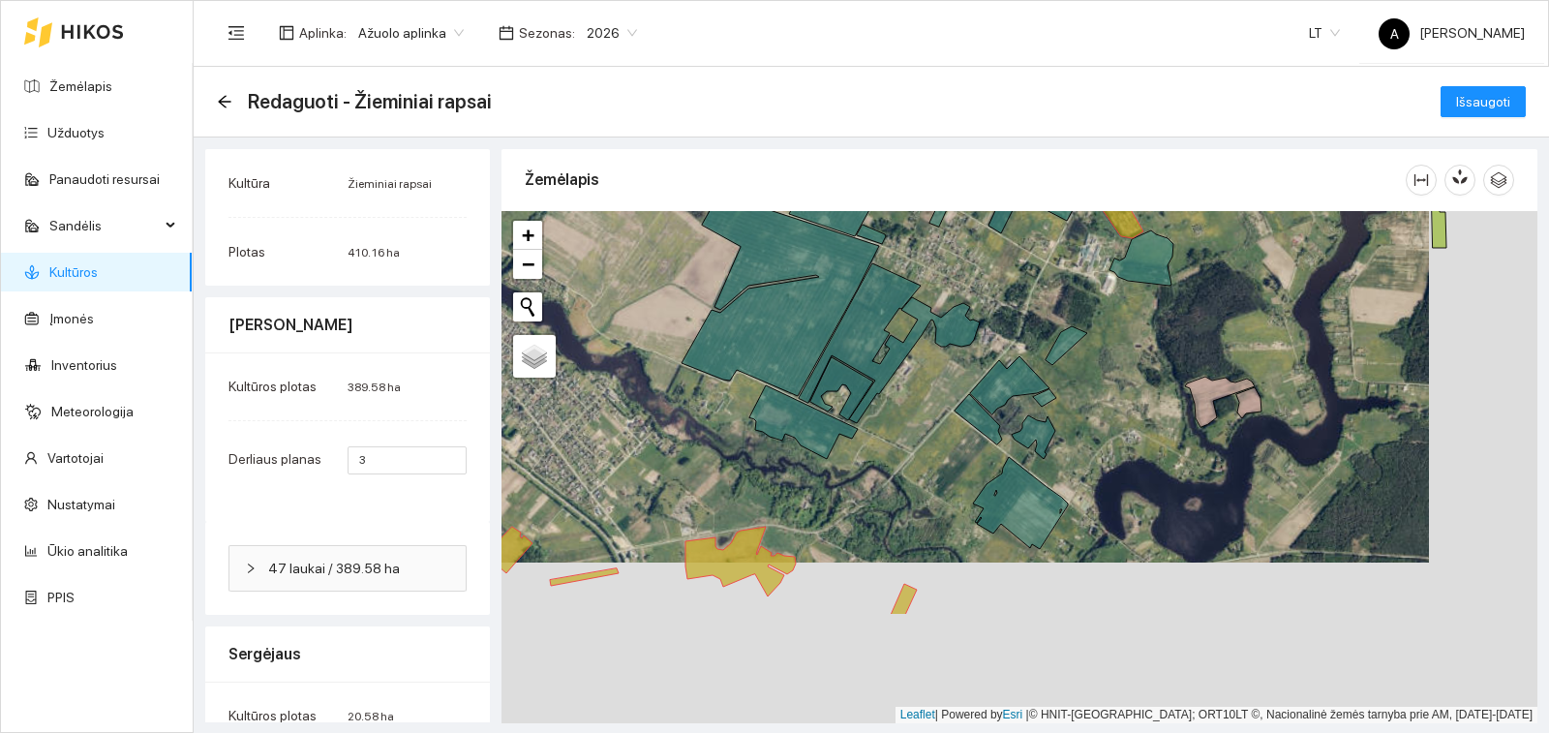
drag, startPoint x: 1090, startPoint y: 470, endPoint x: 988, endPoint y: 275, distance: 220.0
click at [988, 275] on div "+ − Nieko nerasta. Bandykite dar kartą. Žemėlapis Palydovas Leaflet | Powered b…" at bounding box center [1020, 467] width 1036 height 512
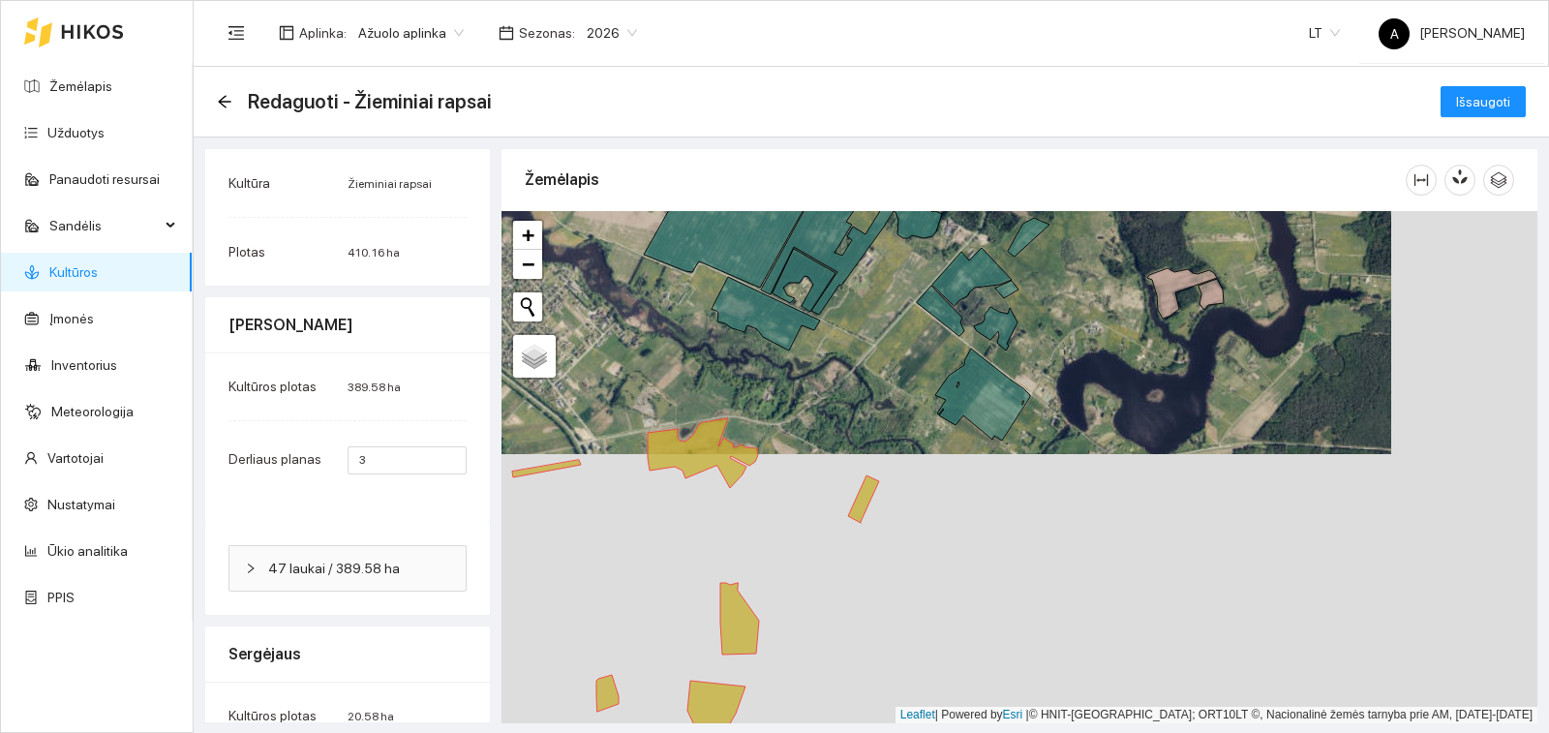
drag, startPoint x: 979, startPoint y: 469, endPoint x: 948, endPoint y: 323, distance: 148.5
click at [948, 323] on div "+ − Nieko nerasta. Bandykite dar kartą. Žemėlapis Palydovas Leaflet | Powered b…" at bounding box center [1020, 467] width 1036 height 512
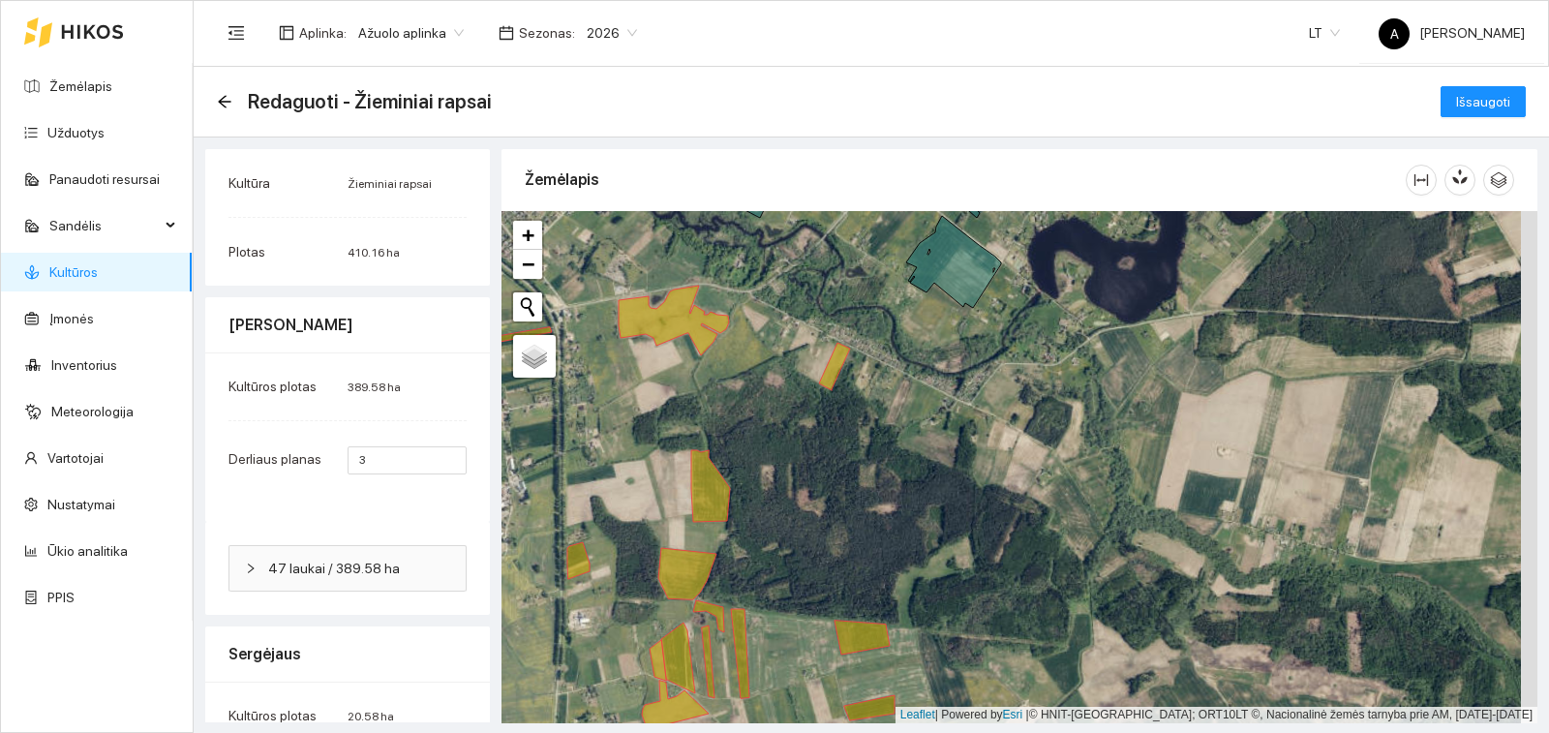
drag, startPoint x: 911, startPoint y: 508, endPoint x: 935, endPoint y: 223, distance: 286.6
click at [935, 223] on div "+ − Nieko nerasta. Bandykite dar kartą. Žemėlapis Palydovas Leaflet | Powered b…" at bounding box center [1020, 467] width 1036 height 512
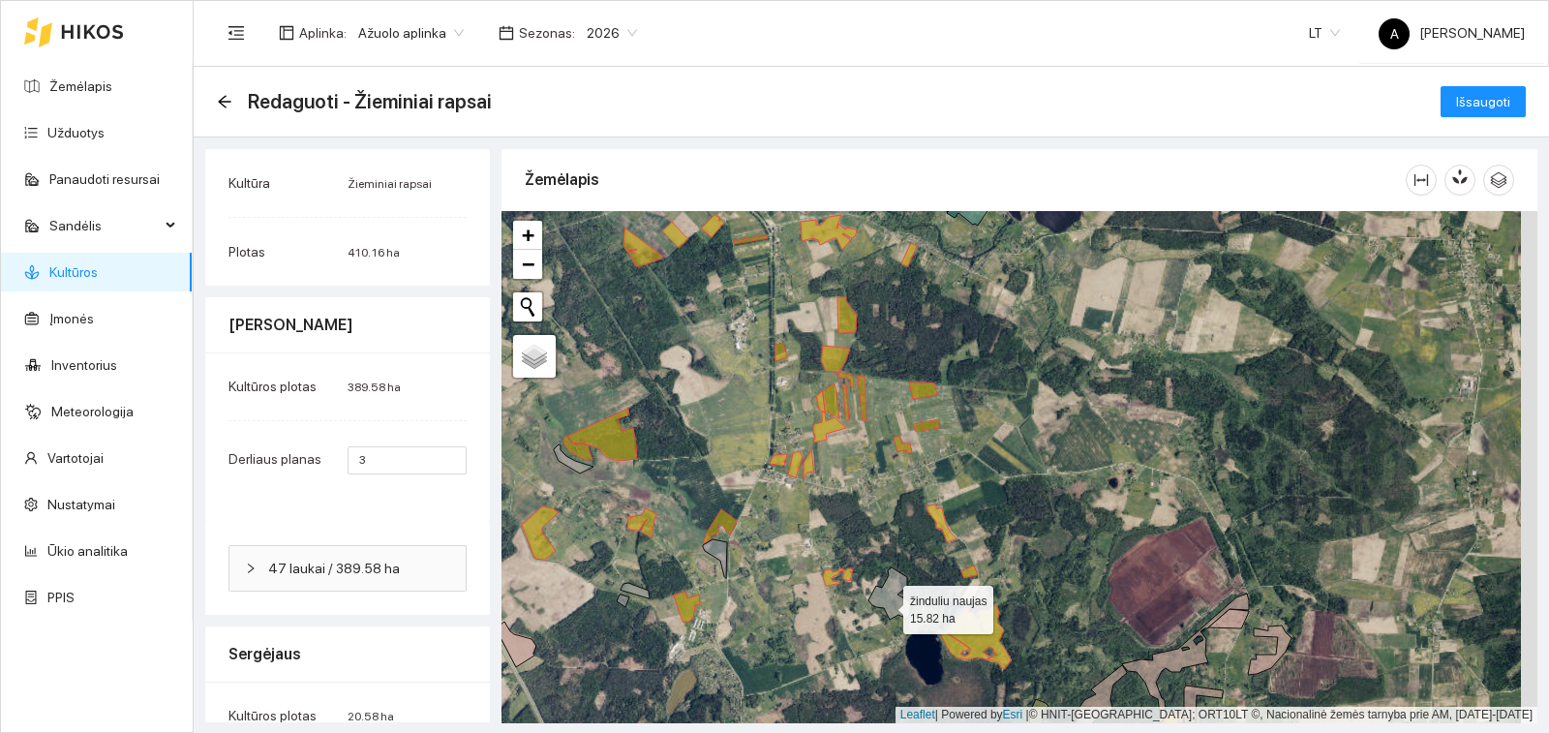
click at [886, 605] on icon at bounding box center [890, 593] width 45 height 52
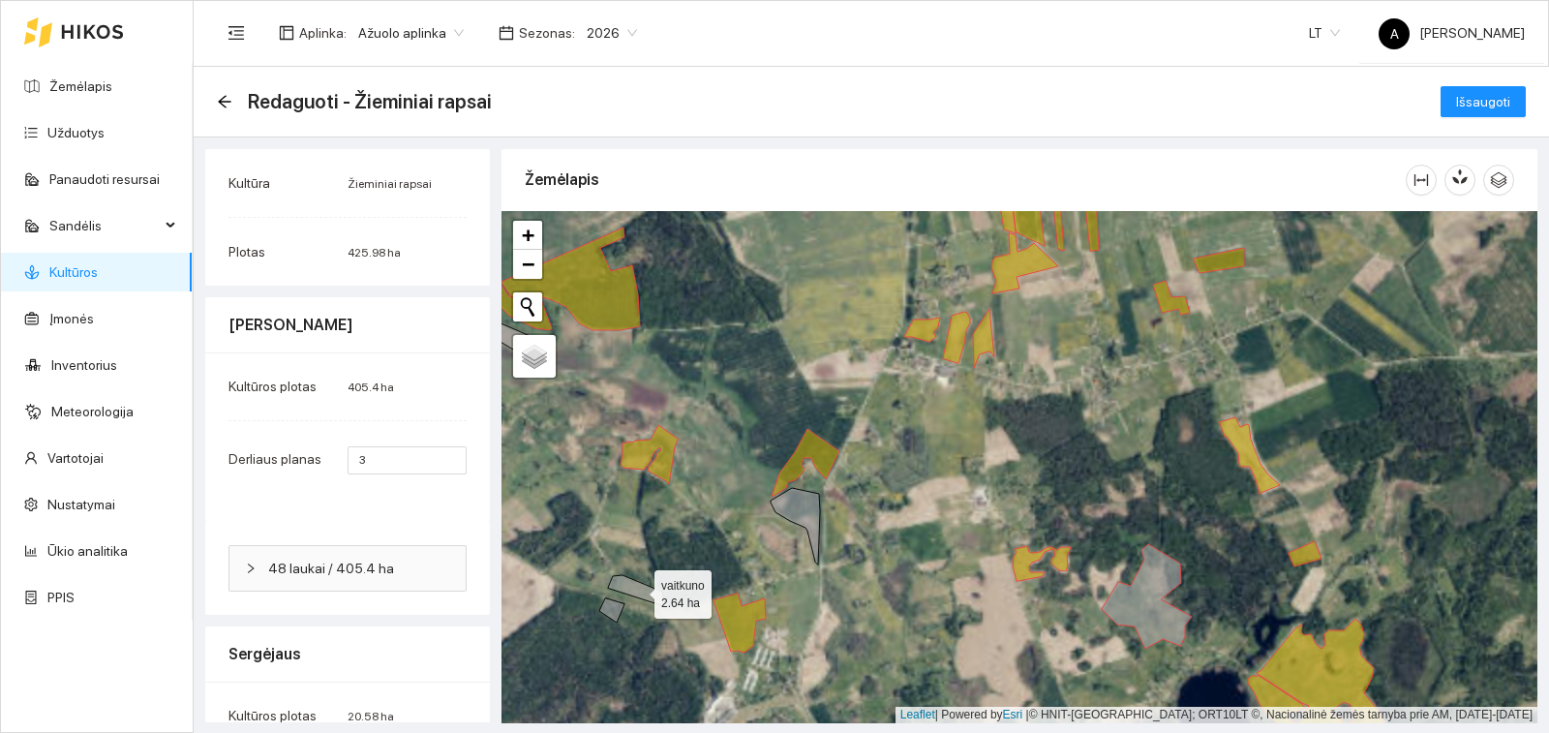
click at [634, 591] on icon at bounding box center [636, 590] width 57 height 31
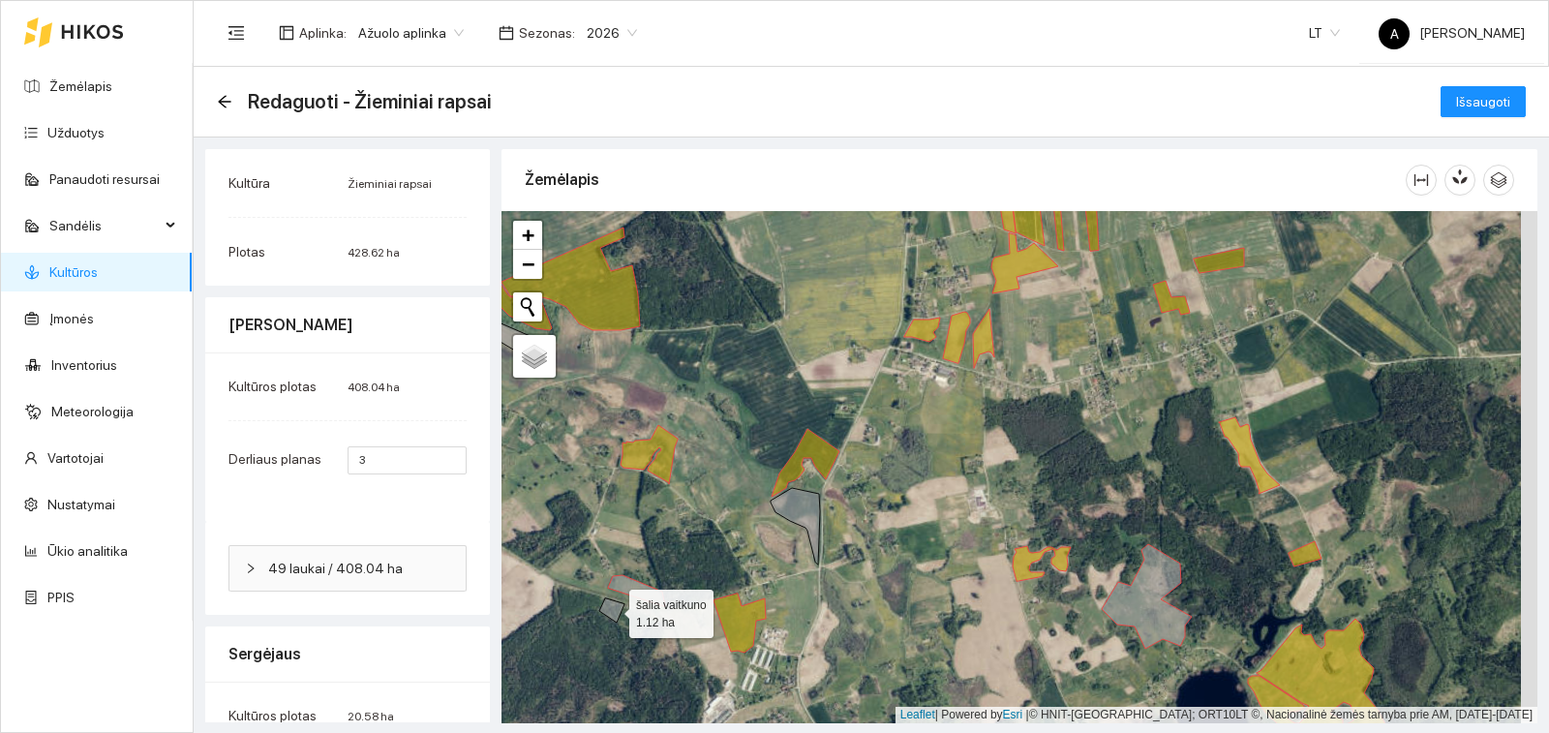
click at [609, 609] on icon at bounding box center [611, 610] width 25 height 24
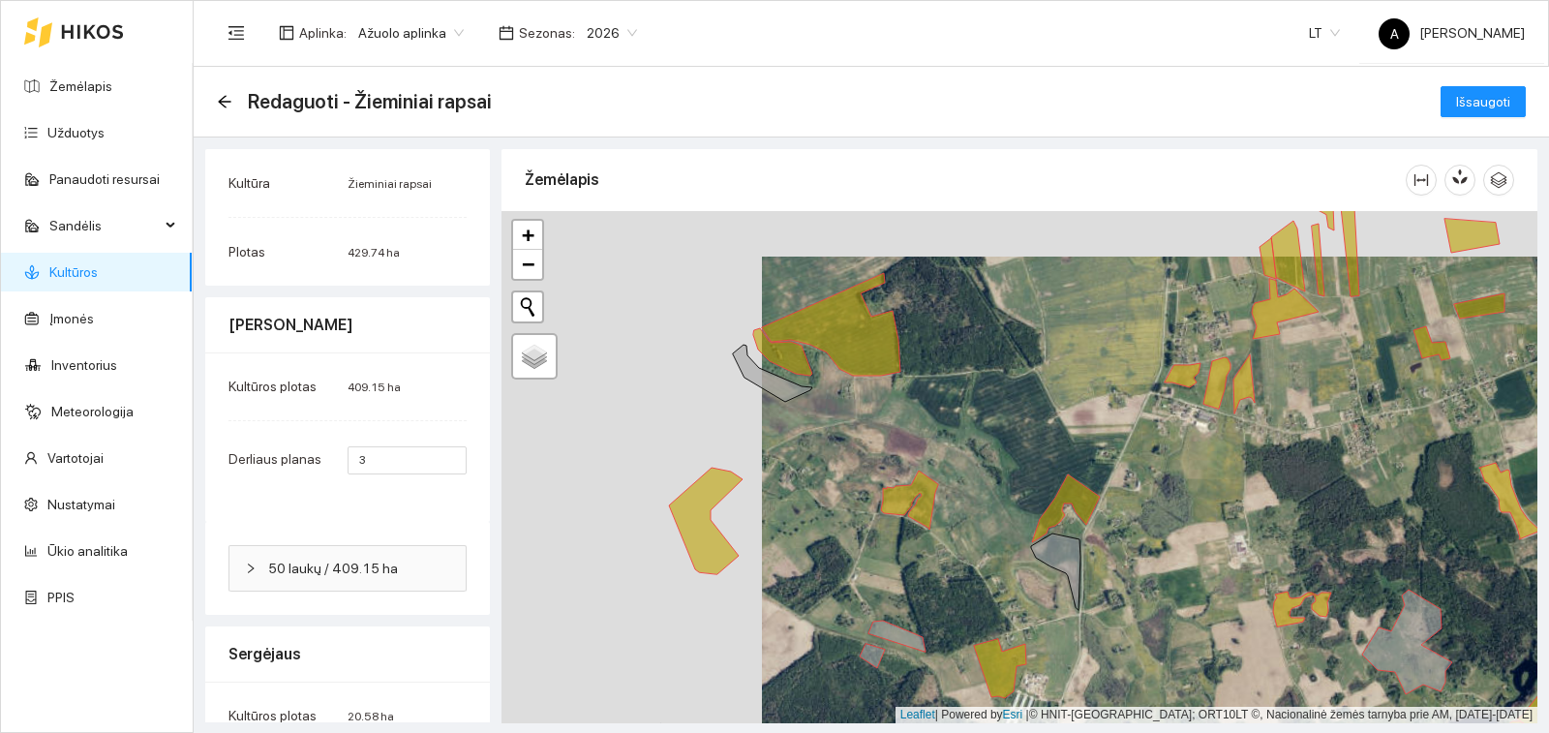
drag, startPoint x: 636, startPoint y: 507, endPoint x: 1012, endPoint y: 572, distance: 381.2
click at [1012, 572] on div "+ − Nieko nerasta. Bandykite dar kartą. Žemėlapis Palydovas Leaflet | Powered b…" at bounding box center [1020, 467] width 1036 height 512
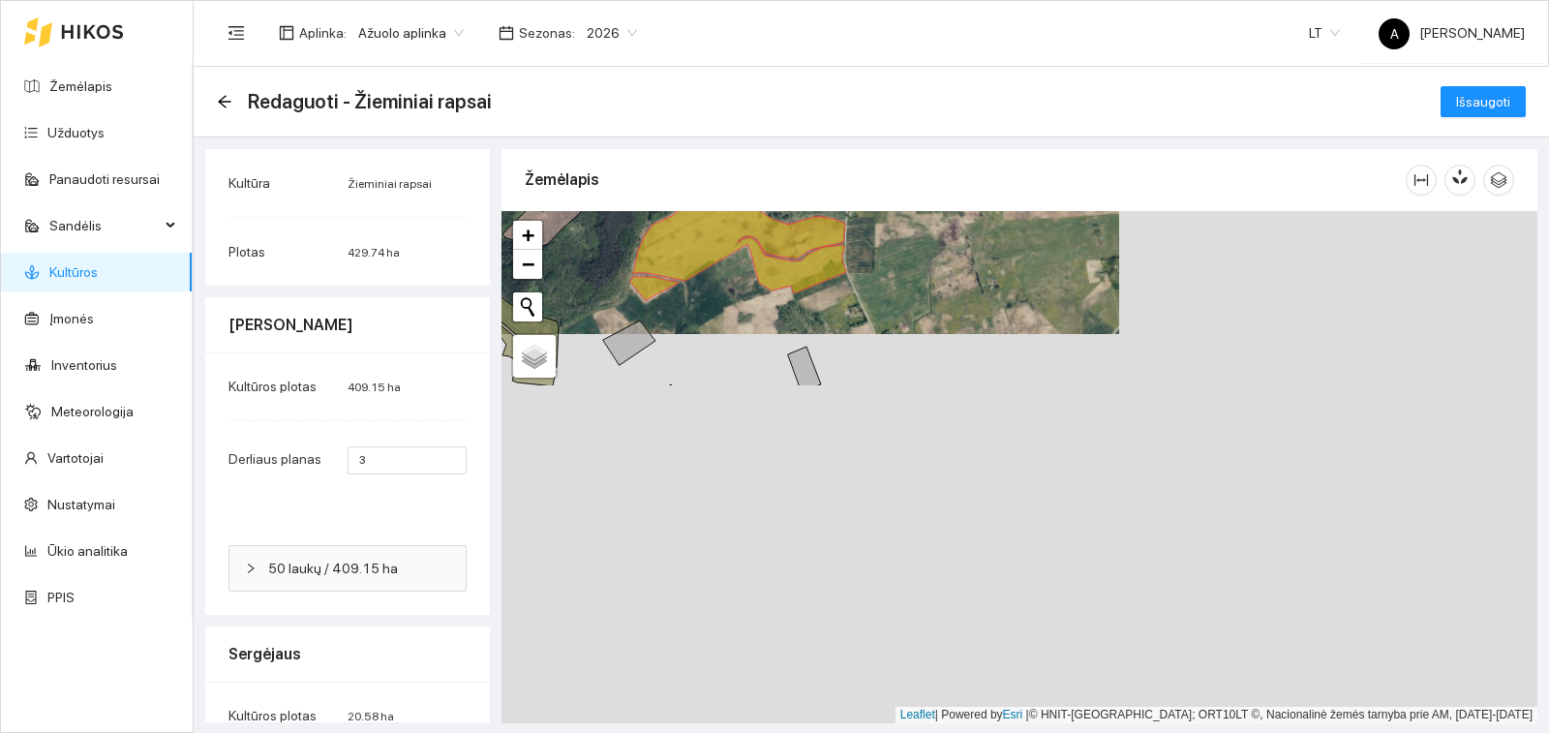
drag, startPoint x: 1304, startPoint y: 605, endPoint x: 893, endPoint y: 199, distance: 577.8
click at [895, 200] on div "Žemėlapis + − Nieko nerasta. Bandykite dar kartą. Žemėlapis Palydovas Leaflet |…" at bounding box center [1020, 433] width 1036 height 568
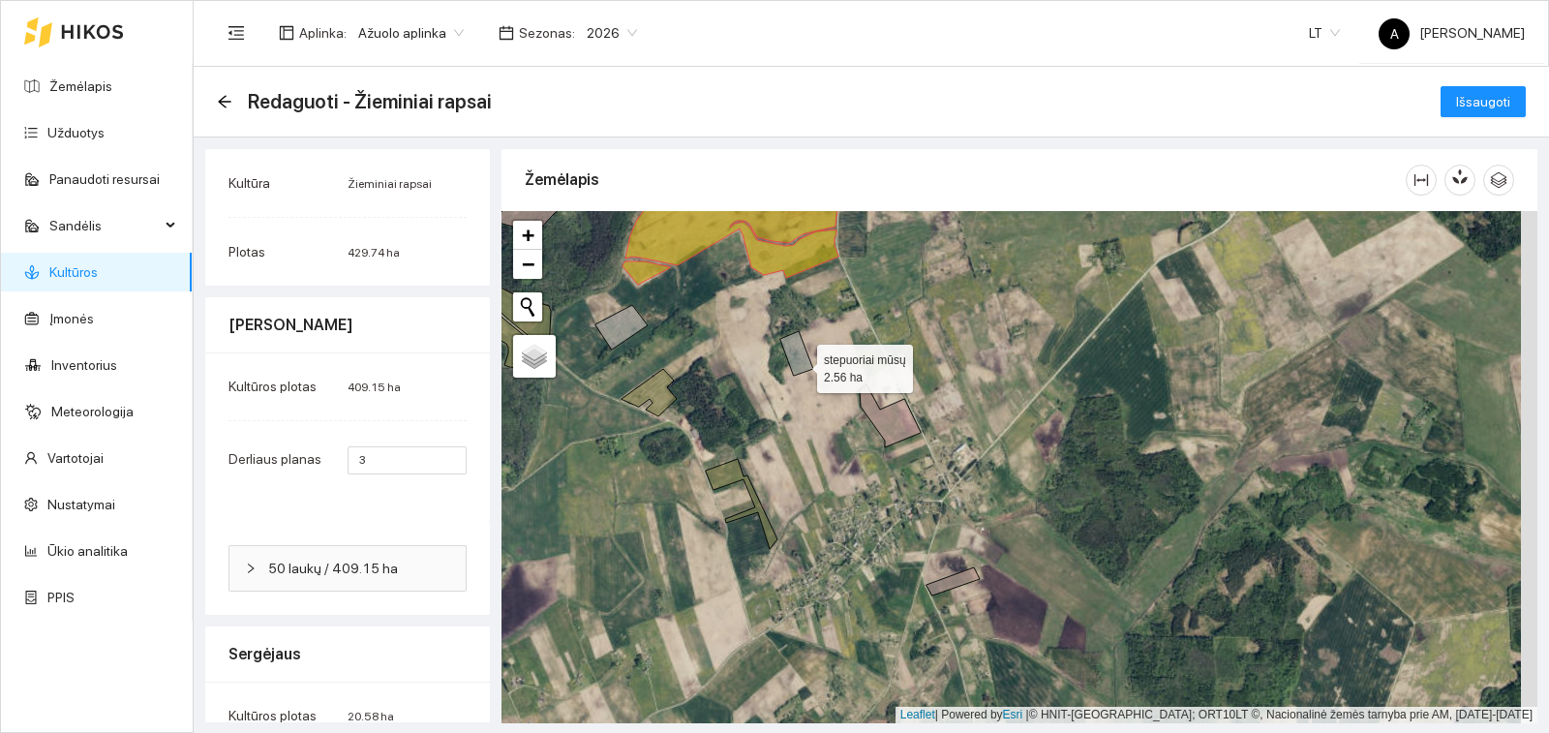
click at [800, 364] on icon at bounding box center [796, 353] width 33 height 45
click at [623, 319] on icon at bounding box center [621, 327] width 52 height 45
click at [1441, 103] on button "Išsaugoti" at bounding box center [1483, 101] width 85 height 31
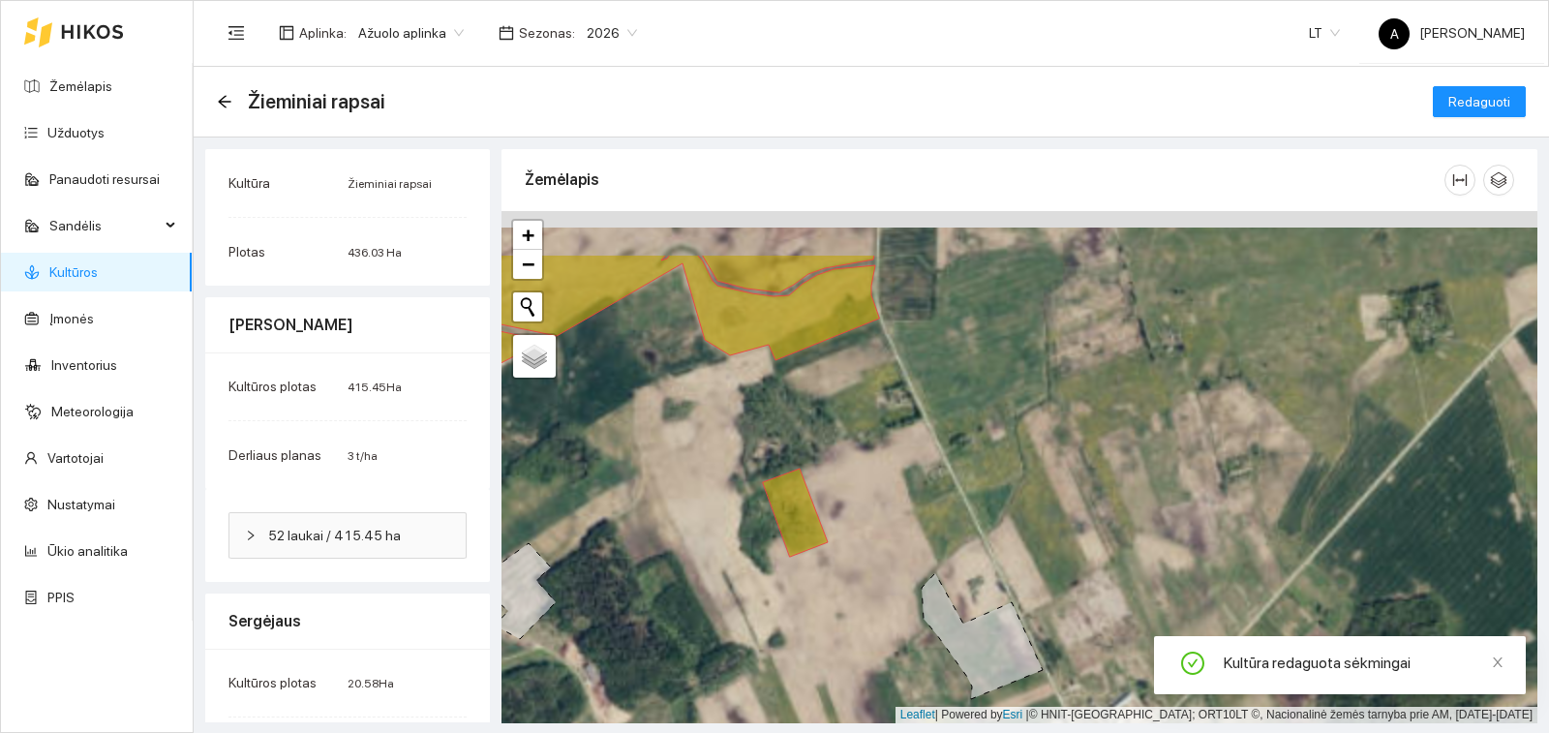
drag, startPoint x: 813, startPoint y: 296, endPoint x: 843, endPoint y: 389, distance: 97.7
click at [843, 389] on div "+ − Nieko nerasta. Bandykite dar kartą. Žemėlapis Palydovas Leaflet | Powered b…" at bounding box center [1020, 467] width 1036 height 512
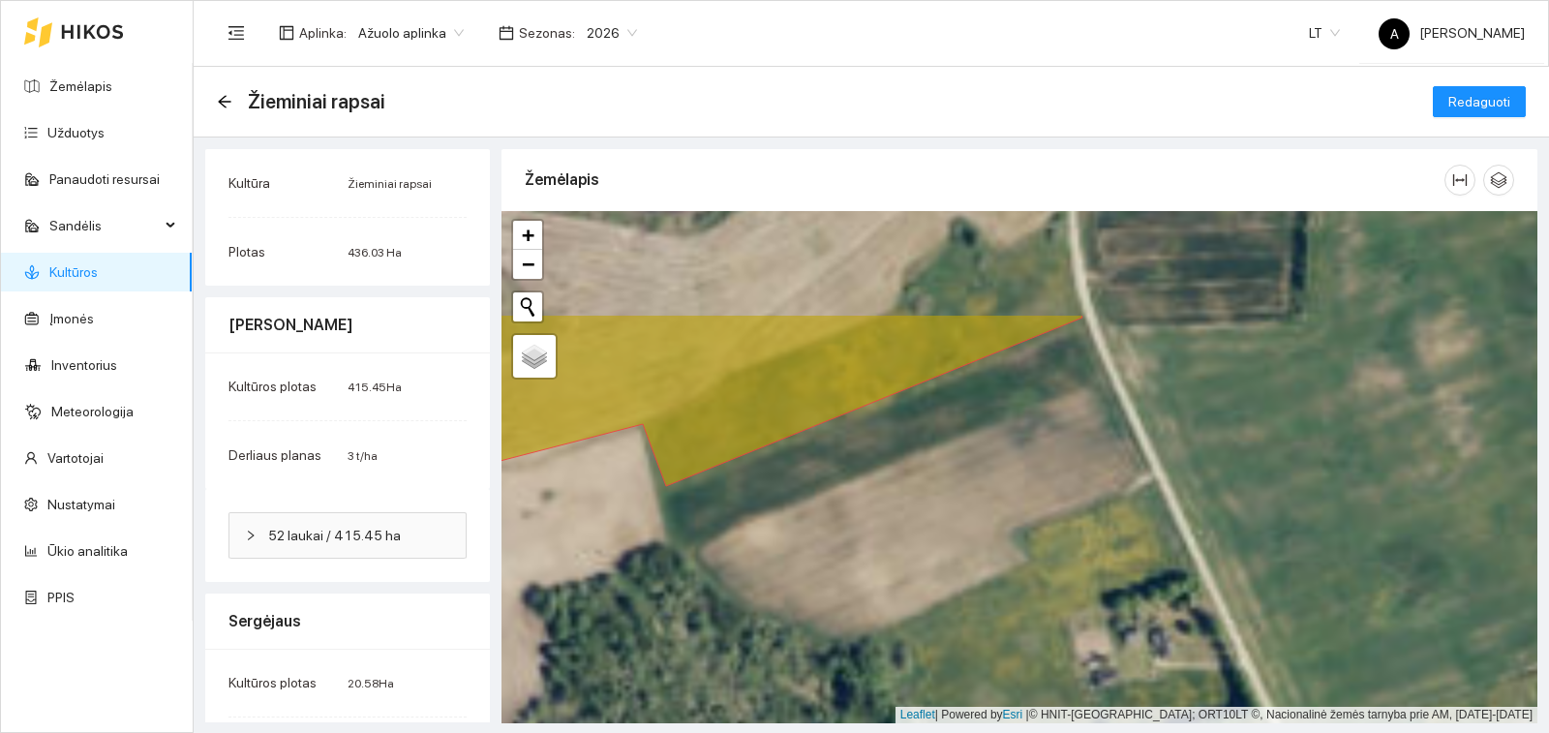
drag, startPoint x: 750, startPoint y: 365, endPoint x: 840, endPoint y: 517, distance: 176.7
click at [840, 517] on div "+ − Nieko nerasta. Bandykite dar kartą. Žemėlapis Palydovas Leaflet | Powered b…" at bounding box center [1020, 467] width 1036 height 512
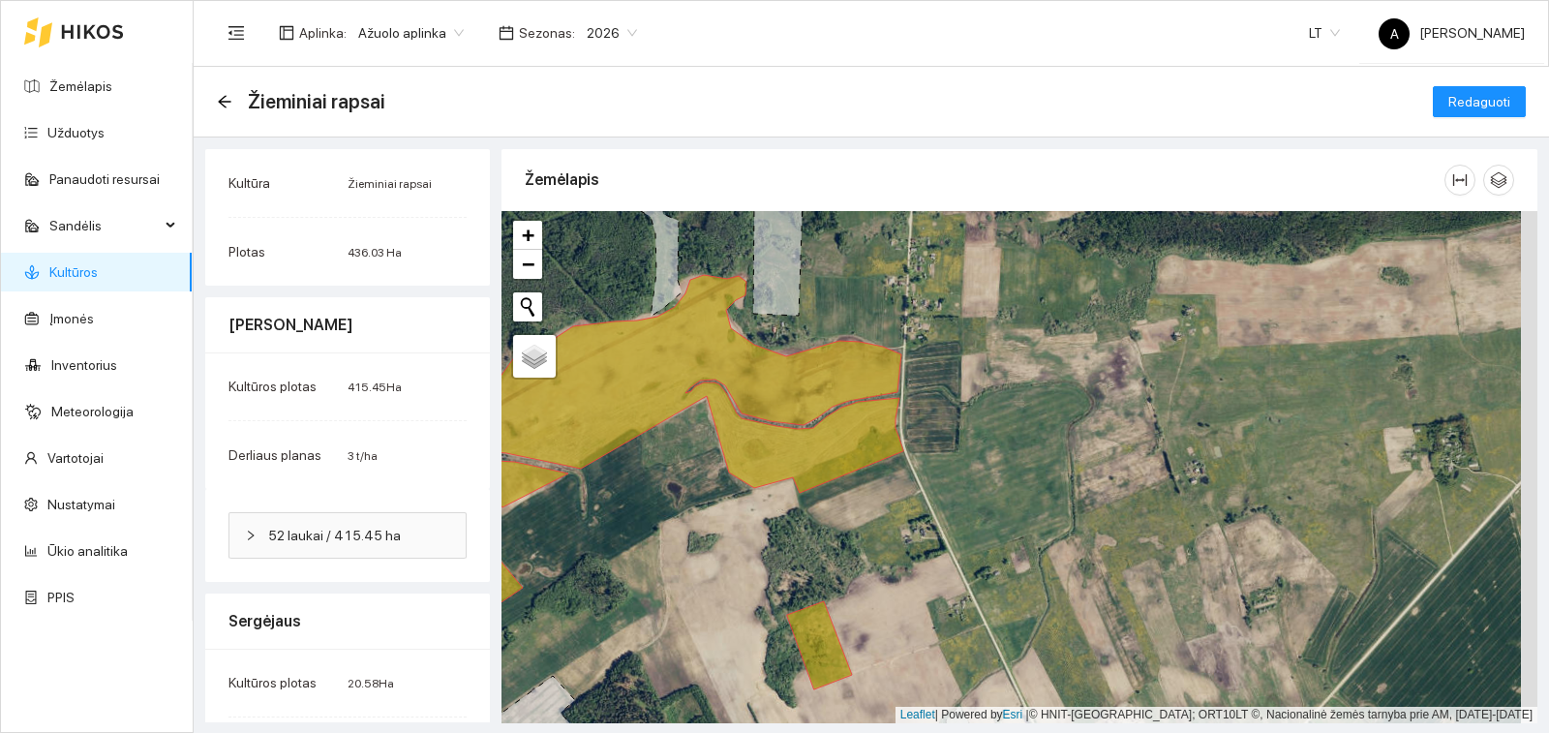
click at [98, 266] on link "Kultūros" at bounding box center [73, 271] width 48 height 15
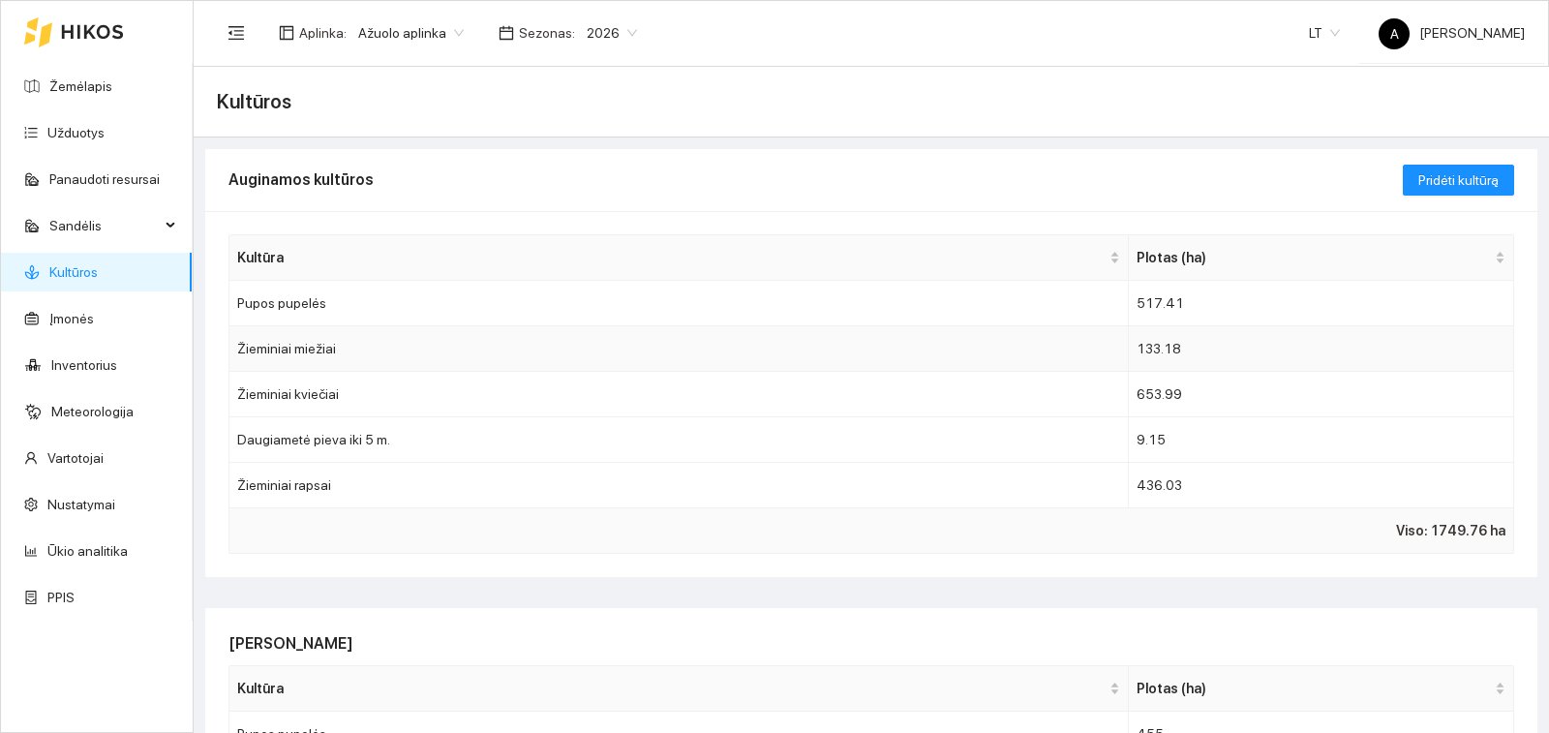
click at [295, 350] on td "Žieminiai miežiai" at bounding box center [678, 349] width 899 height 46
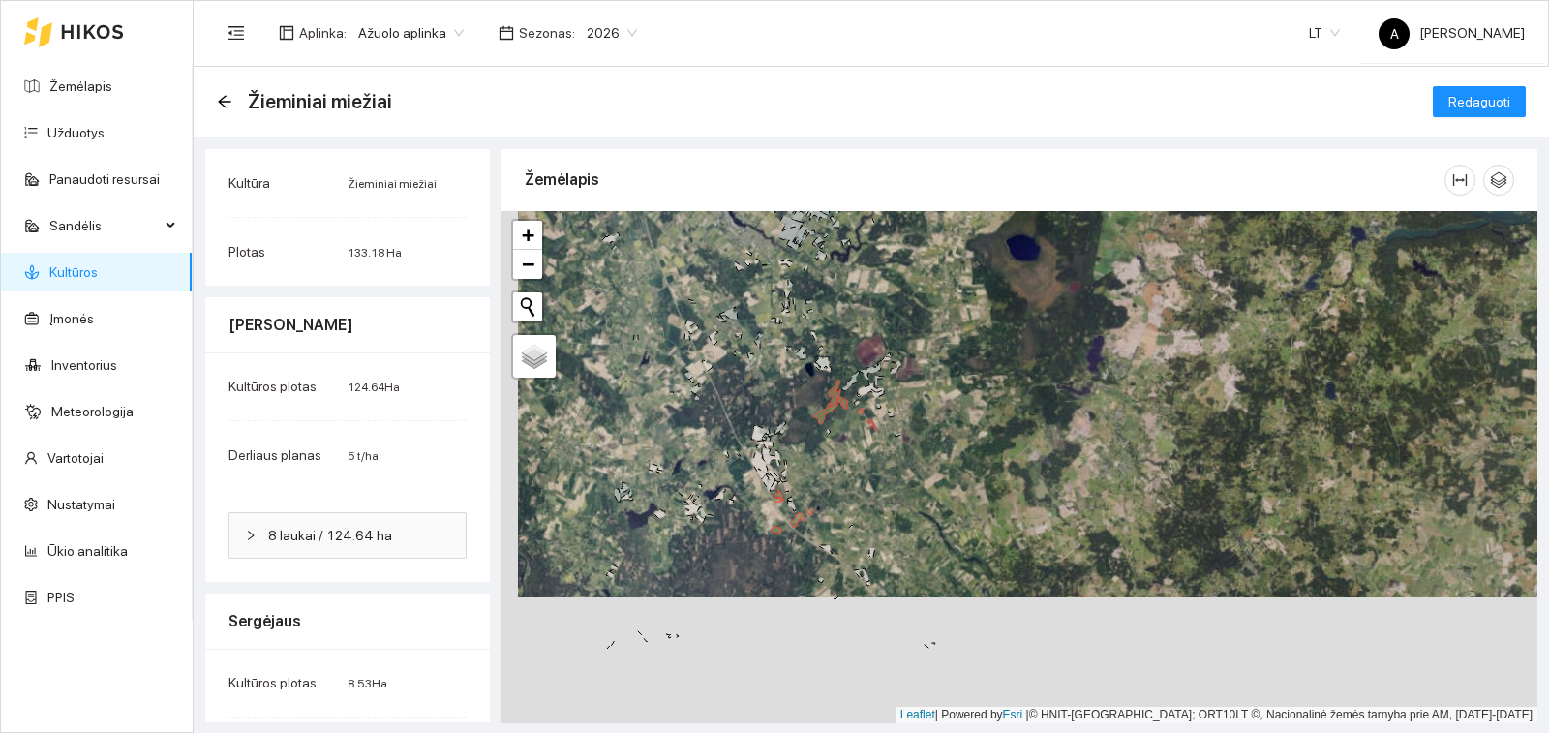
drag, startPoint x: 828, startPoint y: 610, endPoint x: 875, endPoint y: 401, distance: 214.4
click at [871, 404] on div "+ − Nieko nerasta. Bandykite dar kartą. Žemėlapis Palydovas Leaflet | Powered b…" at bounding box center [1020, 467] width 1036 height 512
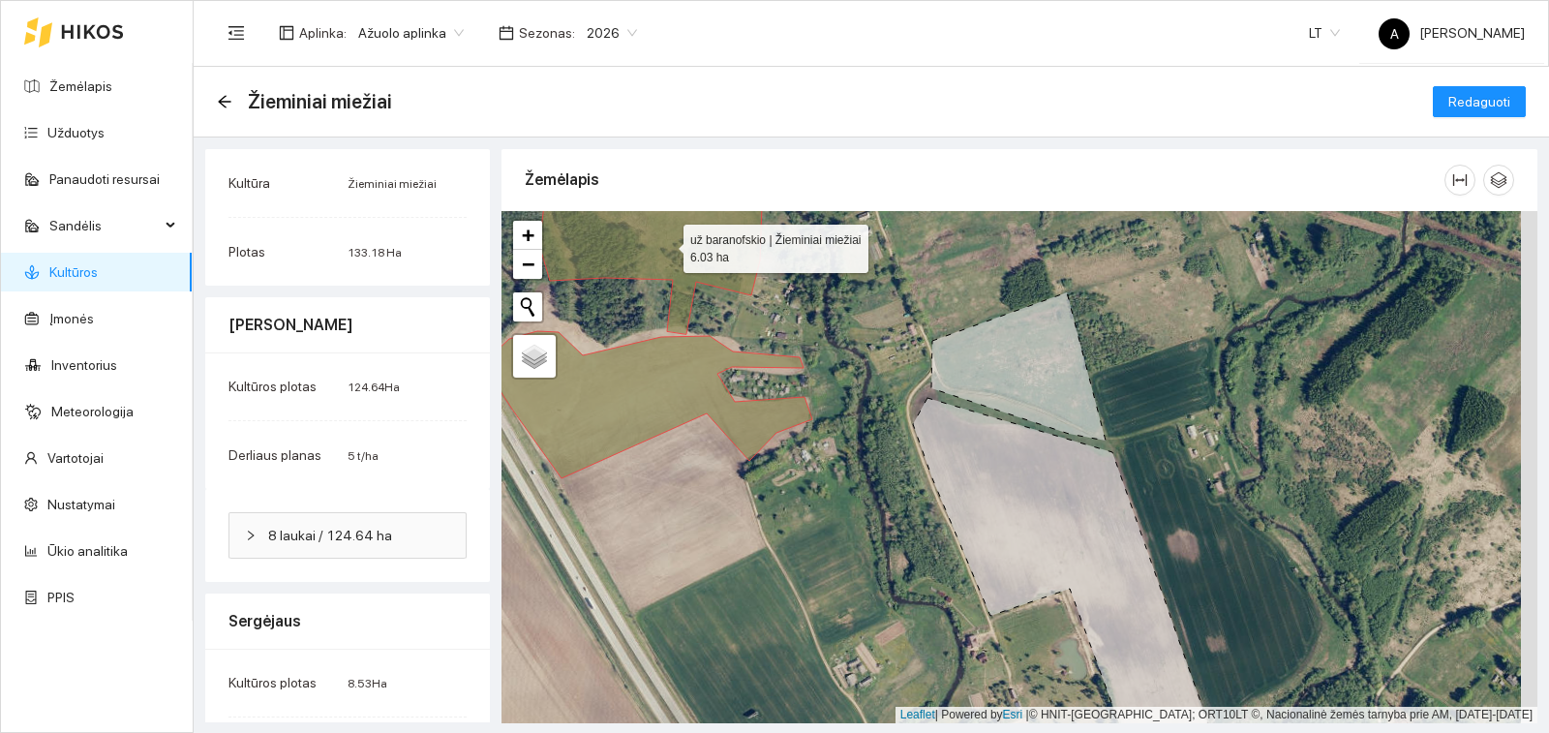
click at [667, 233] on icon at bounding box center [650, 246] width 223 height 175
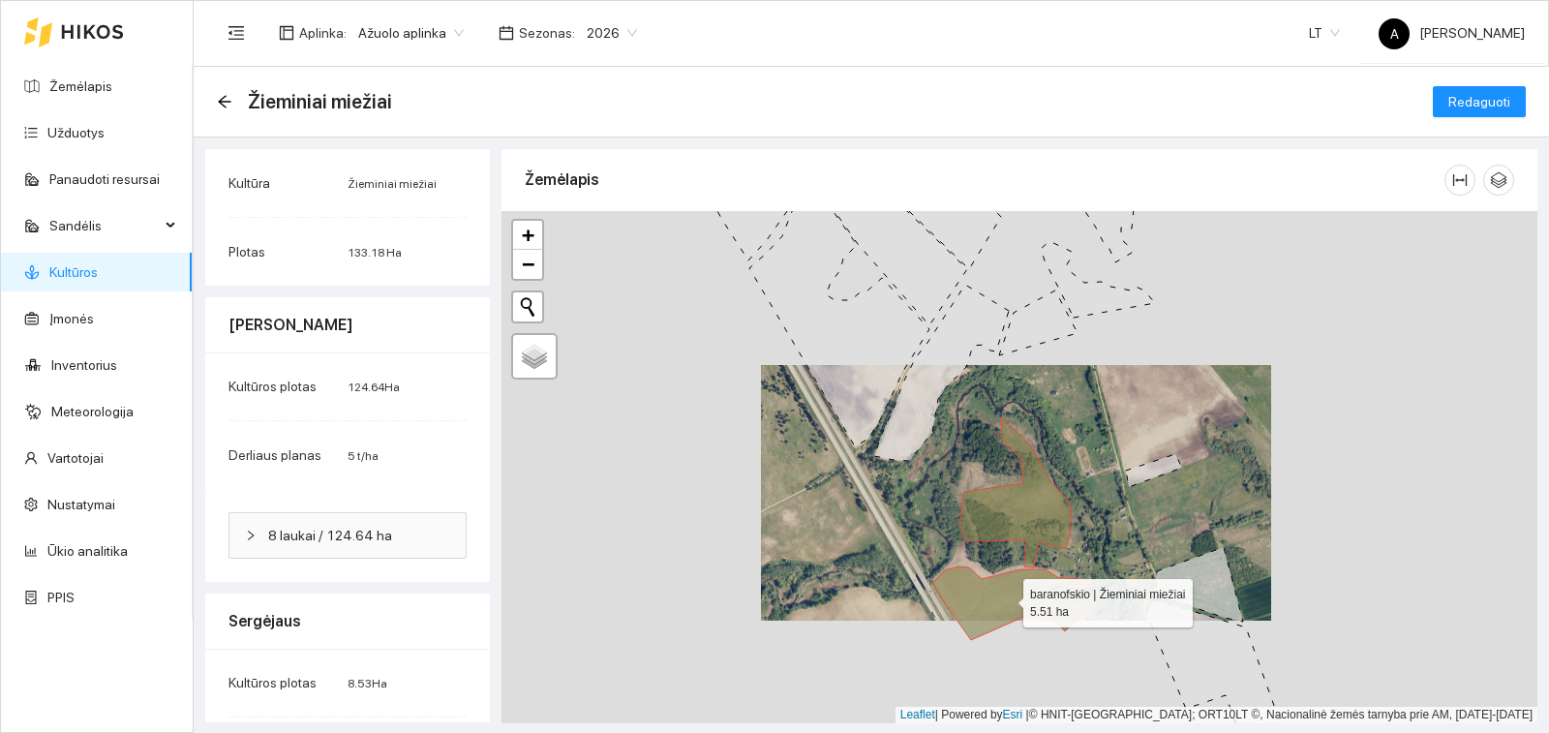
click at [1010, 594] on icon at bounding box center [1014, 603] width 164 height 74
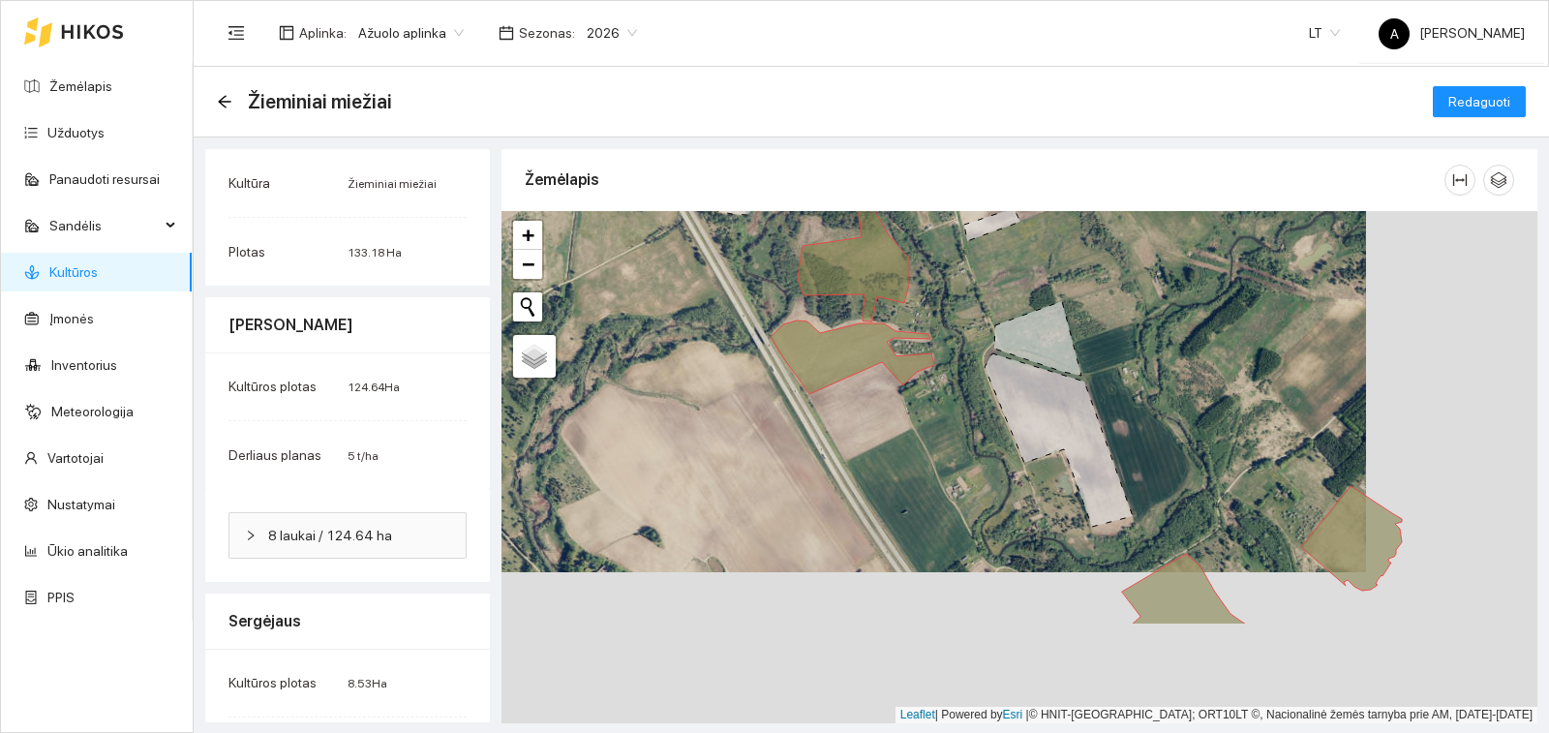
drag, startPoint x: 1170, startPoint y: 546, endPoint x: 949, endPoint y: 339, distance: 302.8
click at [985, 353] on icon at bounding box center [1059, 439] width 148 height 173
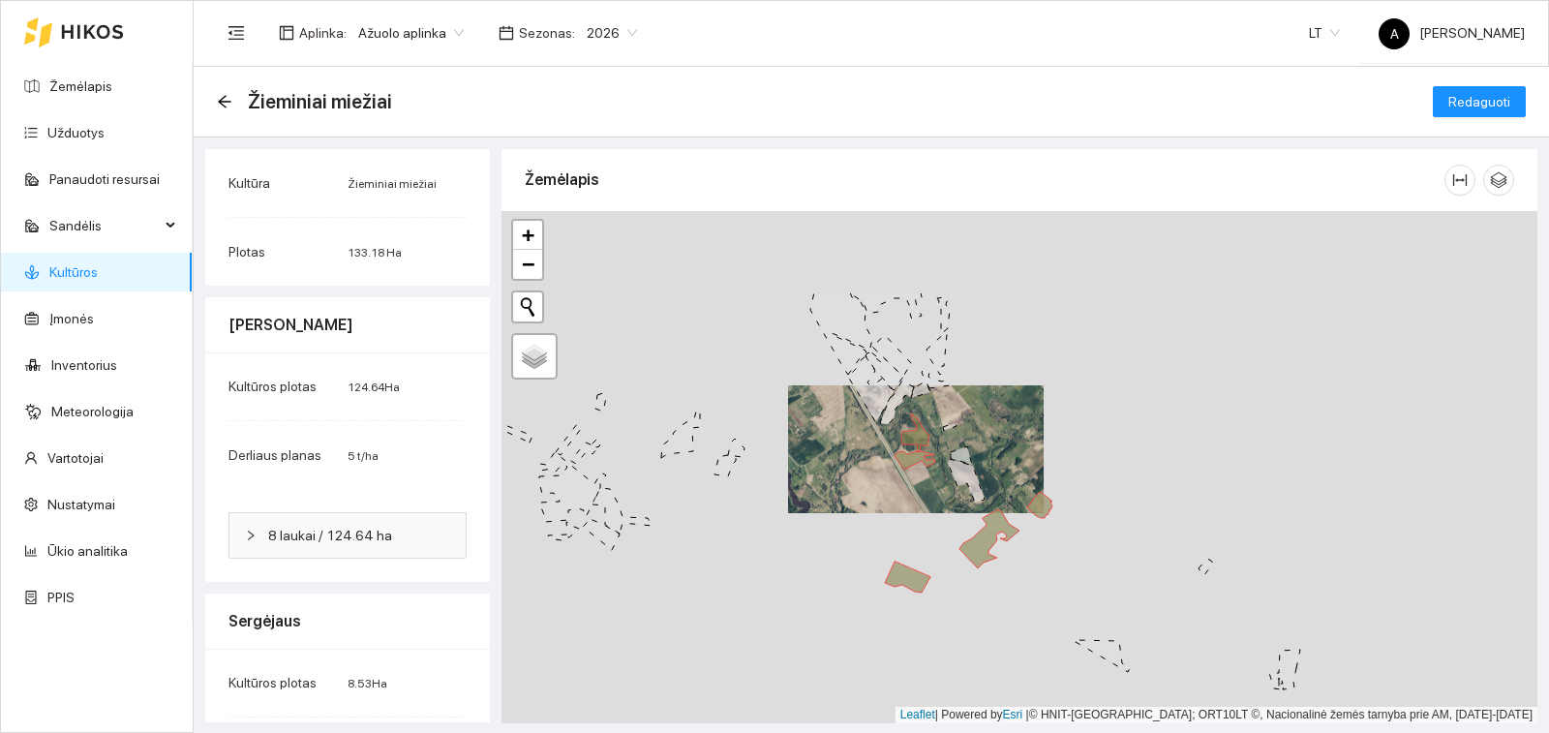
drag, startPoint x: 997, startPoint y: 317, endPoint x: 1013, endPoint y: 483, distance: 167.3
click at [1013, 483] on div "+ − Nieko nerasta. Bandykite dar kartą. Žemėlapis Palydovas Leaflet | Powered b…" at bounding box center [1020, 467] width 1036 height 512
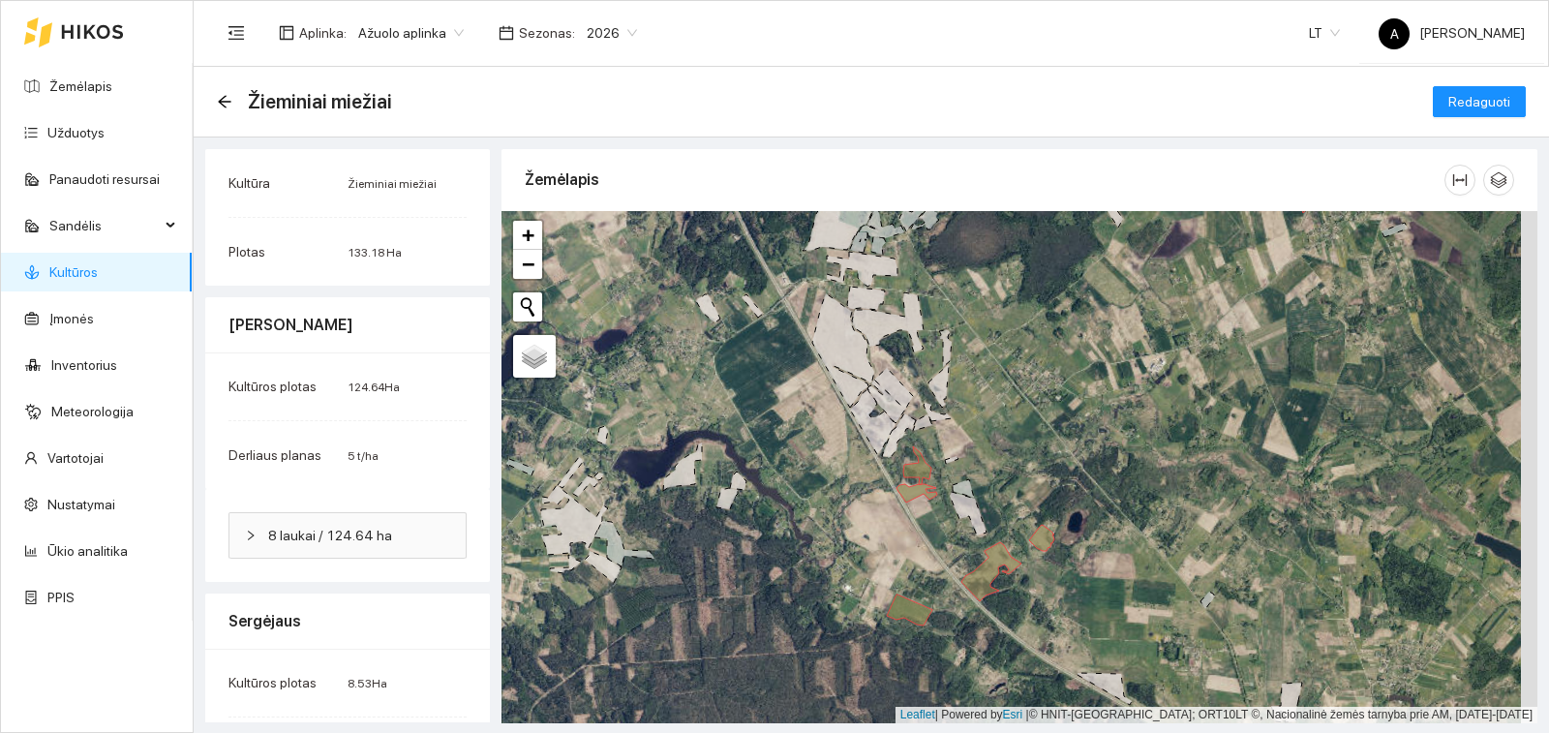
click at [91, 280] on link "Kultūros" at bounding box center [73, 271] width 48 height 15
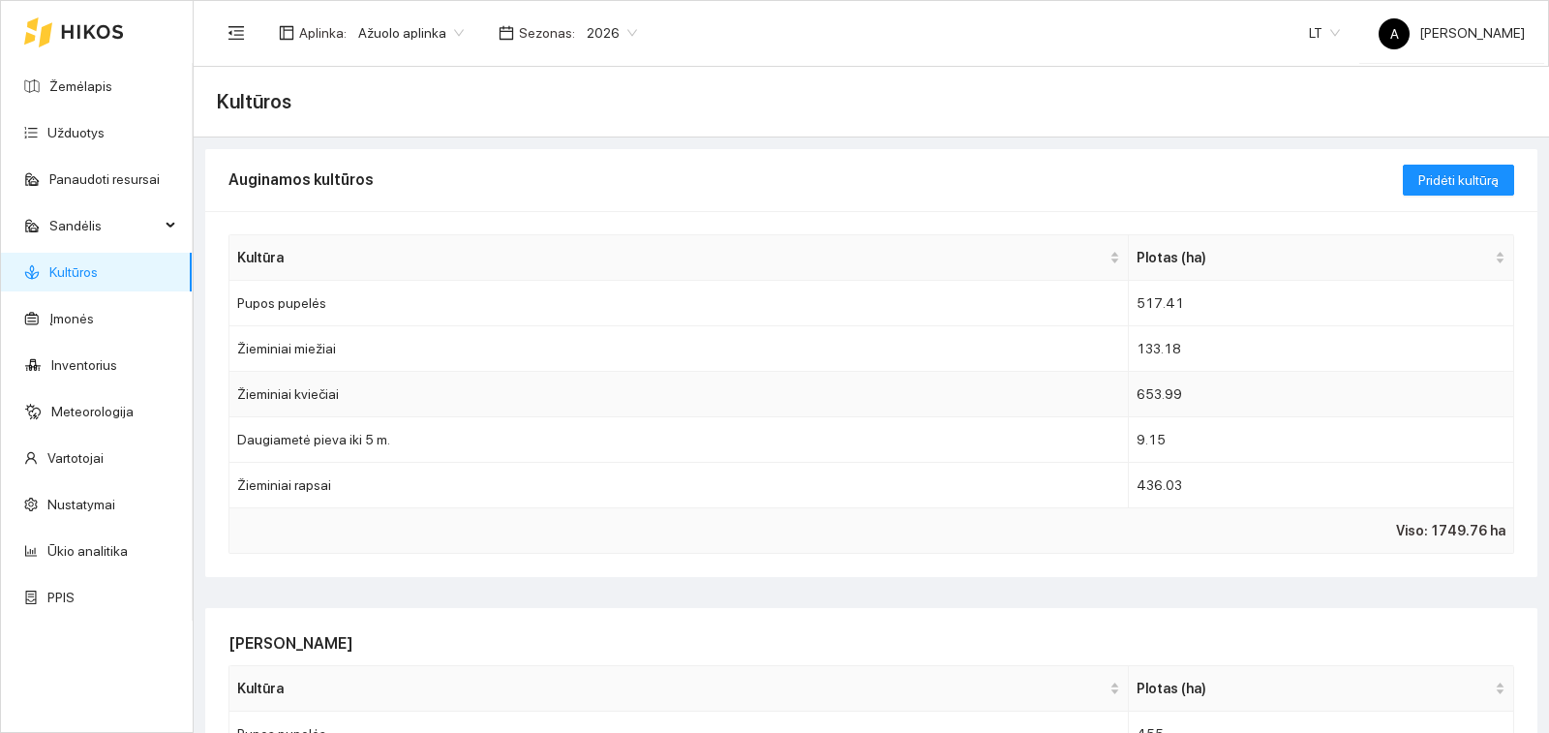
click at [345, 394] on td "Žieminiai kviečiai" at bounding box center [678, 395] width 899 height 46
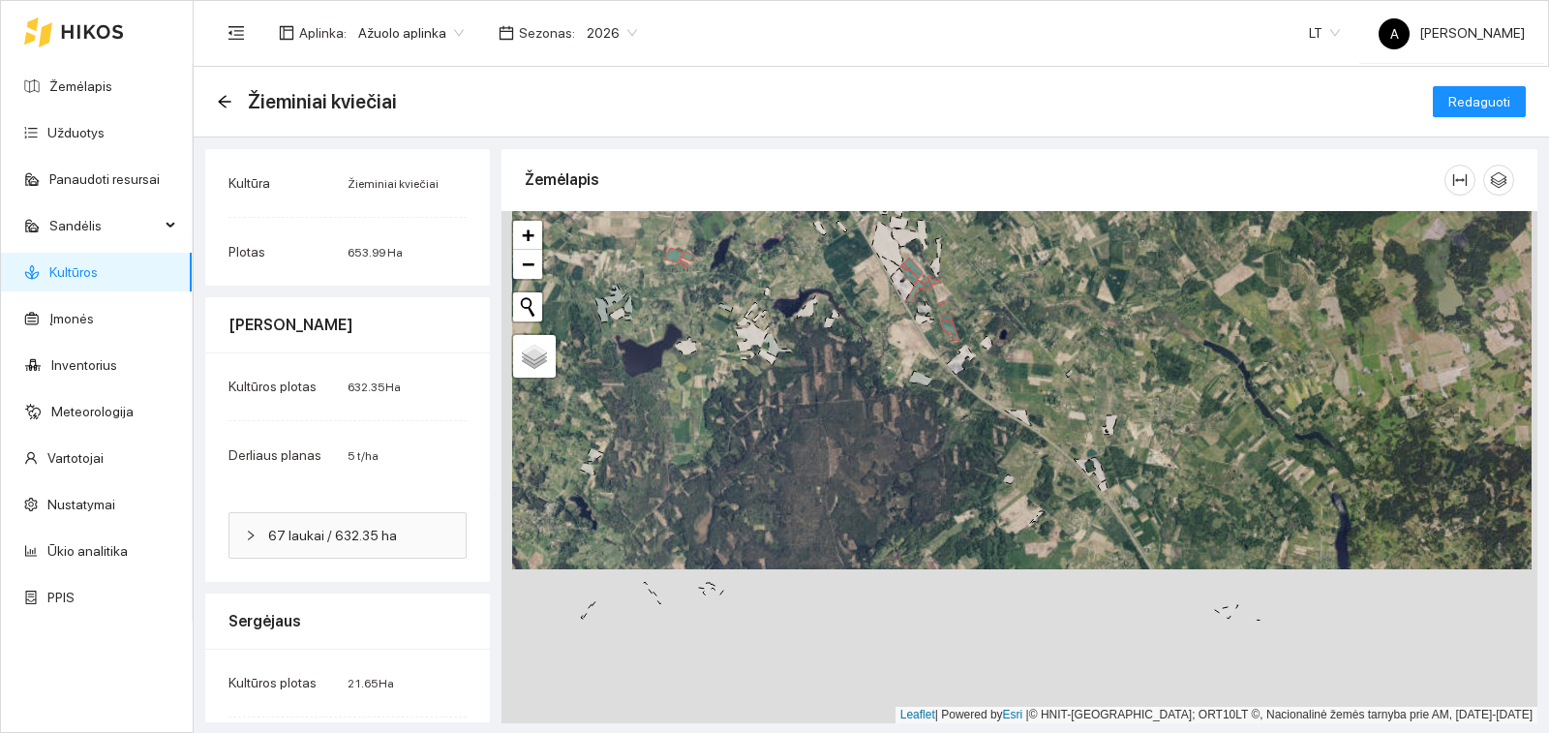
drag, startPoint x: 1008, startPoint y: 420, endPoint x: 1009, endPoint y: 351, distance: 68.8
click at [1009, 351] on div "+ − Nieko nerasta. Bandykite dar kartą. Žemėlapis Palydovas Leaflet | Powered b…" at bounding box center [1020, 467] width 1036 height 512
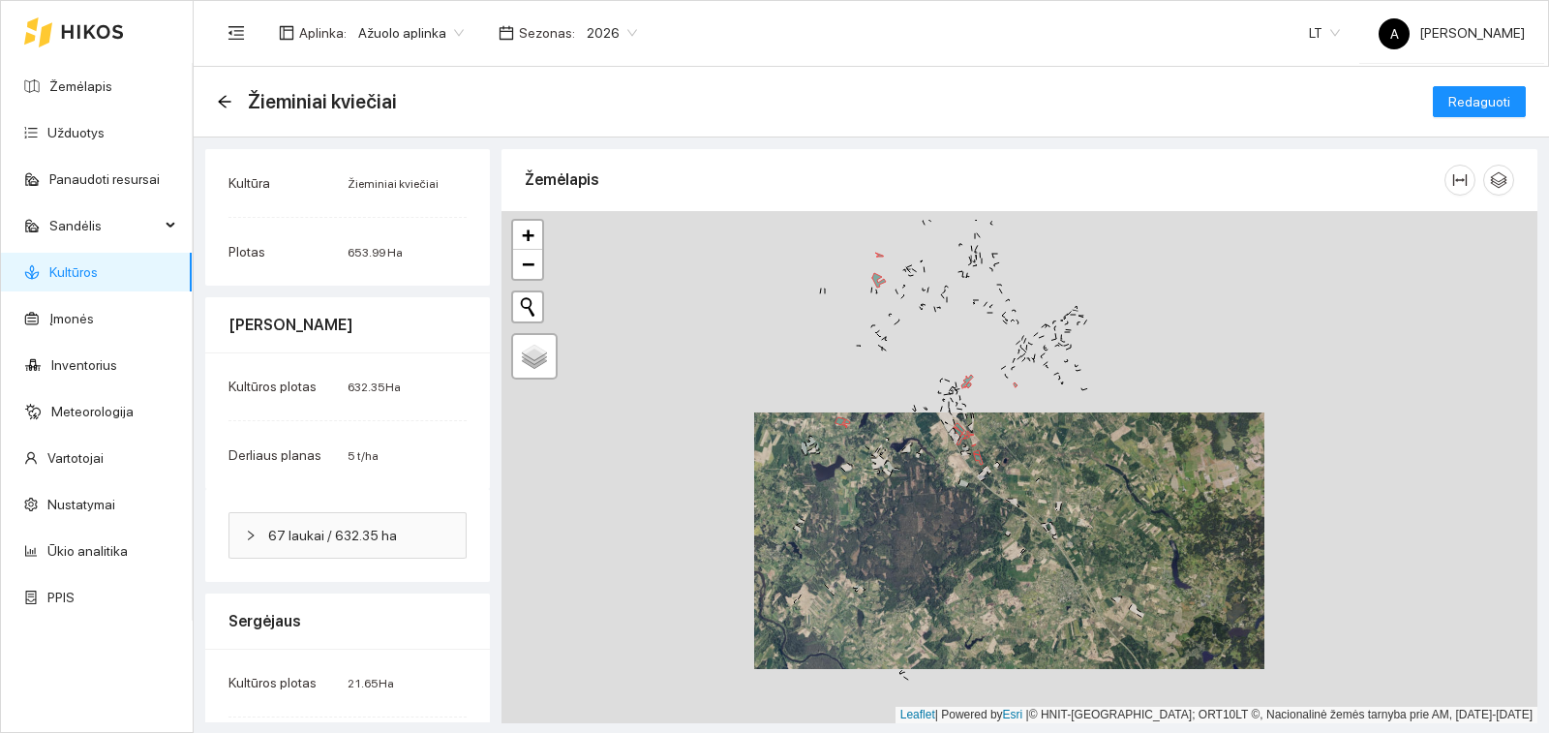
drag, startPoint x: 1036, startPoint y: 495, endPoint x: 1012, endPoint y: 602, distance: 110.2
click at [1012, 605] on div "+ − Nieko nerasta. Bandykite dar kartą. Žemėlapis Palydovas Leaflet | Powered b…" at bounding box center [1020, 467] width 1036 height 512
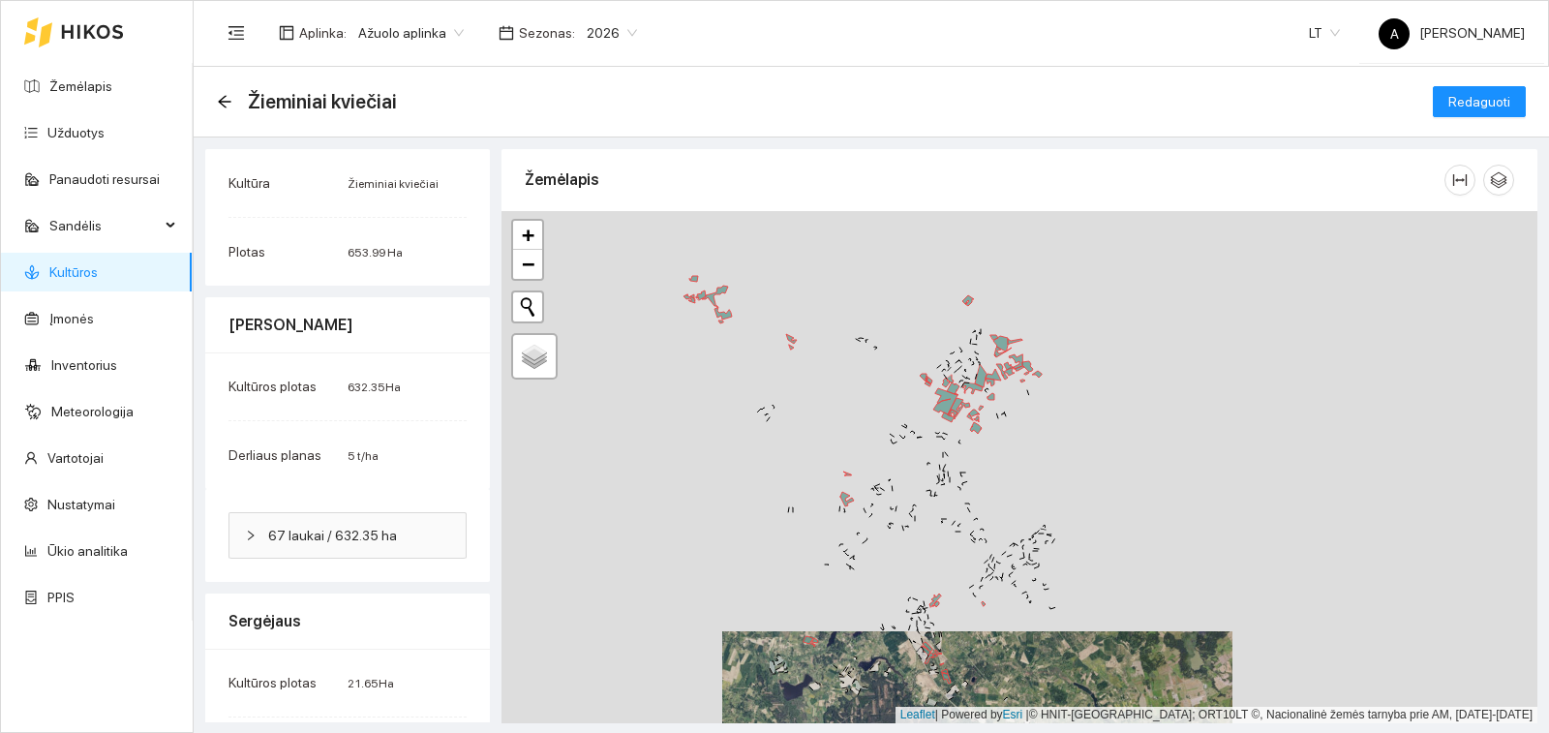
drag, startPoint x: 988, startPoint y: 439, endPoint x: 988, endPoint y: 451, distance: 12.6
click at [988, 451] on div "+ − Nieko nerasta. Bandykite dar kartą. Žemėlapis Palydovas Leaflet | Powered b…" at bounding box center [1020, 467] width 1036 height 512
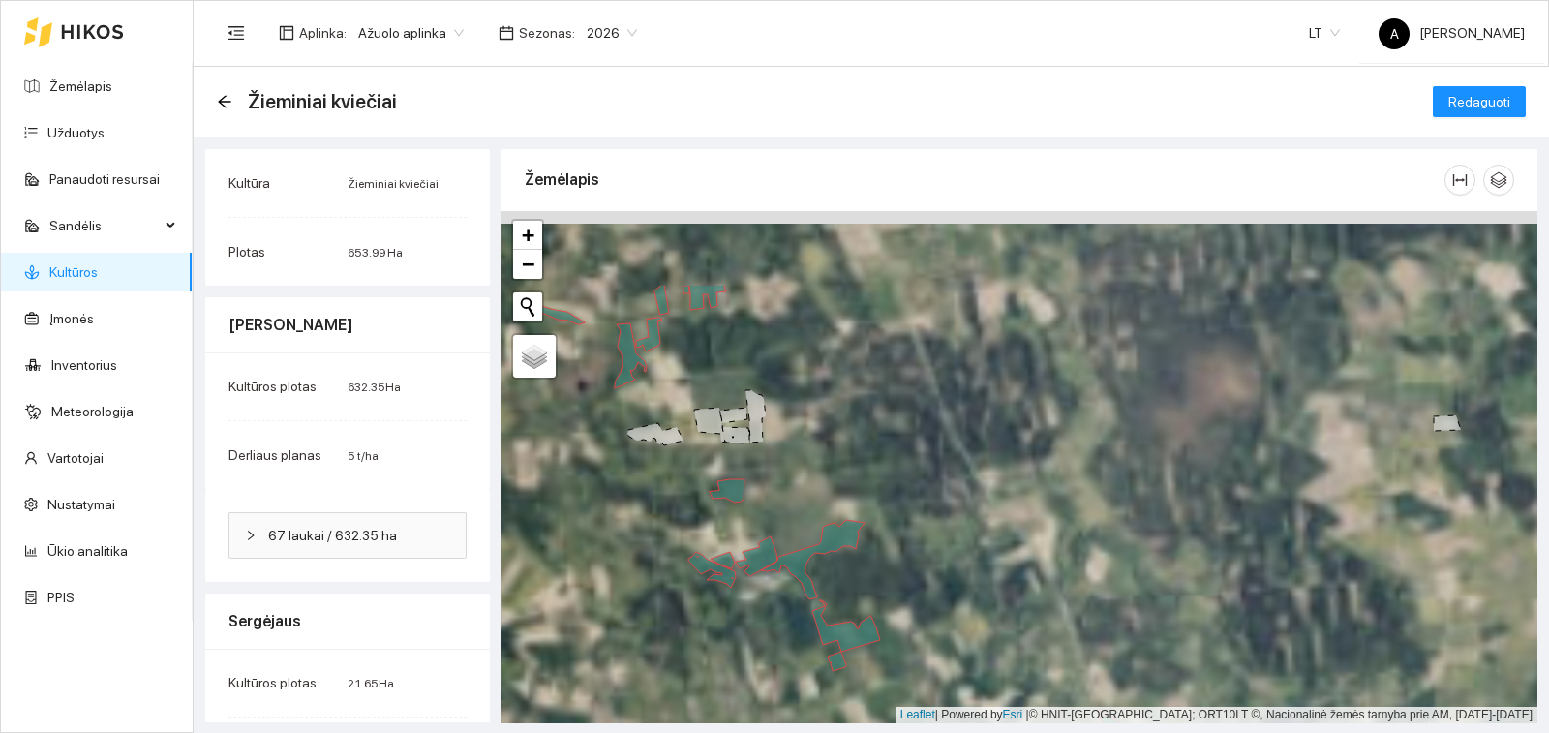
drag, startPoint x: 690, startPoint y: 249, endPoint x: 716, endPoint y: 391, distance: 144.5
click at [716, 391] on div "+ − Nieko nerasta. Bandykite dar kartą. Žemėlapis Palydovas Leaflet | Powered b…" at bounding box center [1020, 467] width 1036 height 512
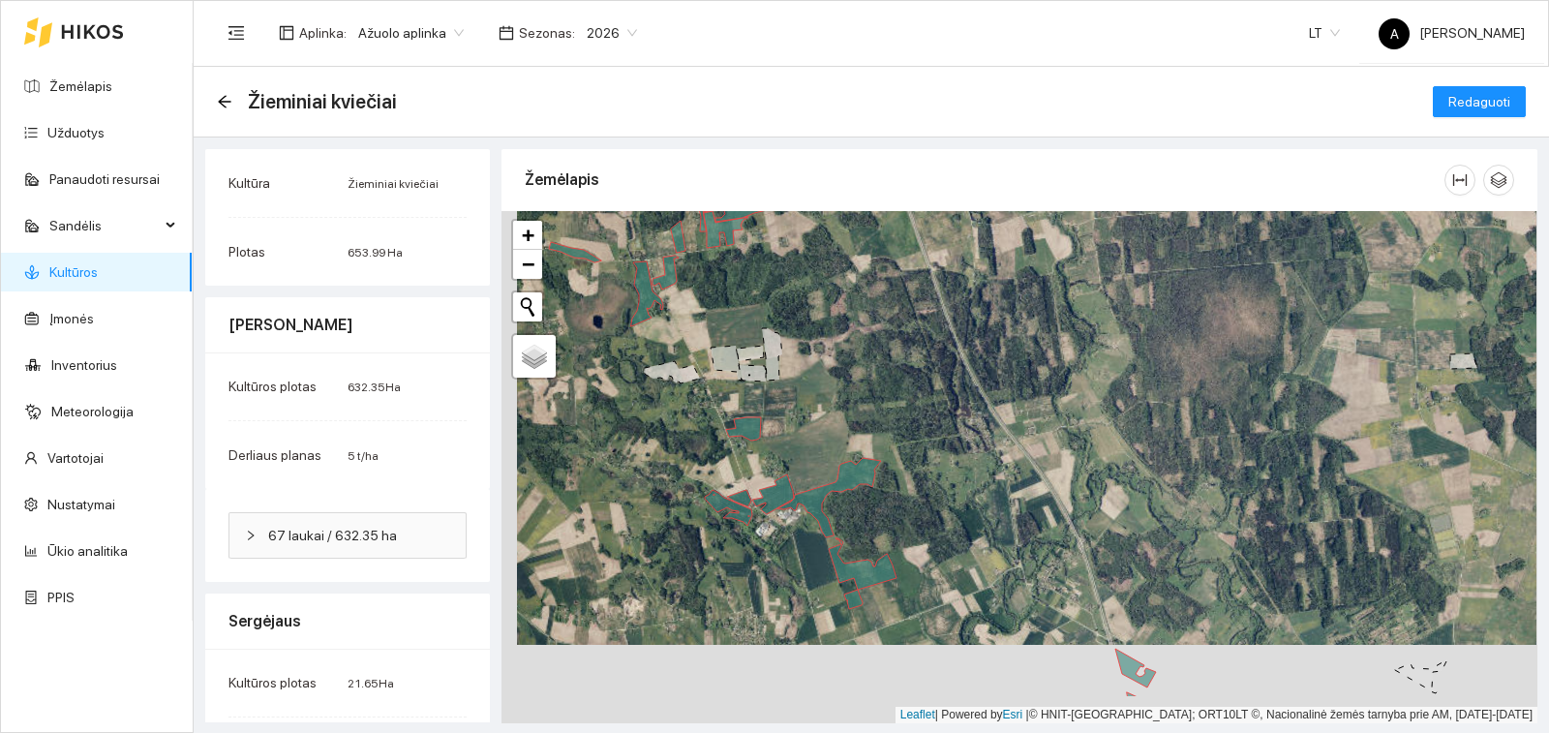
drag, startPoint x: 784, startPoint y: 528, endPoint x: 800, endPoint y: 449, distance: 79.9
click at [800, 449] on div "+ − Nieko nerasta. Bandykite dar kartą. Žemėlapis Palydovas Leaflet | Powered b…" at bounding box center [1020, 467] width 1036 height 512
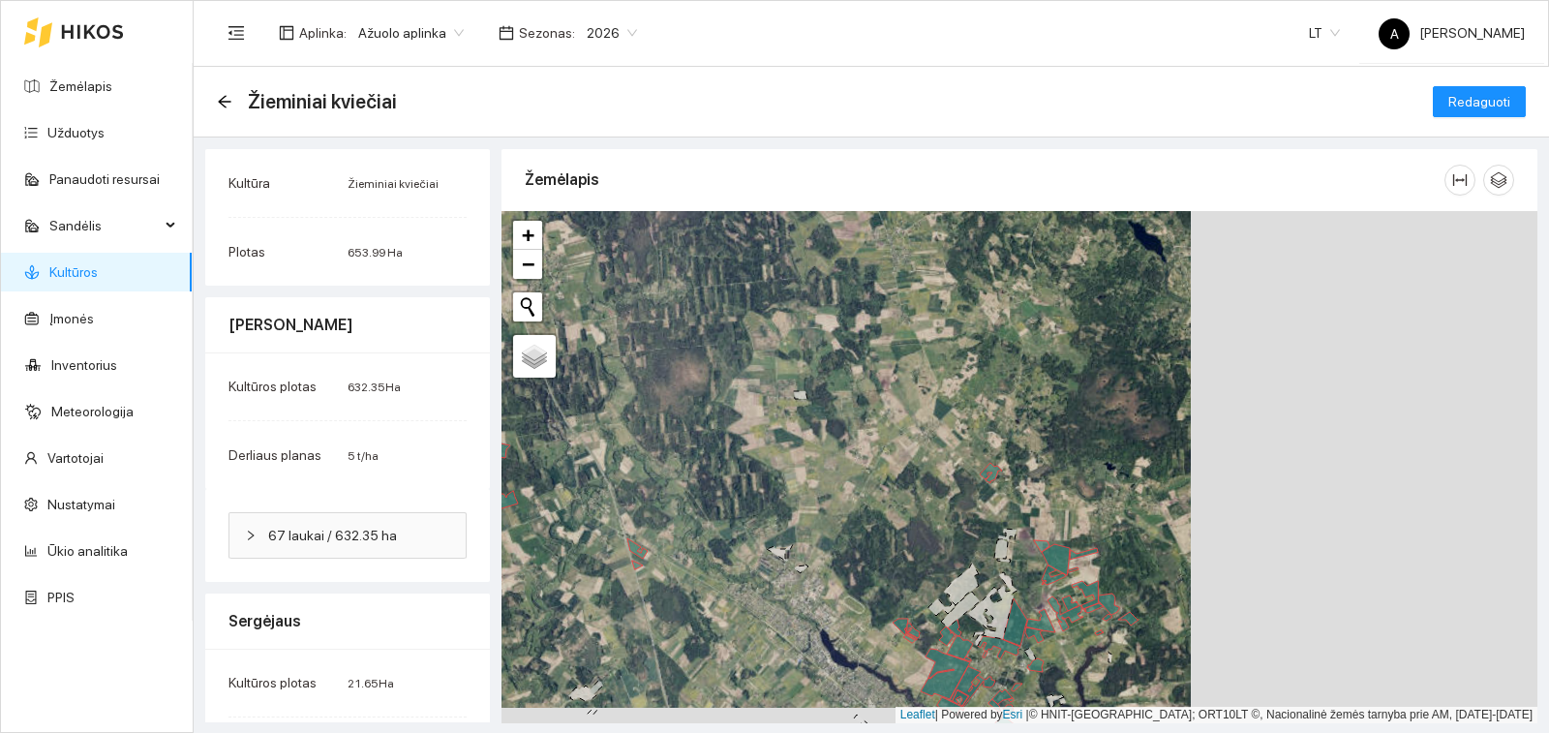
drag, startPoint x: 1465, startPoint y: 436, endPoint x: 1141, endPoint y: 422, distance: 324.6
click at [1141, 422] on div "+ − Nieko nerasta. Bandykite dar kartą. Žemėlapis Palydovas Leaflet | Powered b…" at bounding box center [1020, 467] width 1036 height 512
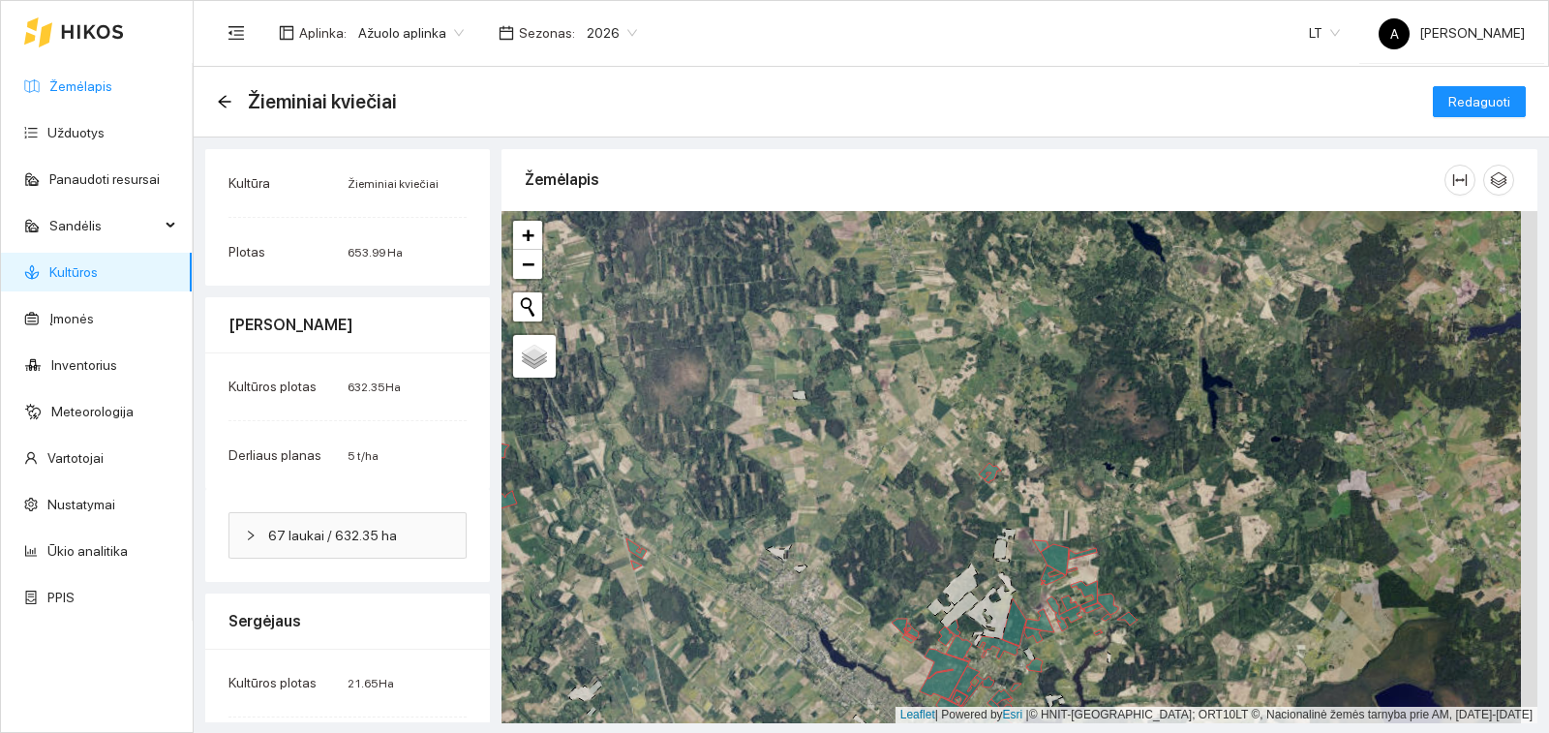
click at [104, 94] on link "Žemėlapis" at bounding box center [80, 85] width 63 height 15
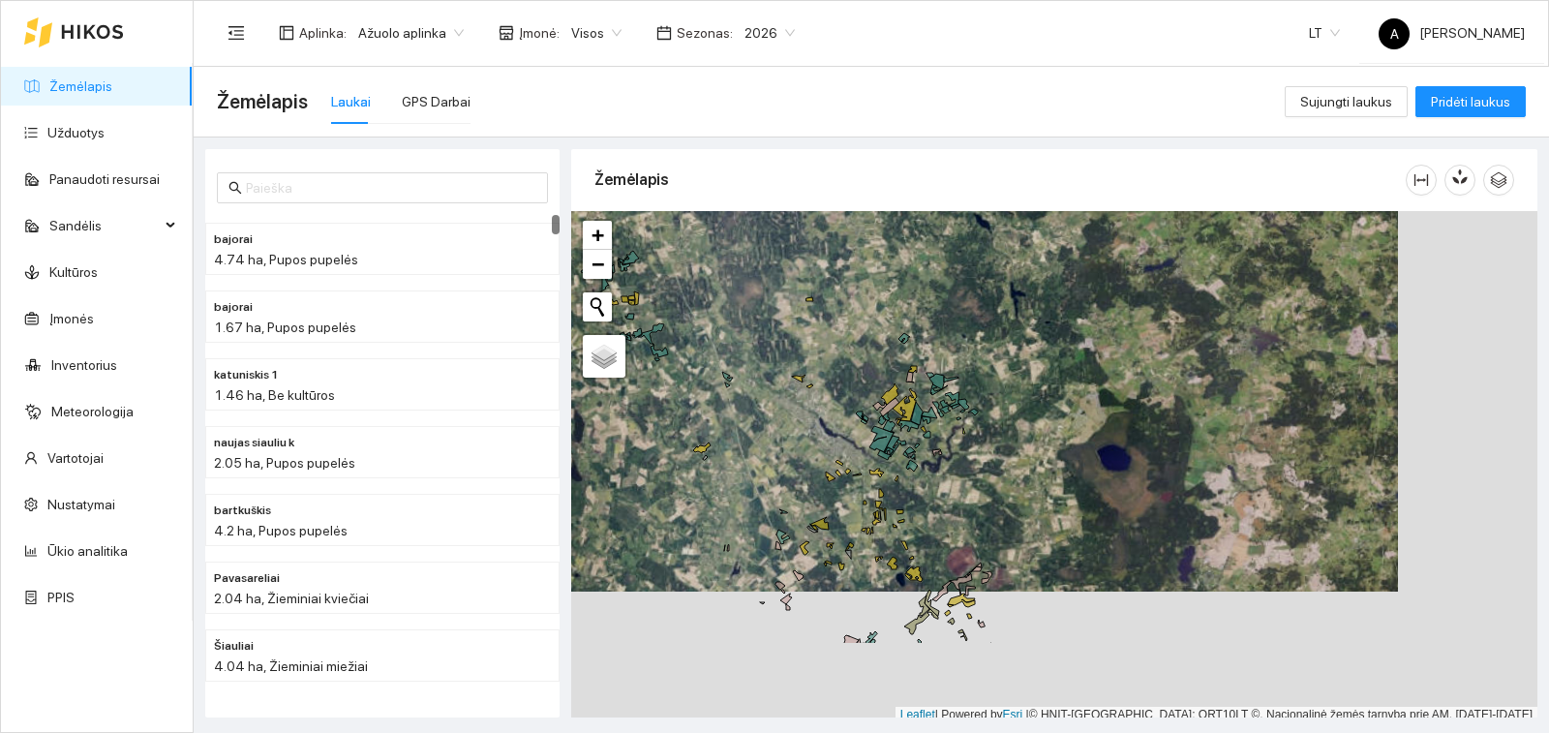
scroll to position [6, 0]
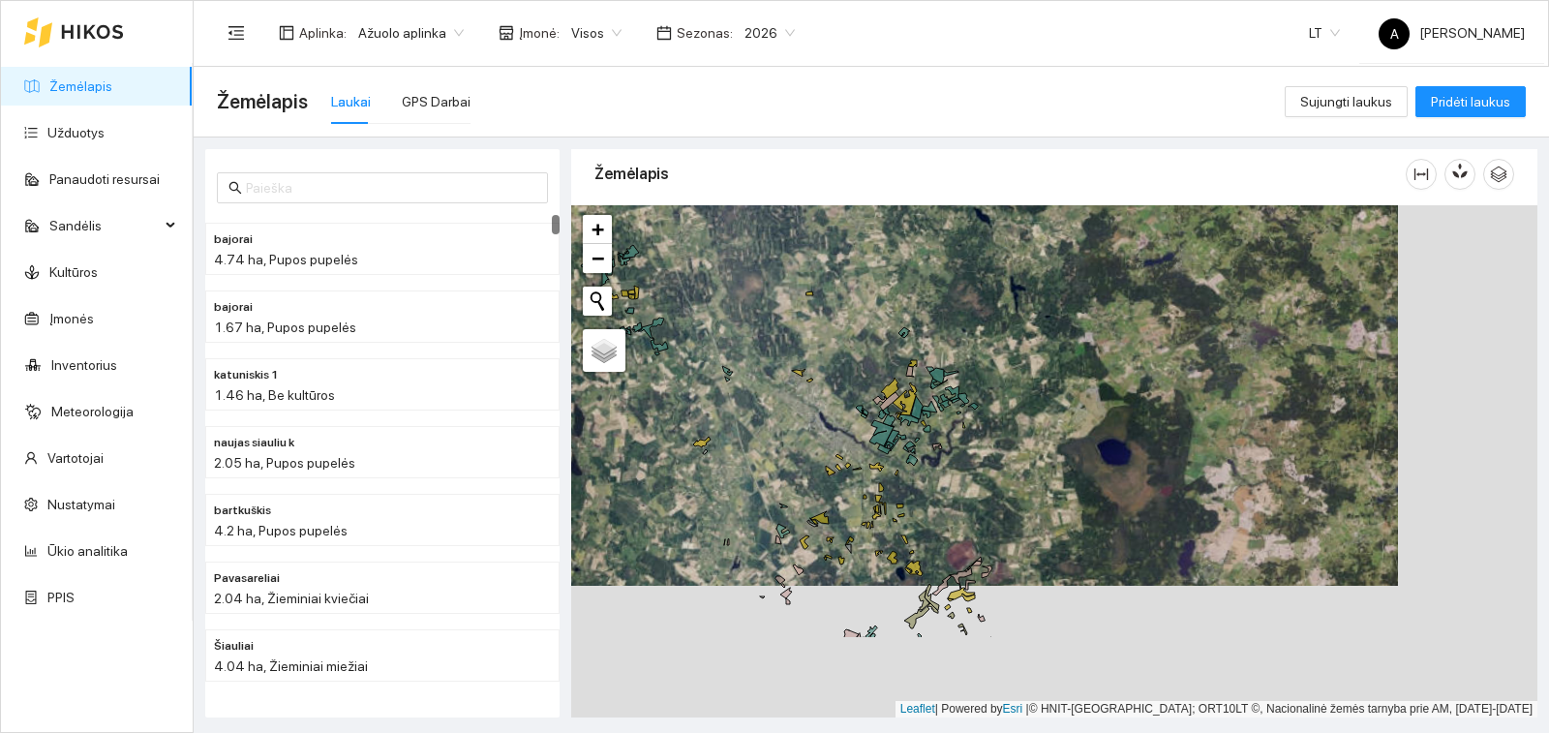
drag, startPoint x: 991, startPoint y: 411, endPoint x: 876, endPoint y: 327, distance: 142.2
click at [876, 327] on div "už ekologinio | Žieminiai rapsai 7.38 ha pacuko | Žieminiai kviečiai 5.28 ha iš…" at bounding box center [1054, 461] width 966 height 512
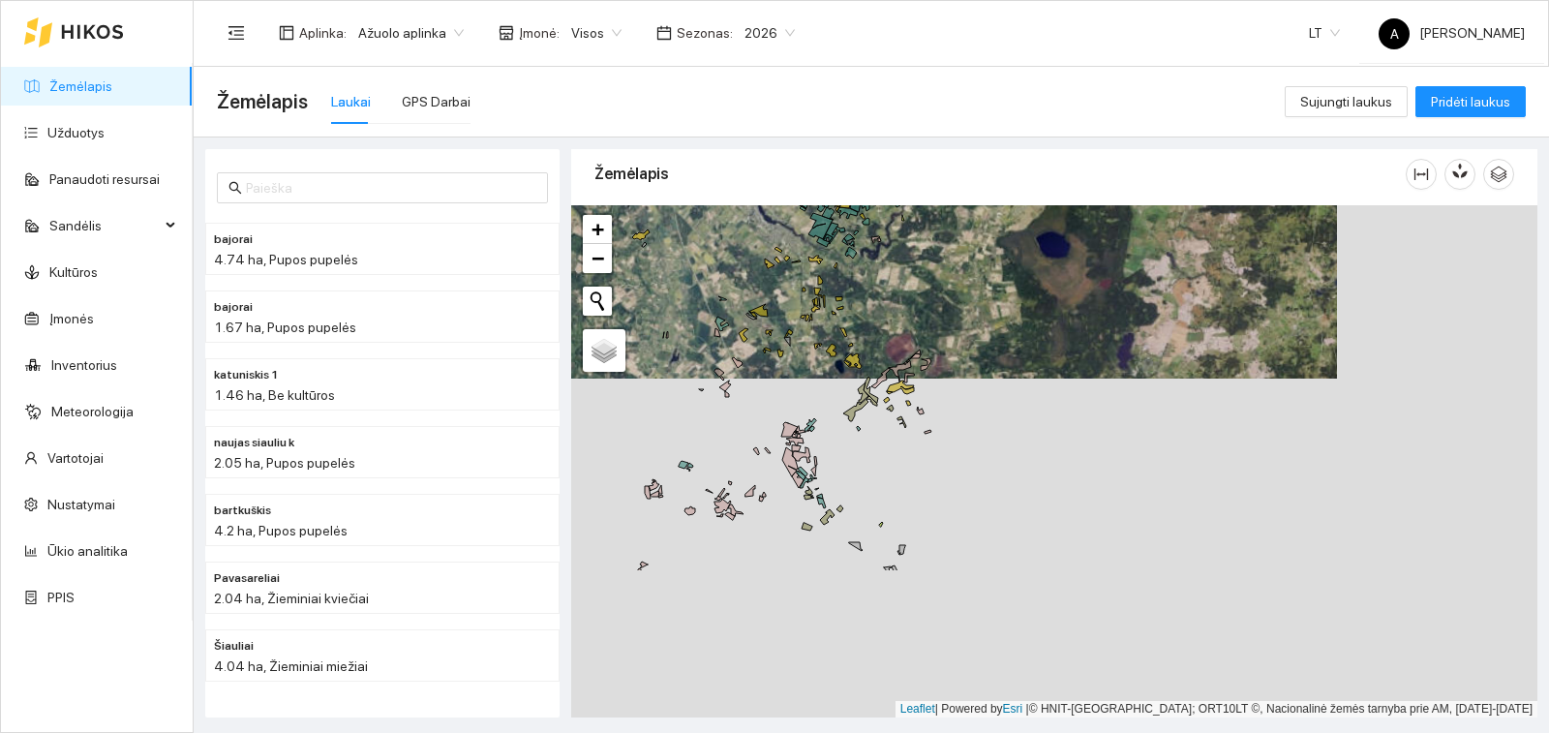
drag, startPoint x: 790, startPoint y: 509, endPoint x: 818, endPoint y: 343, distance: 168.9
click at [818, 343] on div "+ − Nieko nerasta. Bandykite dar kartą. Žemėlapis Palydovas Leaflet | Powered b…" at bounding box center [1054, 461] width 966 height 512
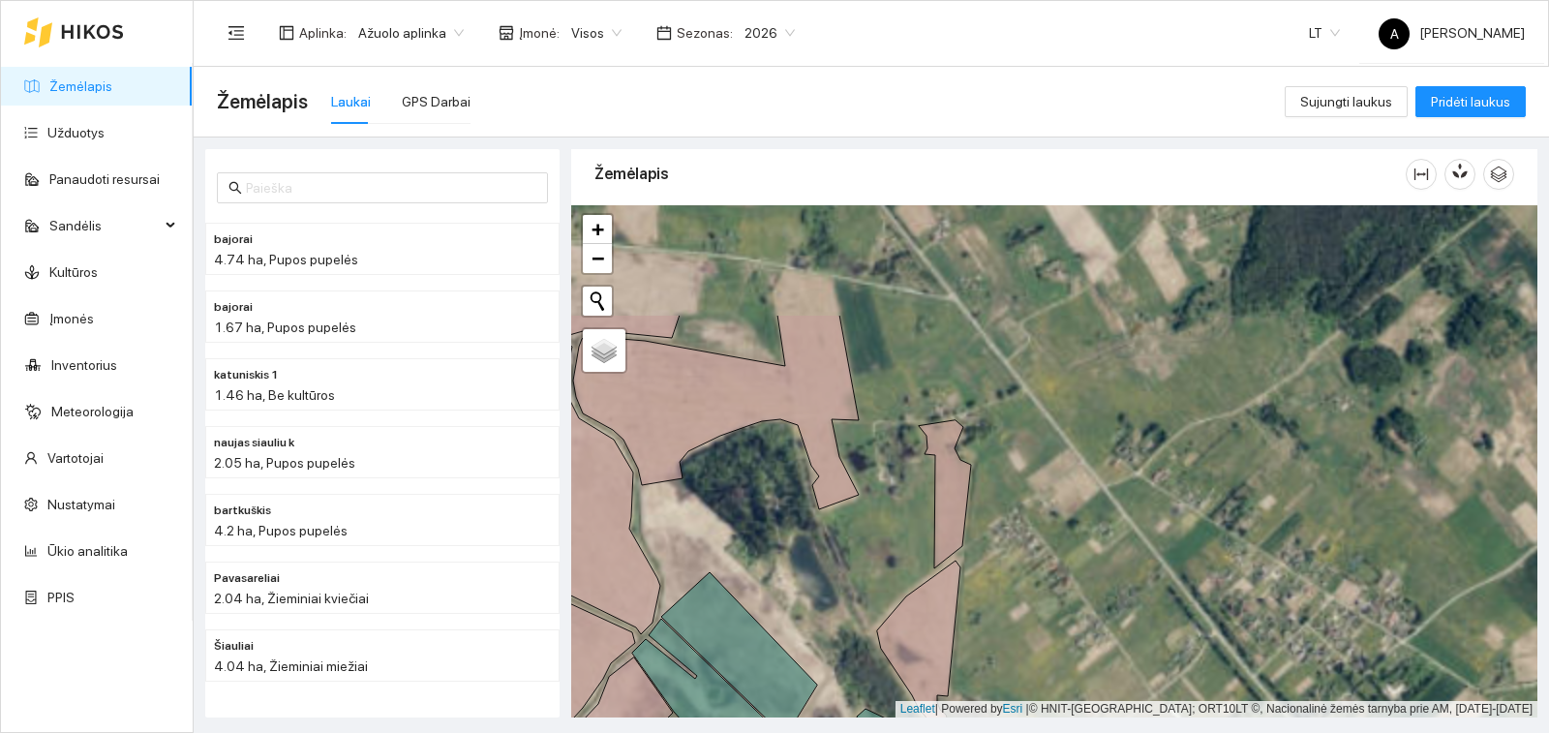
drag, startPoint x: 878, startPoint y: 347, endPoint x: 868, endPoint y: 508, distance: 162.0
click at [868, 508] on div "+ − Nieko nerasta. Bandykite dar kartą. Žemėlapis Palydovas Leaflet | Powered b…" at bounding box center [1054, 461] width 966 height 512
click at [112, 78] on link "Žemėlapis" at bounding box center [80, 85] width 63 height 15
